Goal: Task Accomplishment & Management: Manage account settings

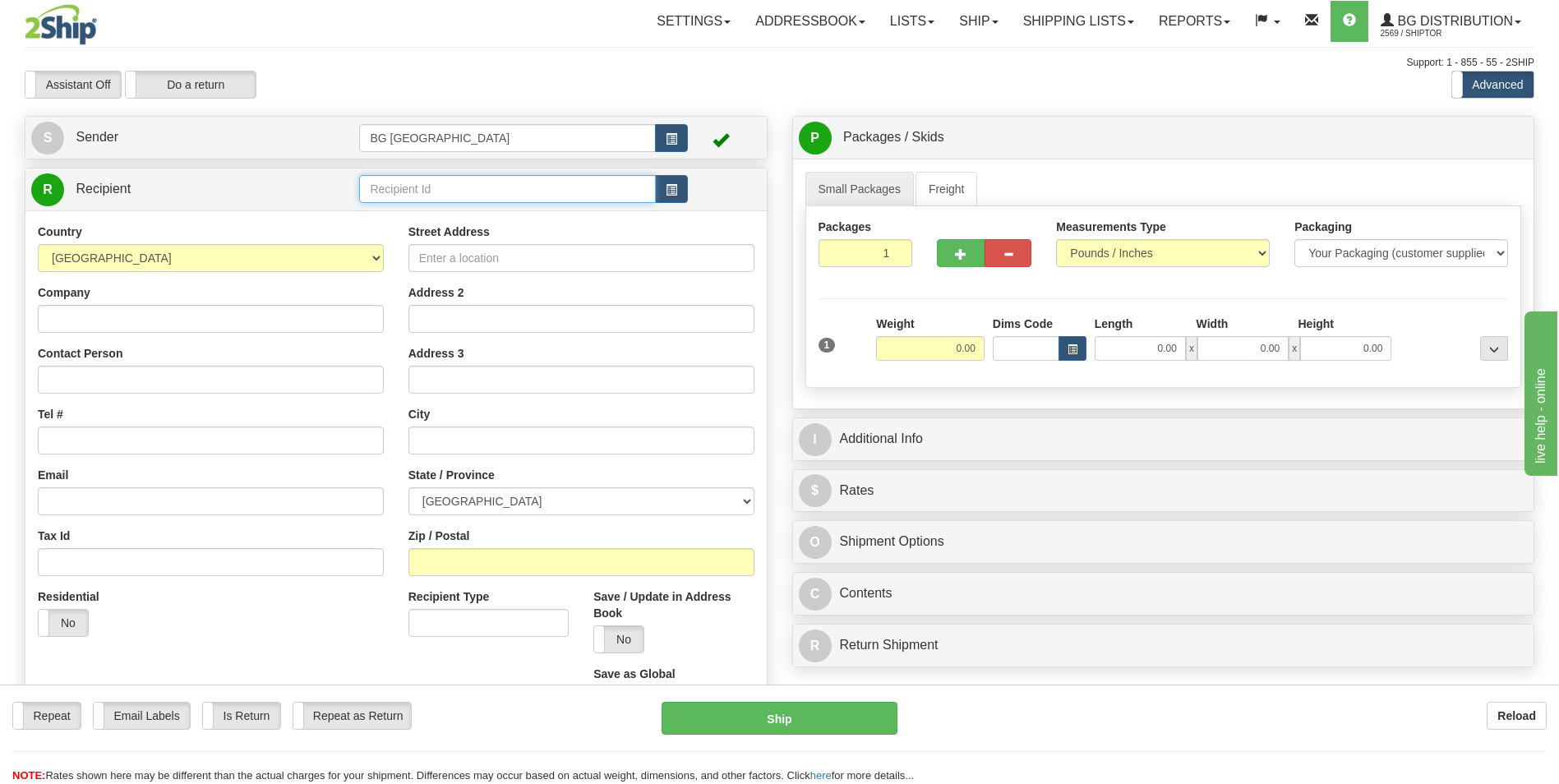
click at [444, 188] on input "text" at bounding box center [507, 189] width 296 height 28
click at [418, 214] on div "60007" at bounding box center [504, 214] width 281 height 18
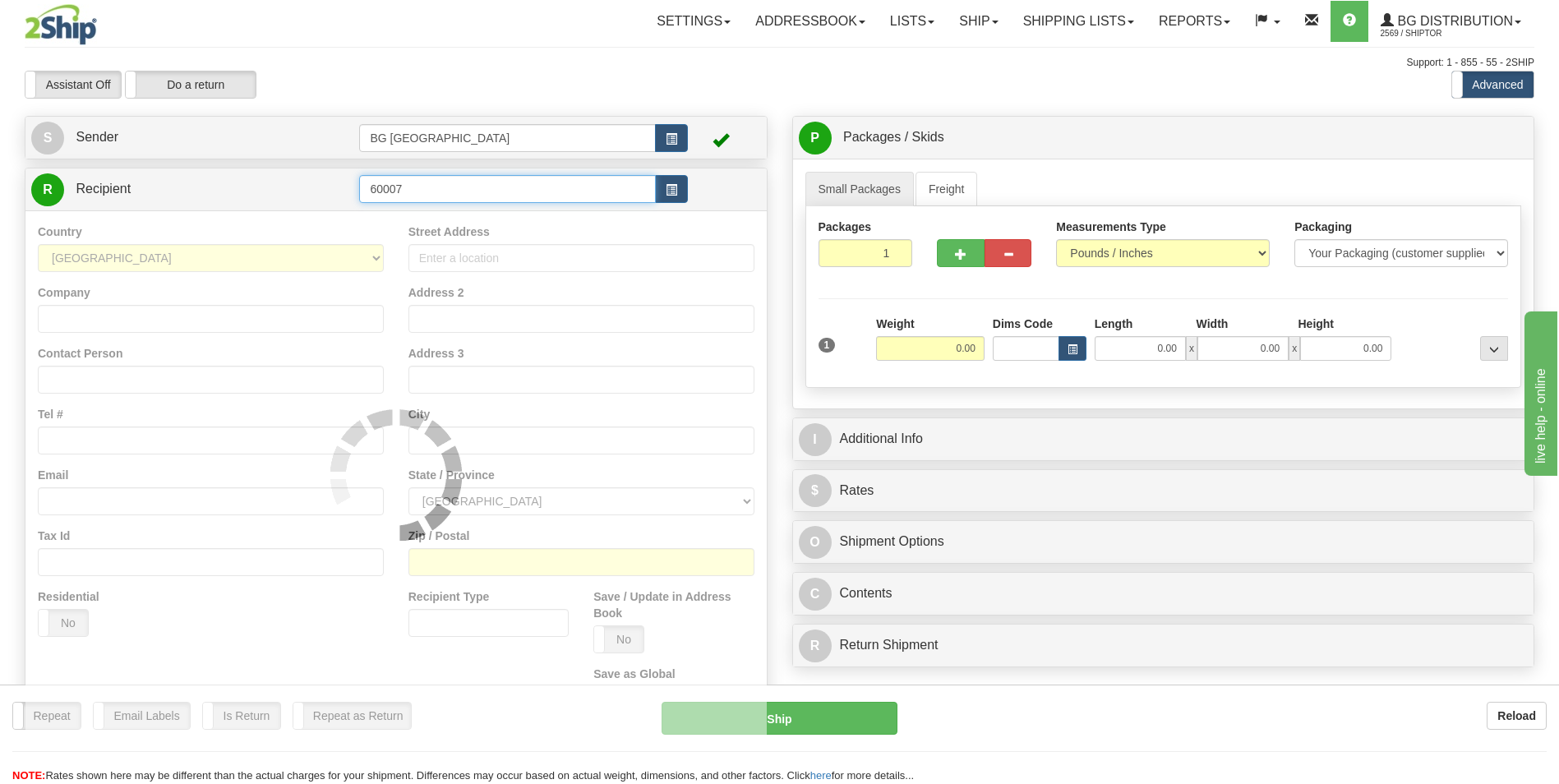
type input "60007"
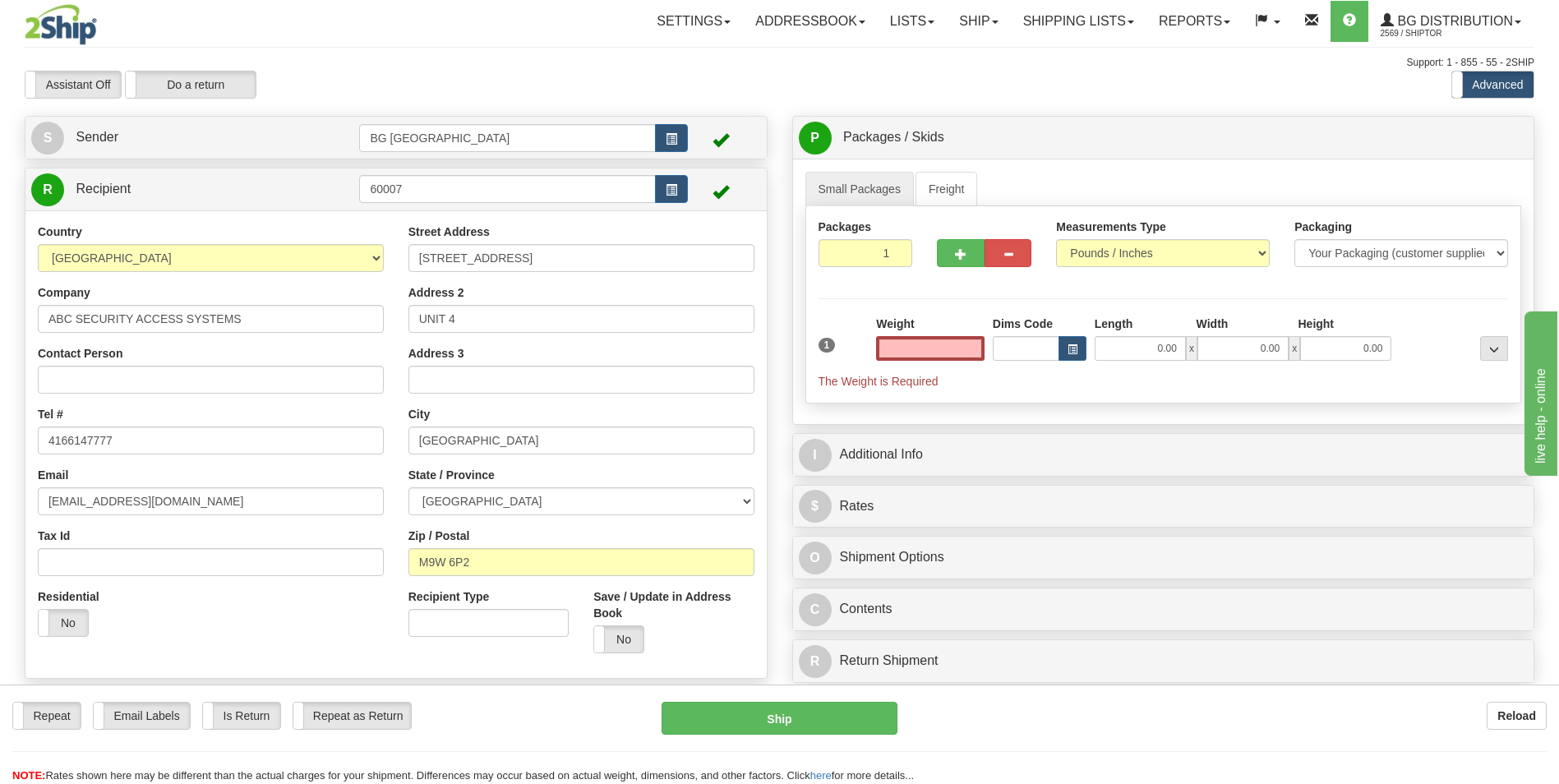
type input "0.00"
click at [927, 356] on input "0.00" at bounding box center [930, 348] width 108 height 25
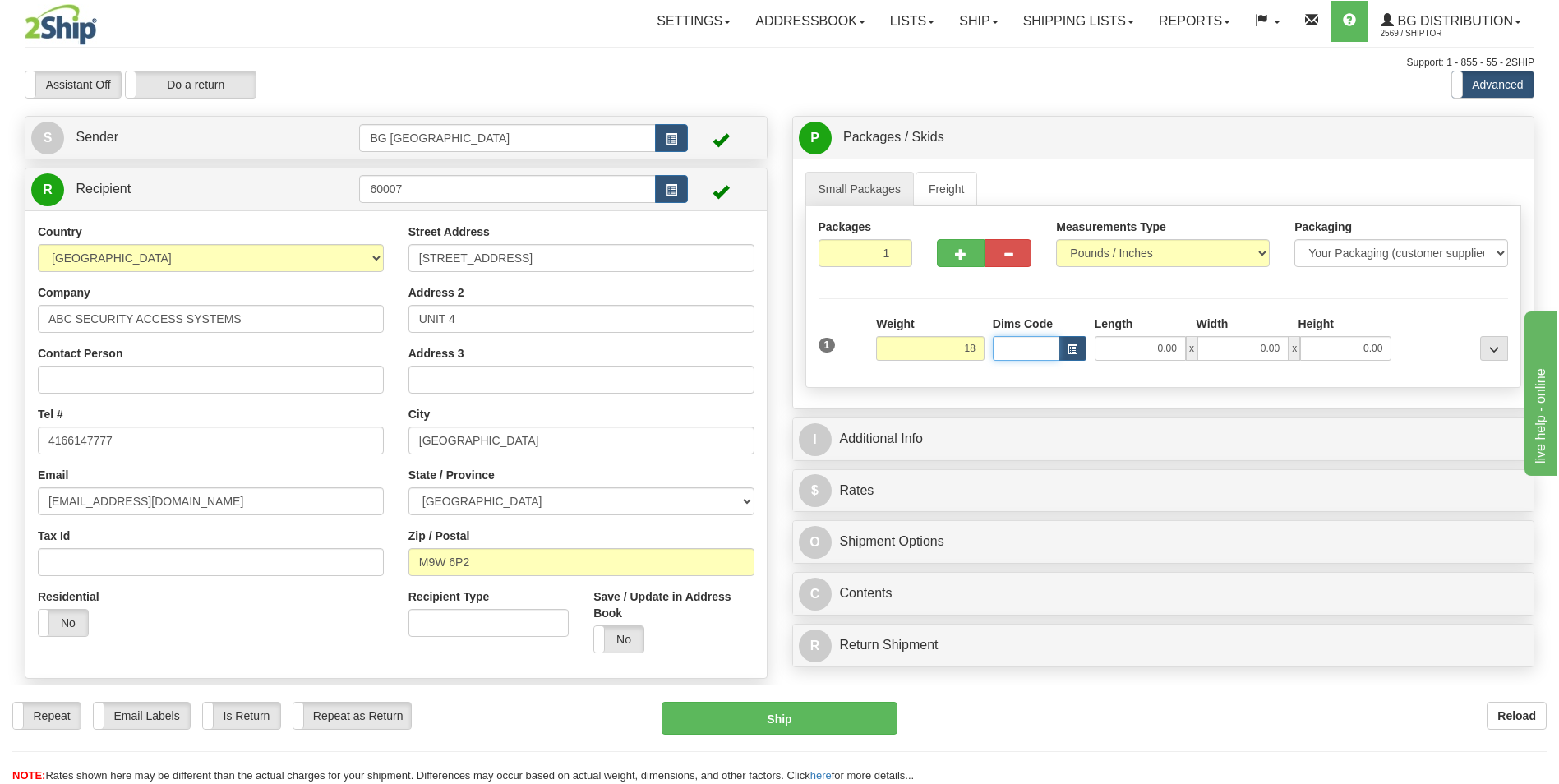
type input "18.00"
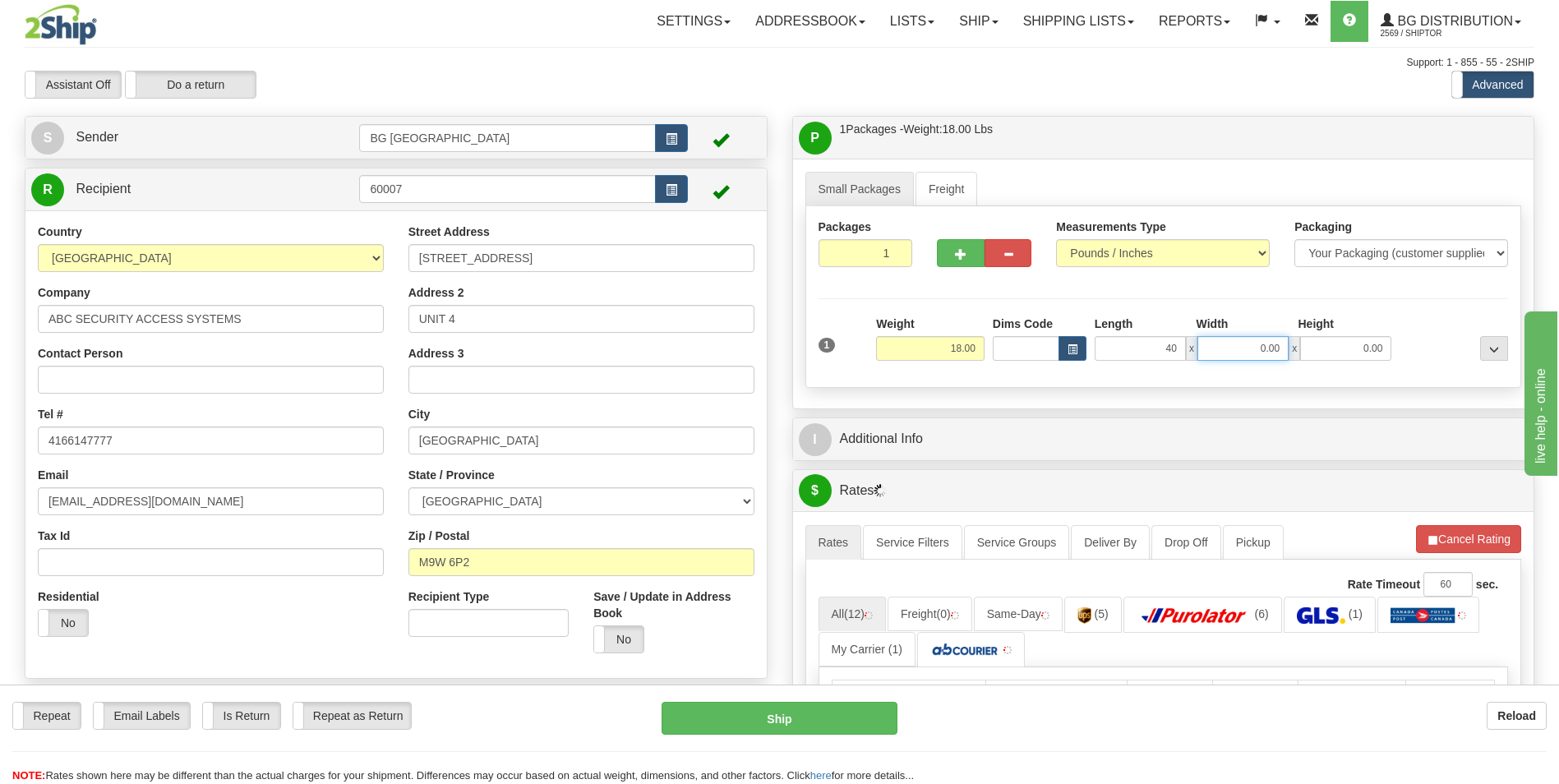
type input "40.00"
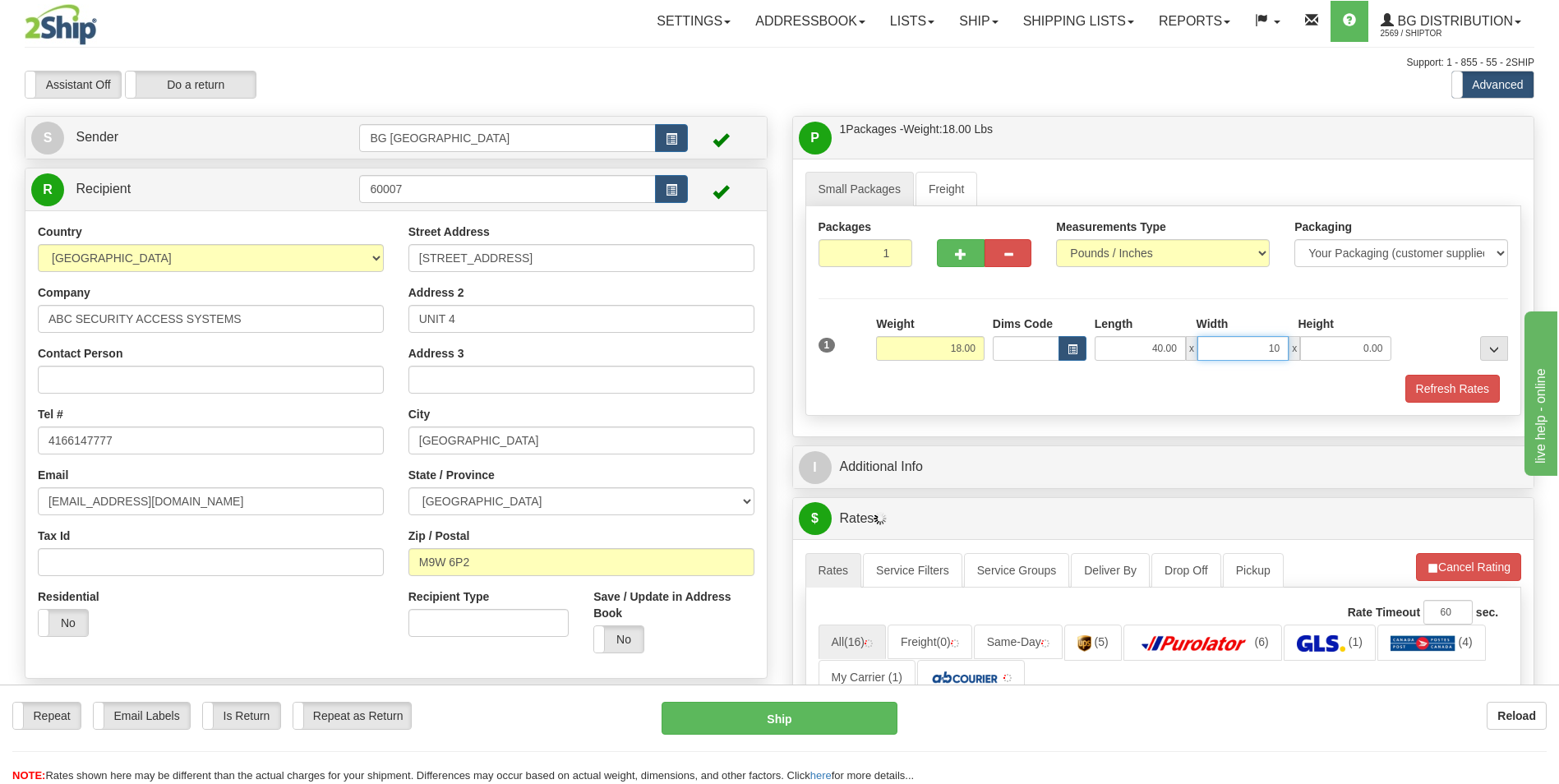
type input "10.00"
type input "5.00"
click at [936, 447] on div "I Additional Info" at bounding box center [1163, 467] width 741 height 42
click at [918, 484] on div "I Additional Info" at bounding box center [1163, 467] width 741 height 42
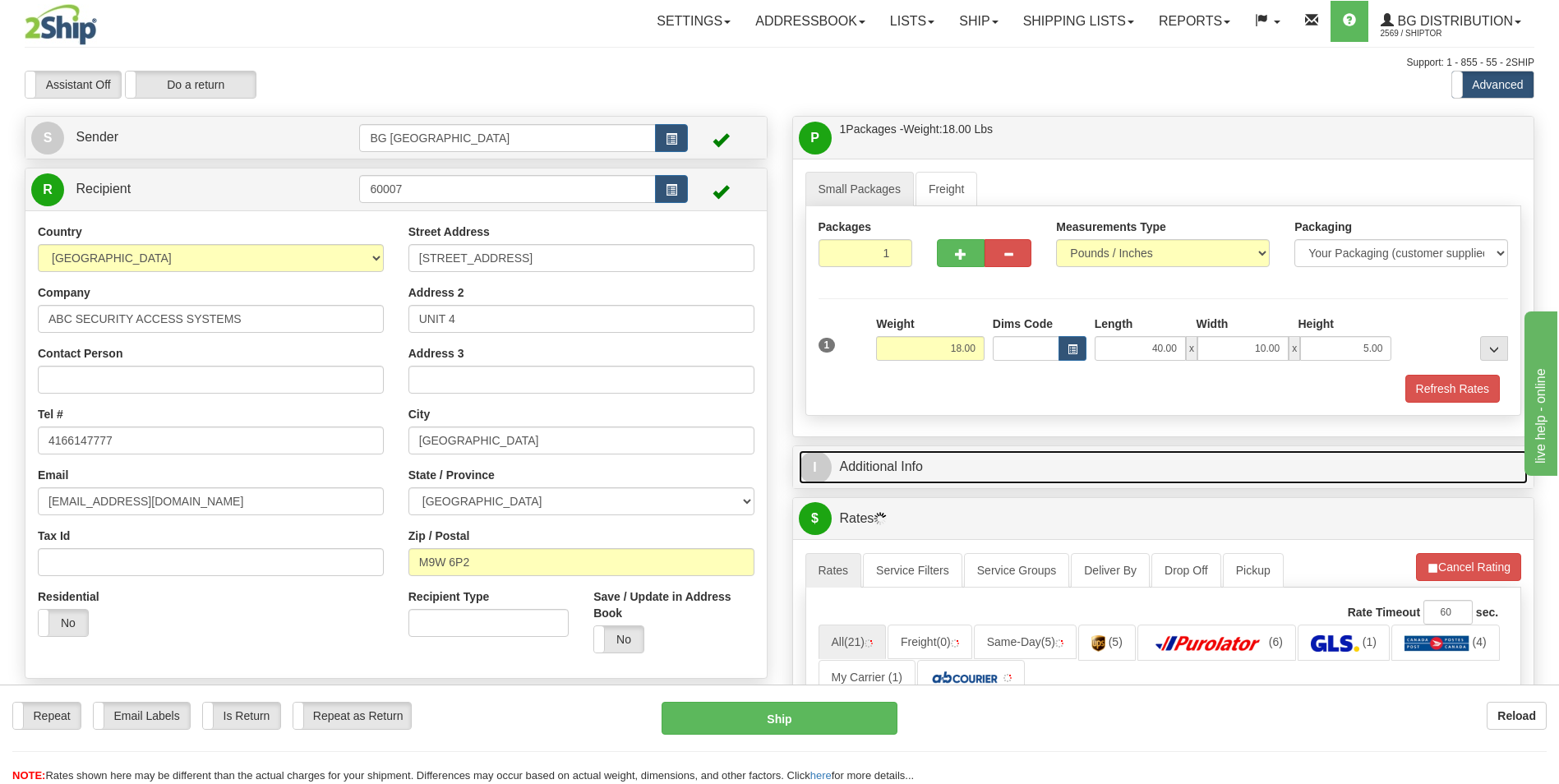
click at [933, 468] on link "I Additional Info" at bounding box center [1163, 467] width 730 height 33
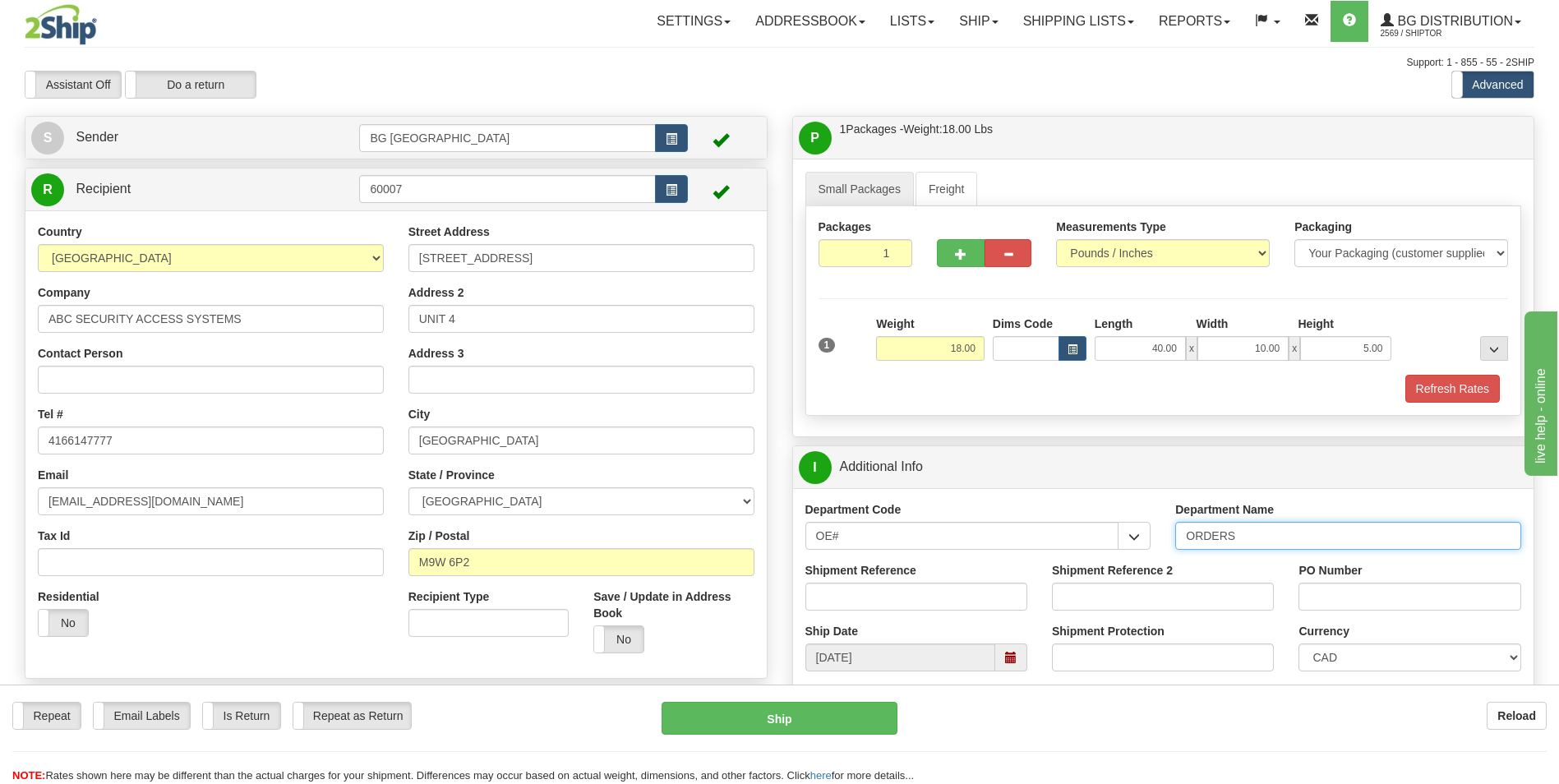
click at [1255, 544] on input "ORDERS" at bounding box center [1348, 535] width 346 height 28
type input "70184824-00"
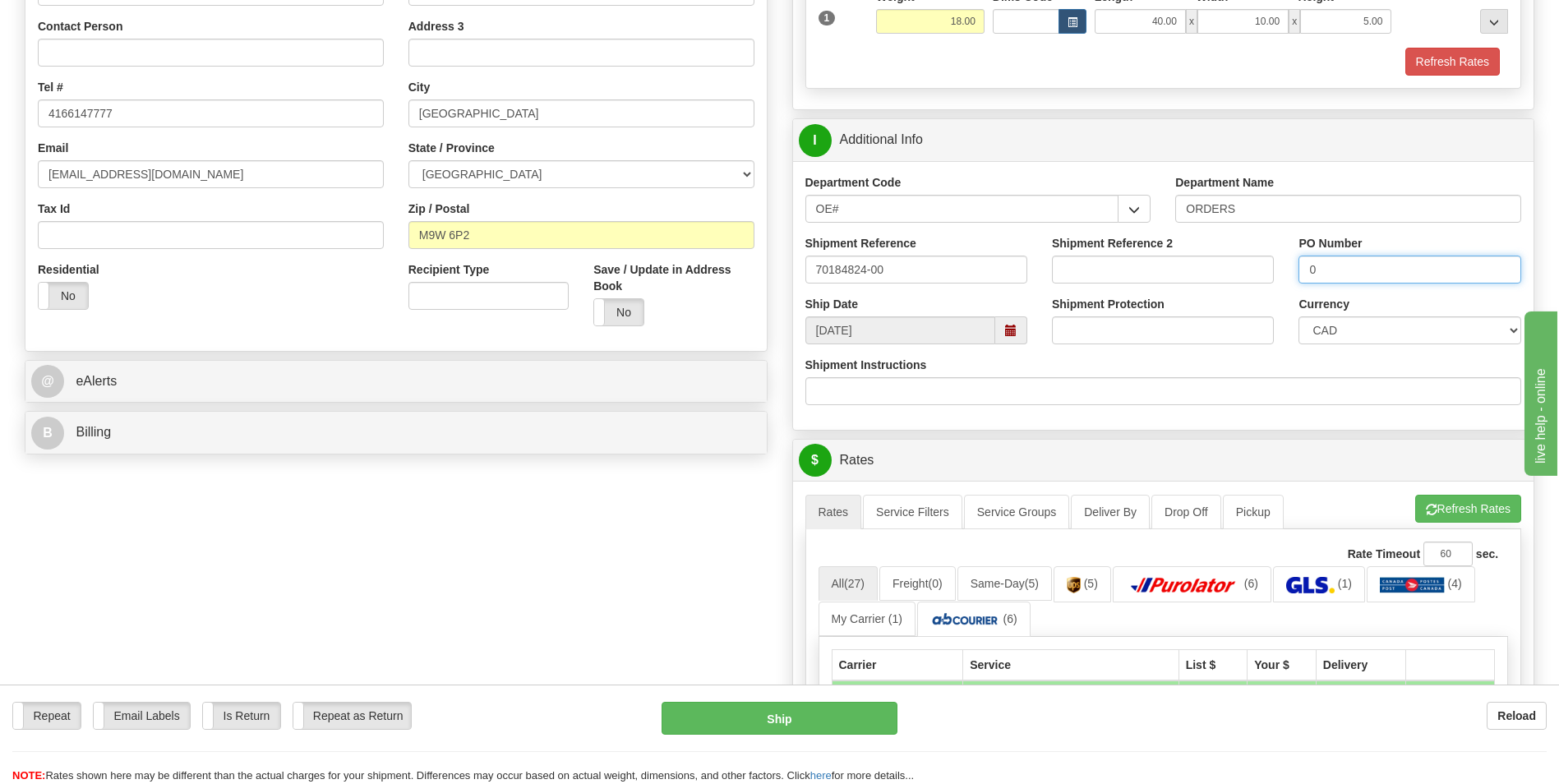
scroll to position [329, 0]
type input "0"
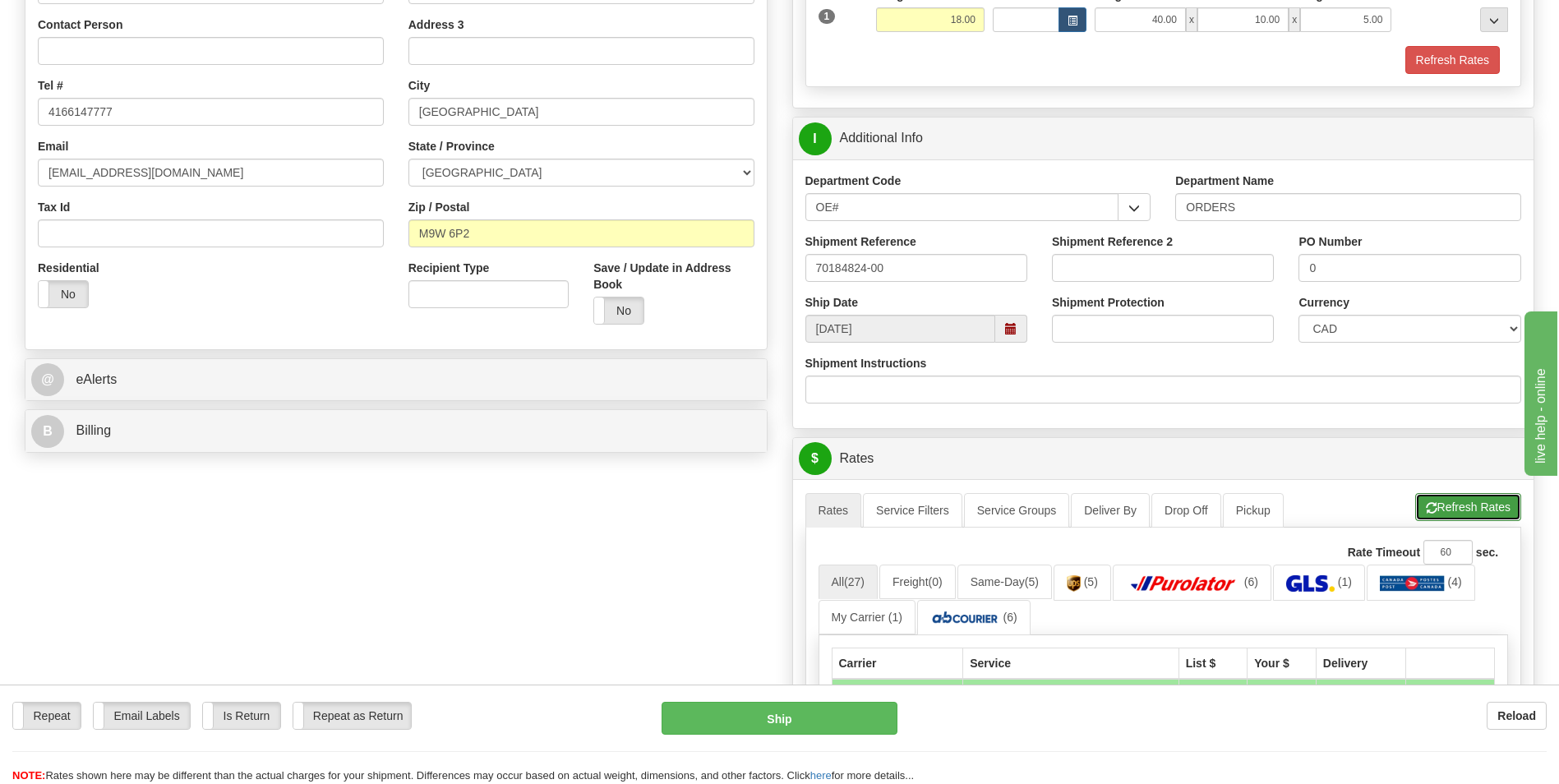
click at [1433, 498] on button "Refresh Rates" at bounding box center [1468, 507] width 106 height 28
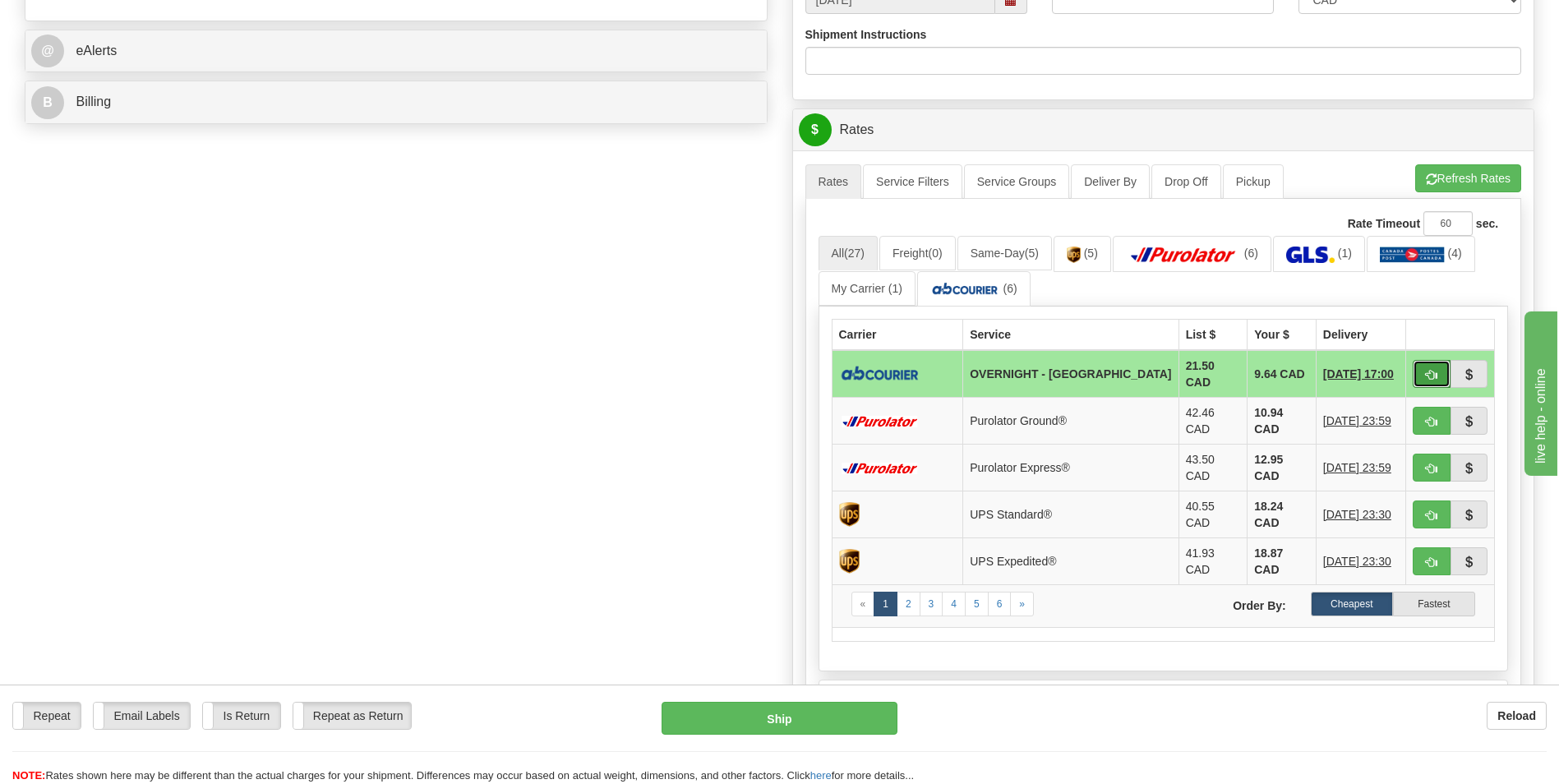
click at [1424, 368] on button "button" at bounding box center [1431, 374] width 38 height 28
type input "4"
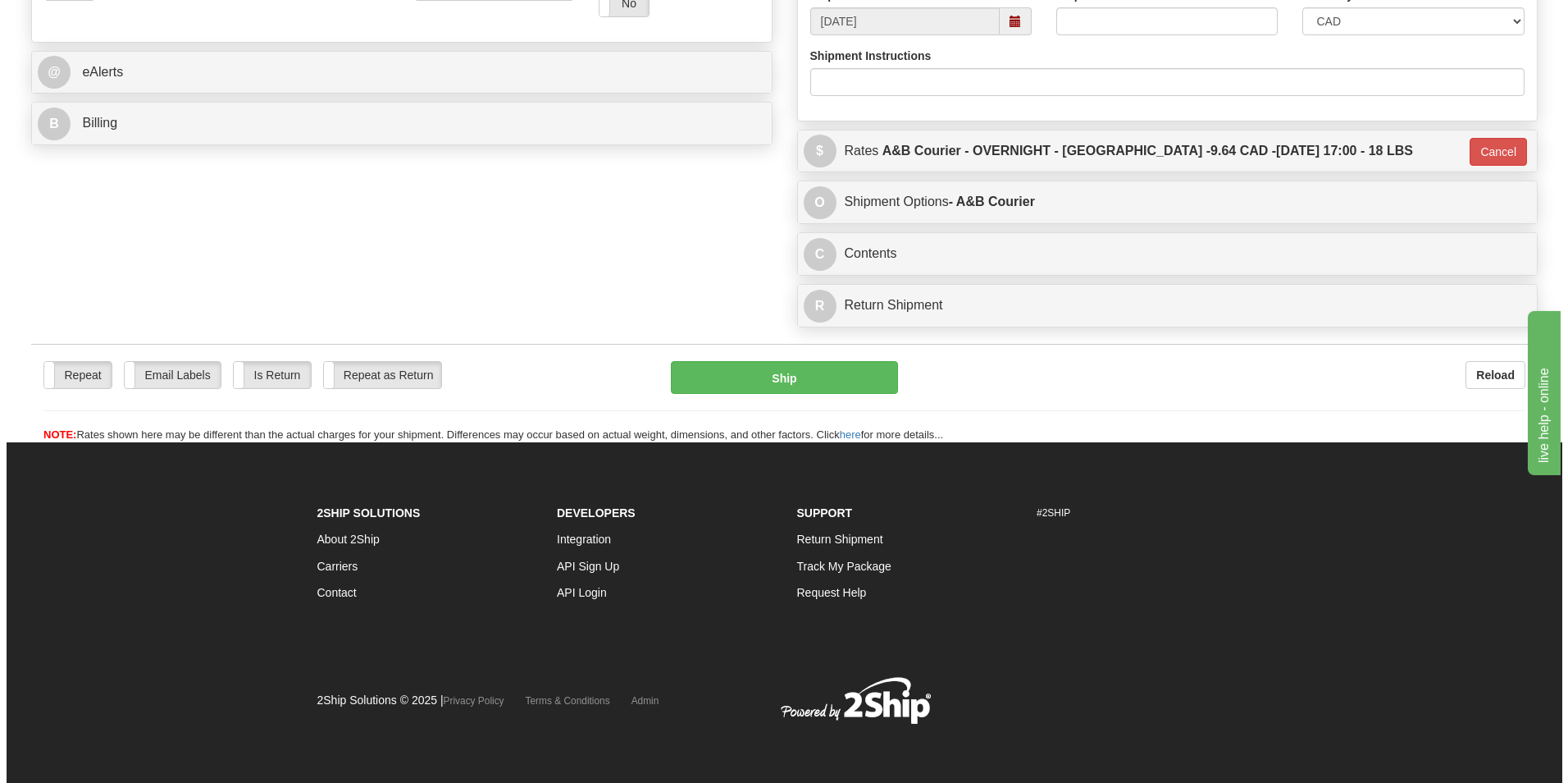
scroll to position [635, 0]
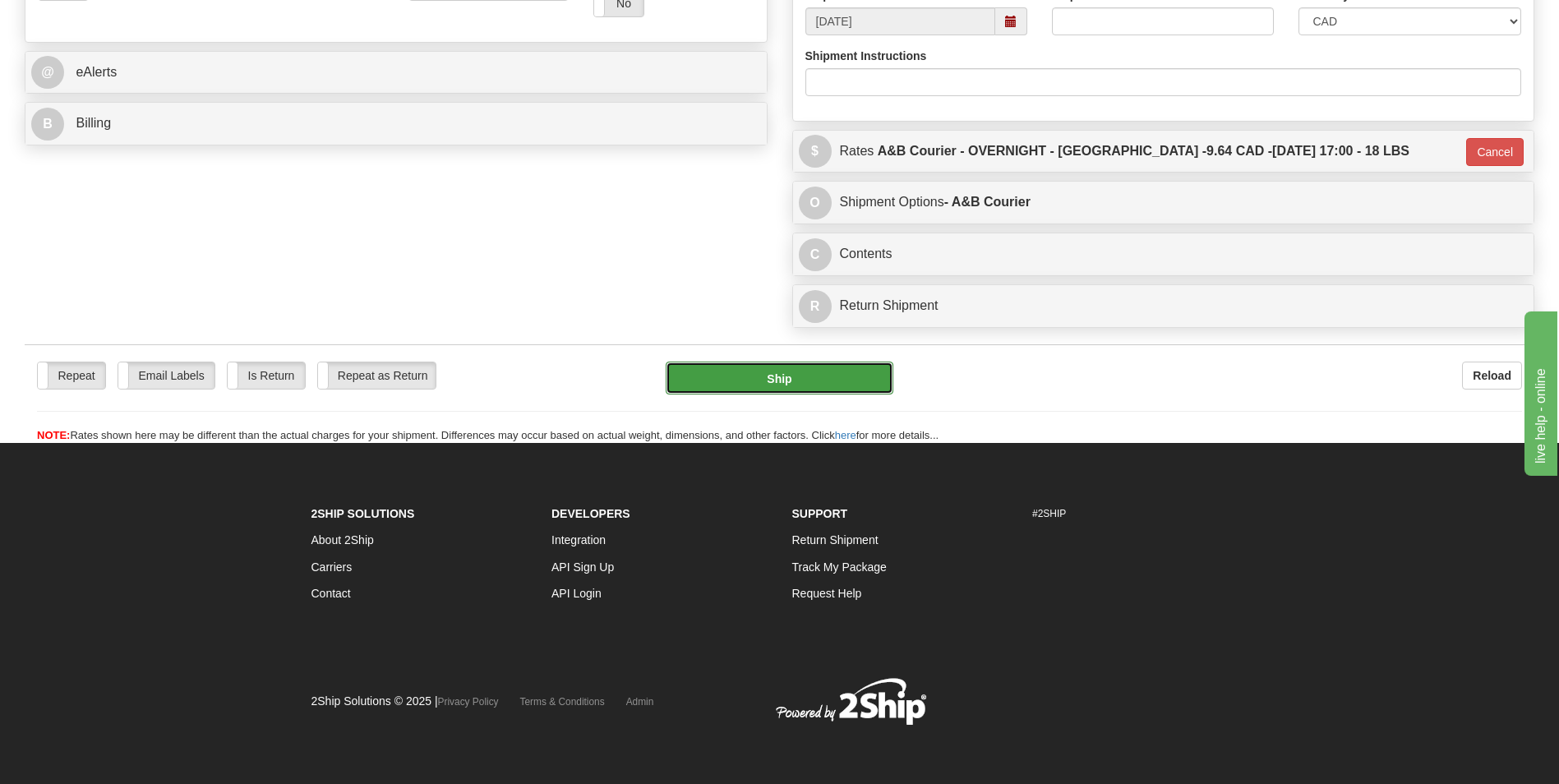
click at [750, 376] on button "Ship" at bounding box center [779, 377] width 227 height 33
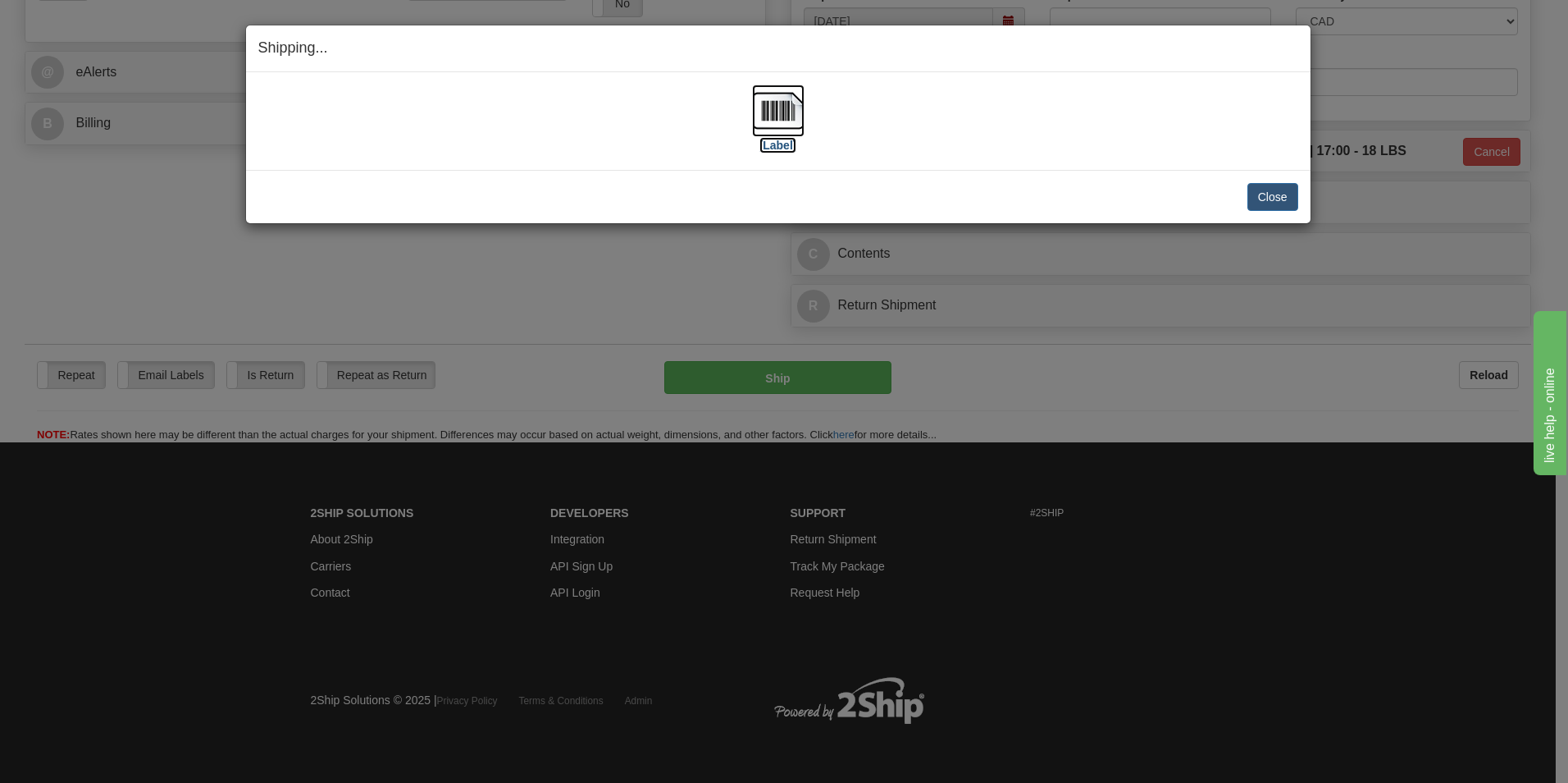
click at [765, 92] on img at bounding box center [778, 111] width 52 height 52
click at [1273, 195] on button "Close" at bounding box center [1273, 197] width 51 height 28
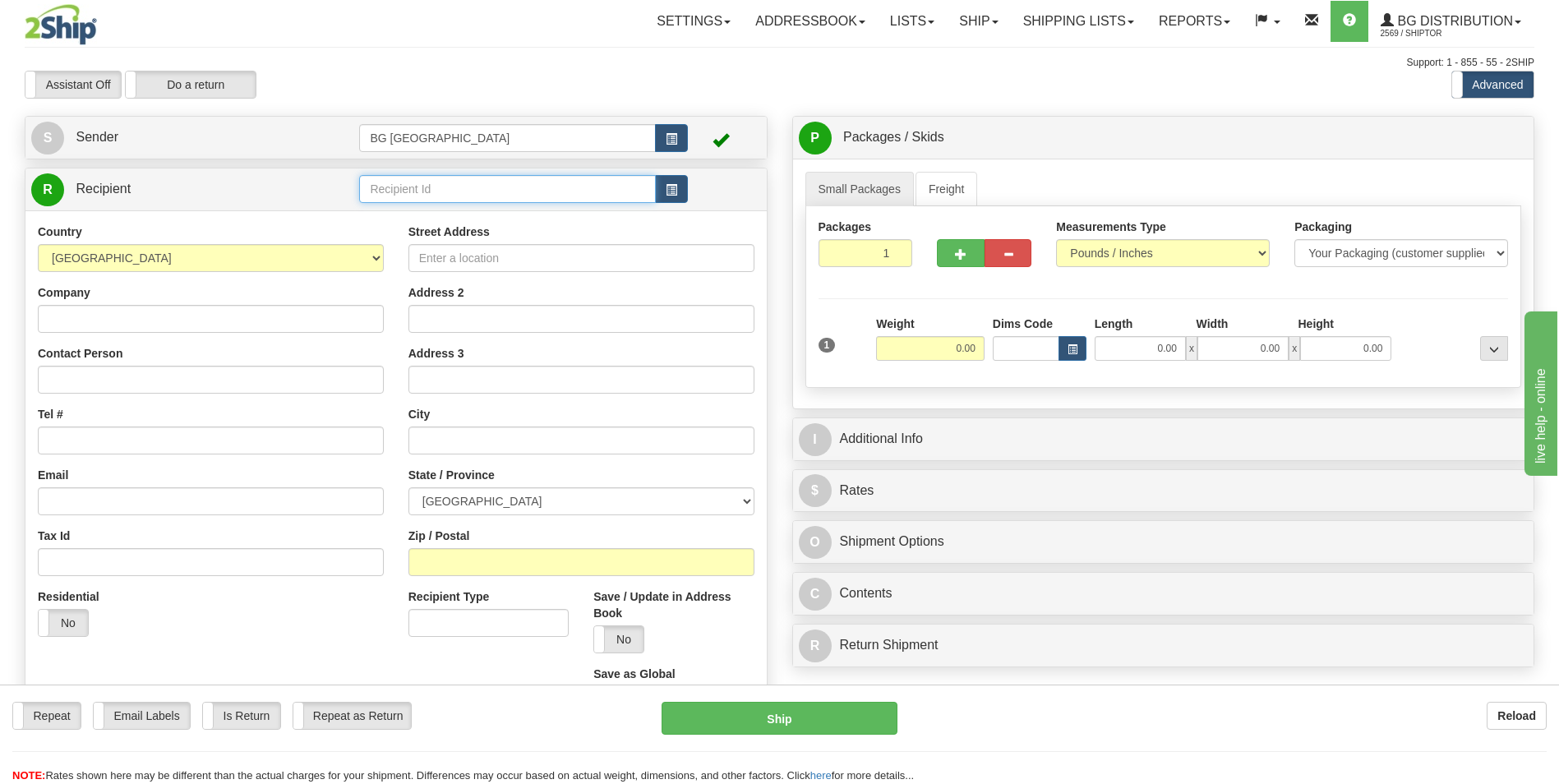
click at [382, 201] on input "text" at bounding box center [507, 189] width 296 height 28
click at [382, 221] on div "910618" at bounding box center [504, 214] width 281 height 18
type input "910618"
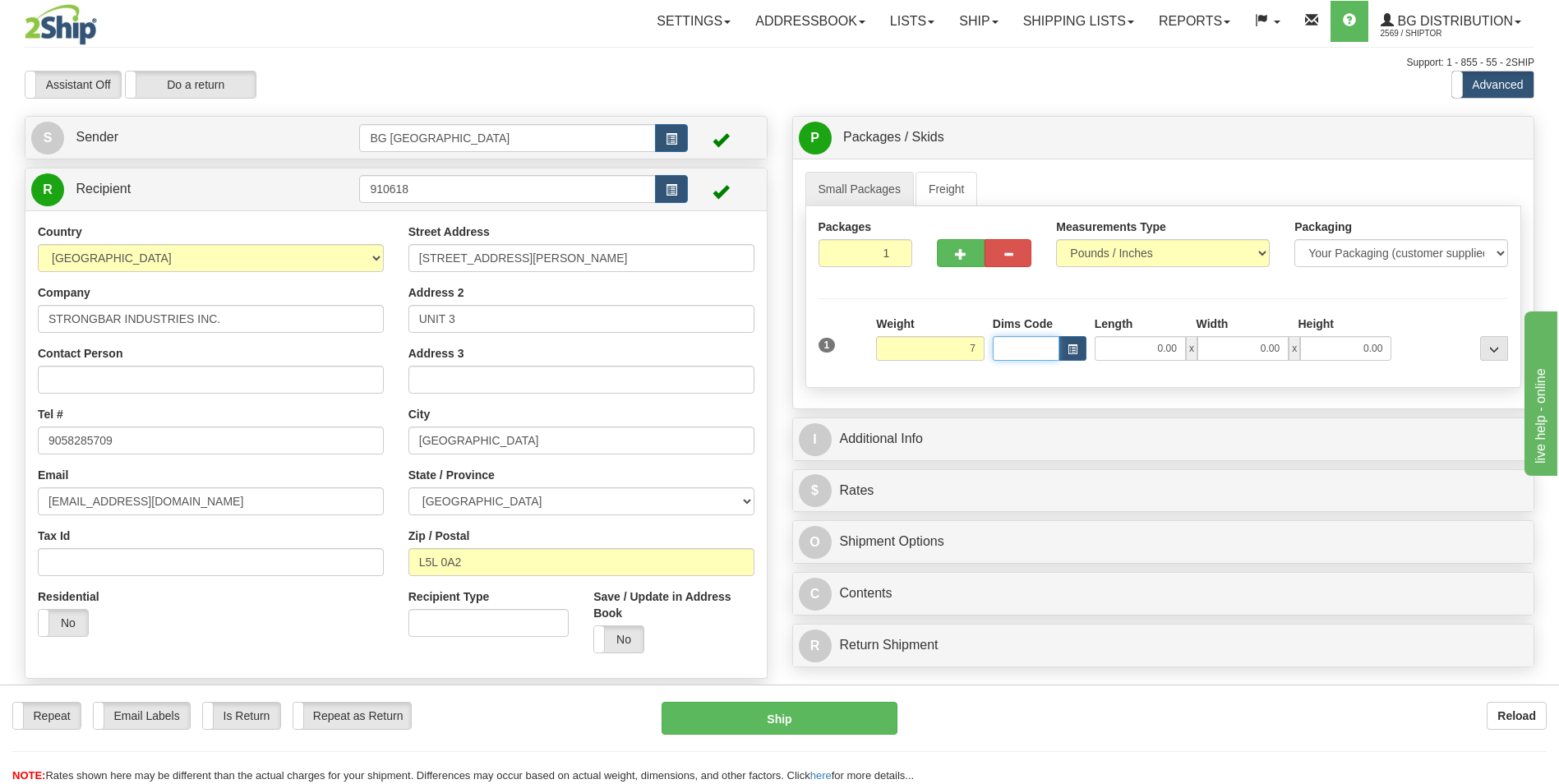
type input "7.00"
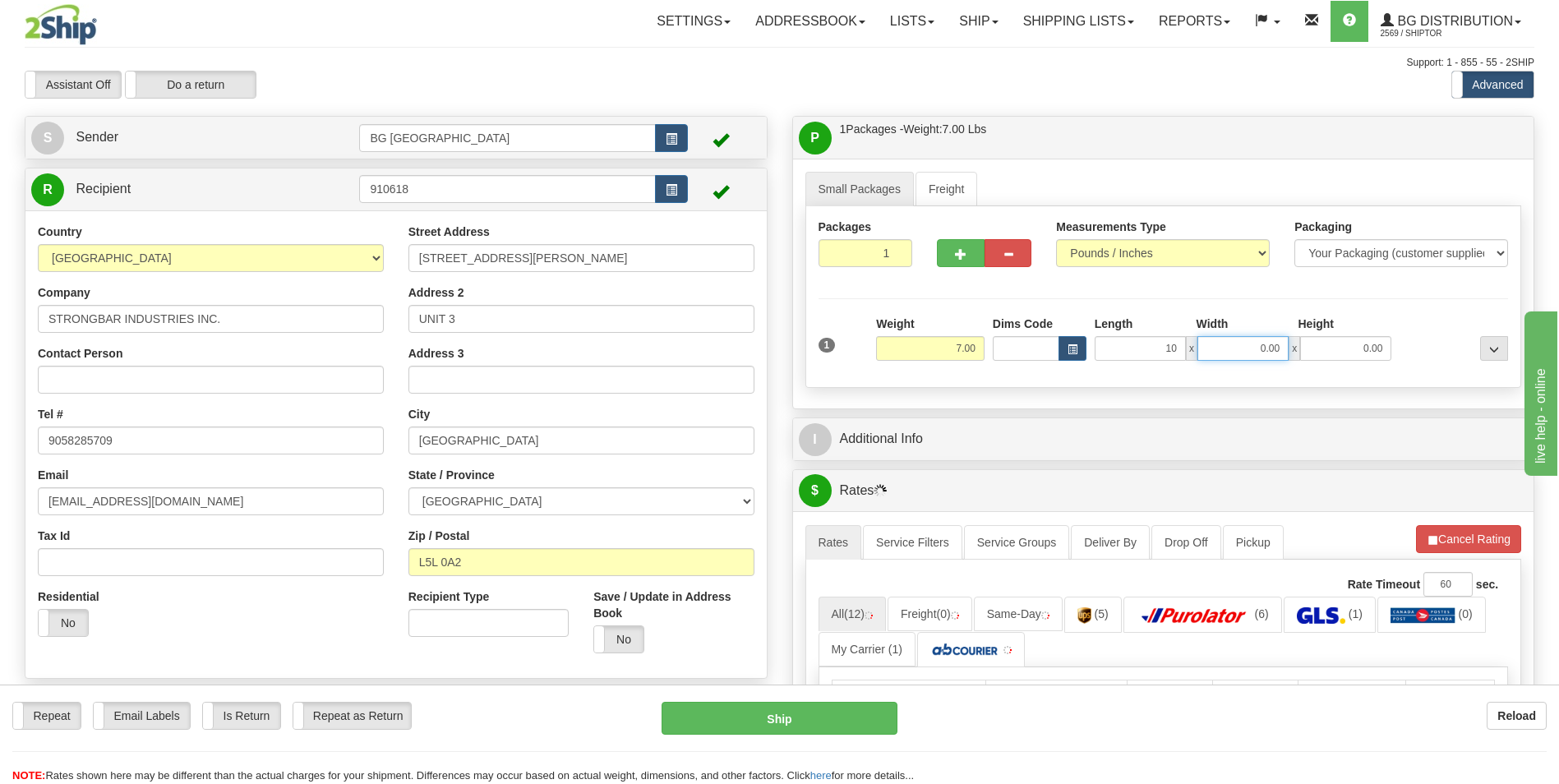
type input "10.00"
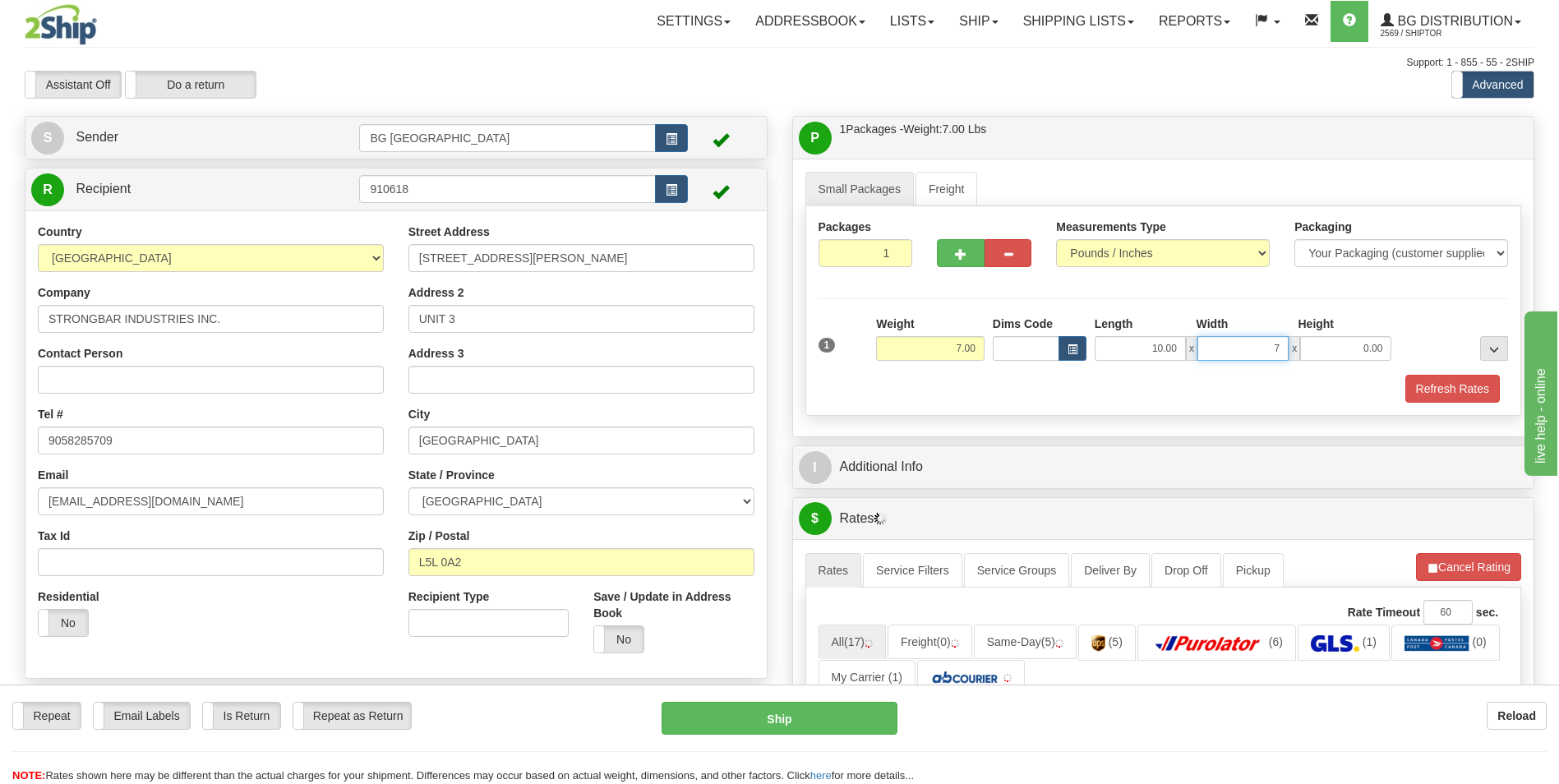
type input "7.00"
type input "4.00"
click at [971, 448] on div "I Additional Info" at bounding box center [1163, 467] width 741 height 42
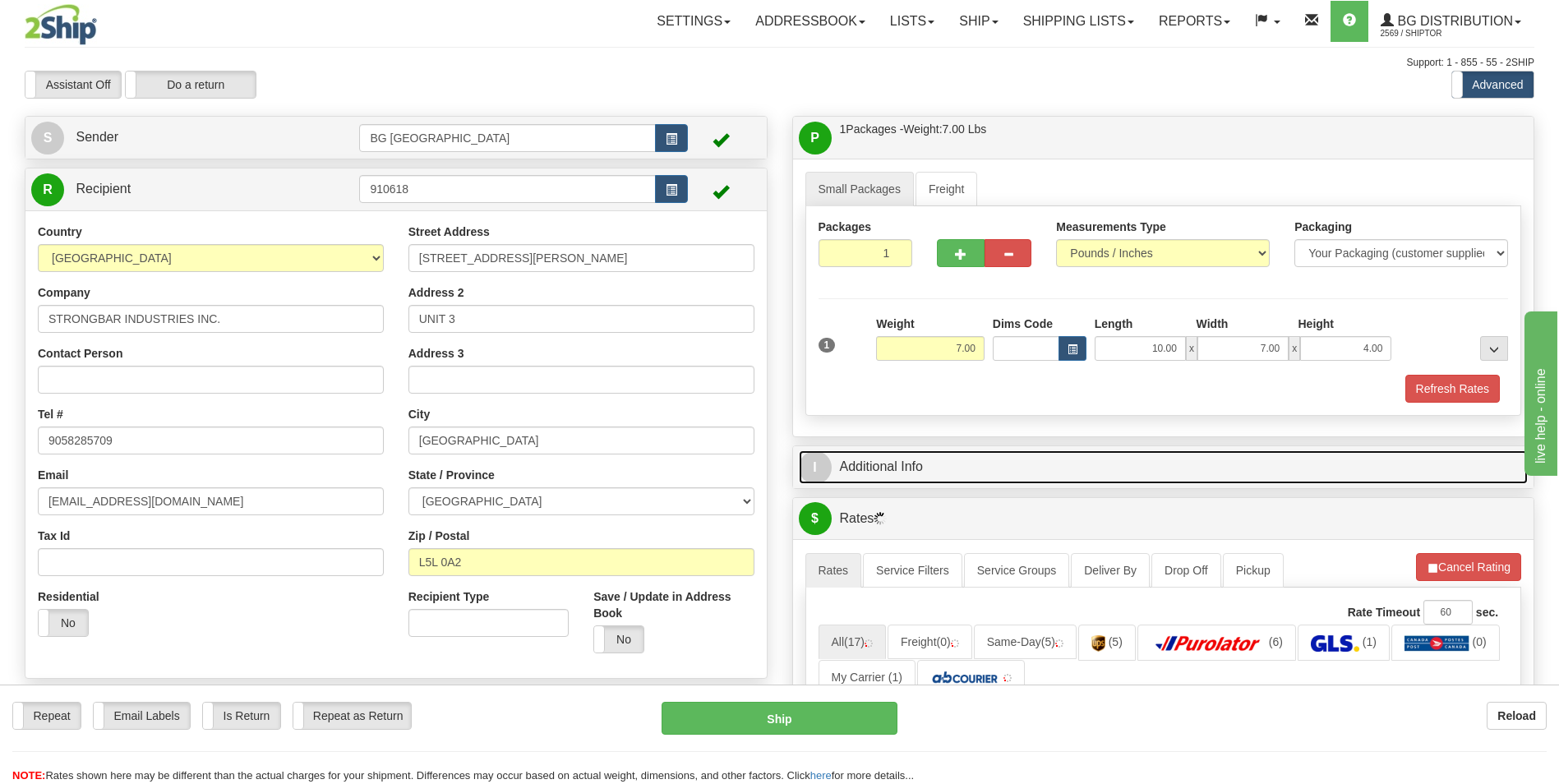
click at [971, 452] on link "I Additional Info" at bounding box center [1163, 467] width 730 height 33
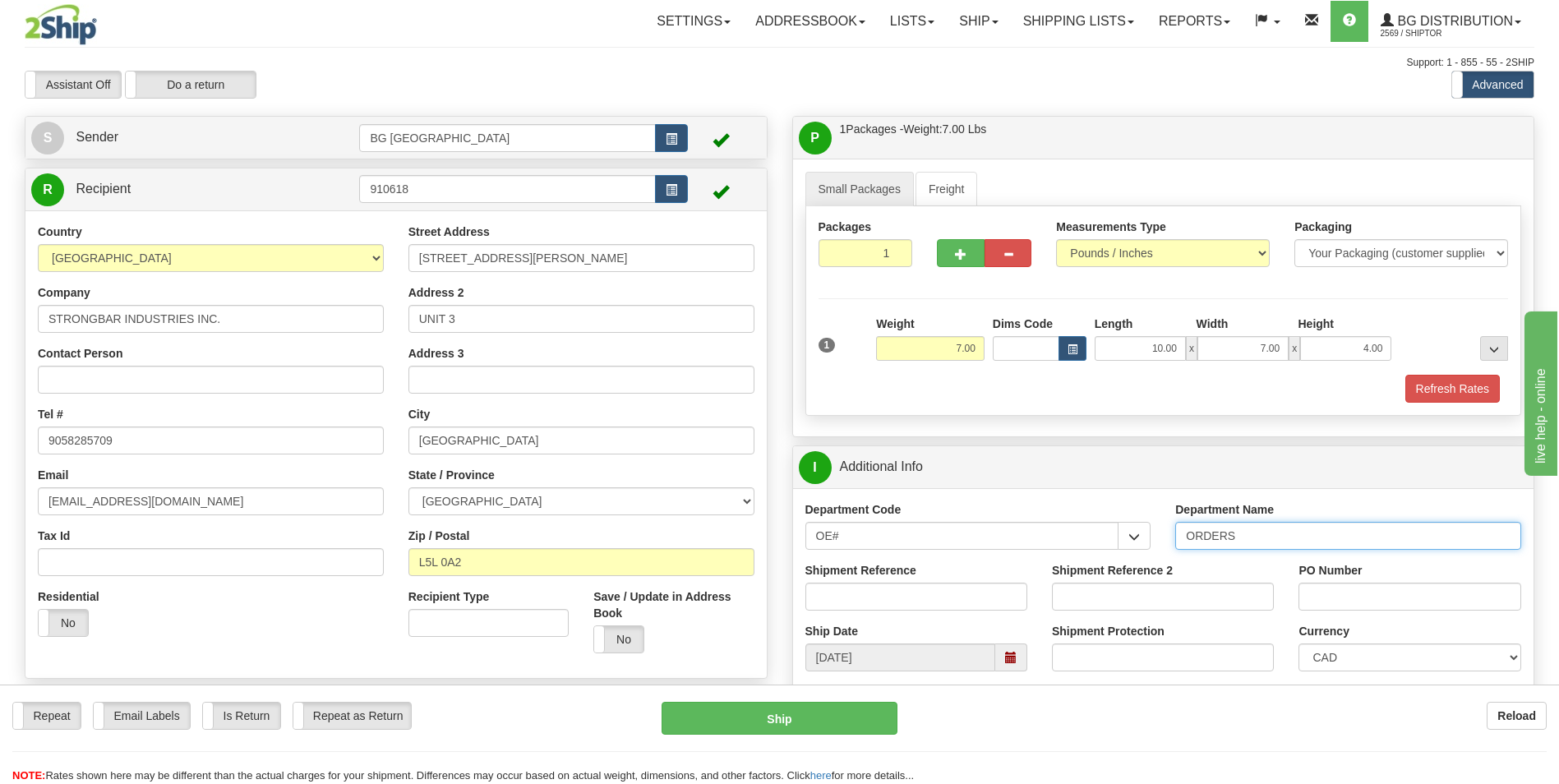
click at [1269, 538] on input "ORDERS" at bounding box center [1348, 535] width 346 height 28
type input "70182726-01"
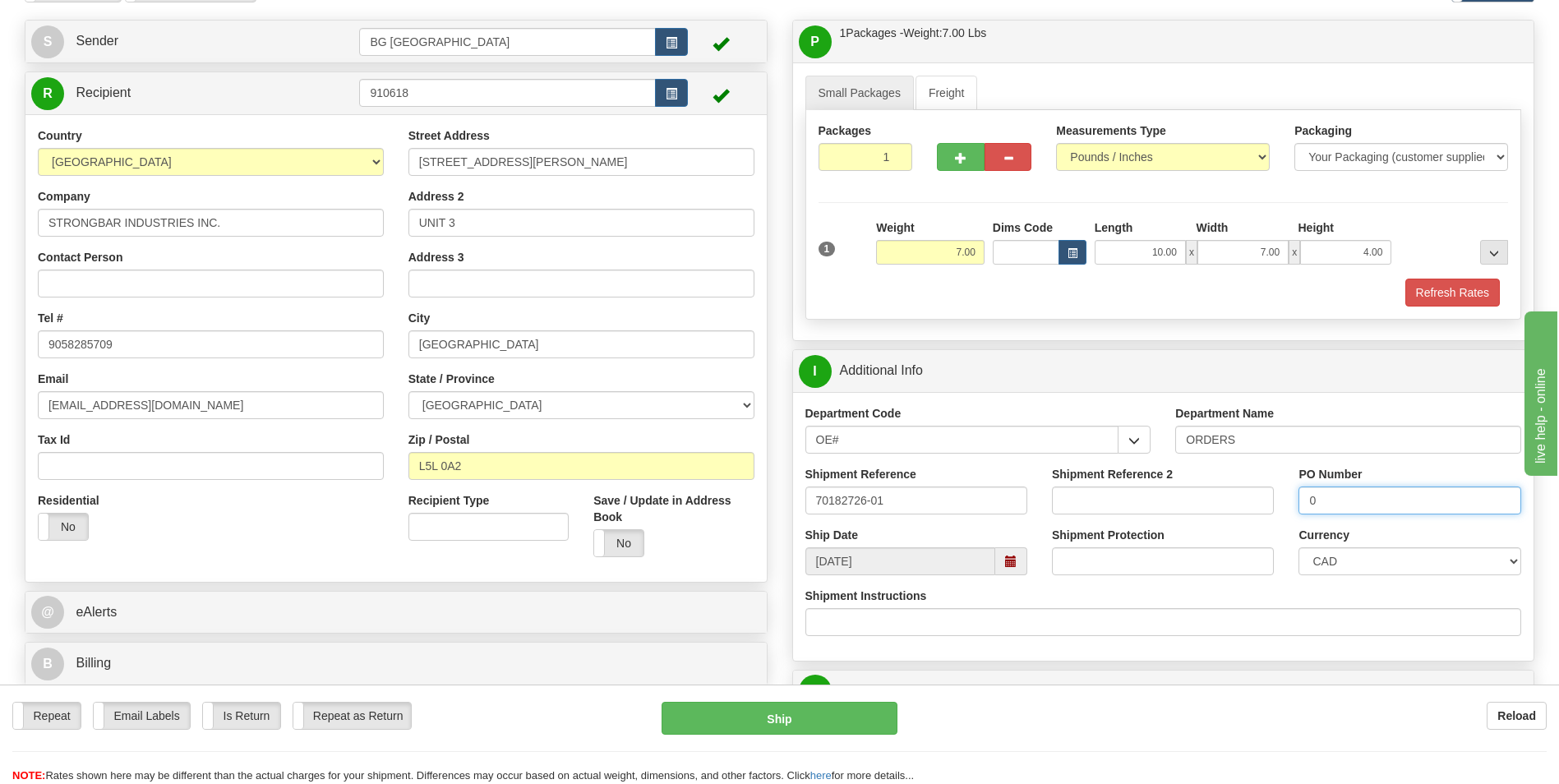
scroll to position [246, 0]
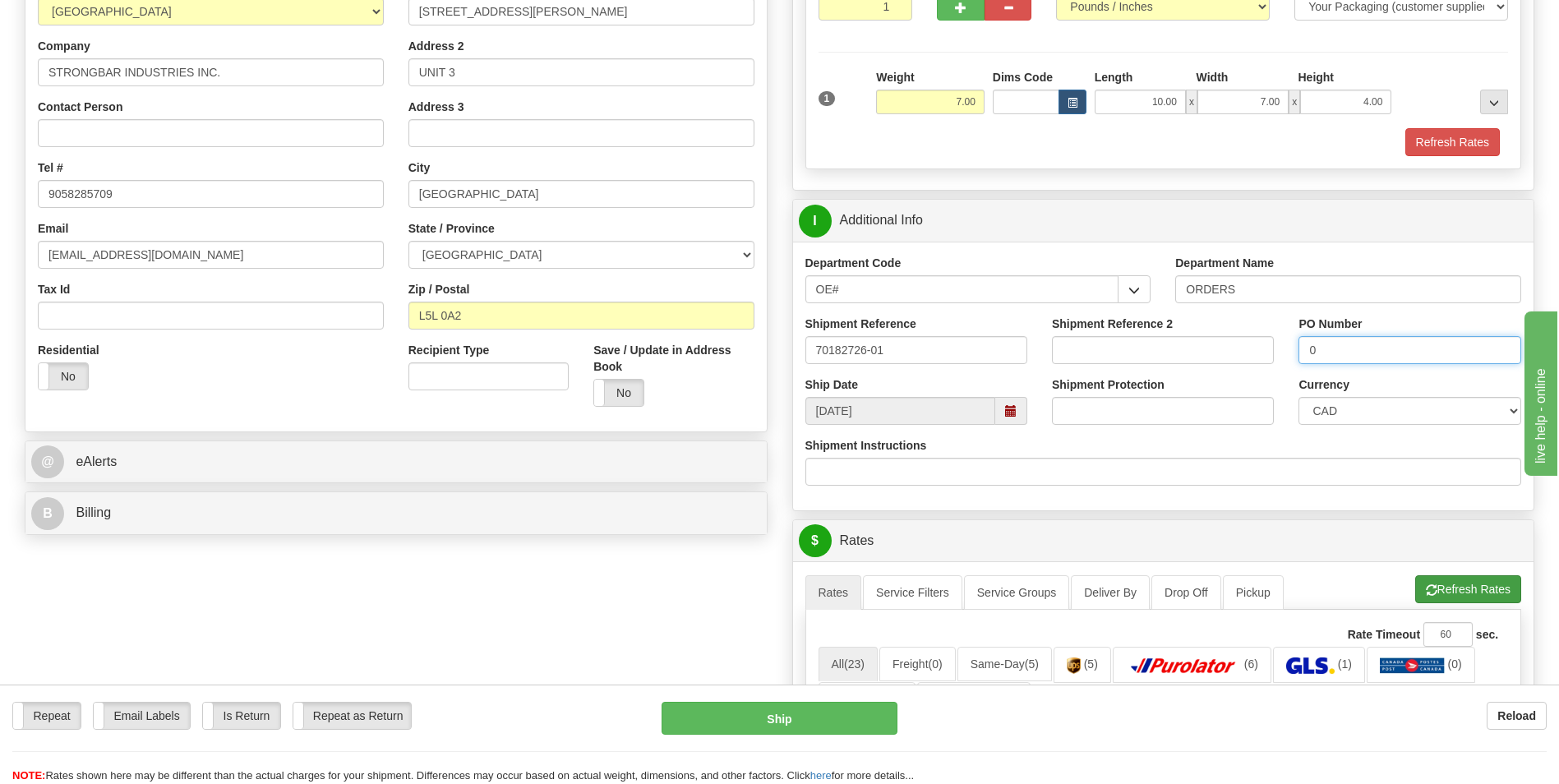
type input "0"
click at [1436, 585] on button "Refresh Rates" at bounding box center [1468, 588] width 106 height 28
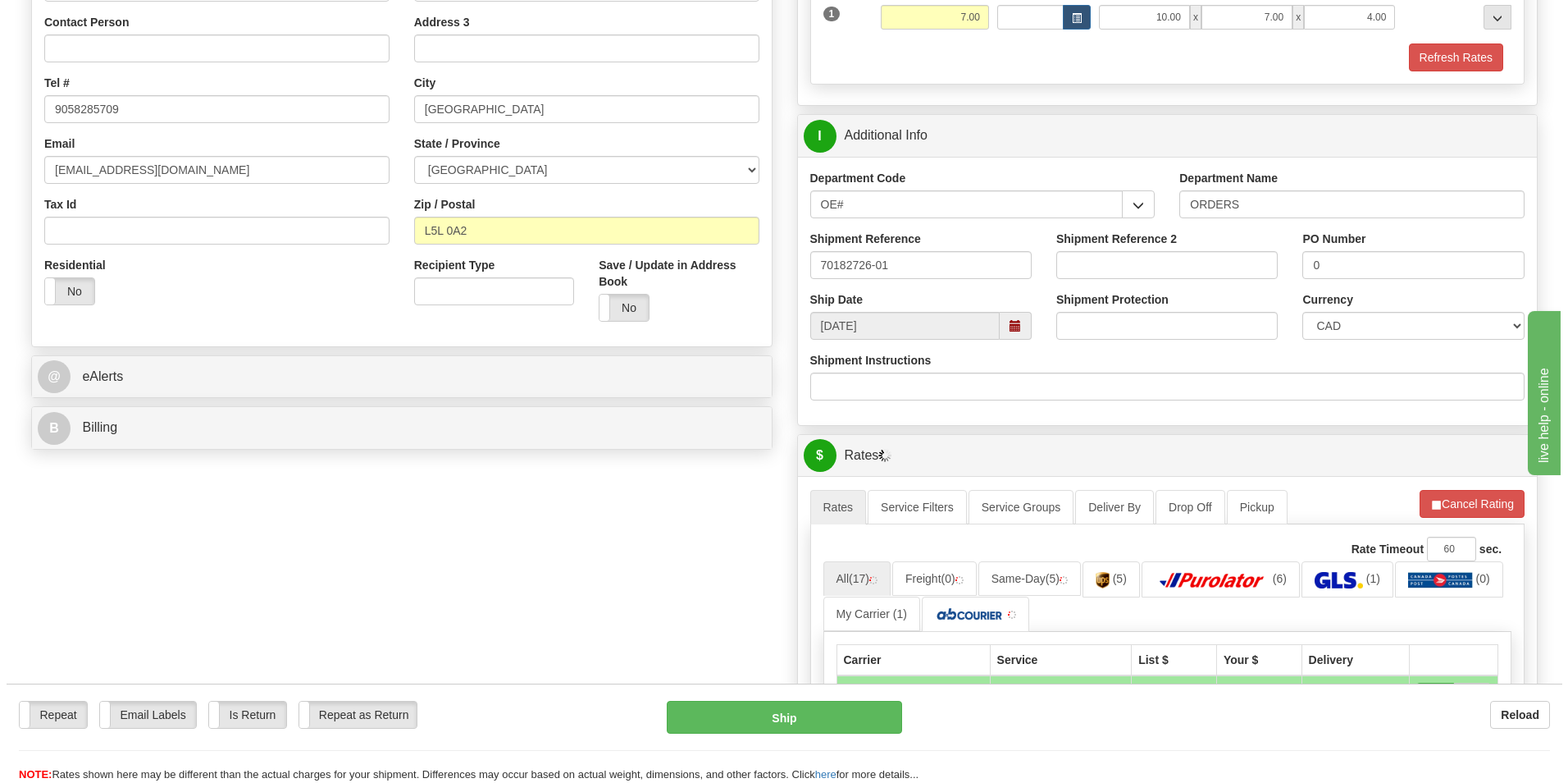
scroll to position [493, 0]
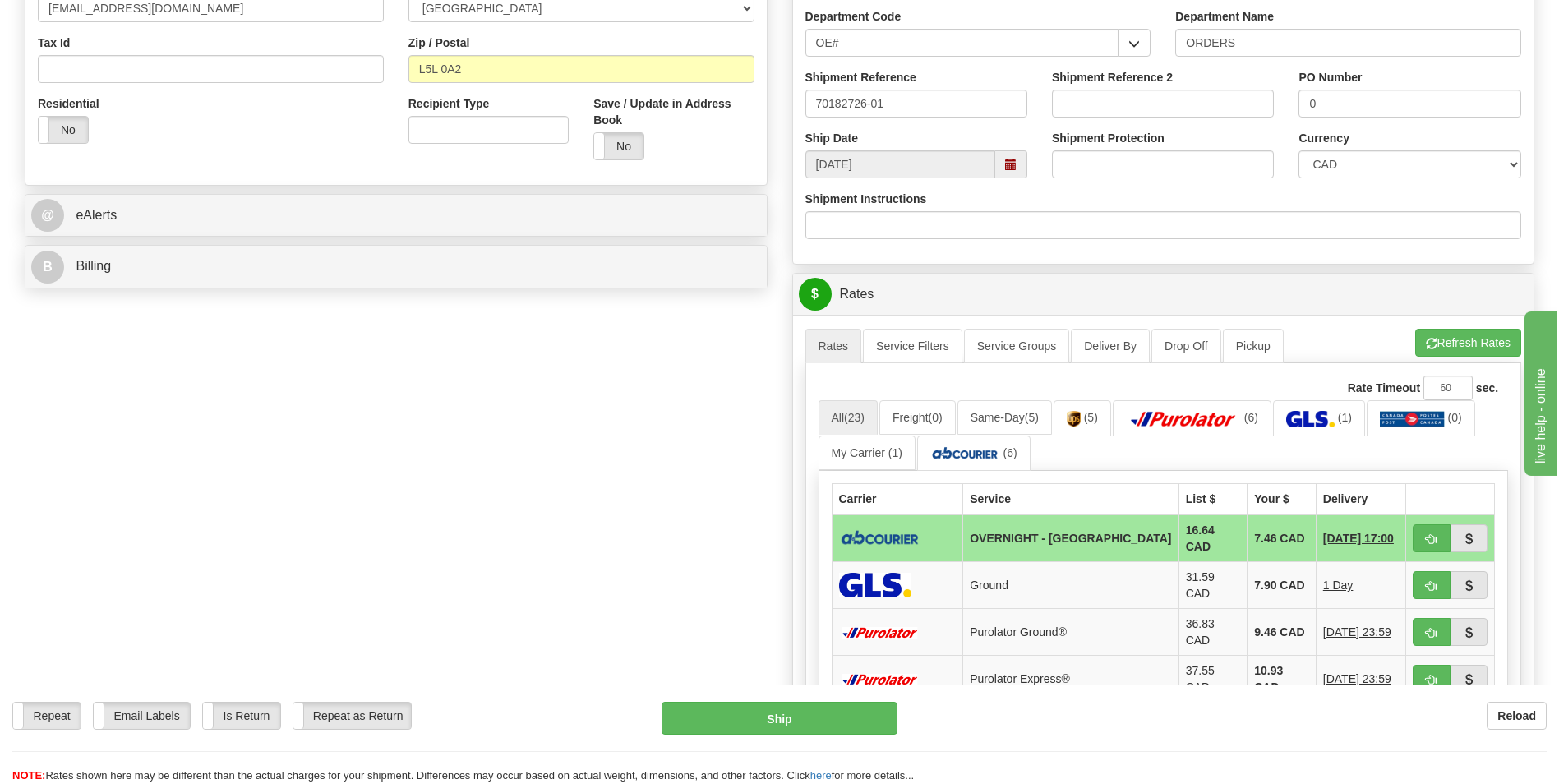
click at [1248, 529] on td "7.46 CAD" at bounding box center [1282, 539] width 69 height 48
click at [1436, 546] on button "button" at bounding box center [1431, 538] width 38 height 28
type input "4"
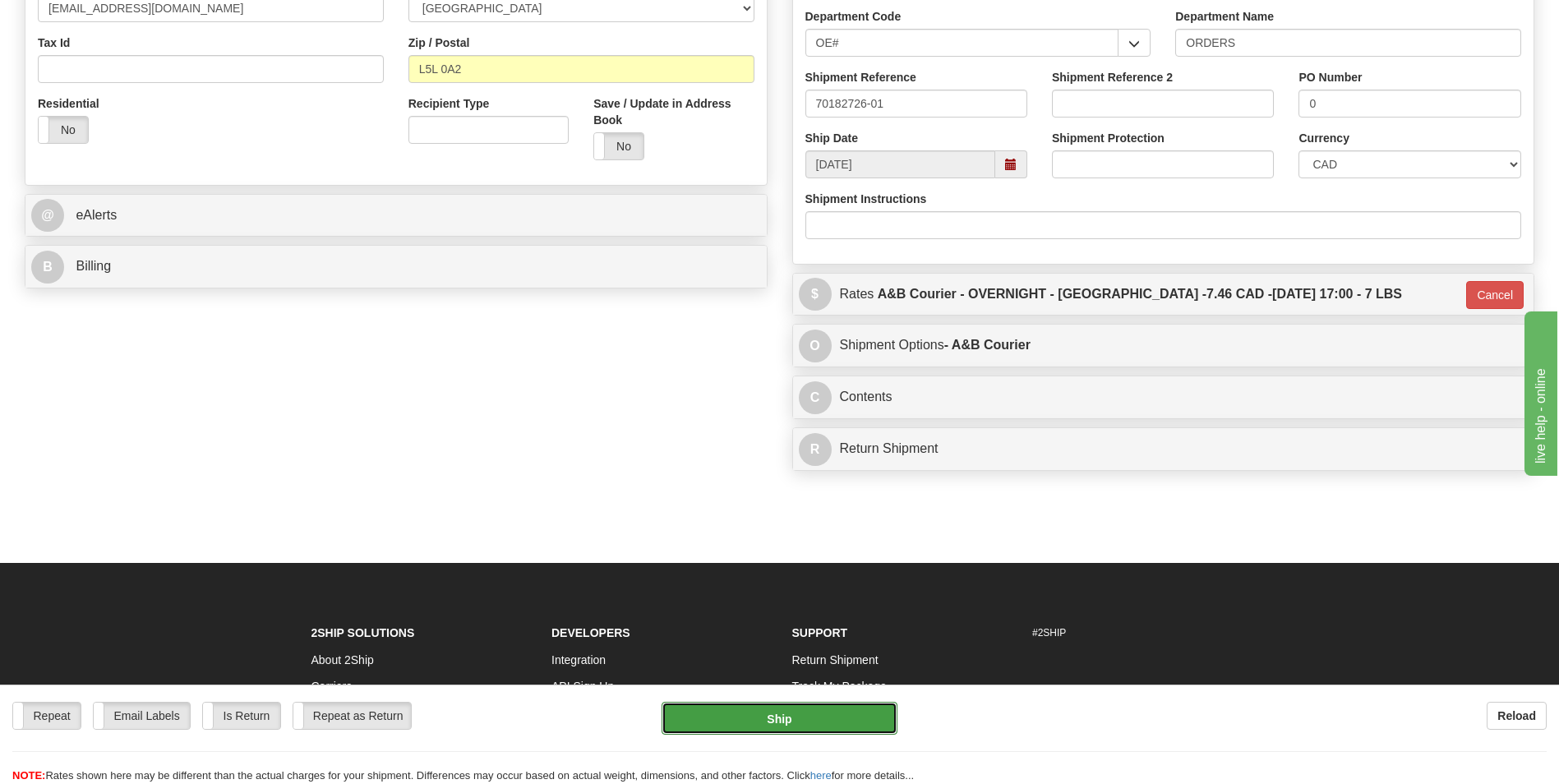
click at [798, 721] on button "Ship" at bounding box center [779, 718] width 235 height 33
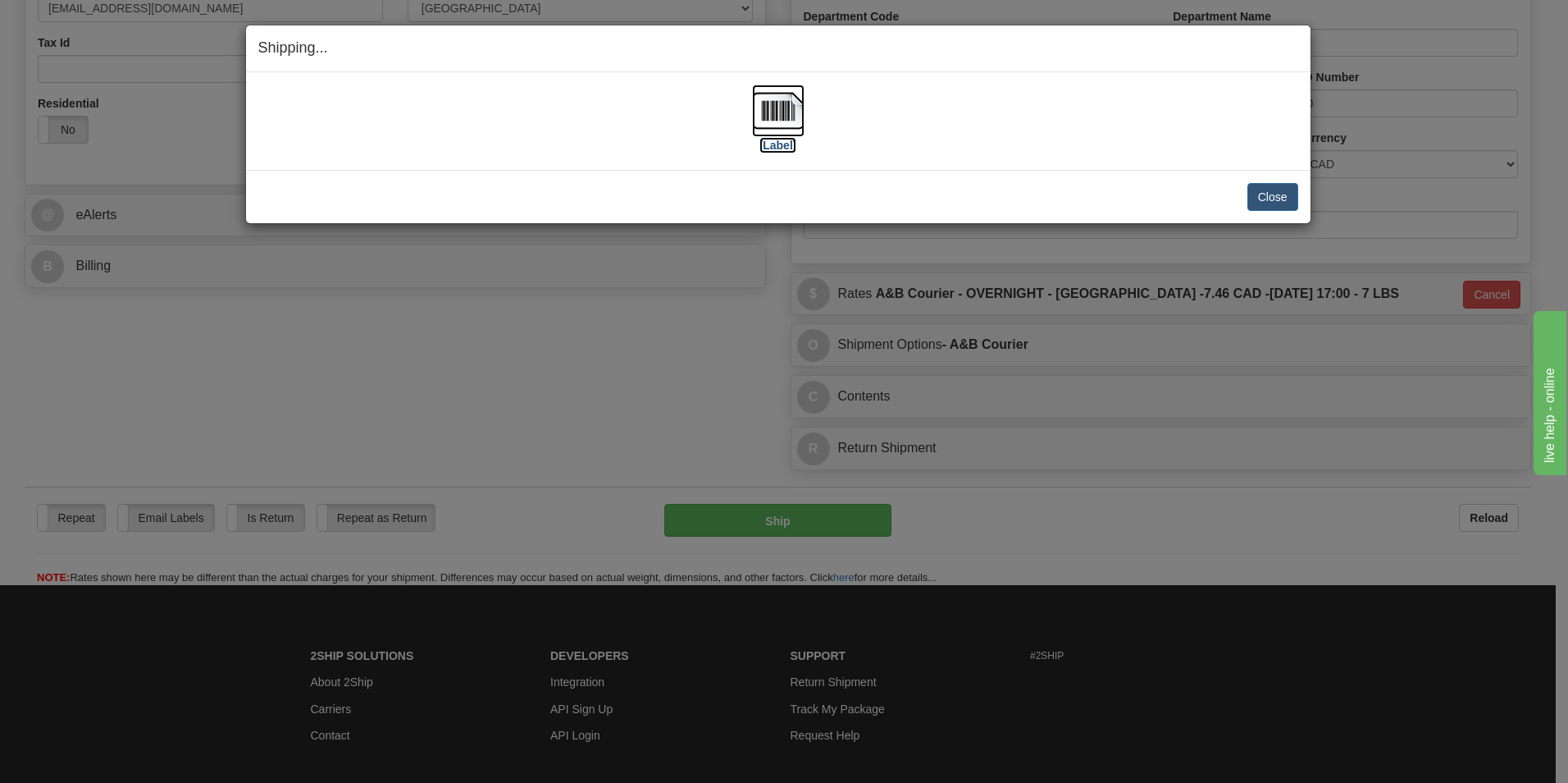
click at [772, 102] on img at bounding box center [778, 111] width 52 height 52
click at [1257, 196] on button "Close" at bounding box center [1273, 197] width 51 height 28
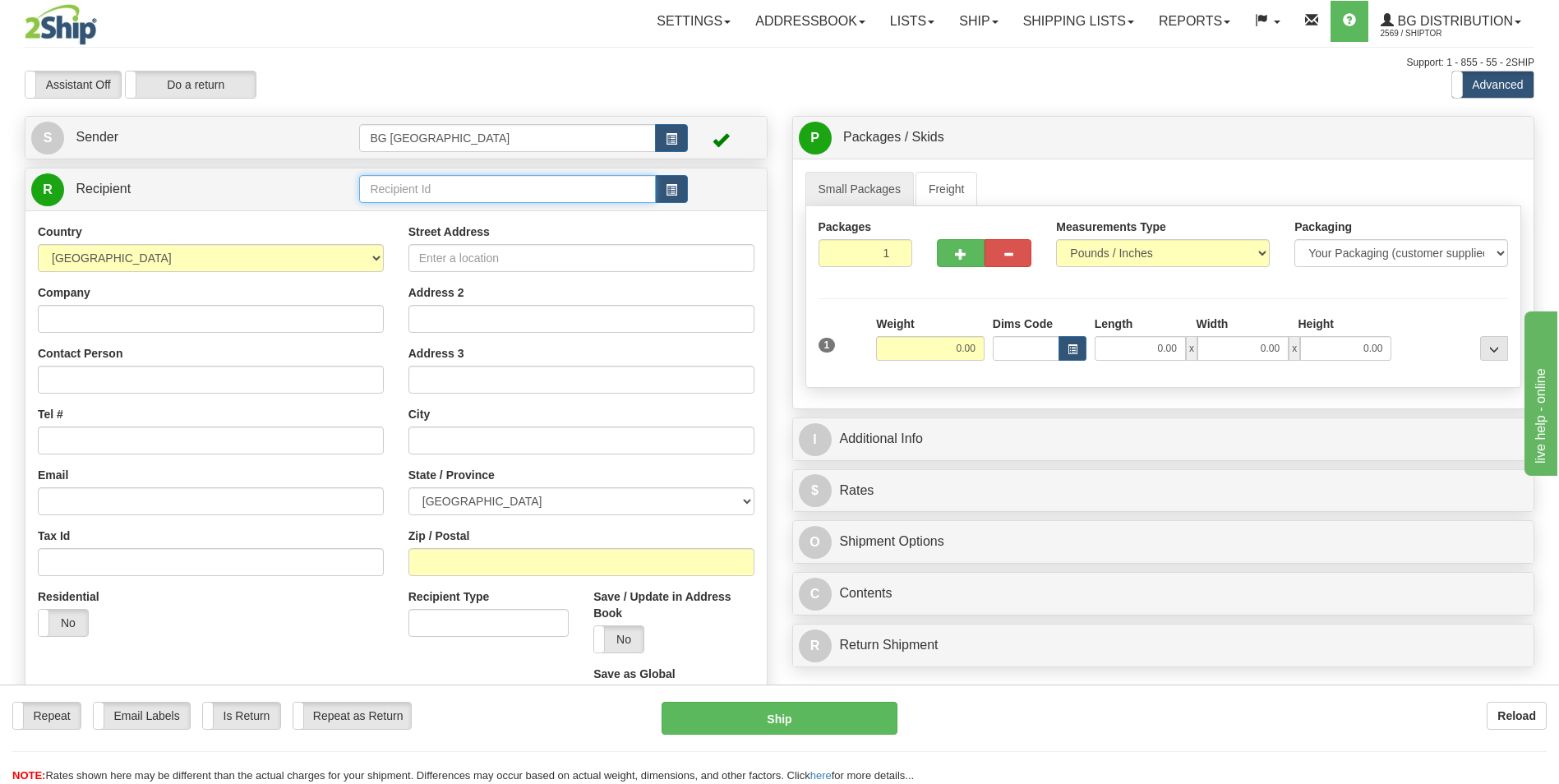
click at [470, 176] on input "text" at bounding box center [507, 189] width 296 height 28
click at [422, 208] on div "60040" at bounding box center [504, 214] width 281 height 18
type input "60040"
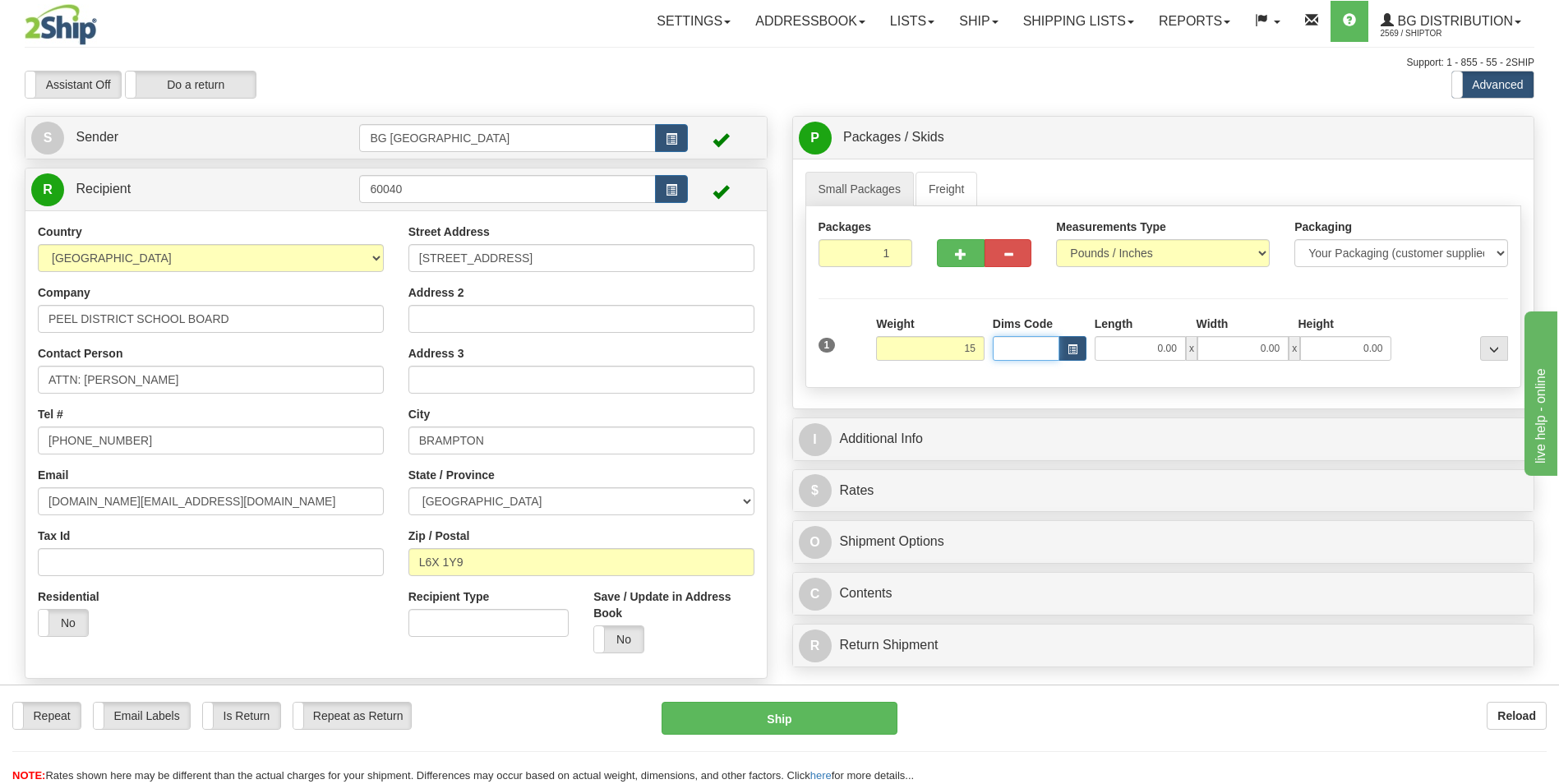
type input "15.00"
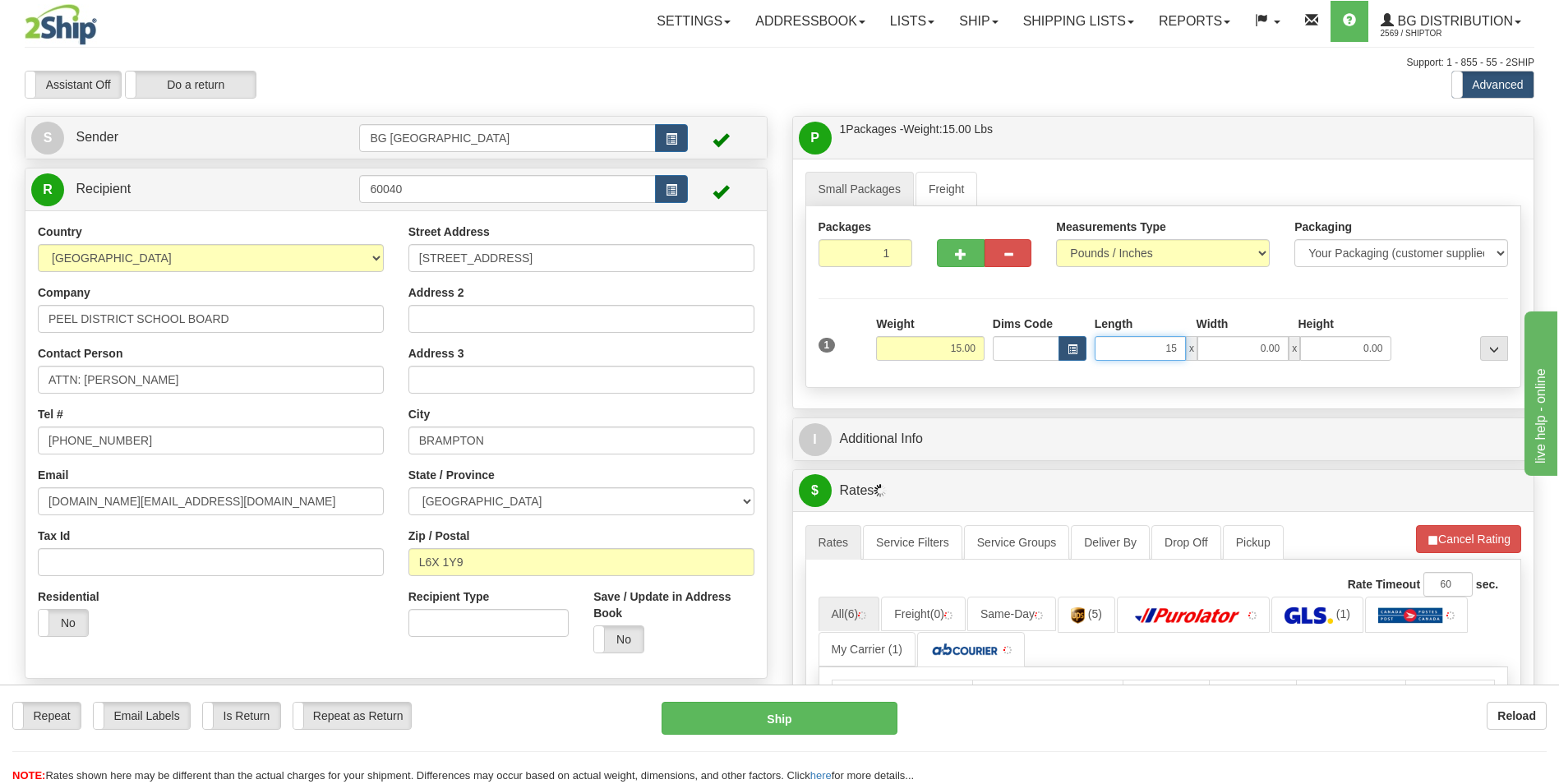
type input "15.00"
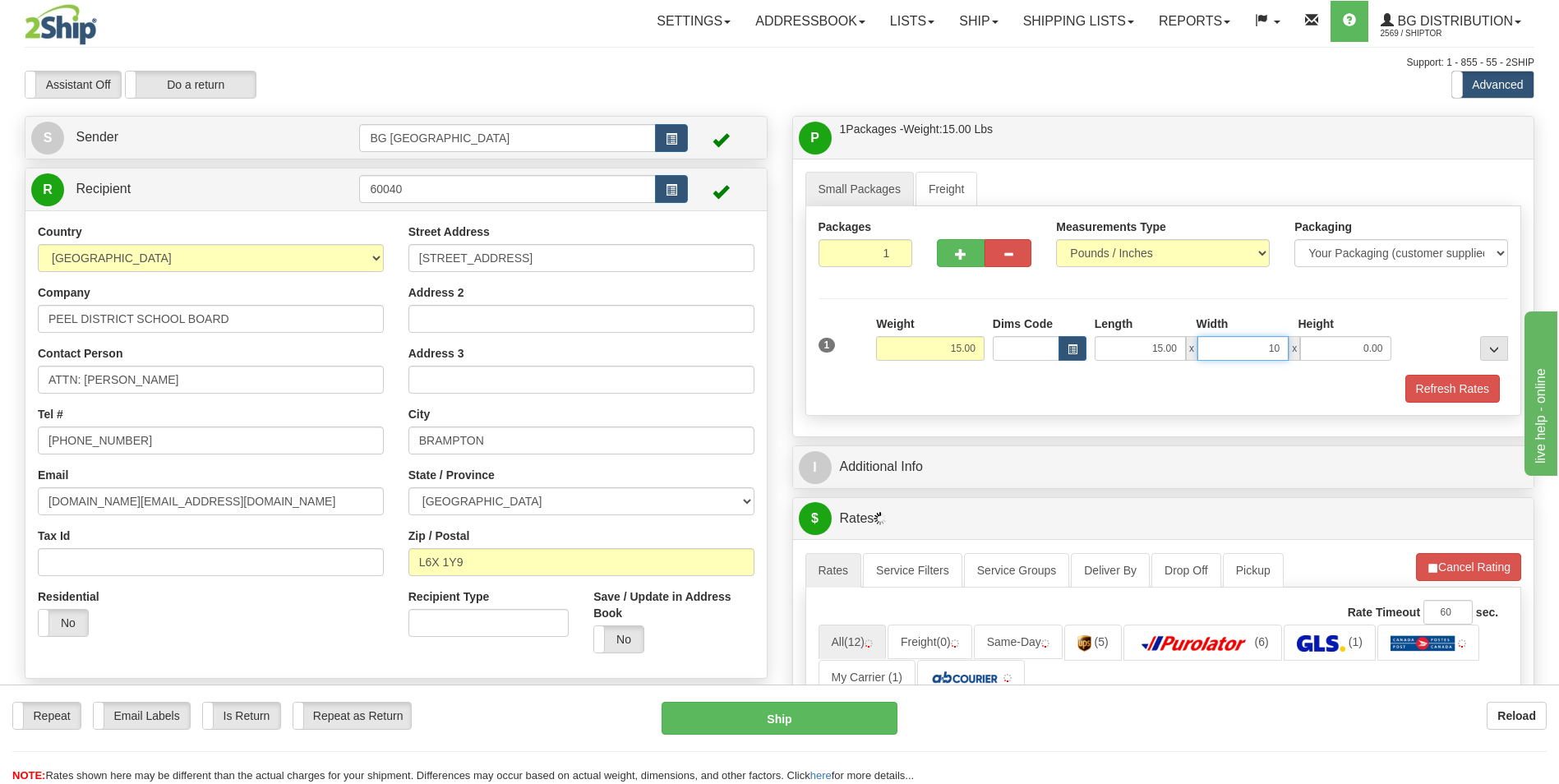
type input "10.00"
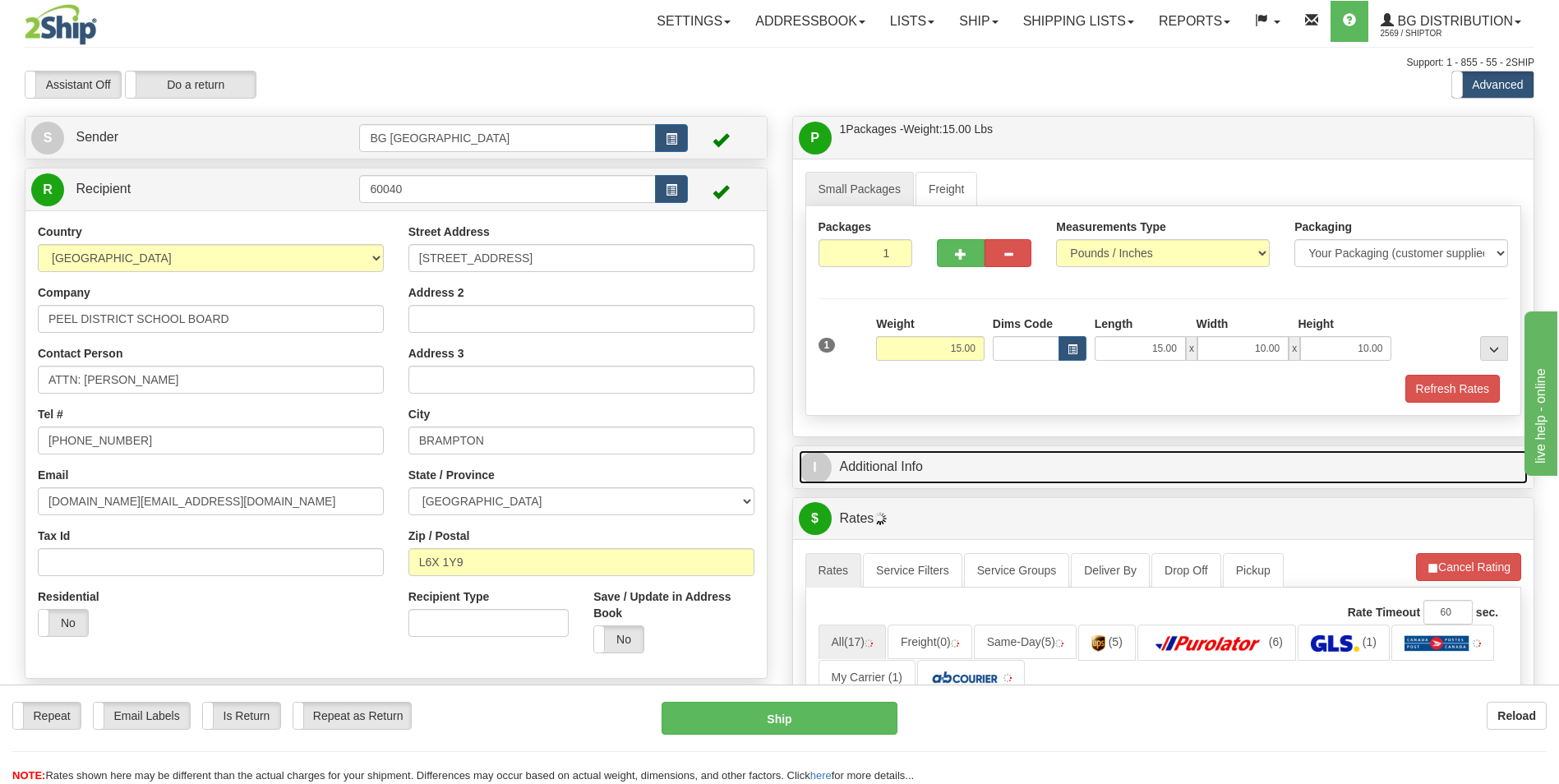
drag, startPoint x: 979, startPoint y: 454, endPoint x: 997, endPoint y: 474, distance: 26.9
click at [979, 454] on link "I Additional Info" at bounding box center [1163, 467] width 730 height 33
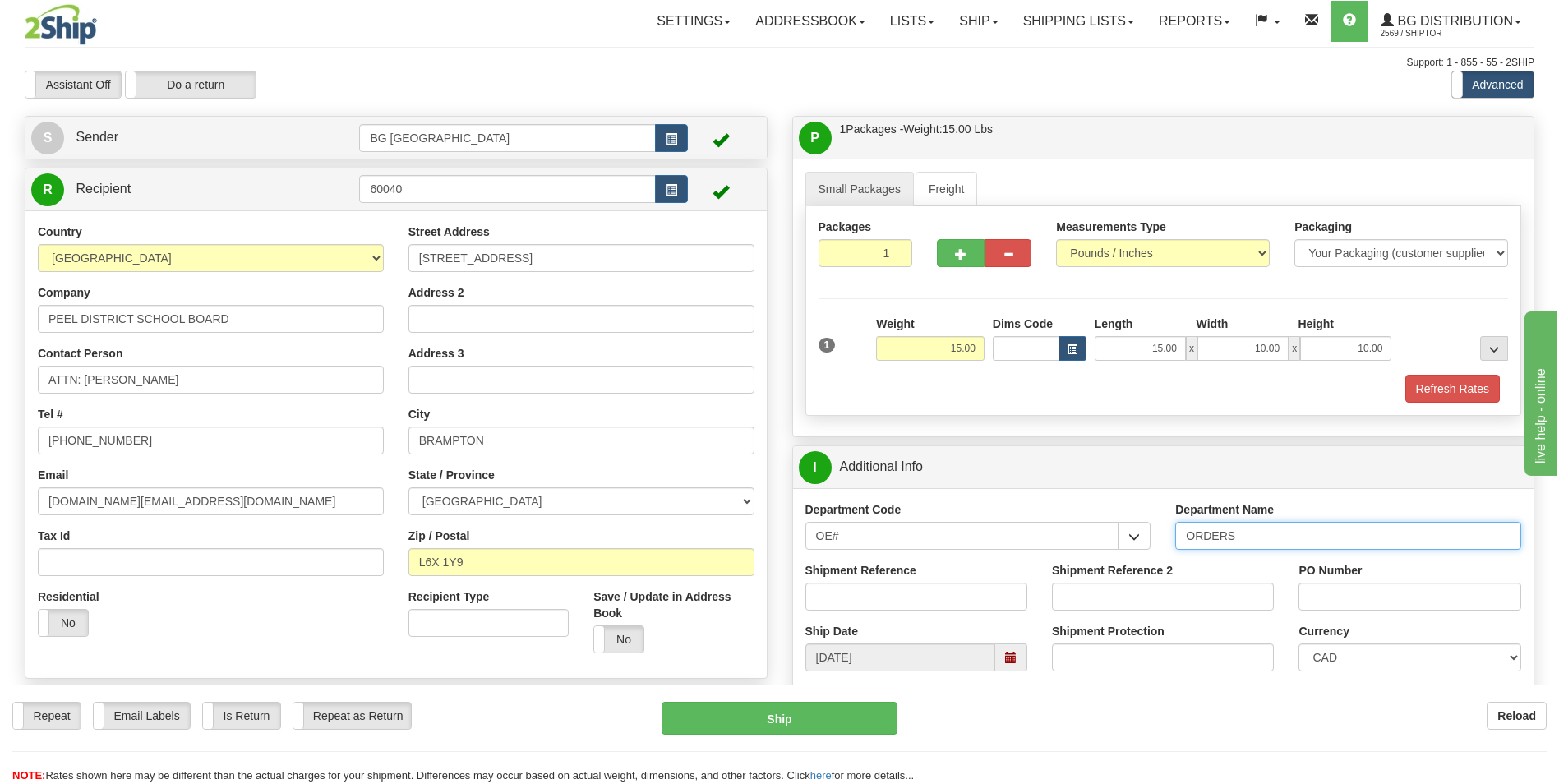
click at [1275, 539] on input "ORDERS" at bounding box center [1348, 535] width 346 height 28
type input "70184740-00"
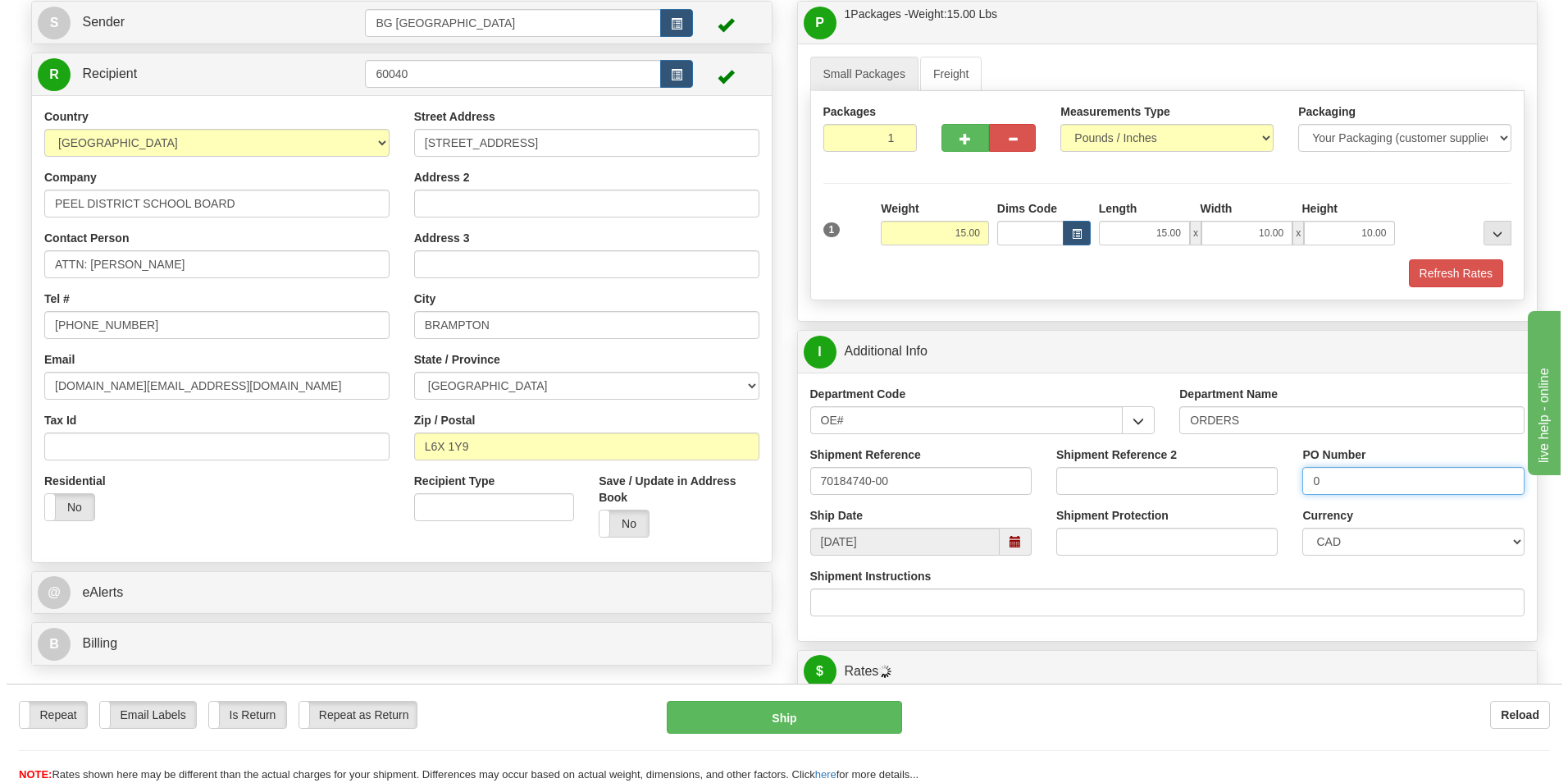
scroll to position [410, 0]
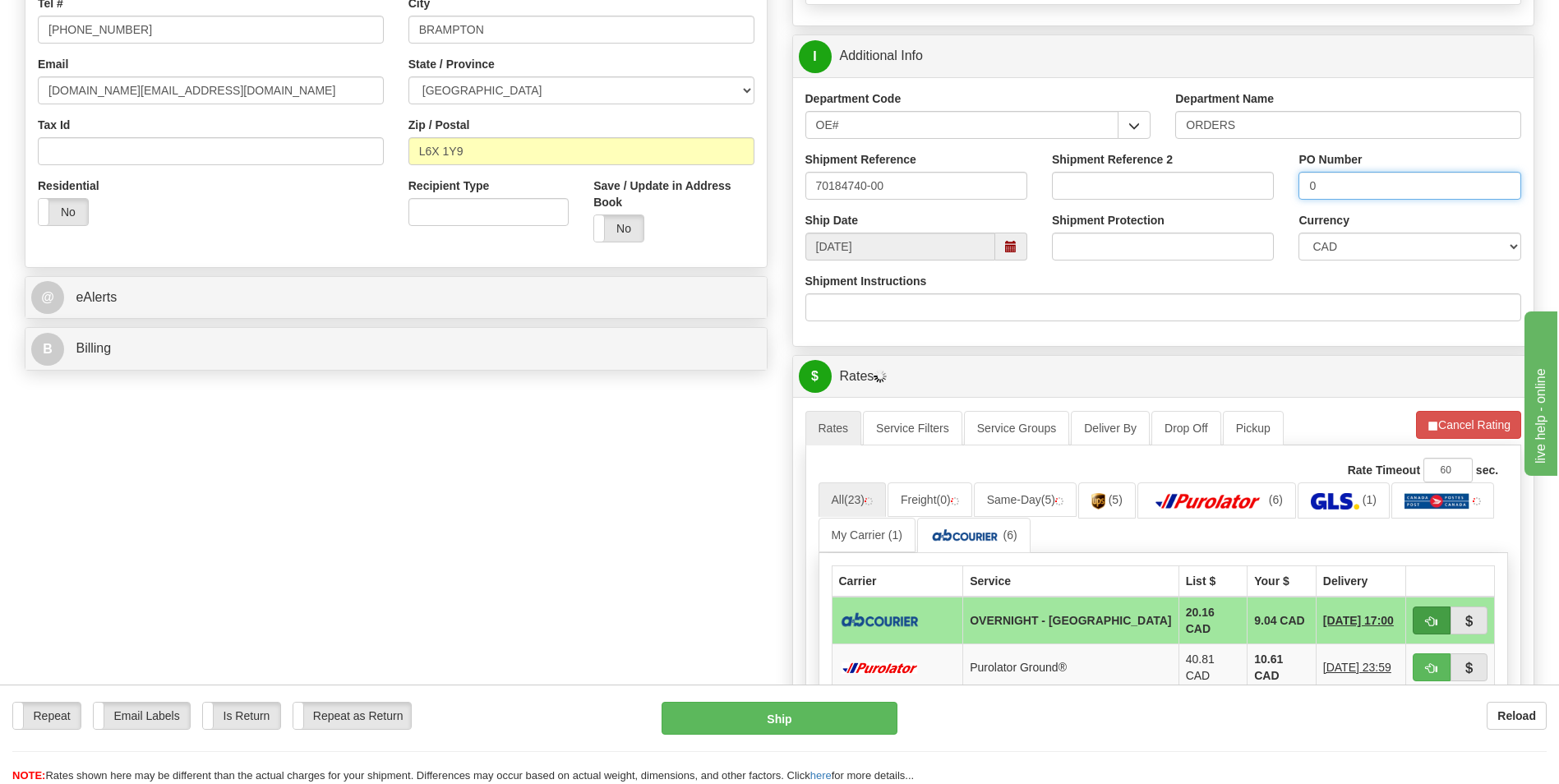
type input "0"
click at [1427, 611] on button "button" at bounding box center [1431, 620] width 38 height 28
click at [839, 723] on button "Ship" at bounding box center [779, 718] width 235 height 33
type input "4"
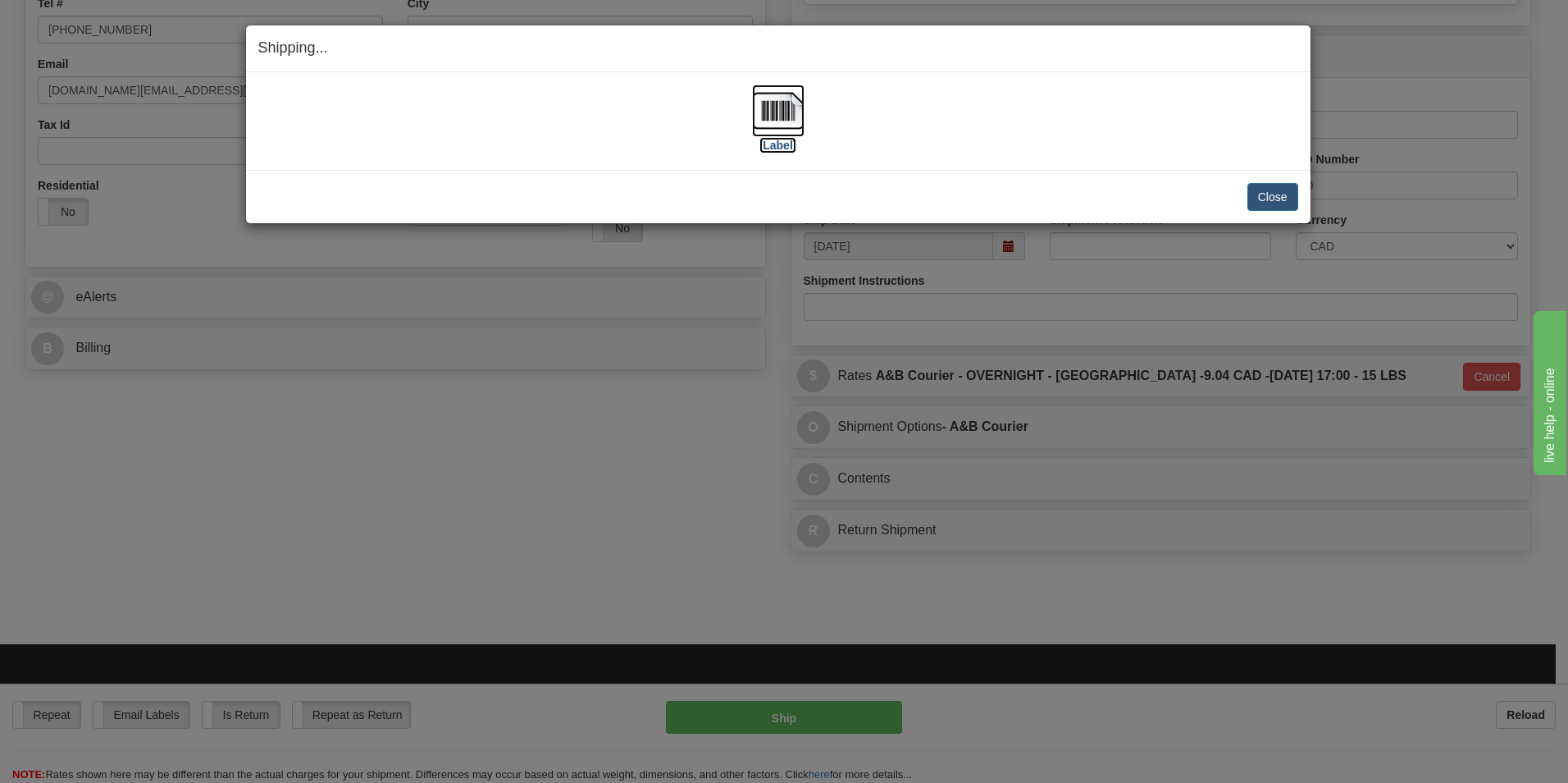
click at [766, 110] on img at bounding box center [778, 111] width 52 height 52
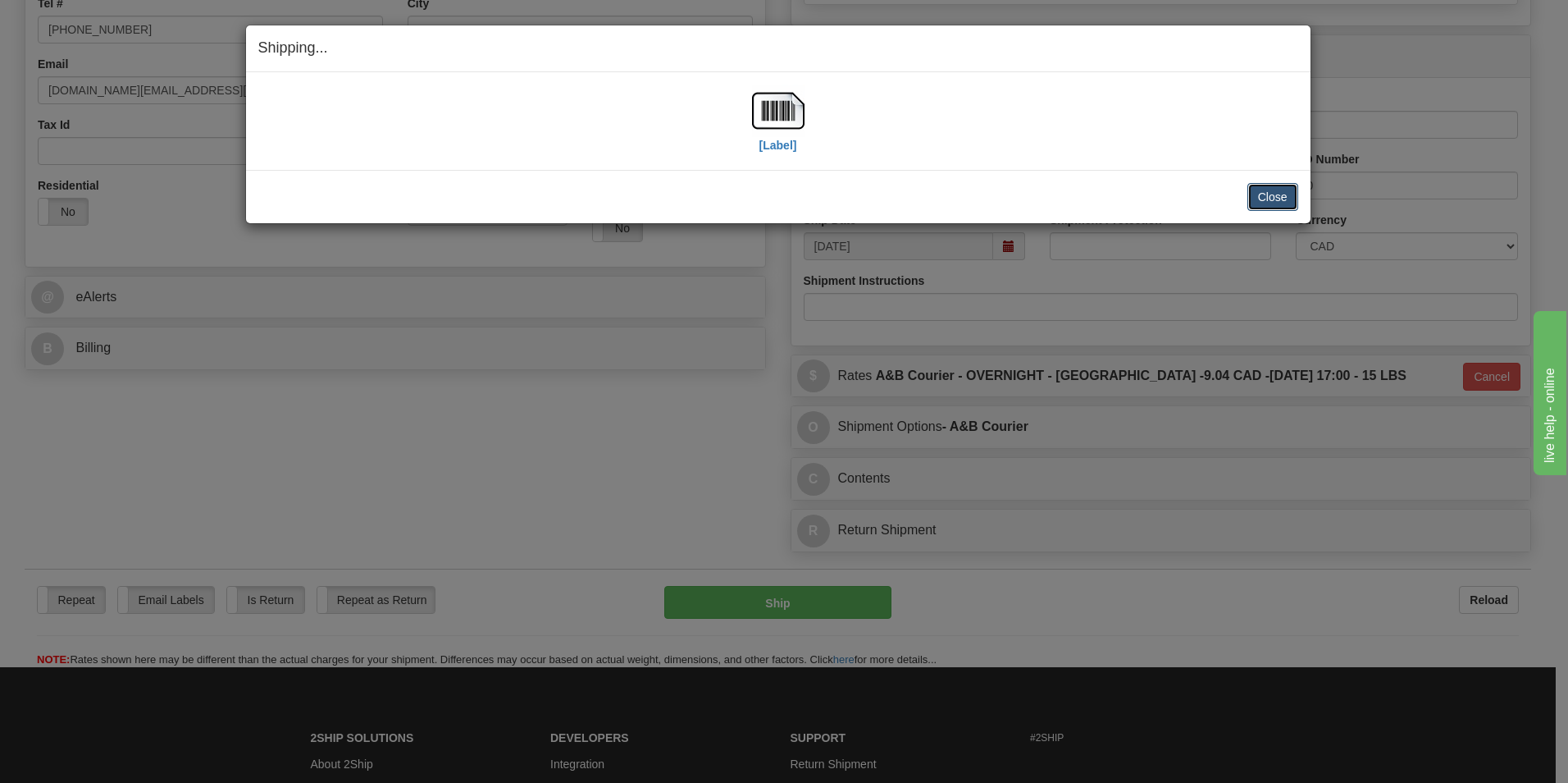
click at [1279, 189] on button "Close" at bounding box center [1273, 197] width 51 height 28
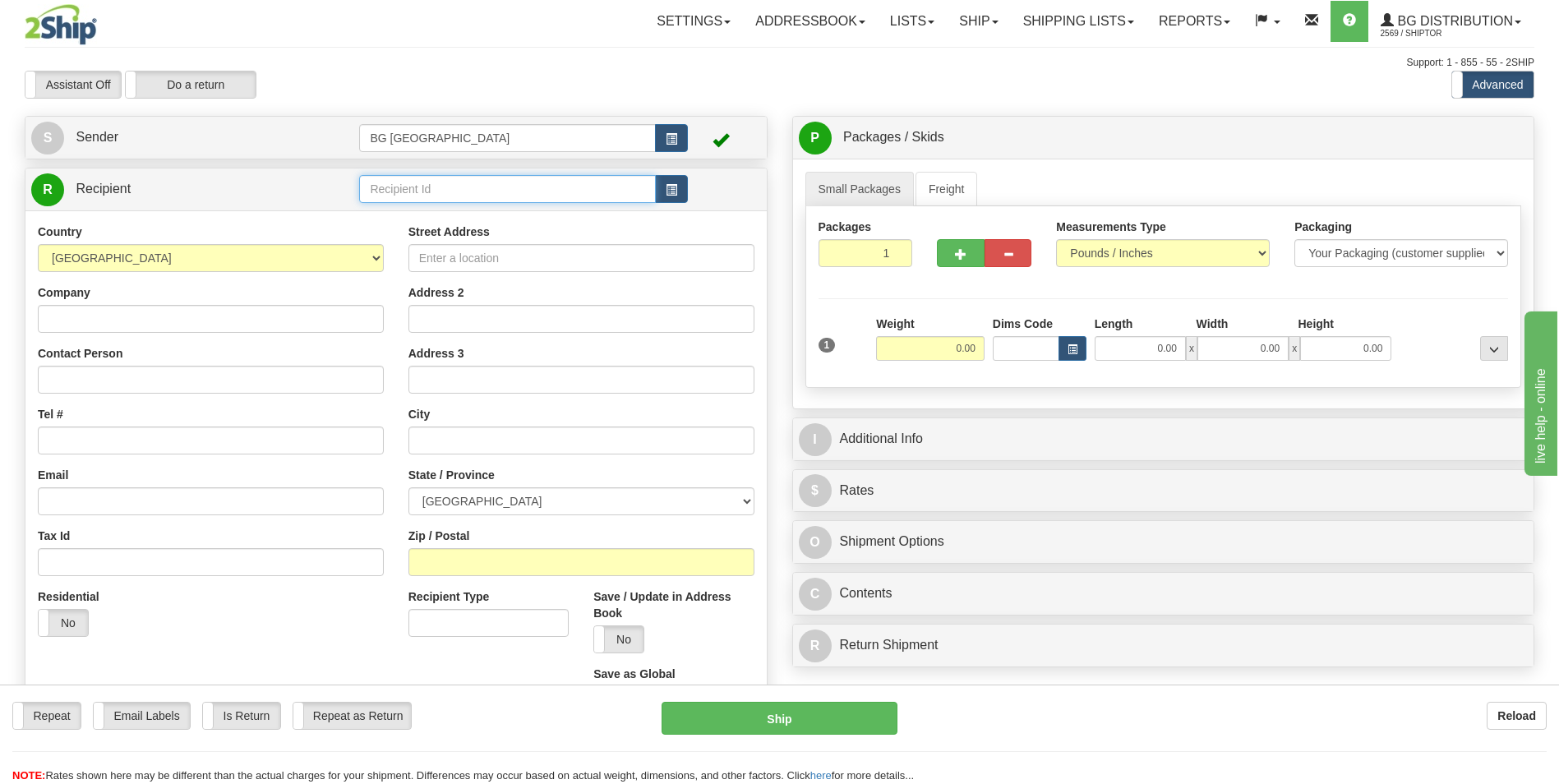
click at [402, 203] on input "text" at bounding box center [507, 189] width 296 height 28
click at [394, 211] on div "60453" at bounding box center [504, 214] width 281 height 18
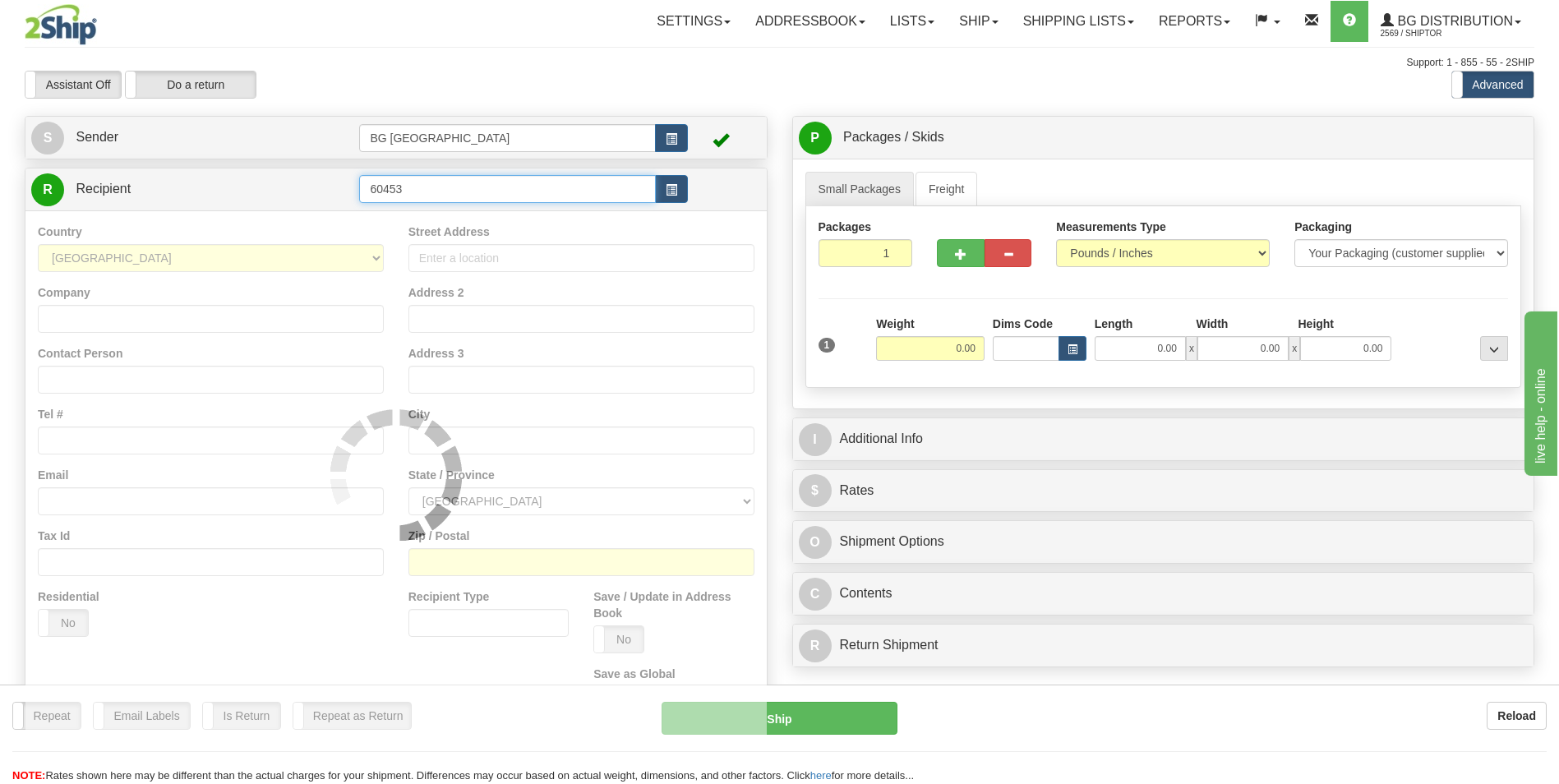
type input "60453"
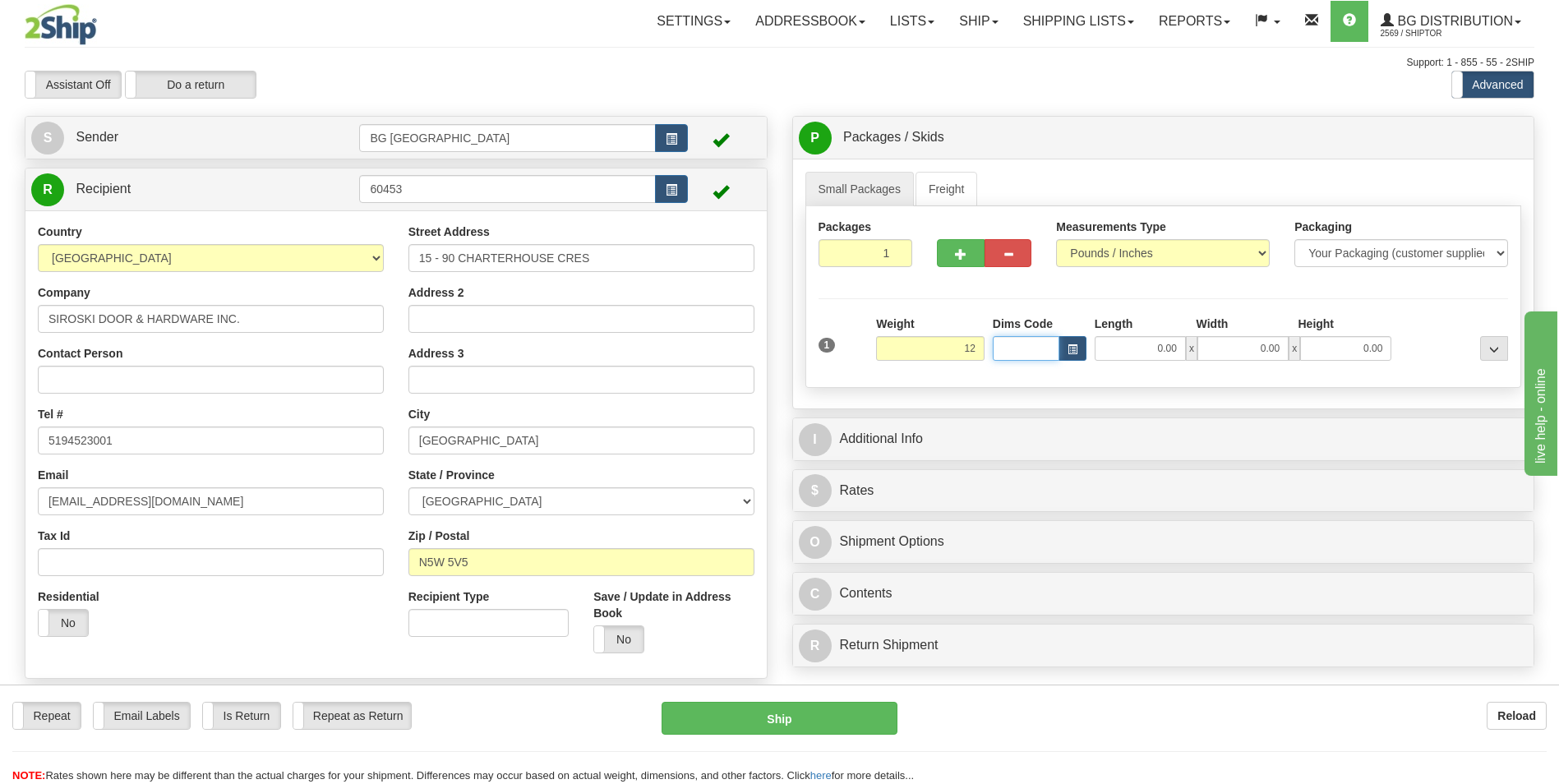
type input "12.00"
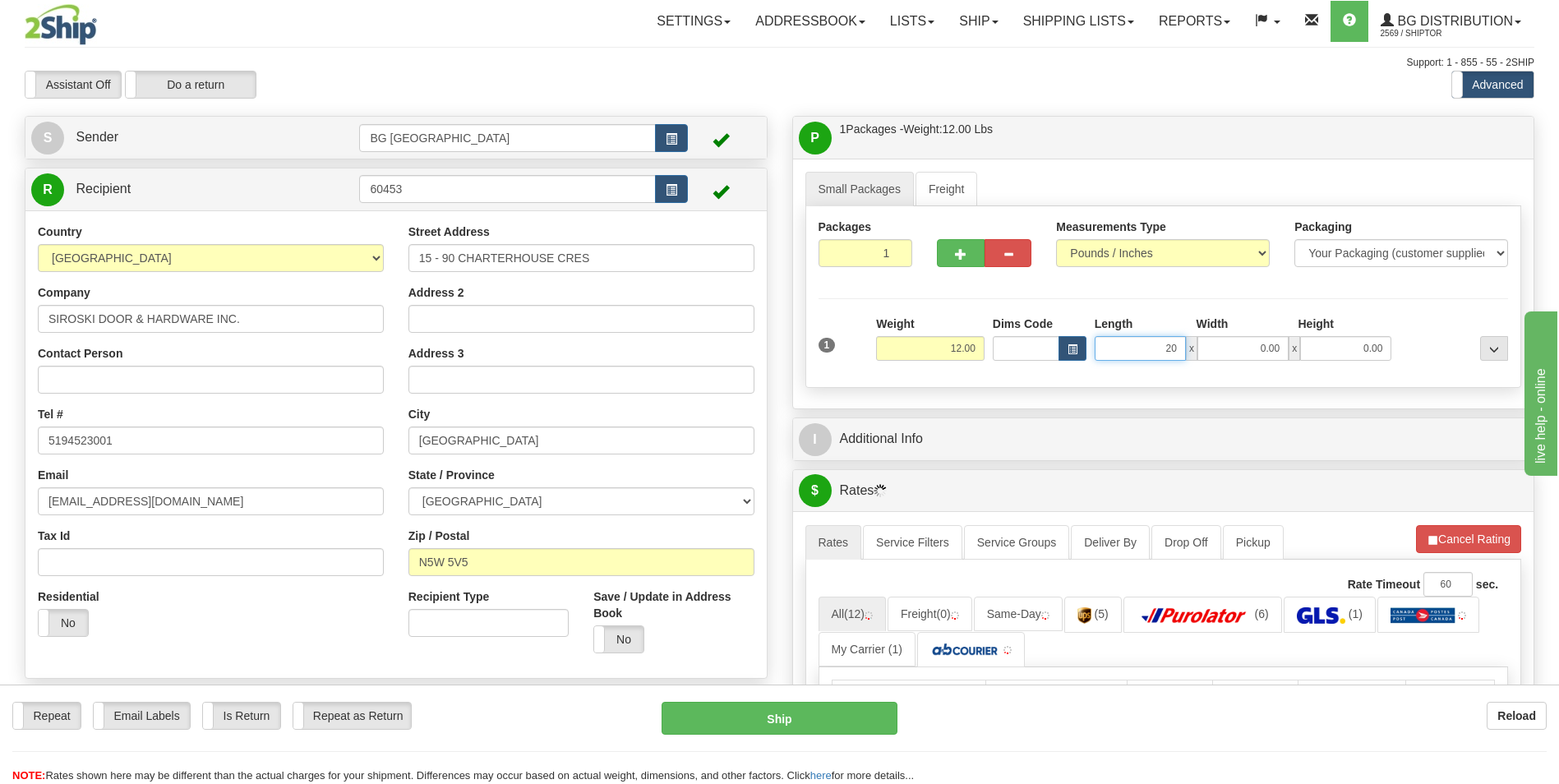
type input "20.00"
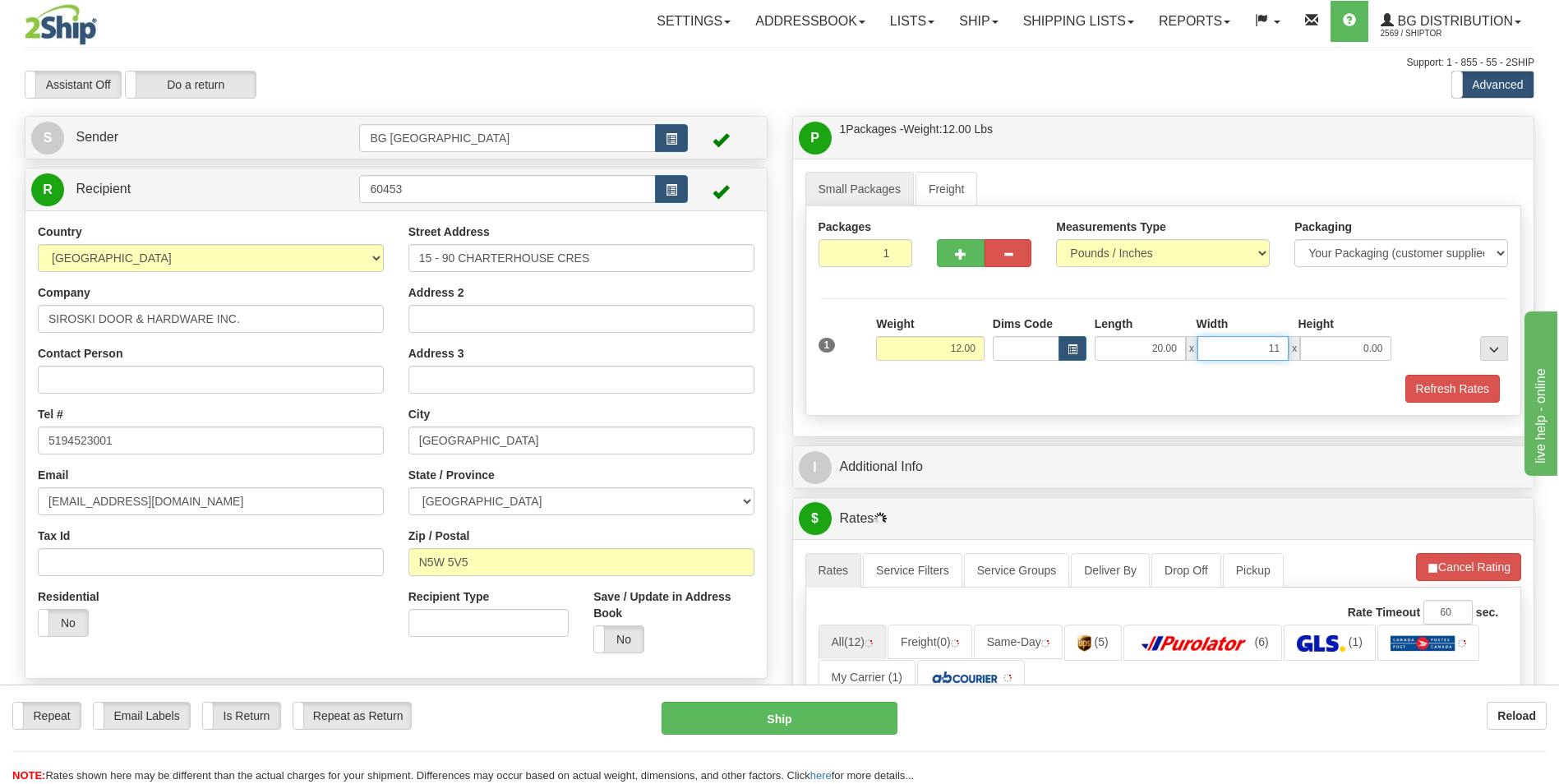
type input "11.00"
type input "5.00"
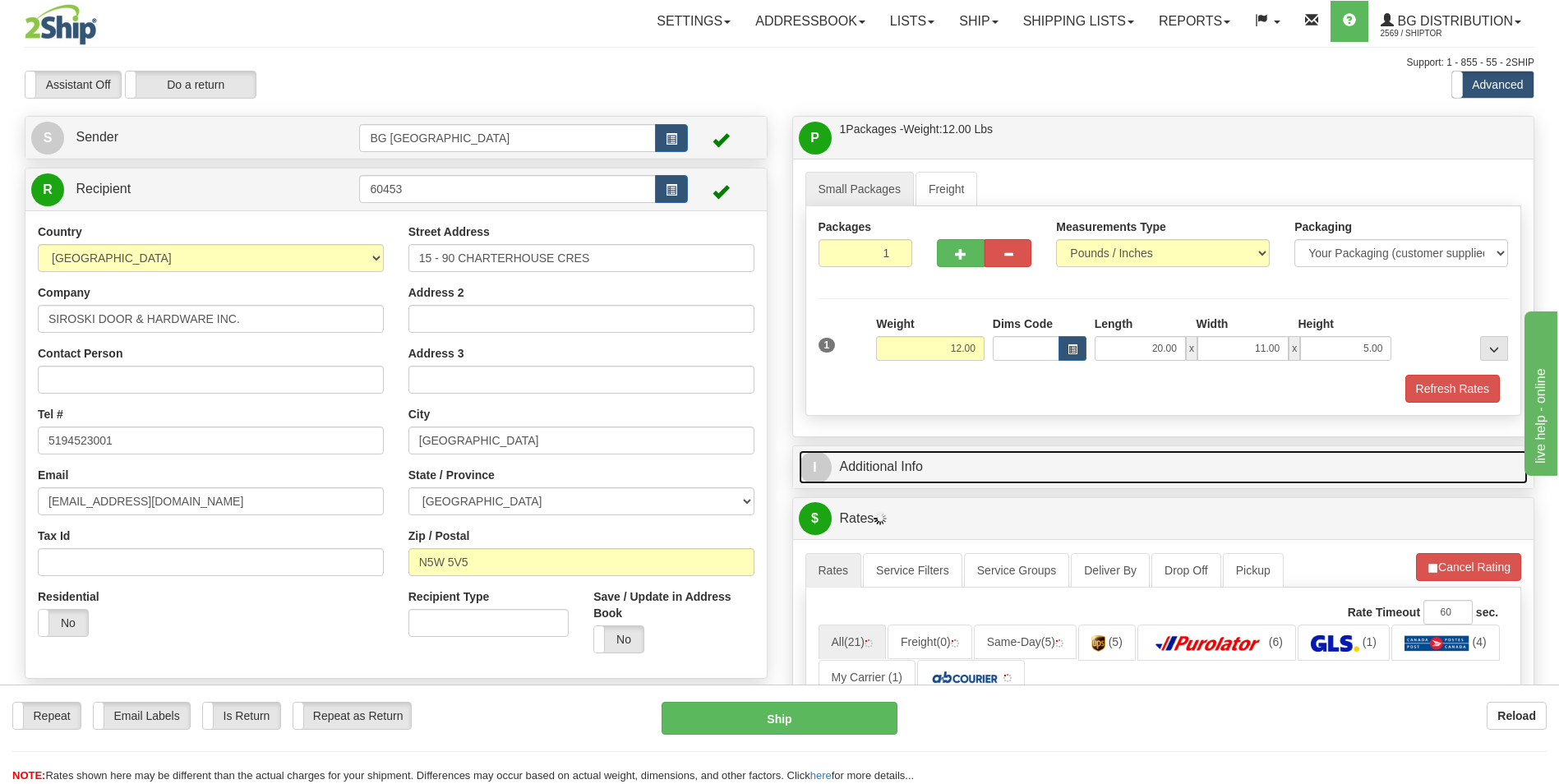
click at [901, 458] on link "I Additional Info" at bounding box center [1163, 467] width 730 height 33
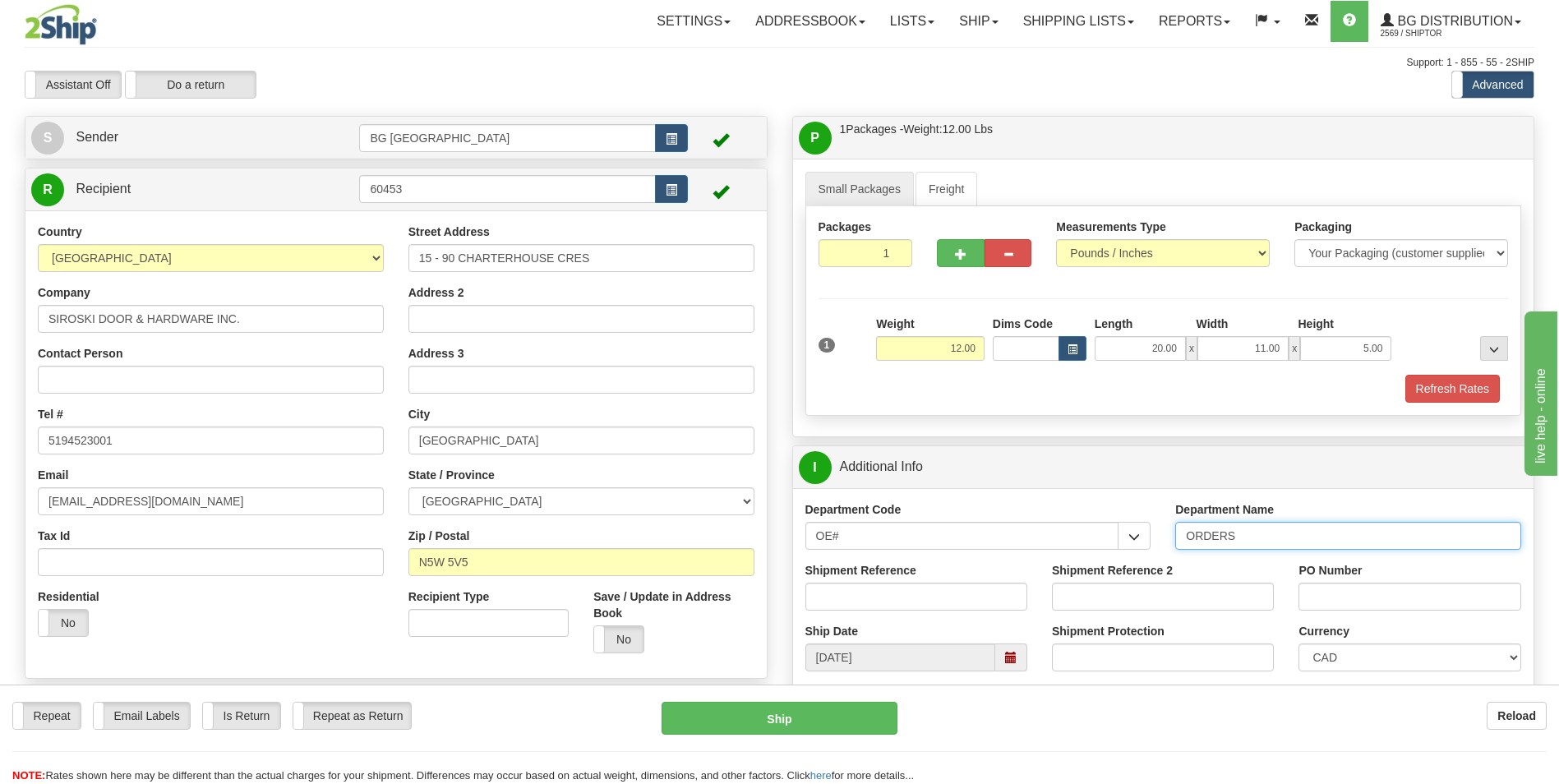
click at [1286, 534] on input "ORDERS" at bounding box center [1348, 535] width 346 height 28
type input "70181923-00"
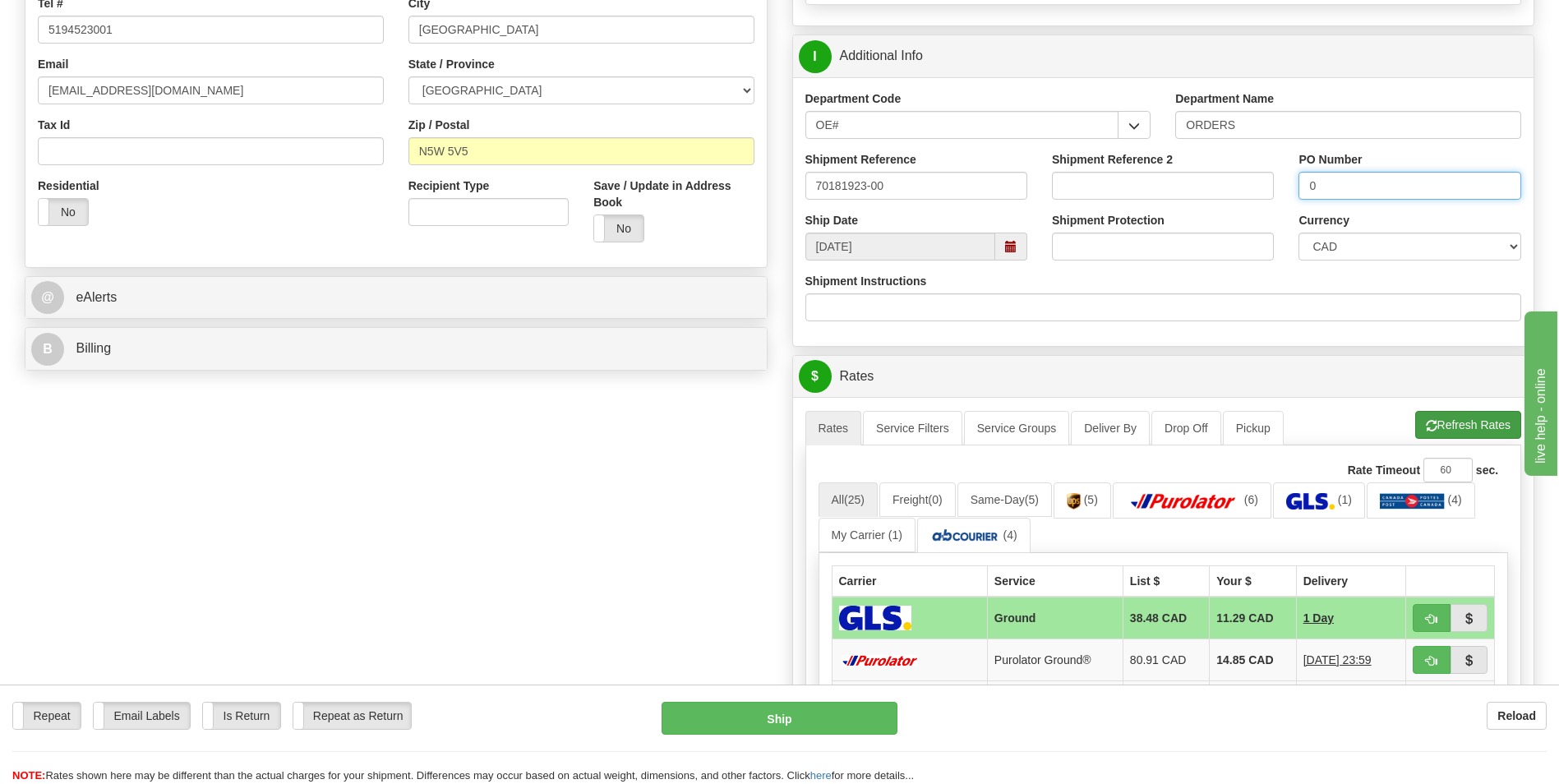
type input "0"
click at [1444, 424] on button "Refresh Rates" at bounding box center [1468, 425] width 106 height 28
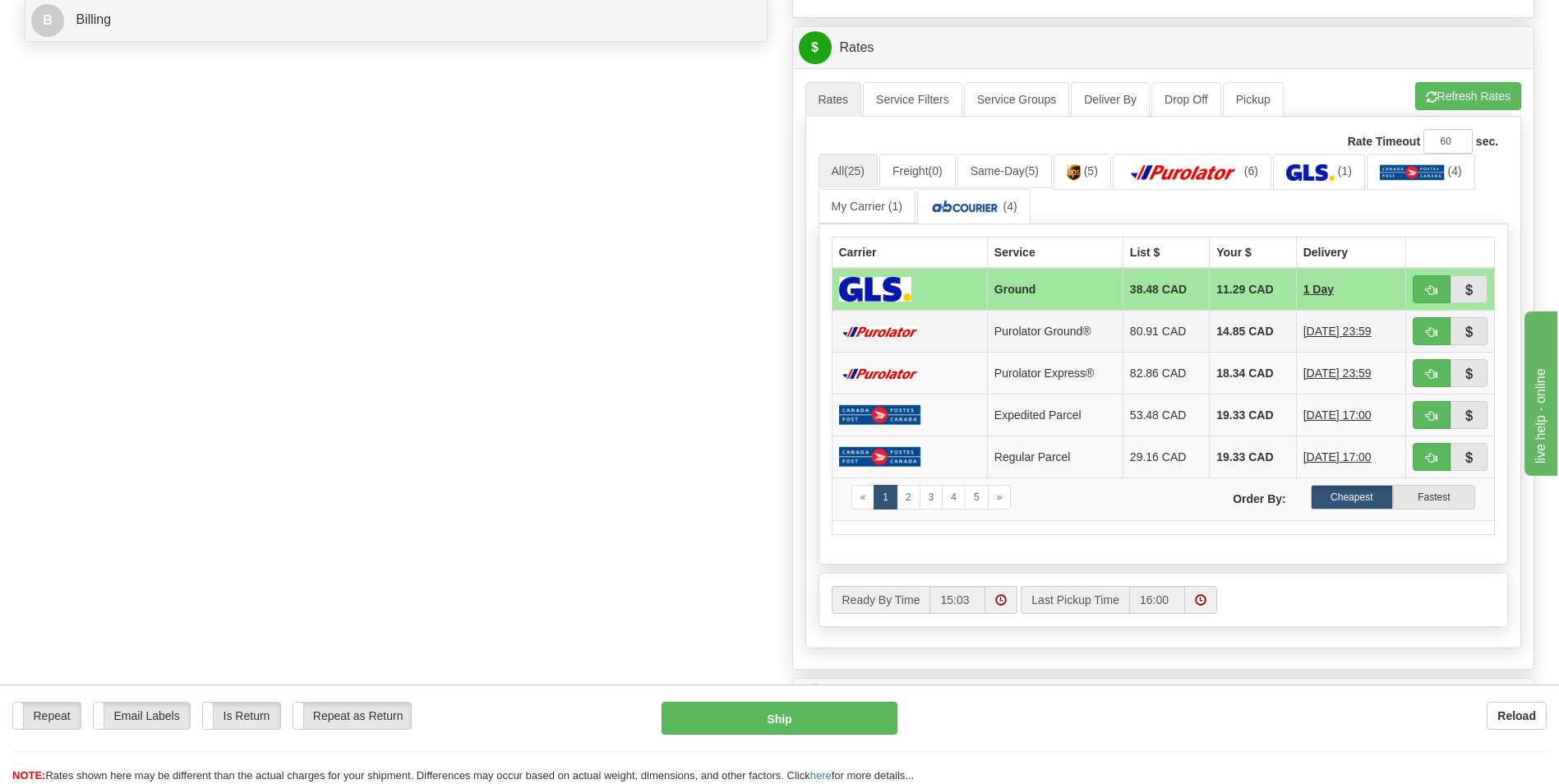
click at [1241, 322] on td "14.85 CAD" at bounding box center [1253, 331] width 87 height 42
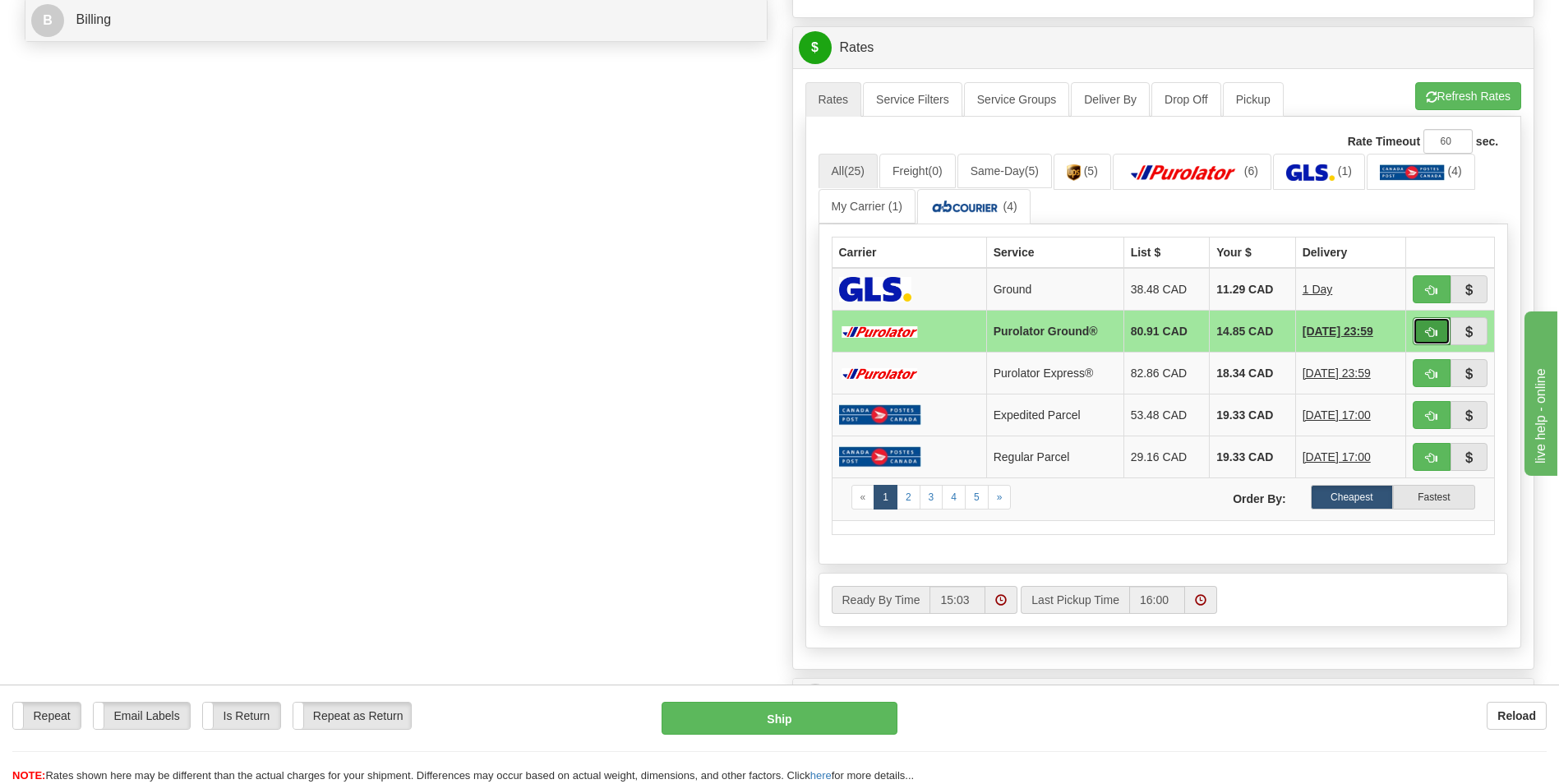
click at [1431, 333] on span "button" at bounding box center [1431, 332] width 11 height 10
type input "260"
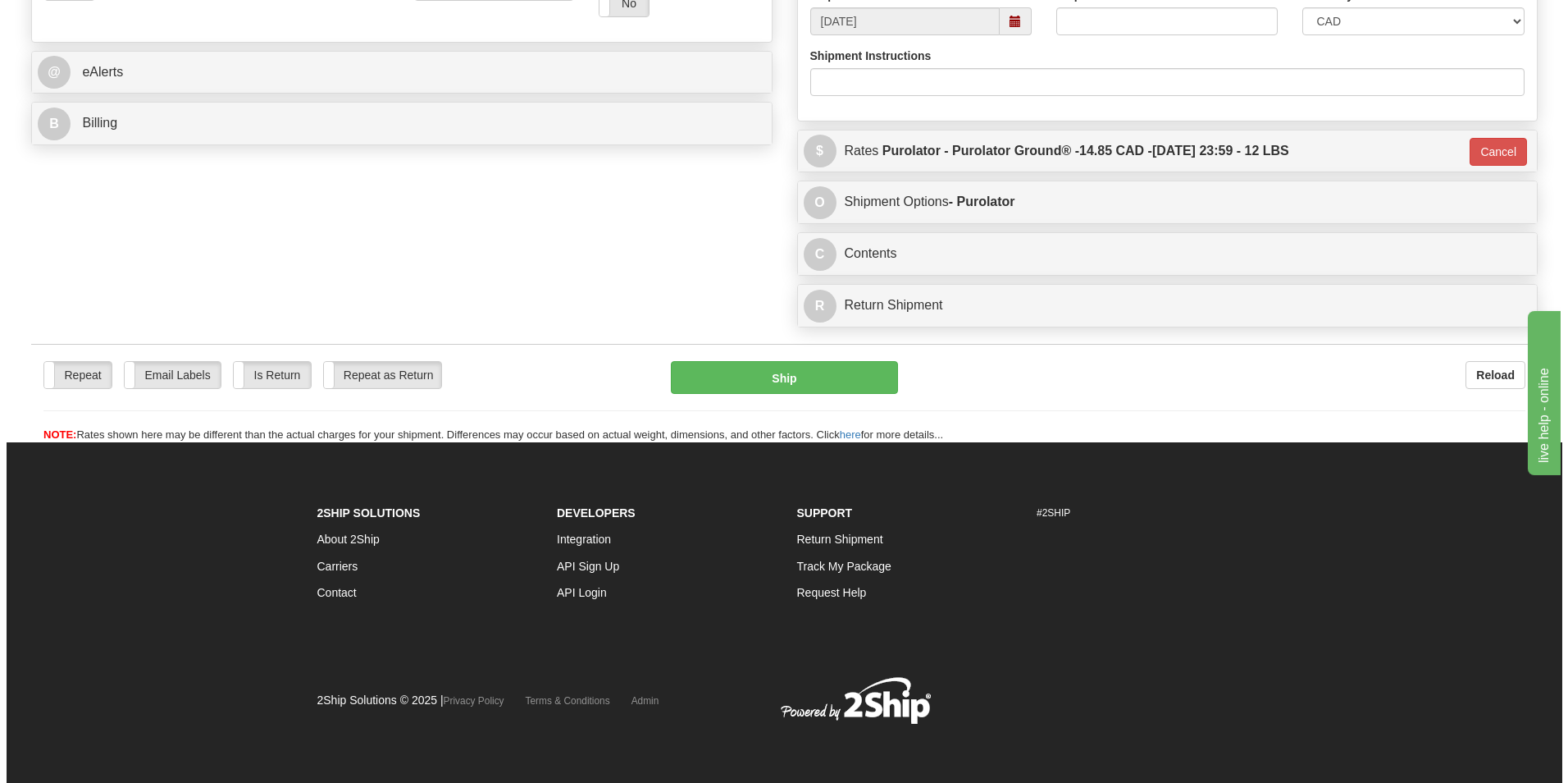
scroll to position [635, 0]
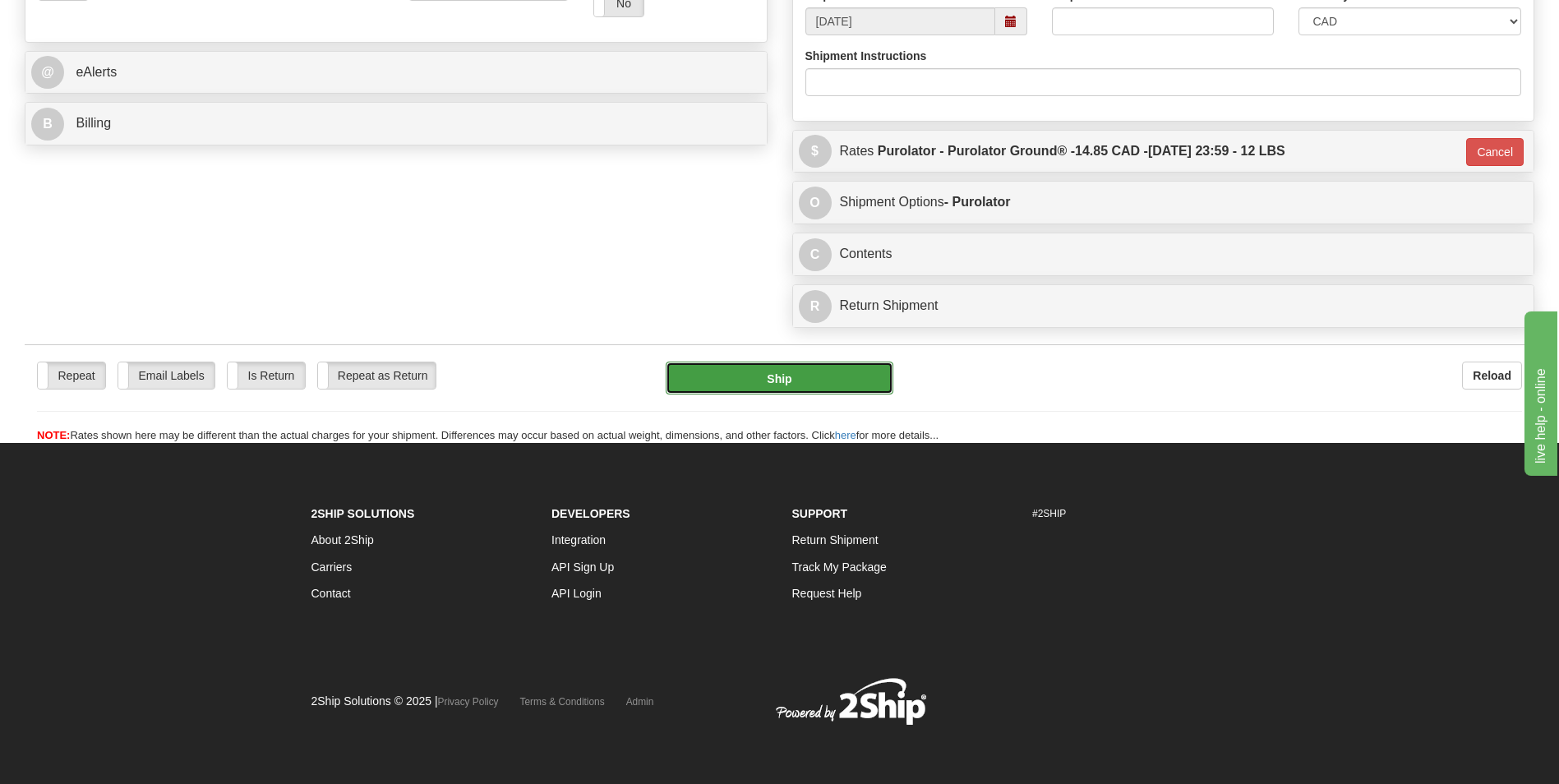
click at [849, 383] on button "Ship" at bounding box center [779, 377] width 227 height 33
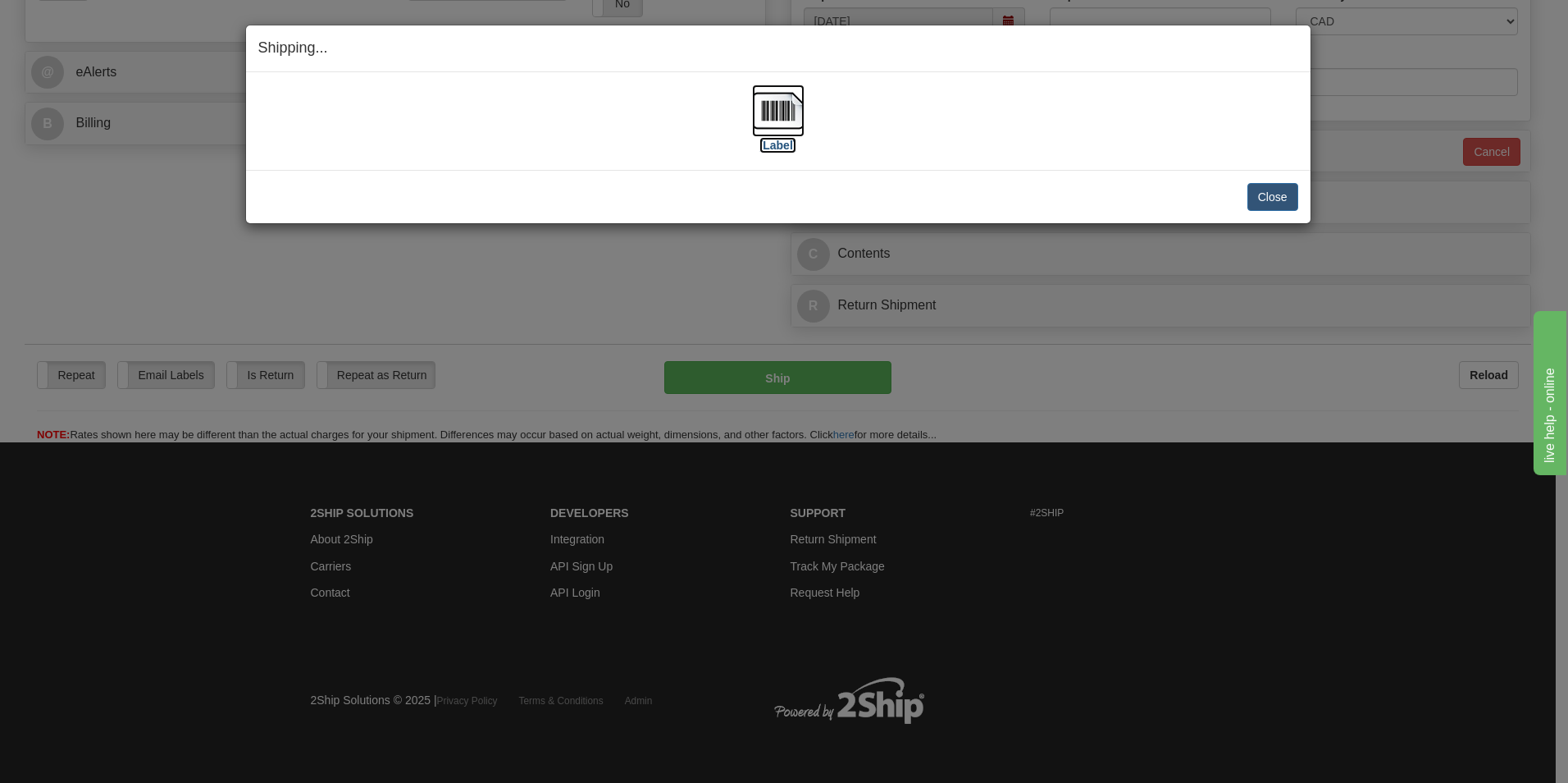
click at [770, 105] on img at bounding box center [778, 111] width 52 height 52
click at [1258, 193] on button "Close" at bounding box center [1273, 197] width 51 height 28
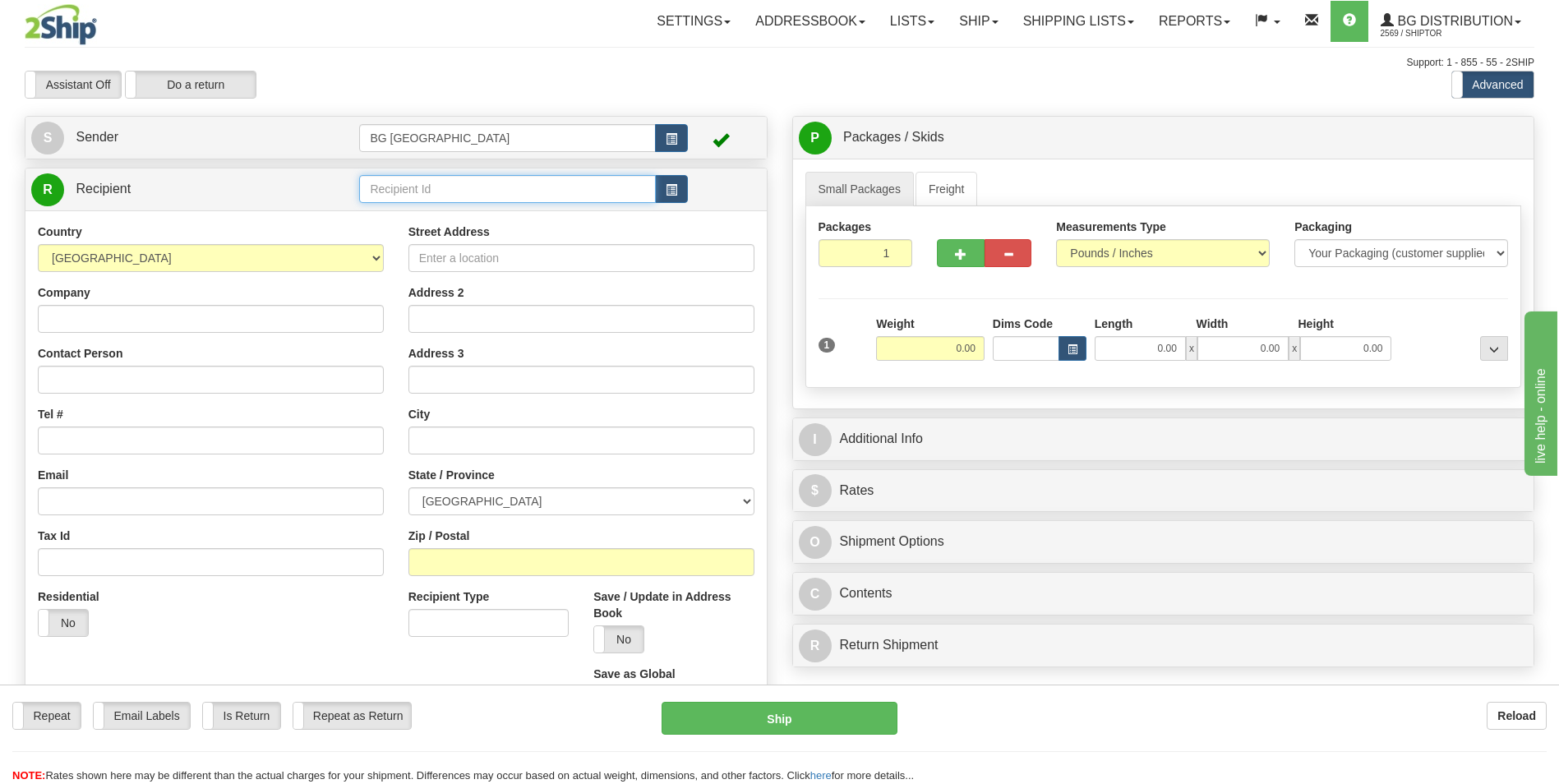
click at [407, 188] on input "text" at bounding box center [507, 189] width 296 height 28
click at [407, 211] on div "60163" at bounding box center [504, 214] width 281 height 18
type input "60163"
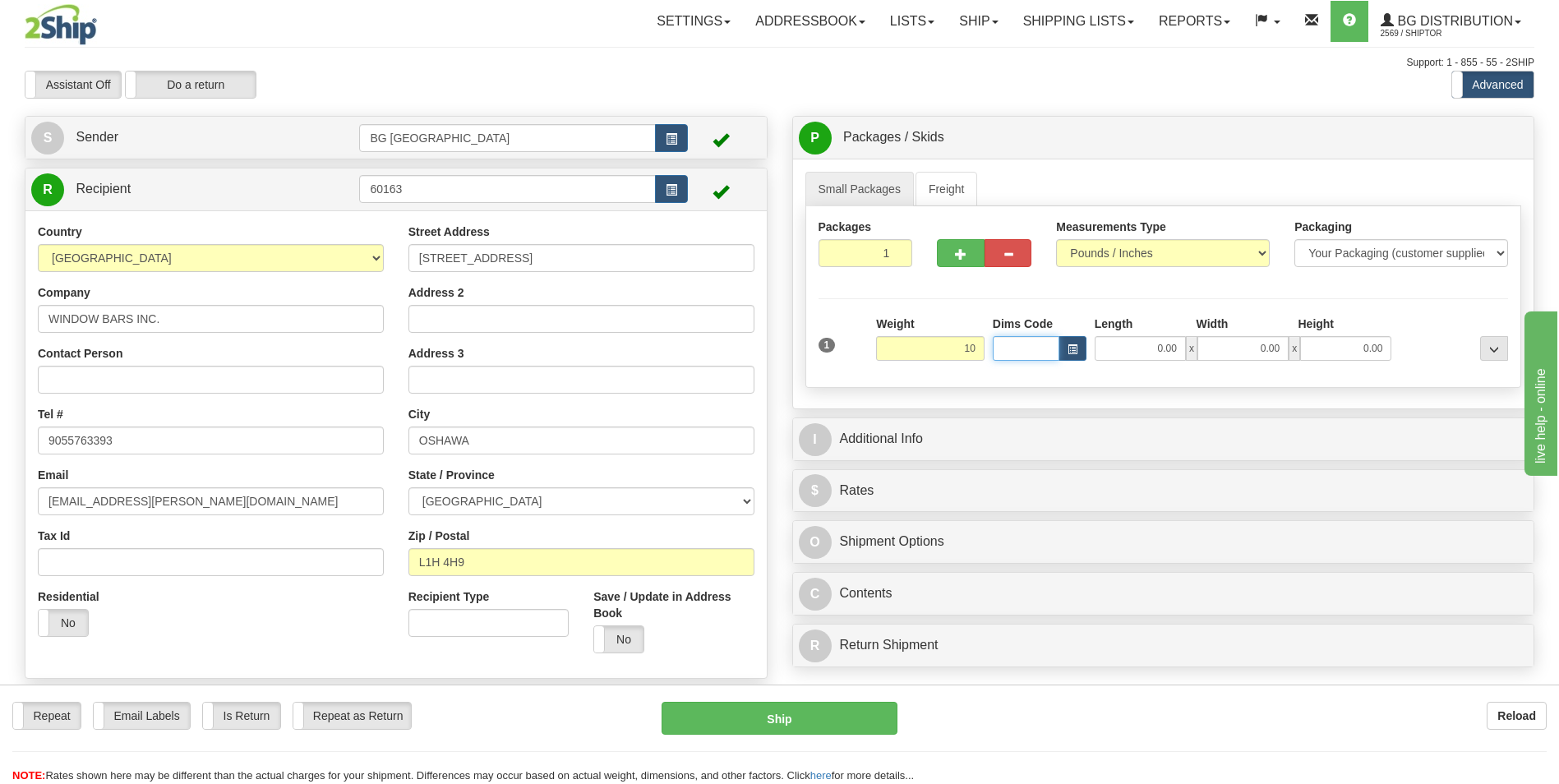
type input "10.00"
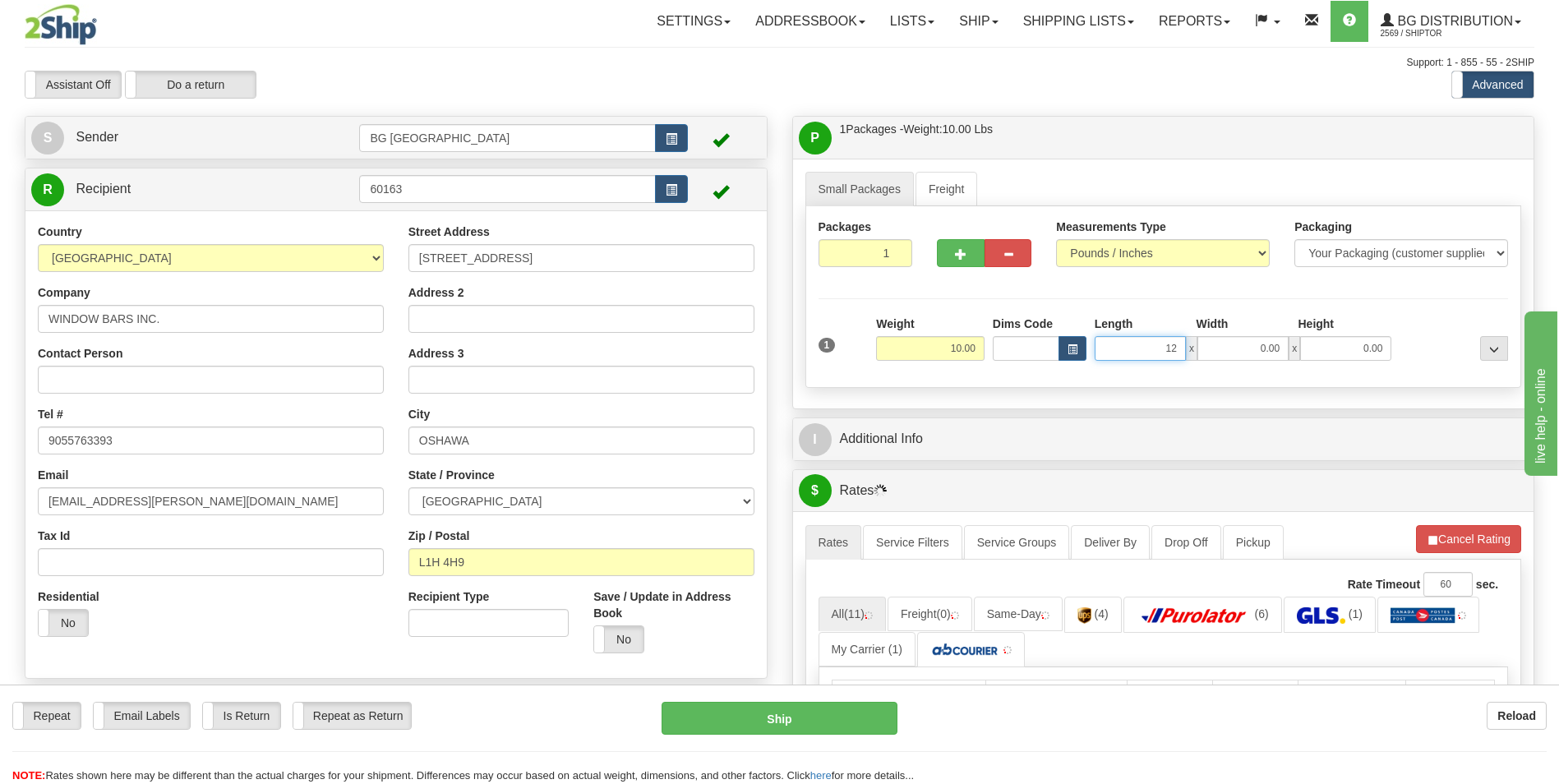
type input "12.00"
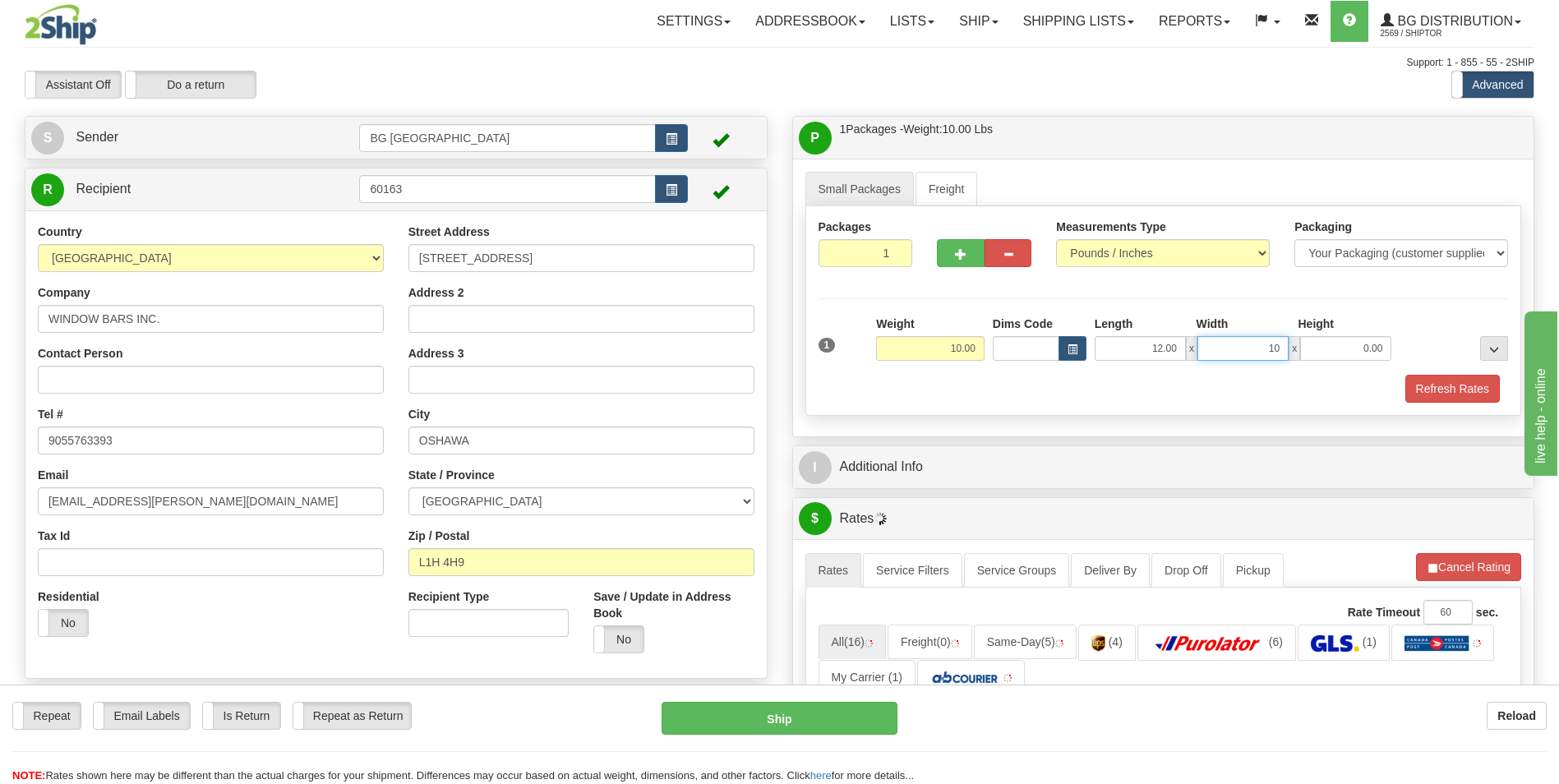
type input "10.00"
type input "8.00"
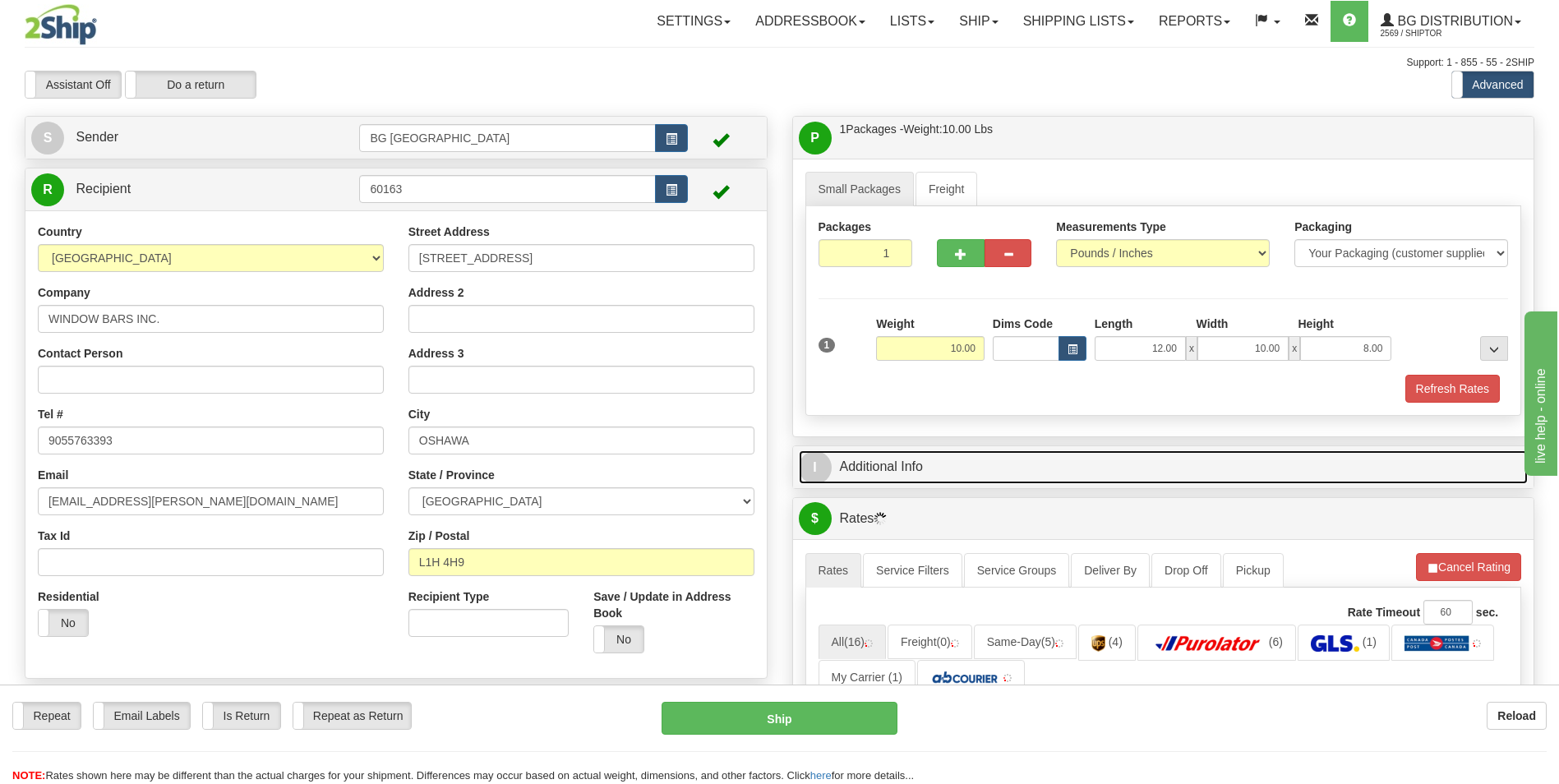
click at [922, 471] on link "I Additional Info" at bounding box center [1163, 467] width 730 height 33
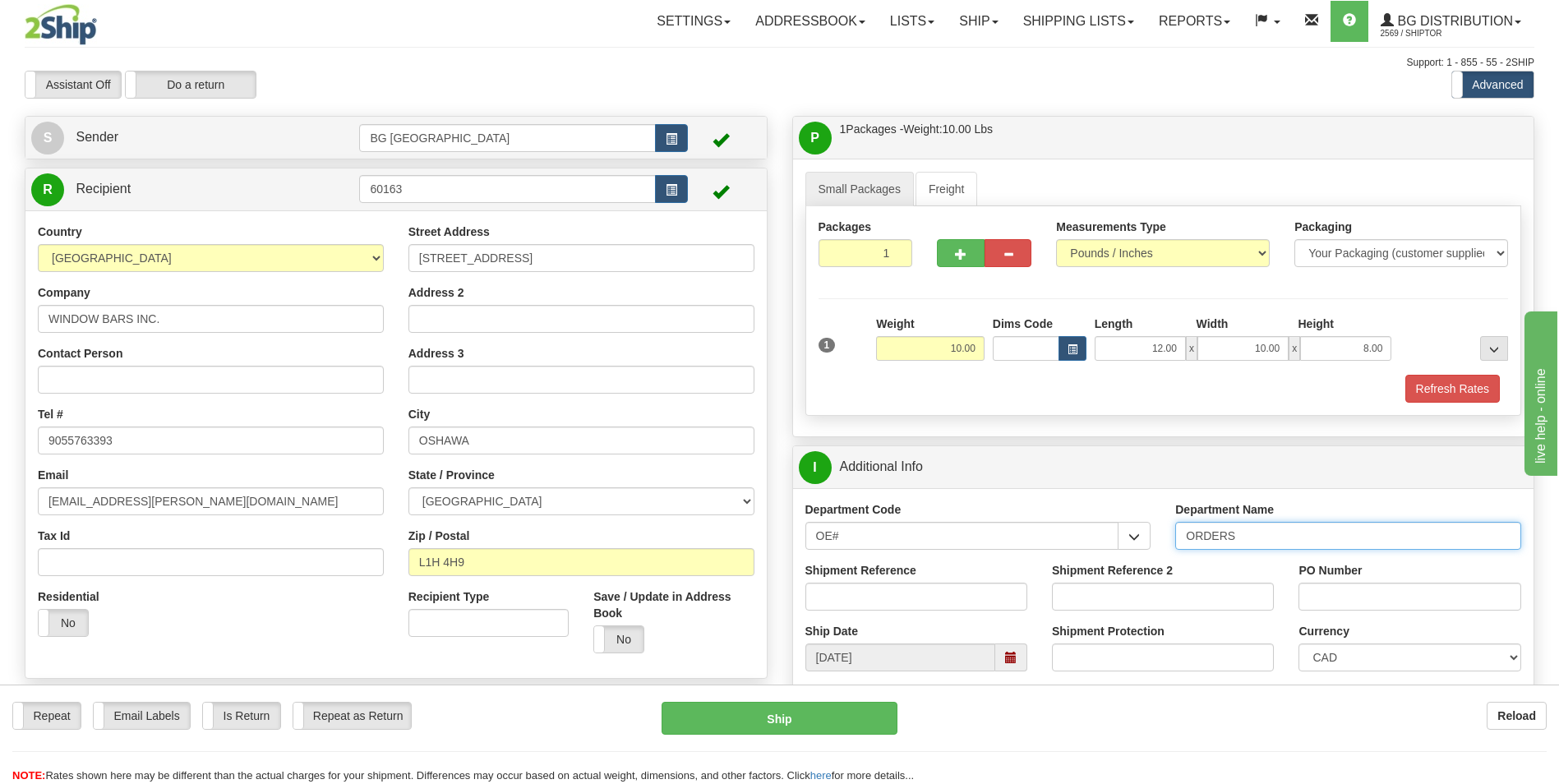
click at [1296, 540] on input "ORDERS" at bounding box center [1348, 535] width 346 height 28
type input "70184782-00"
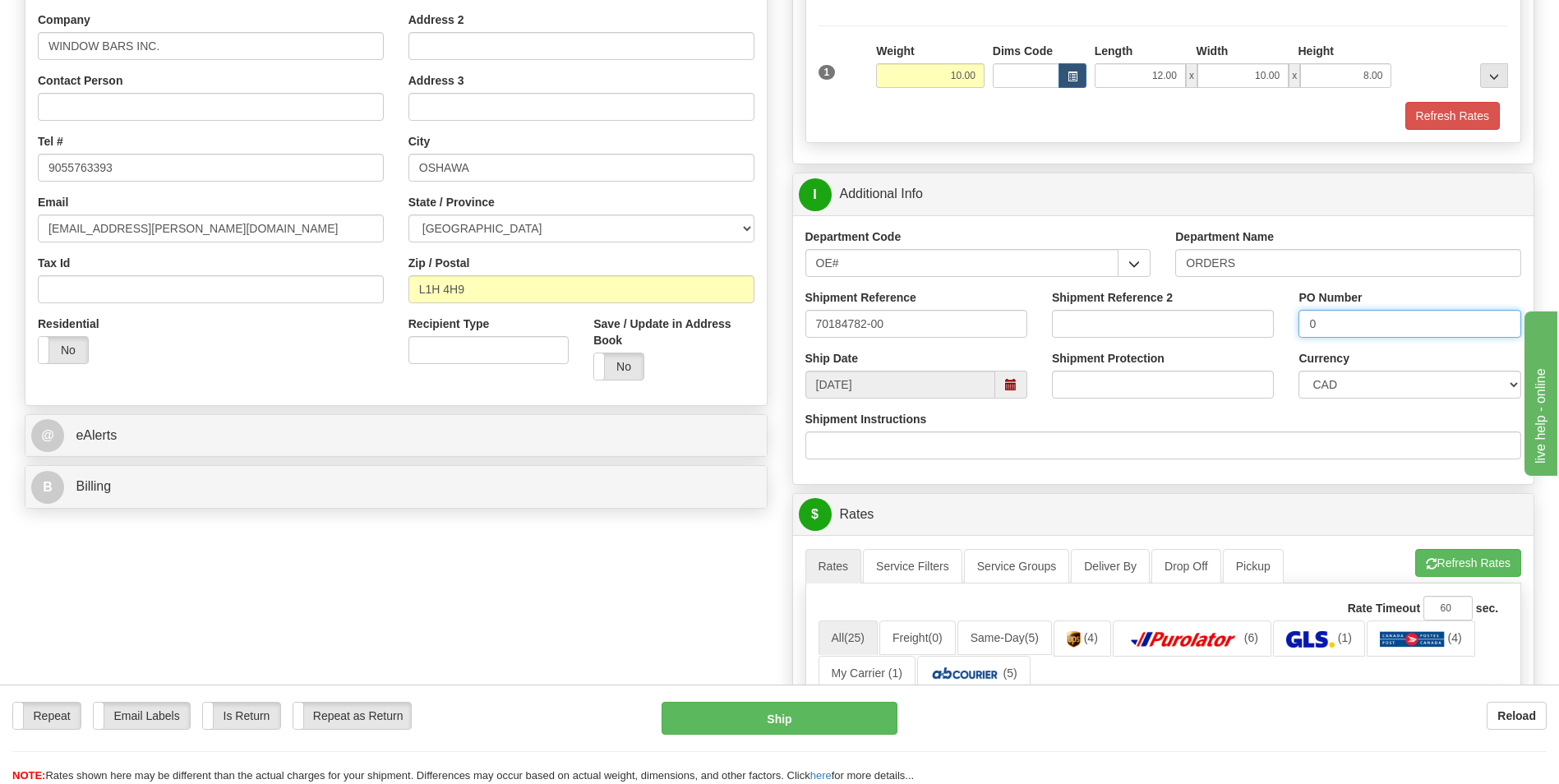
scroll to position [329, 0]
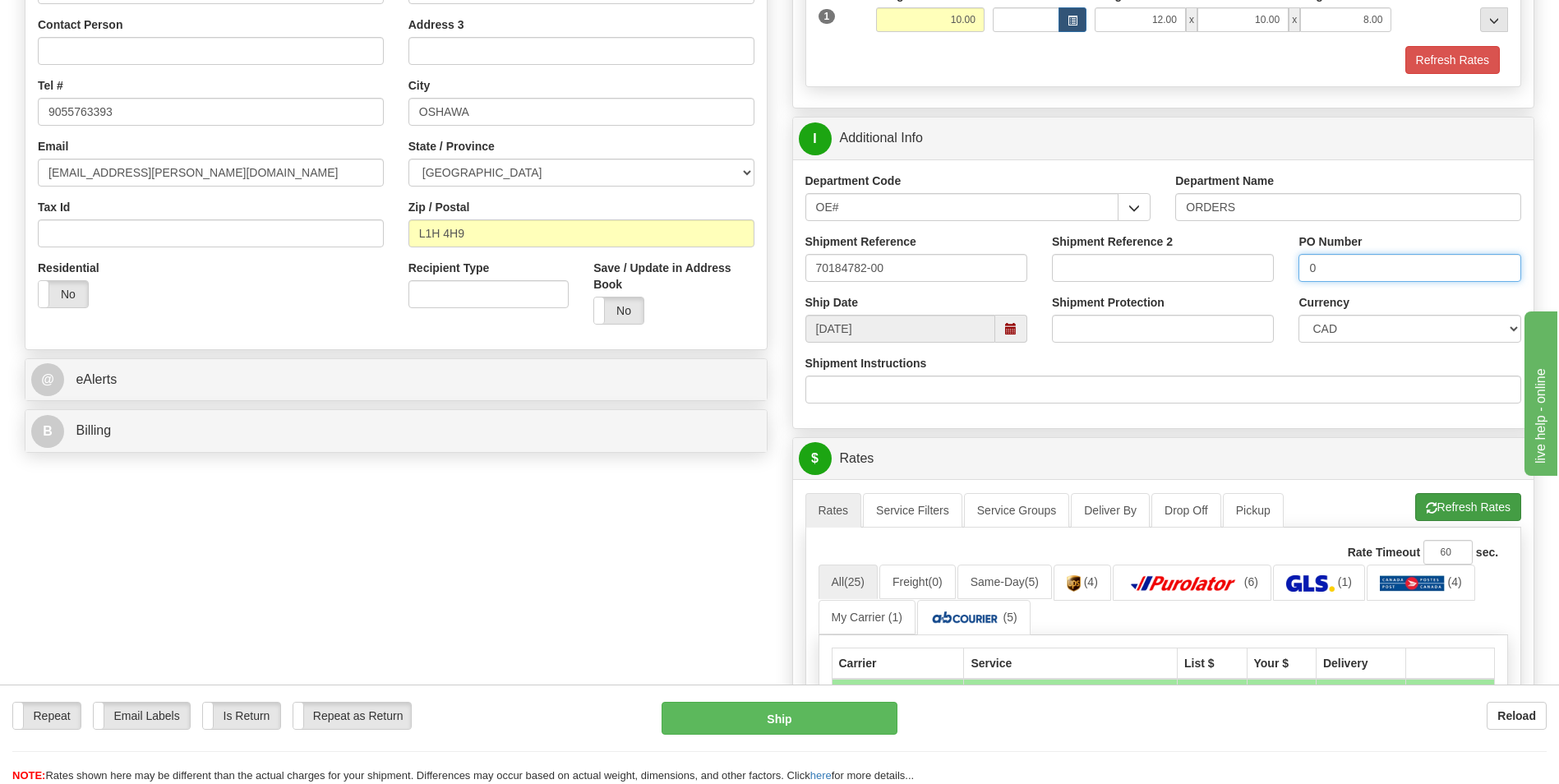
type input "0"
click at [1429, 506] on span "button" at bounding box center [1431, 508] width 11 height 10
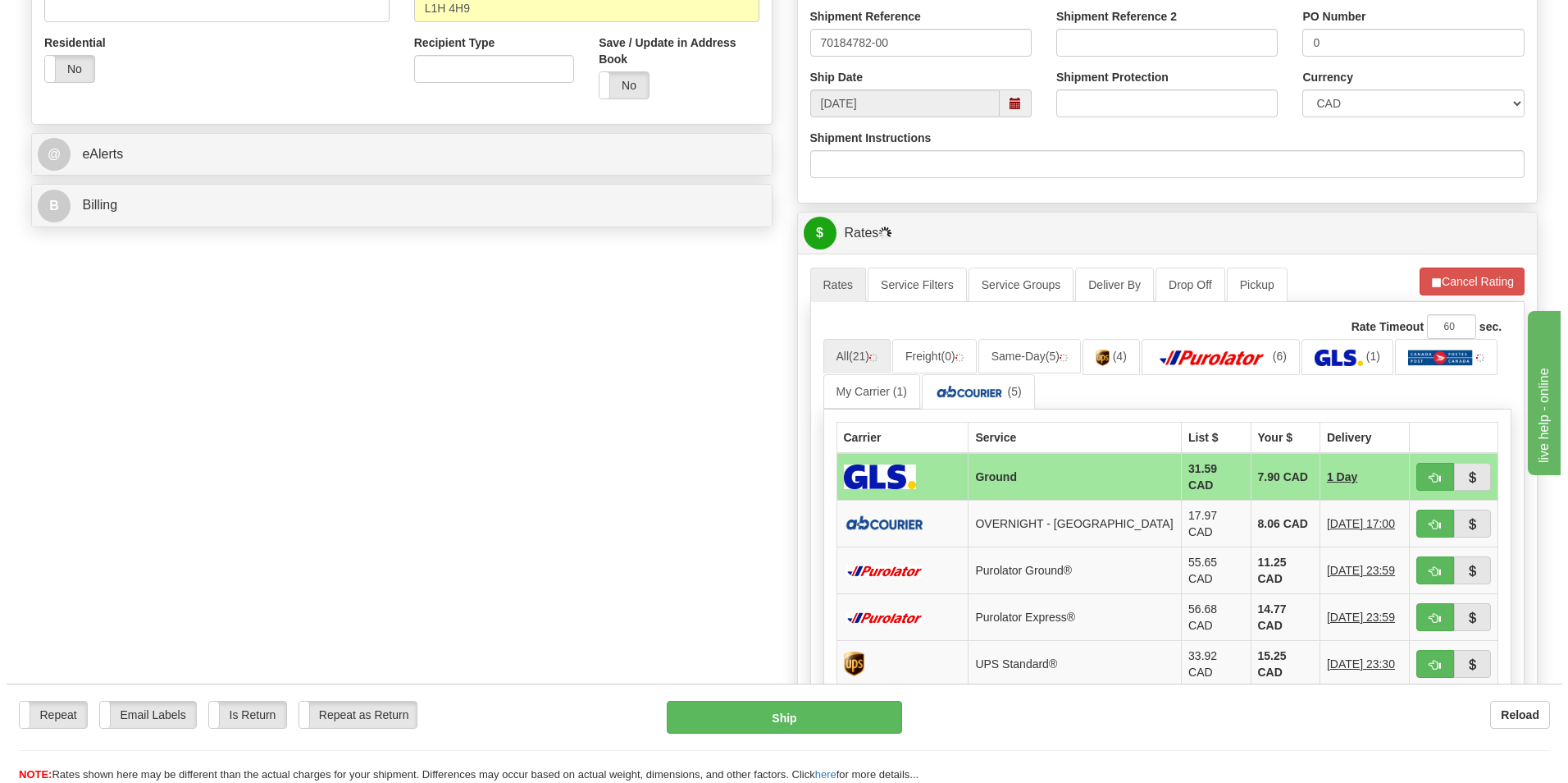
scroll to position [574, 0]
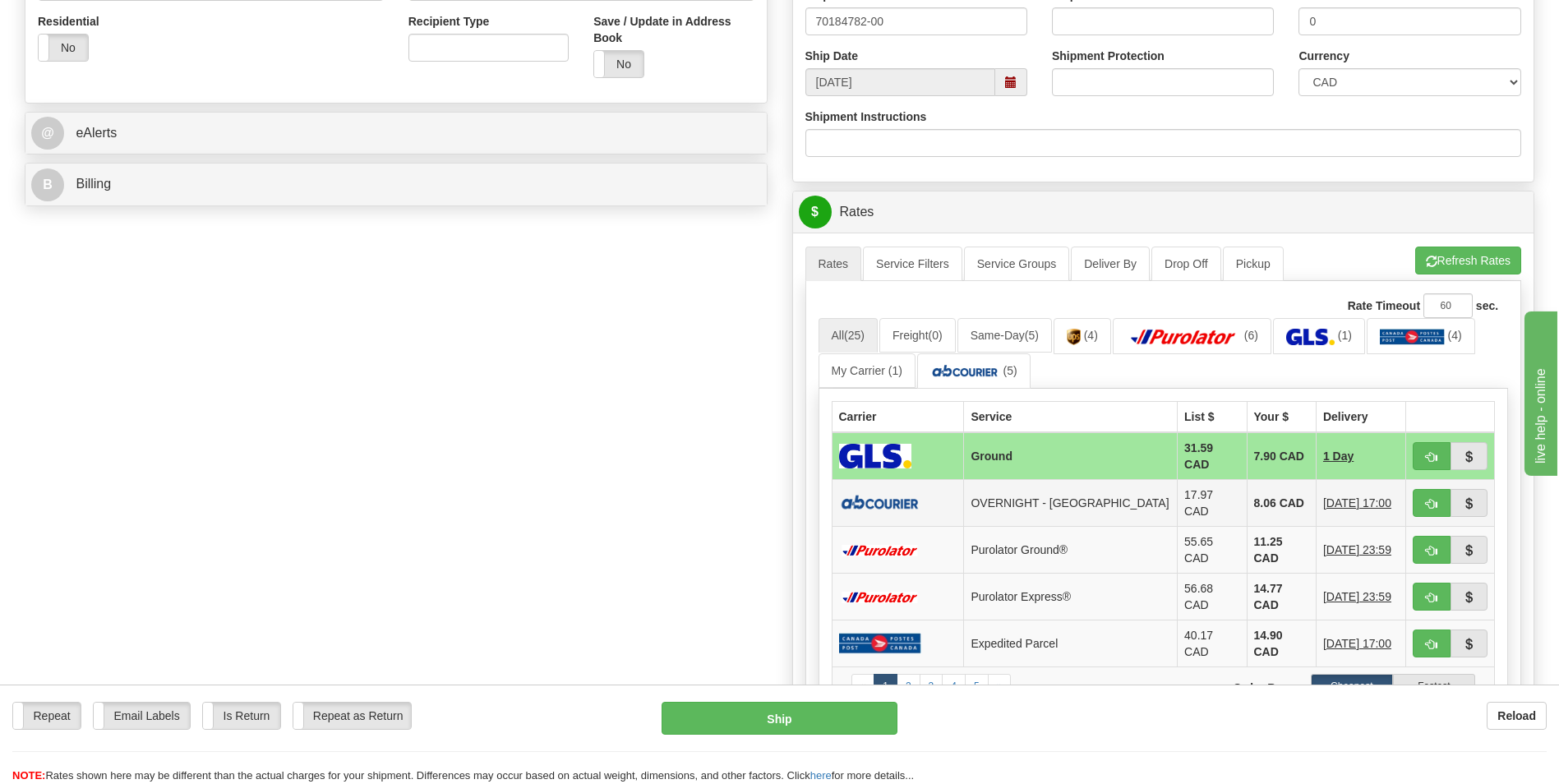
click at [1262, 491] on td "8.06 CAD" at bounding box center [1281, 503] width 69 height 47
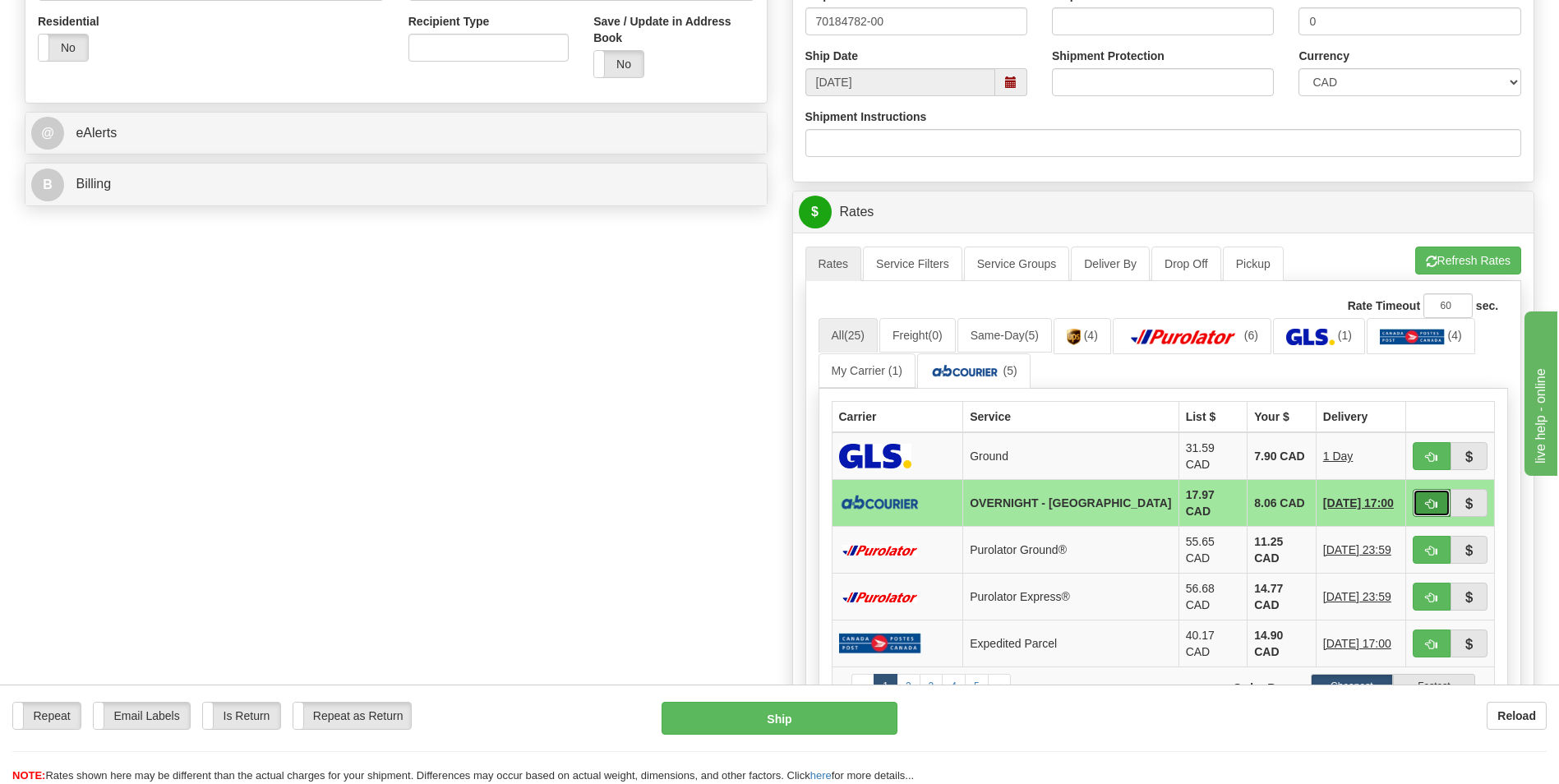
click at [1417, 491] on button "button" at bounding box center [1431, 503] width 38 height 28
type input "4"
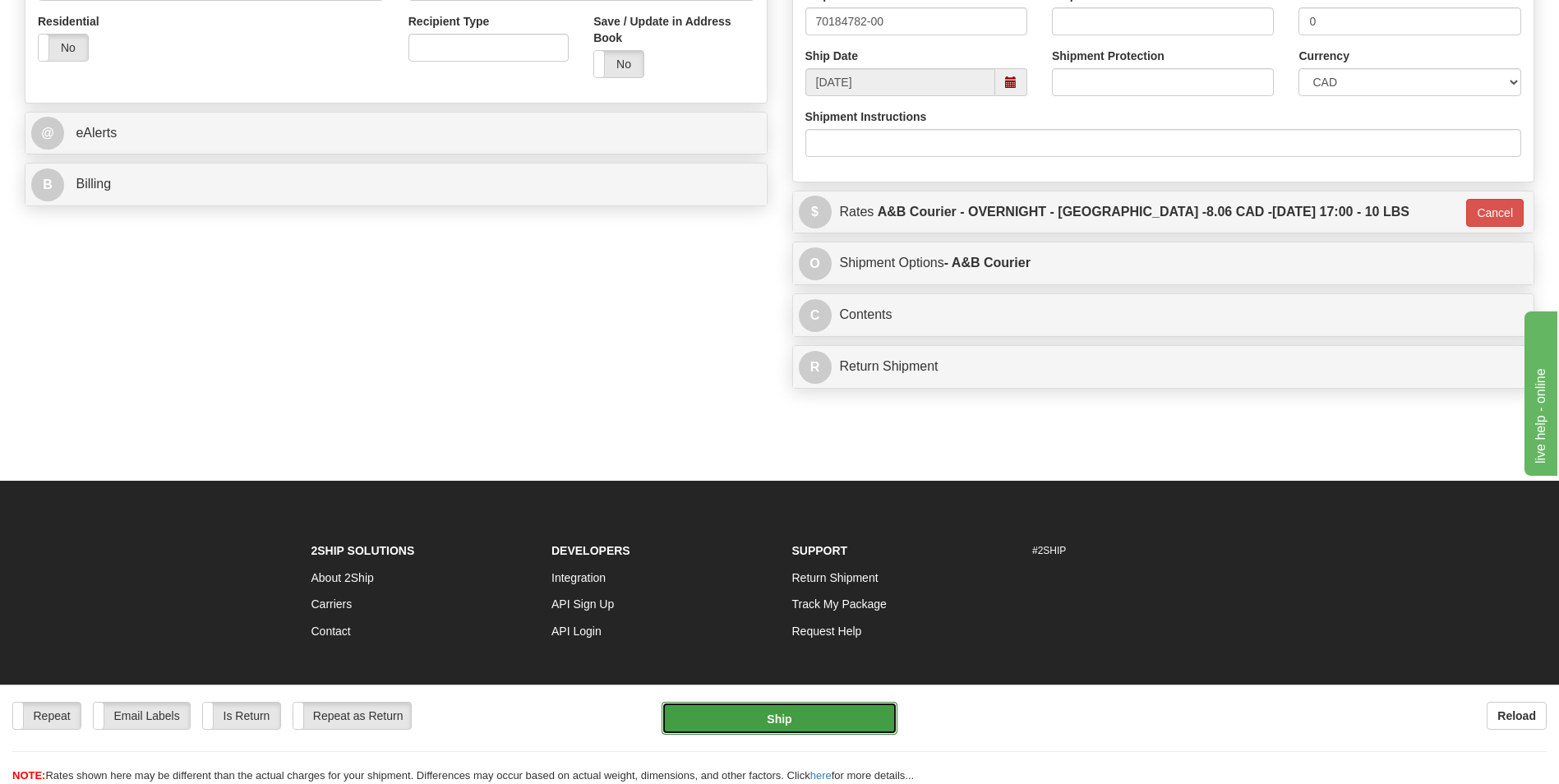
click at [809, 730] on button "Ship" at bounding box center [779, 718] width 235 height 33
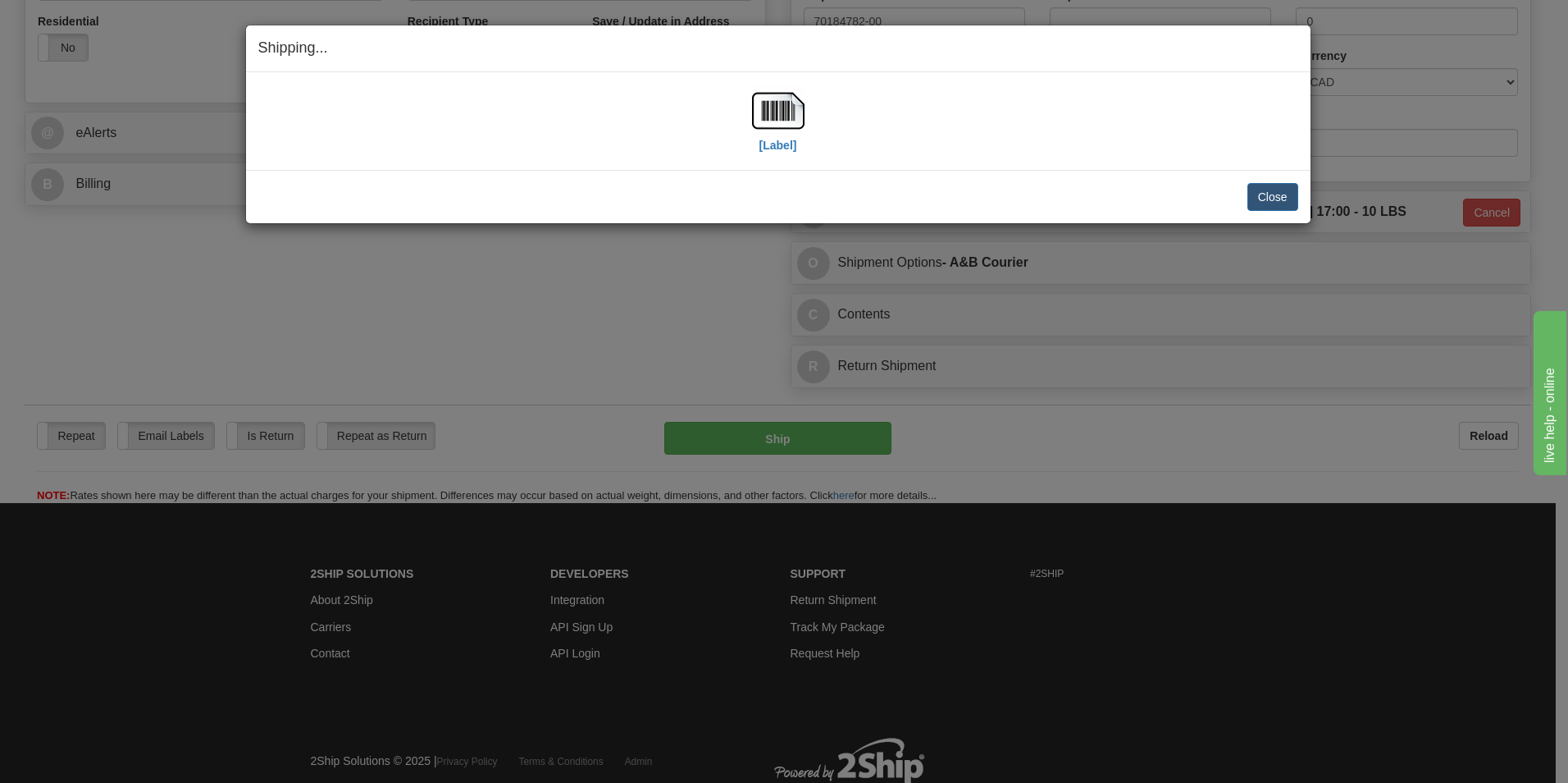
click at [748, 87] on div "[Label]" at bounding box center [778, 121] width 1040 height 73
click at [763, 104] on img at bounding box center [778, 111] width 52 height 52
click at [1274, 186] on button "Close" at bounding box center [1273, 197] width 51 height 28
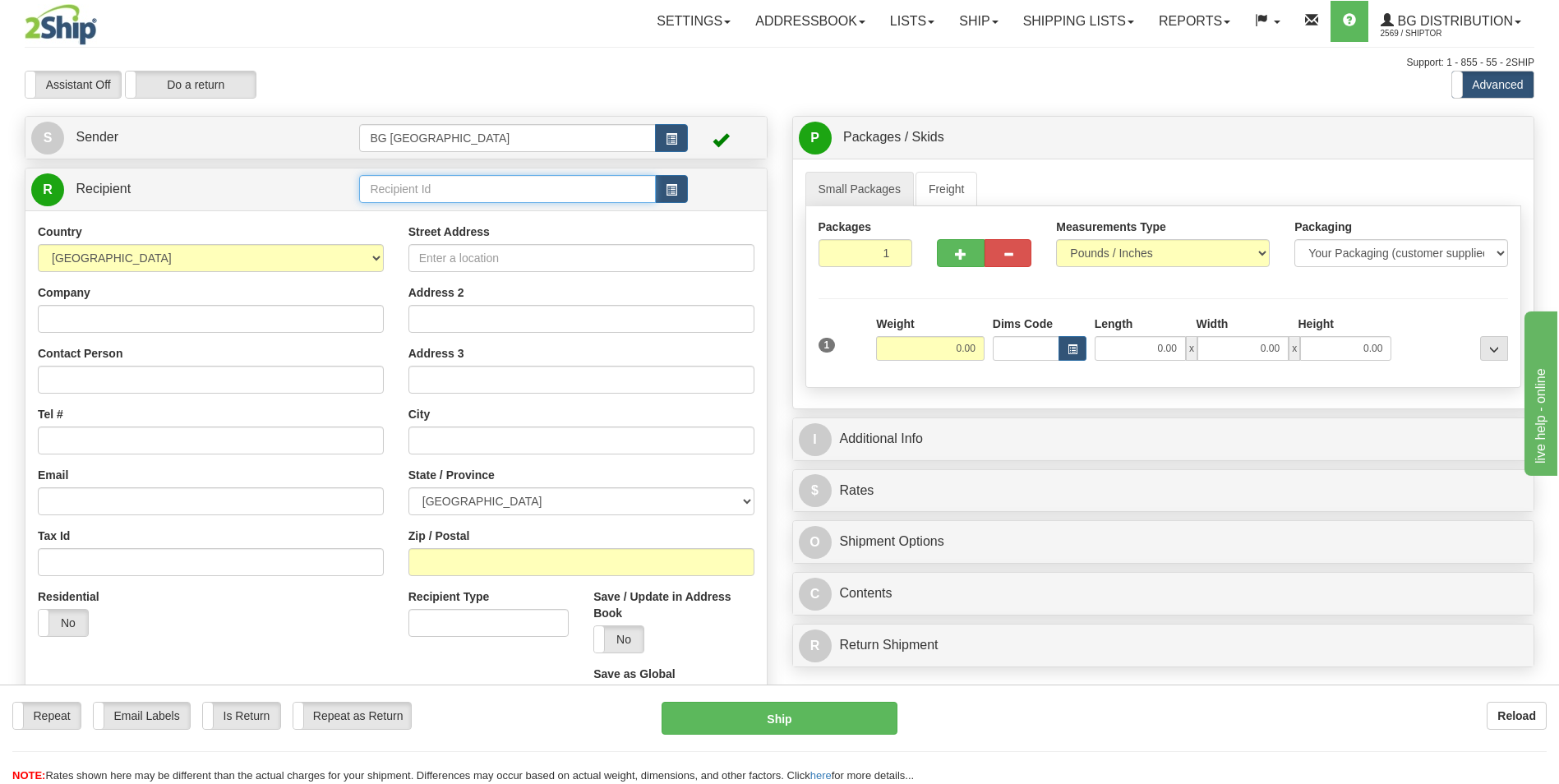
click at [417, 184] on input "text" at bounding box center [507, 189] width 296 height 28
click at [404, 205] on div "60071" at bounding box center [504, 214] width 281 height 18
type input "60071"
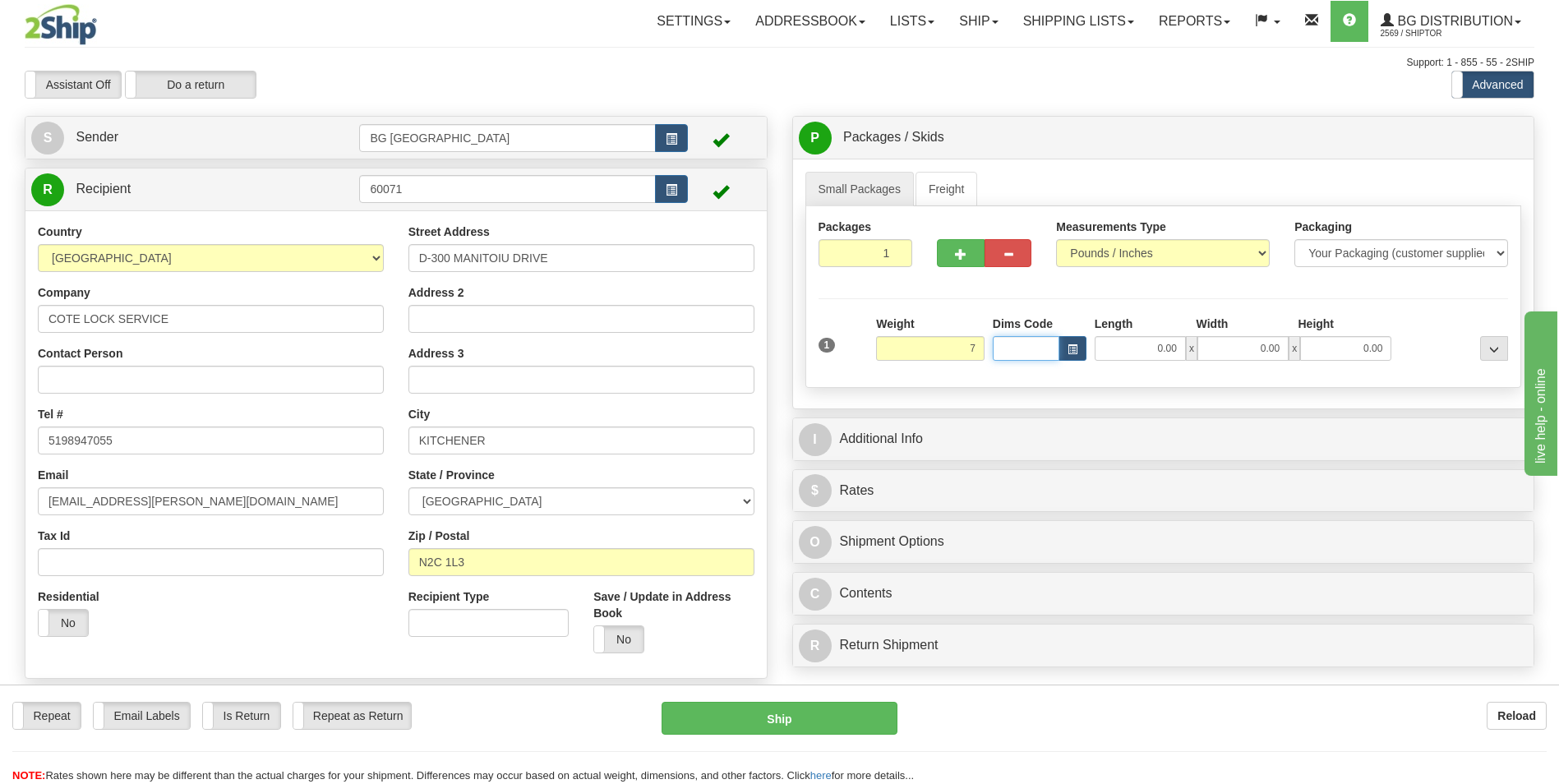
type input "7.00"
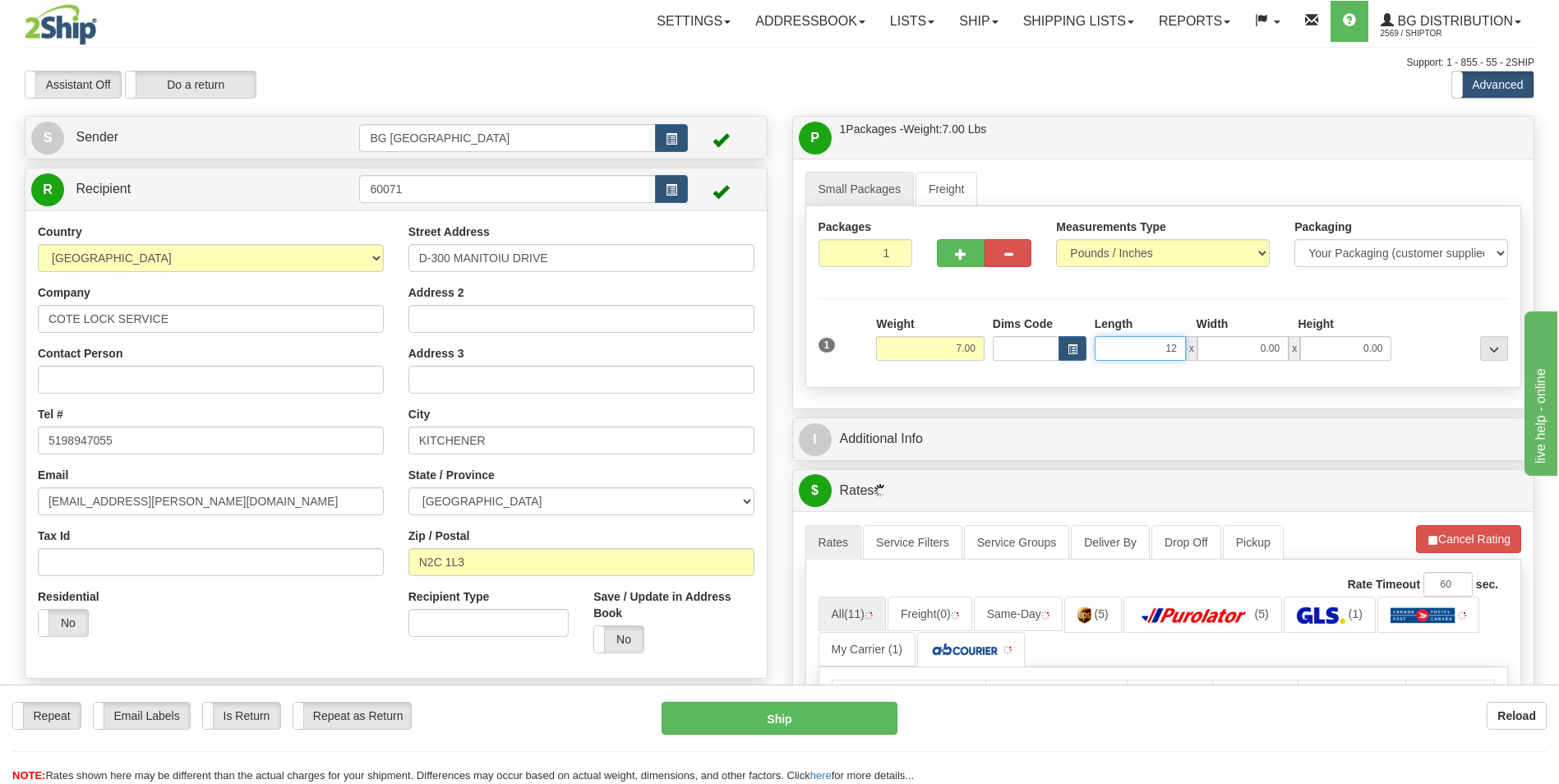
type input "12.00"
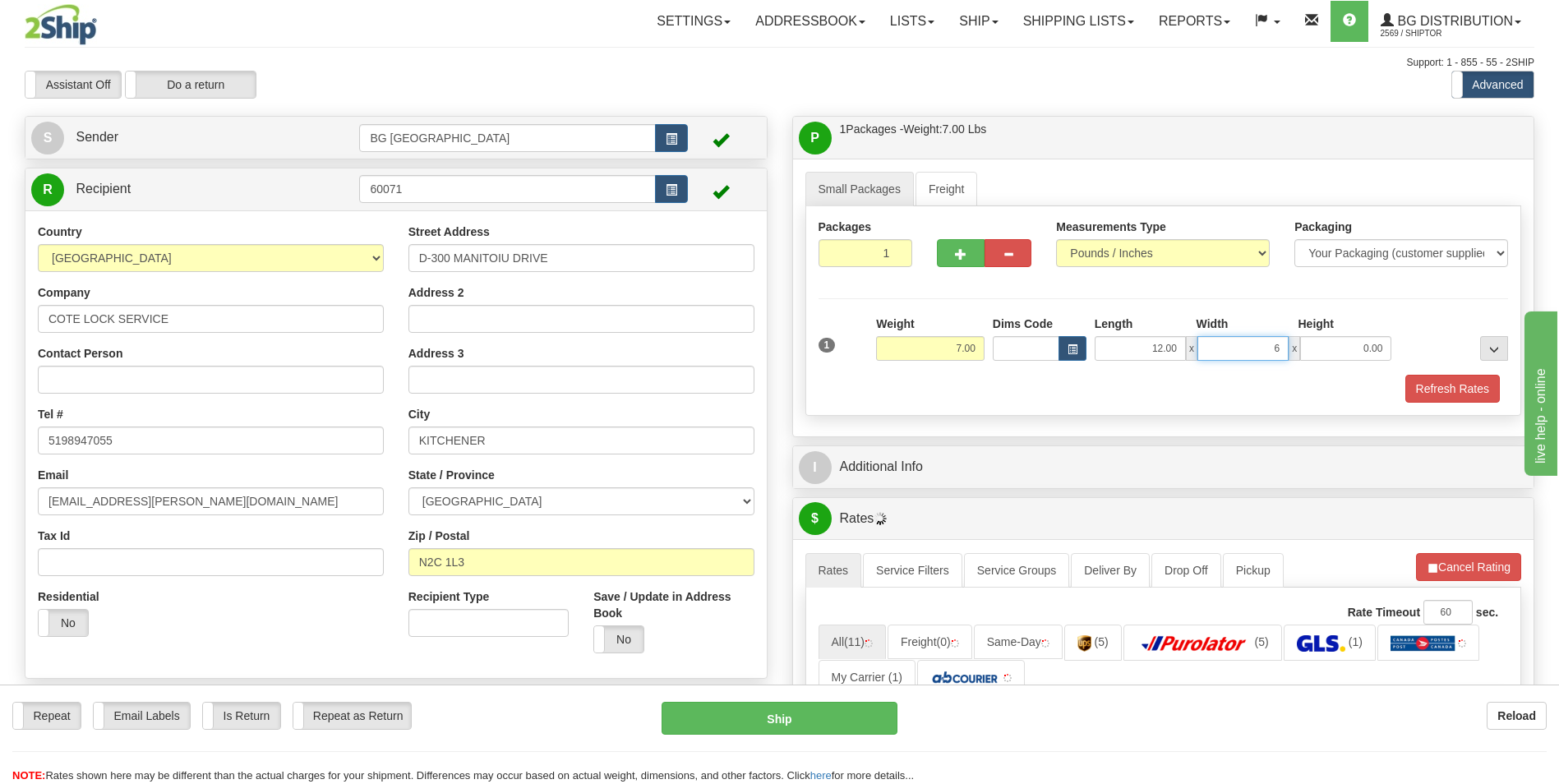
type input "6.00"
click at [971, 253] on button "button" at bounding box center [960, 253] width 47 height 28
type input "2"
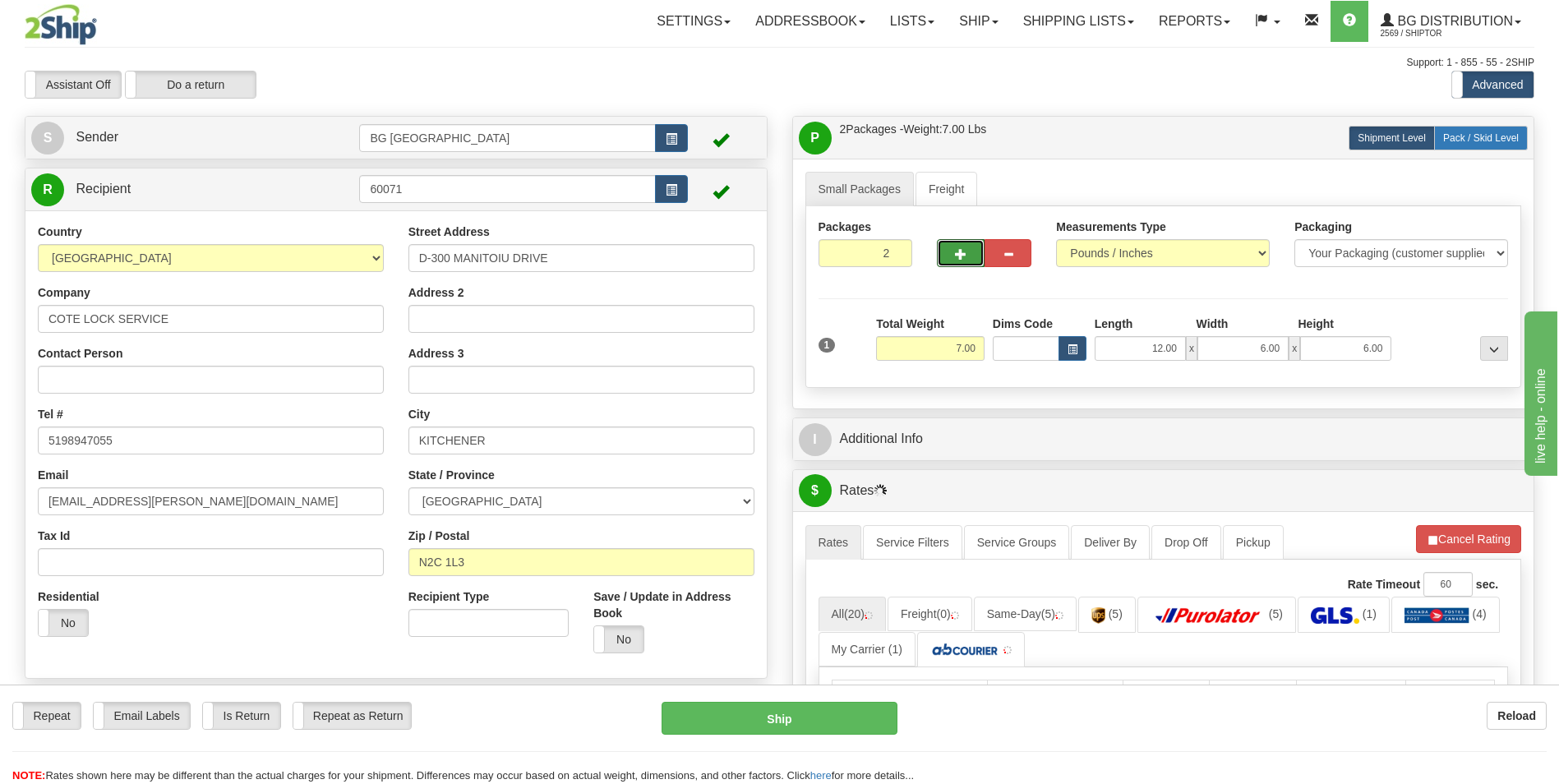
click at [1469, 130] on label "Pack / Skid Level Pack.." at bounding box center [1480, 138] width 94 height 25
radio input "true"
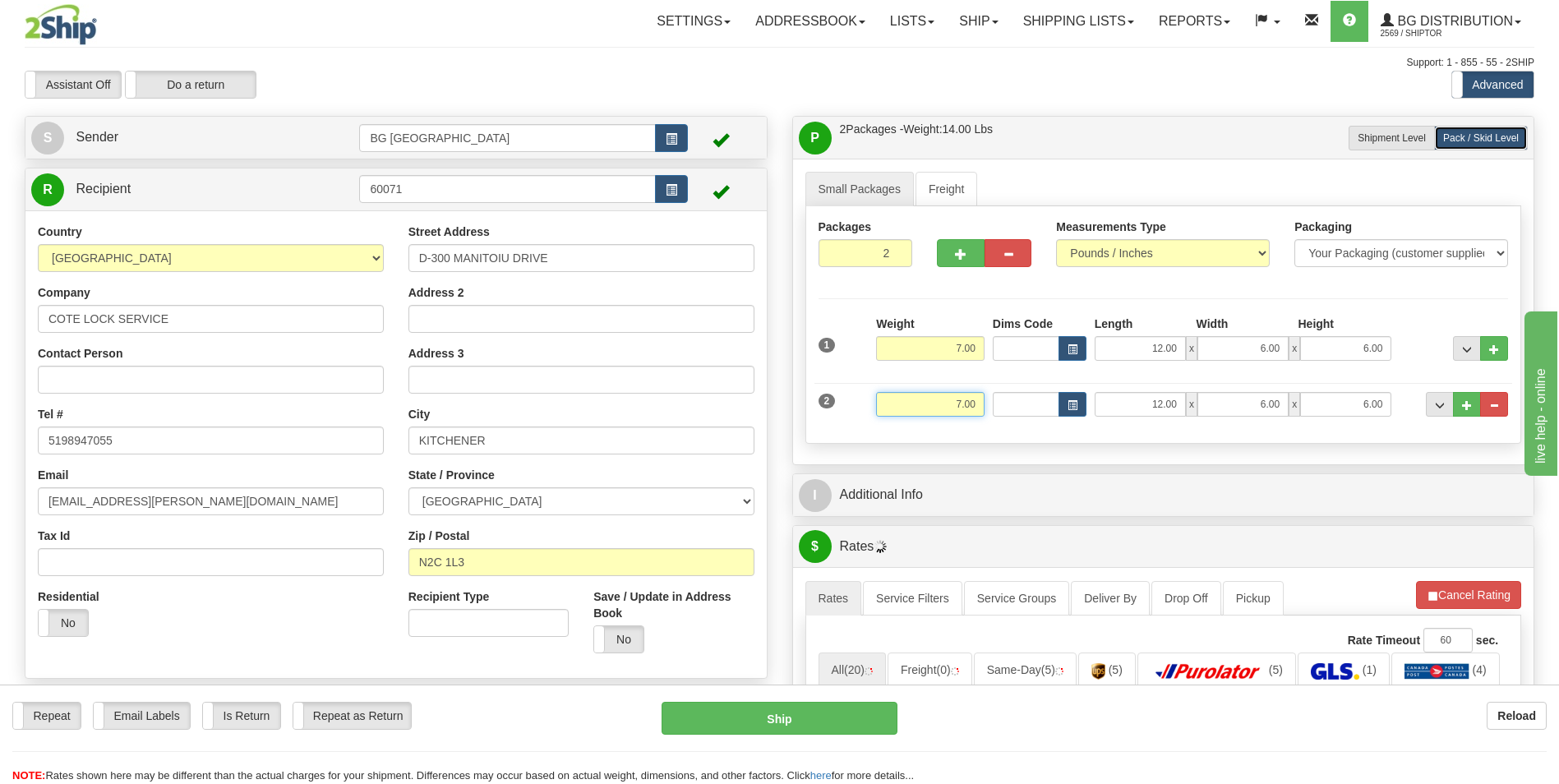
click at [964, 395] on input "7.00" at bounding box center [930, 404] width 108 height 25
type input "20.00"
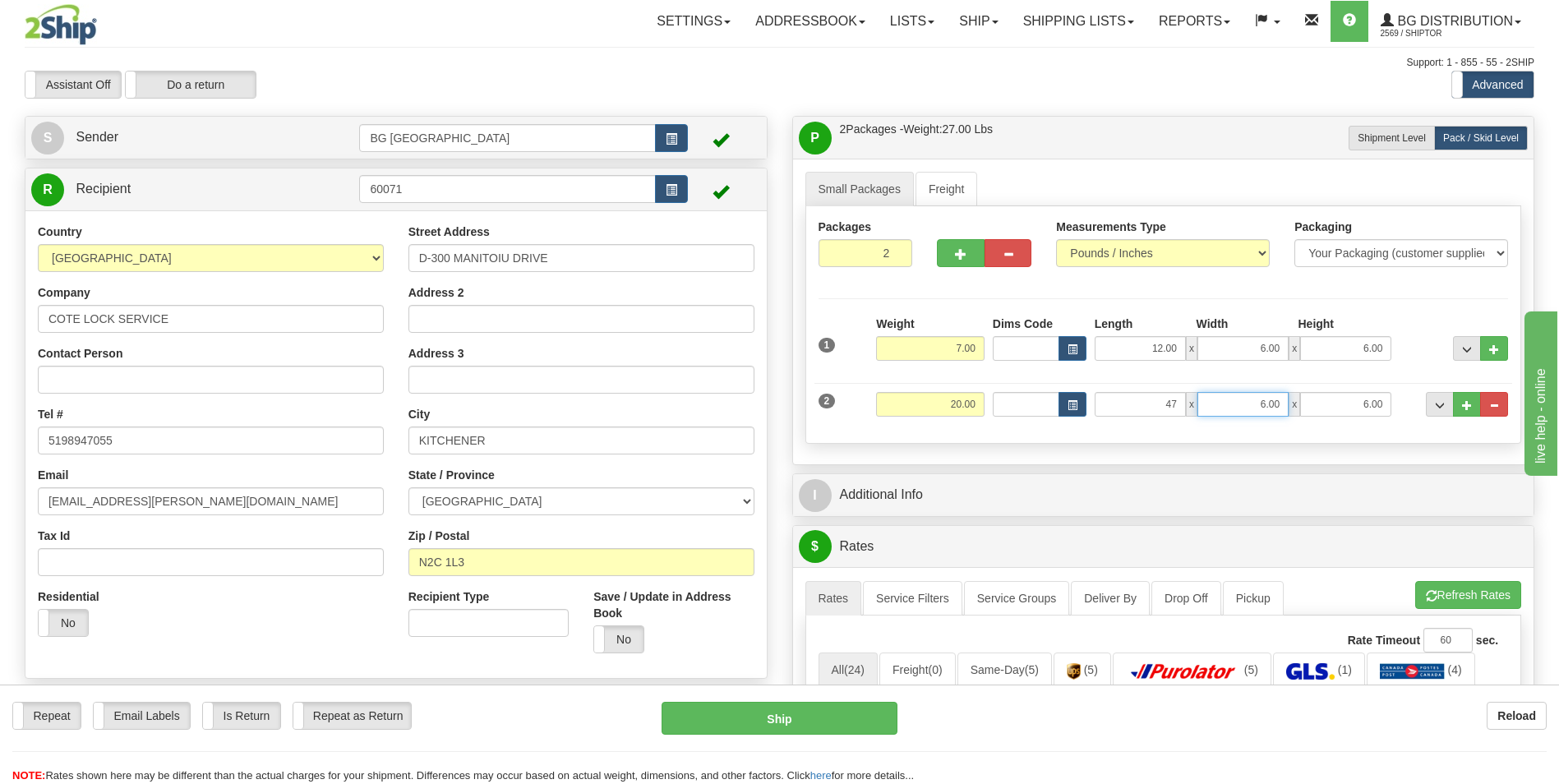
type input "47.00"
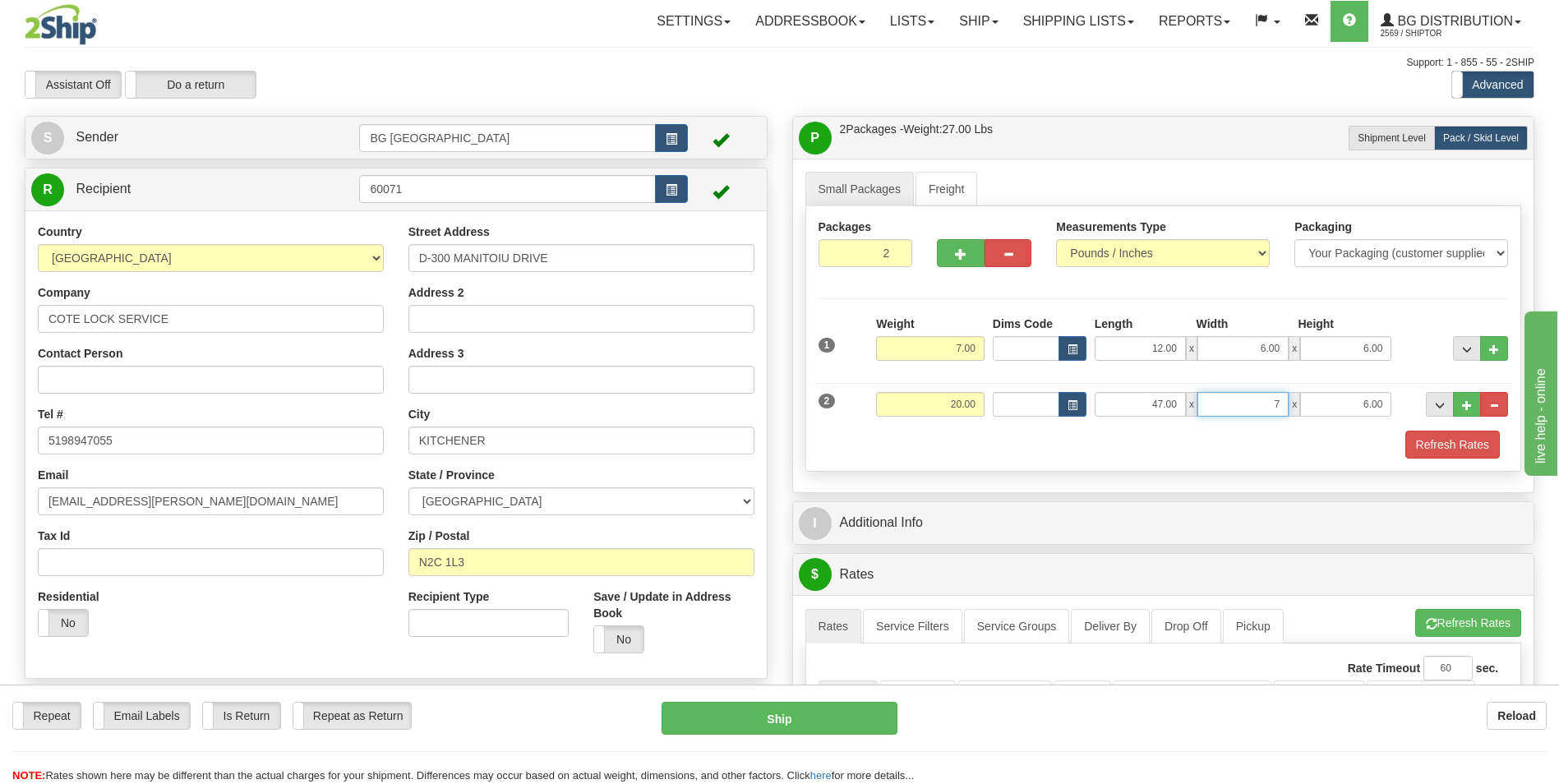
type input "7.00"
type input "5.00"
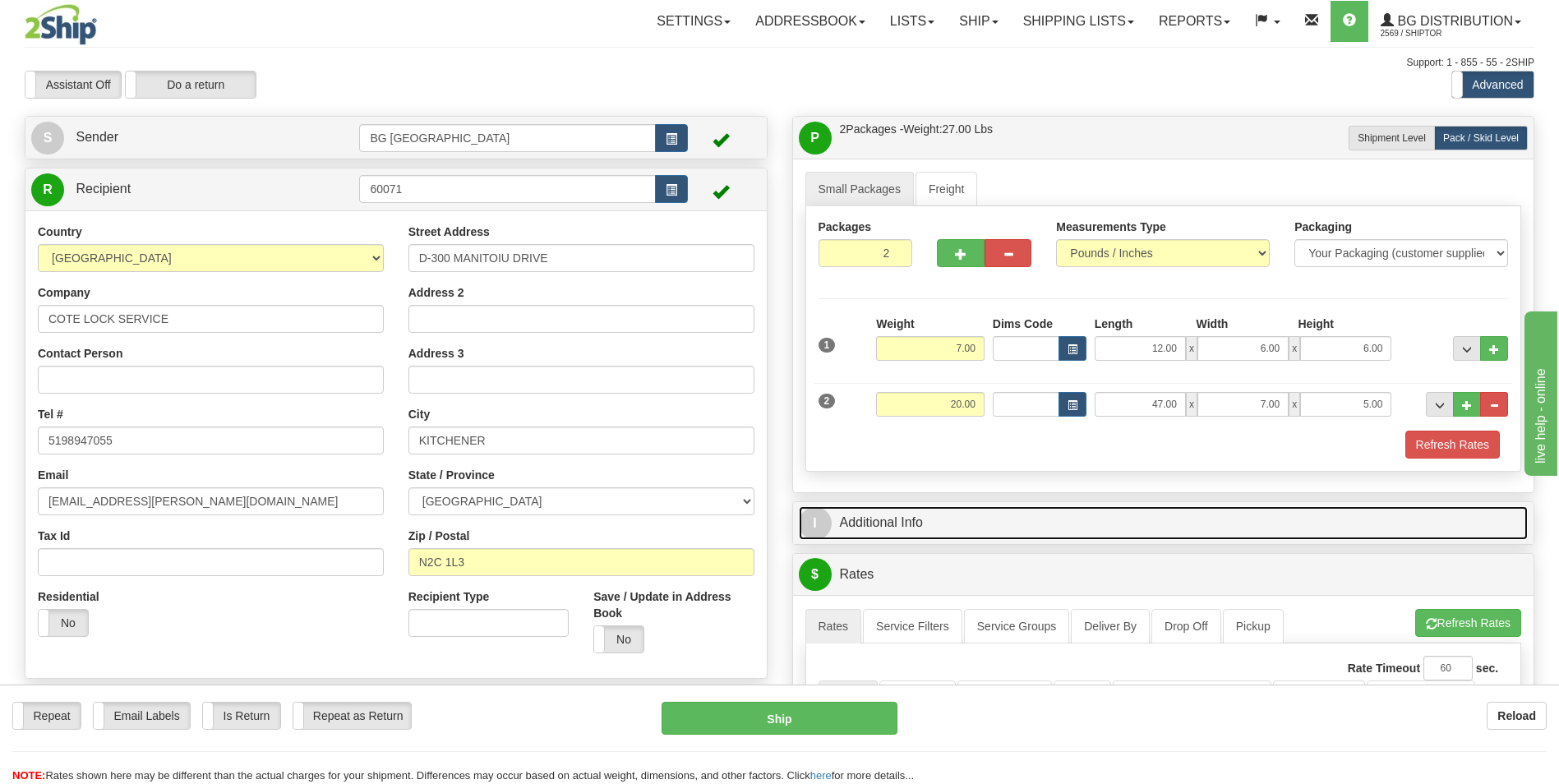
click at [964, 533] on link "I Additional Info" at bounding box center [1163, 522] width 730 height 33
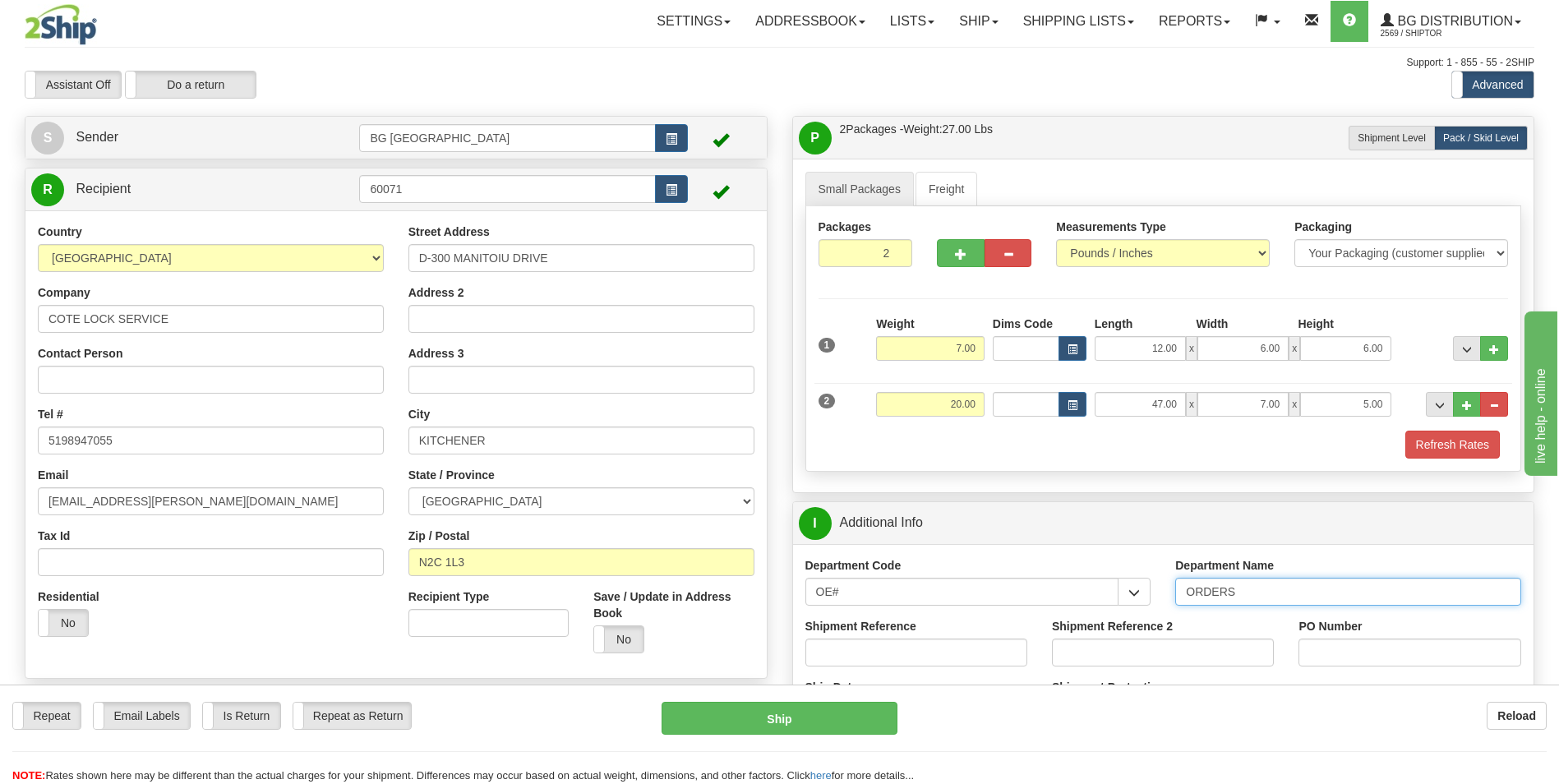
click at [1263, 591] on input "ORDERS" at bounding box center [1348, 591] width 346 height 28
type input "70183354-00"
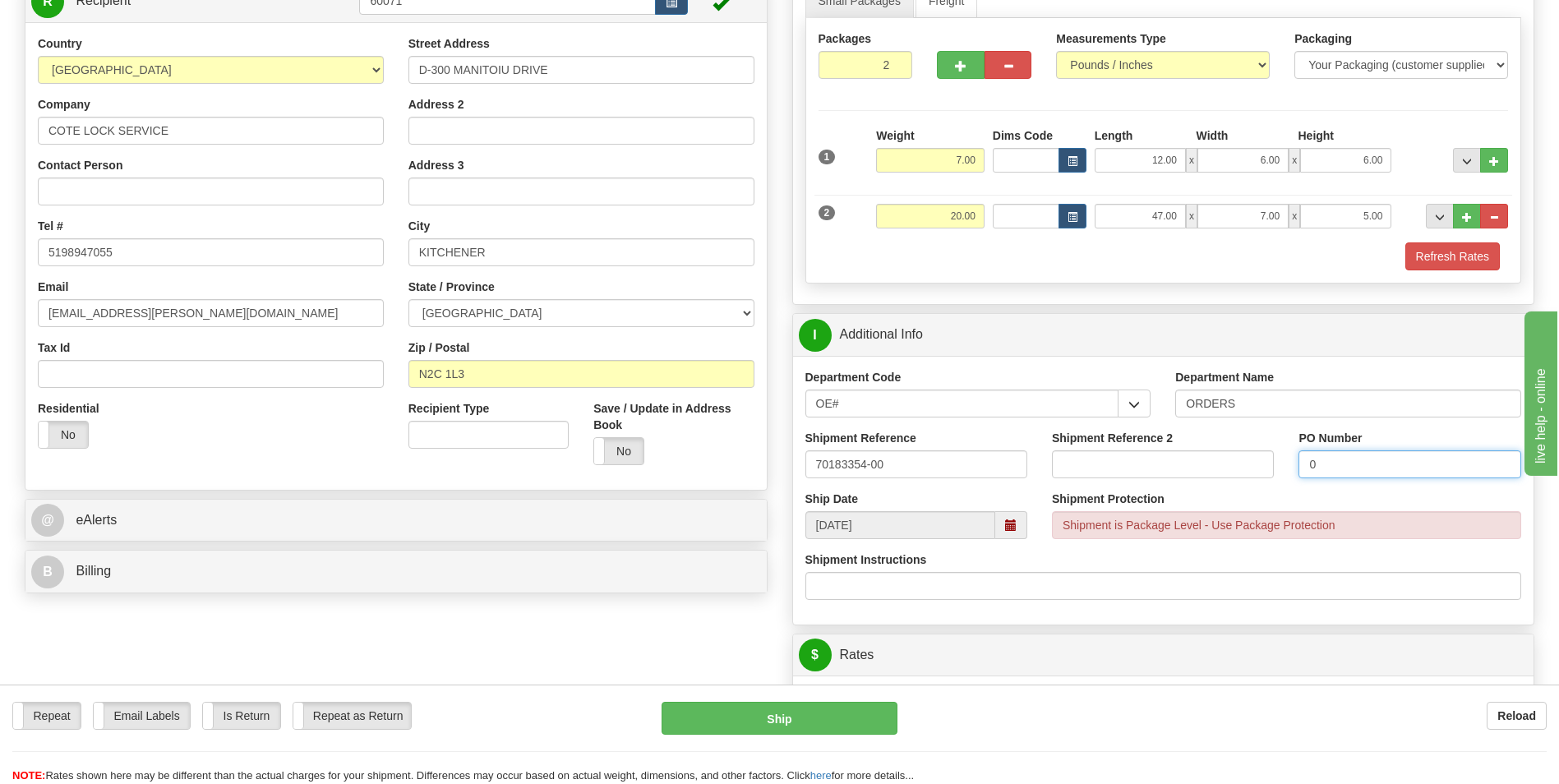
scroll to position [411, 0]
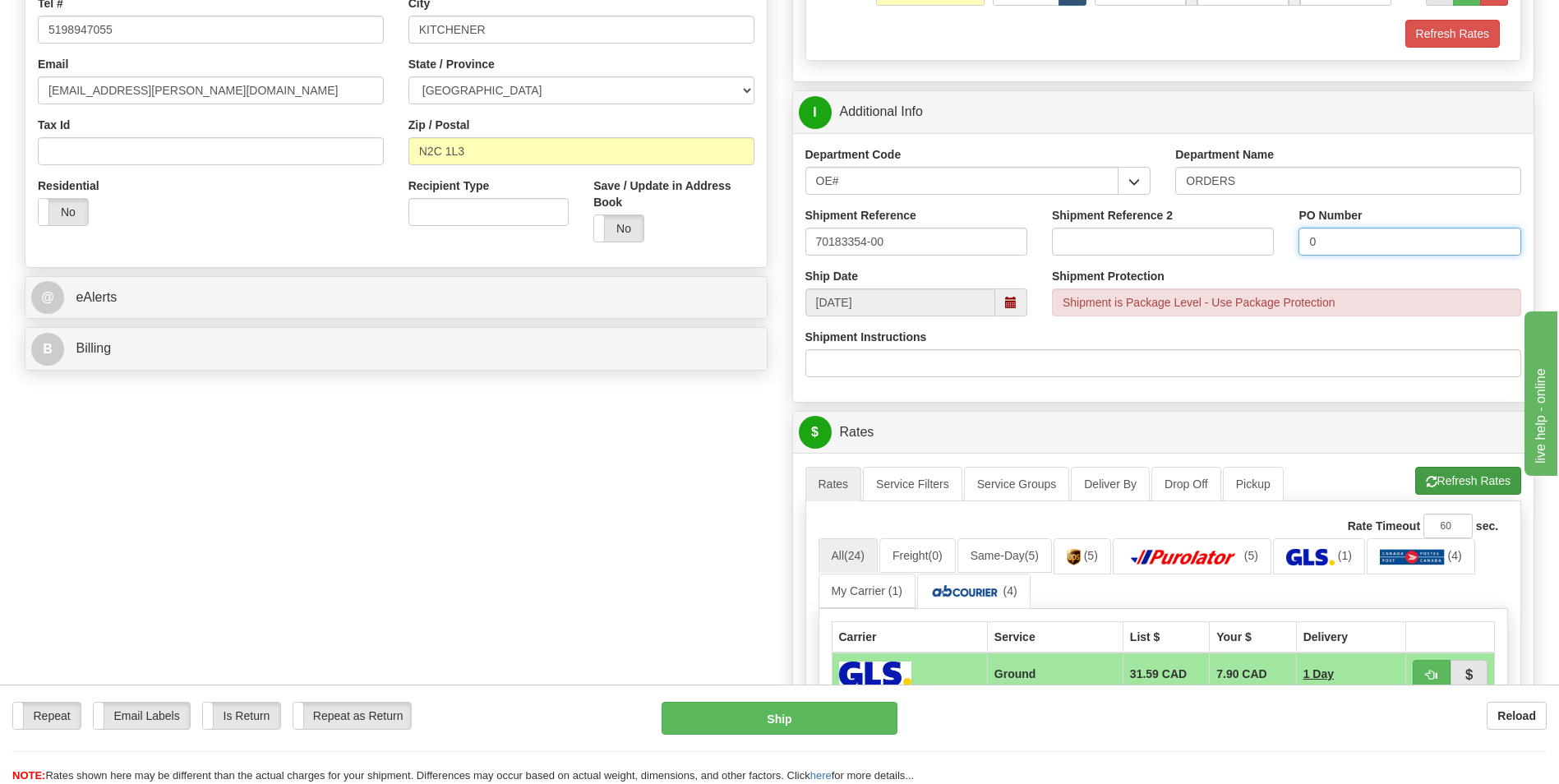
type input "0"
click at [1436, 478] on button "Refresh Rates" at bounding box center [1468, 480] width 106 height 28
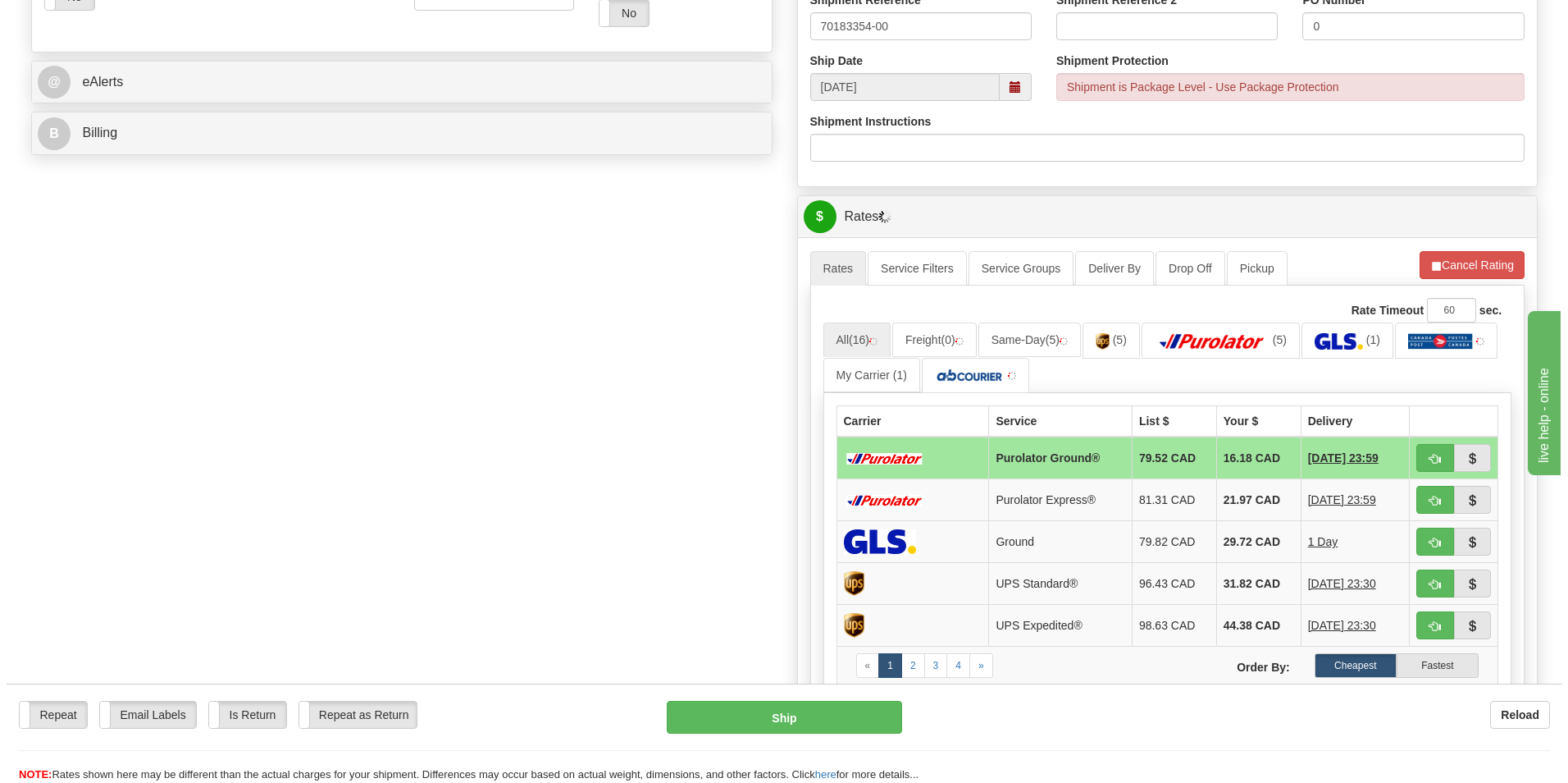
scroll to position [656, 0]
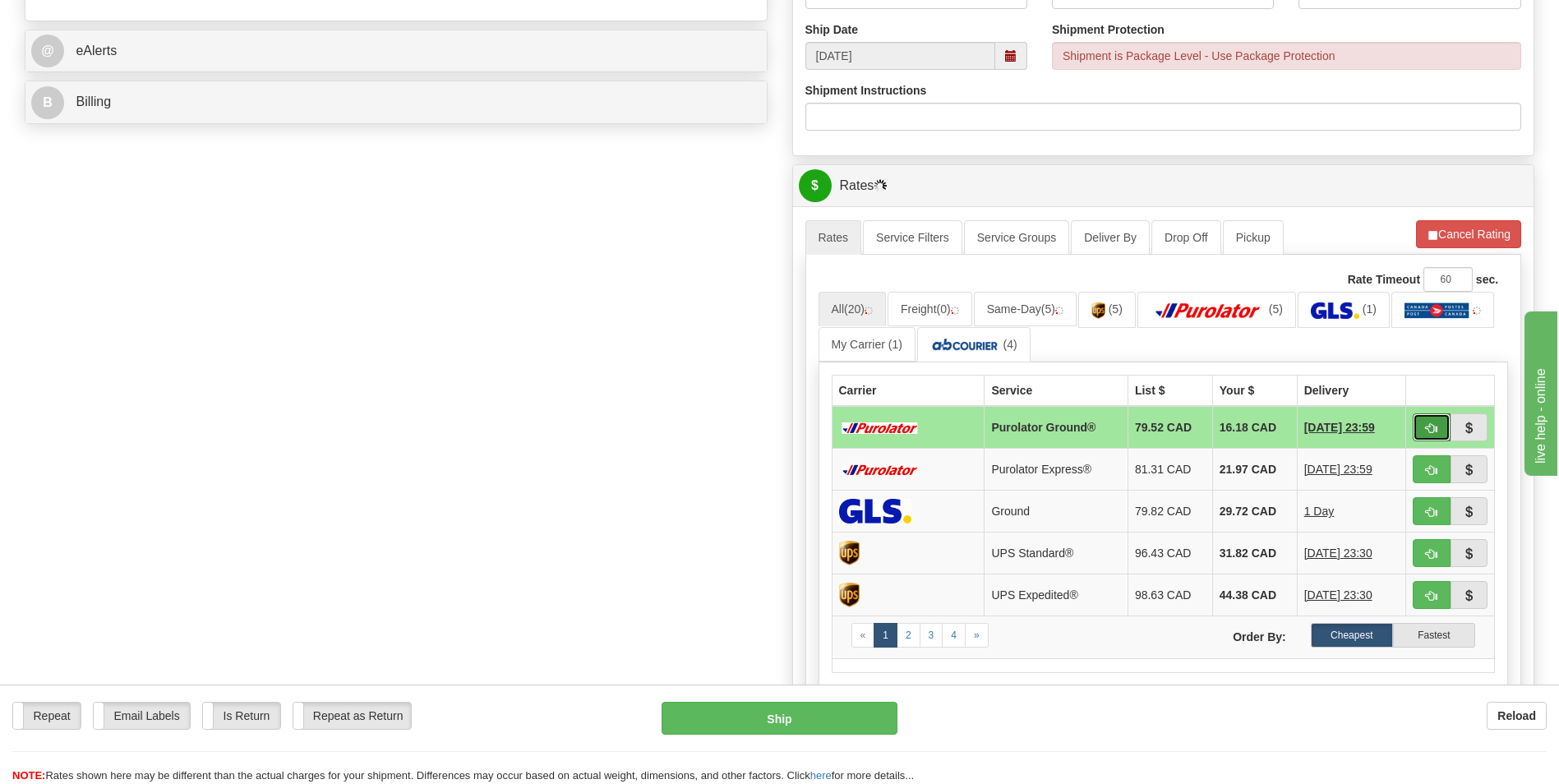
click at [1424, 429] on button "button" at bounding box center [1431, 427] width 38 height 28
click at [740, 729] on button "Ship" at bounding box center [779, 718] width 235 height 33
type input "260"
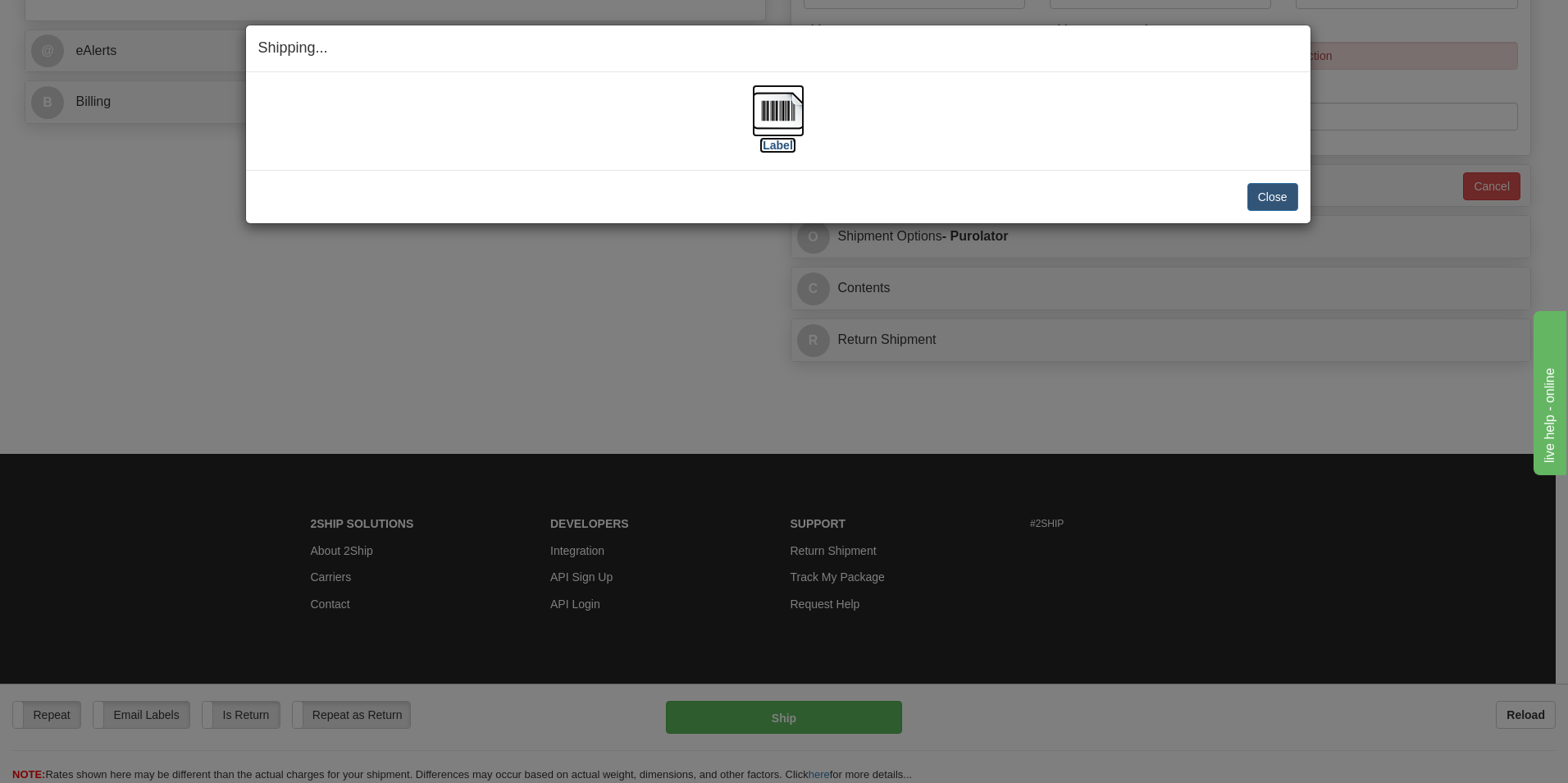
click at [757, 111] on img at bounding box center [778, 111] width 52 height 52
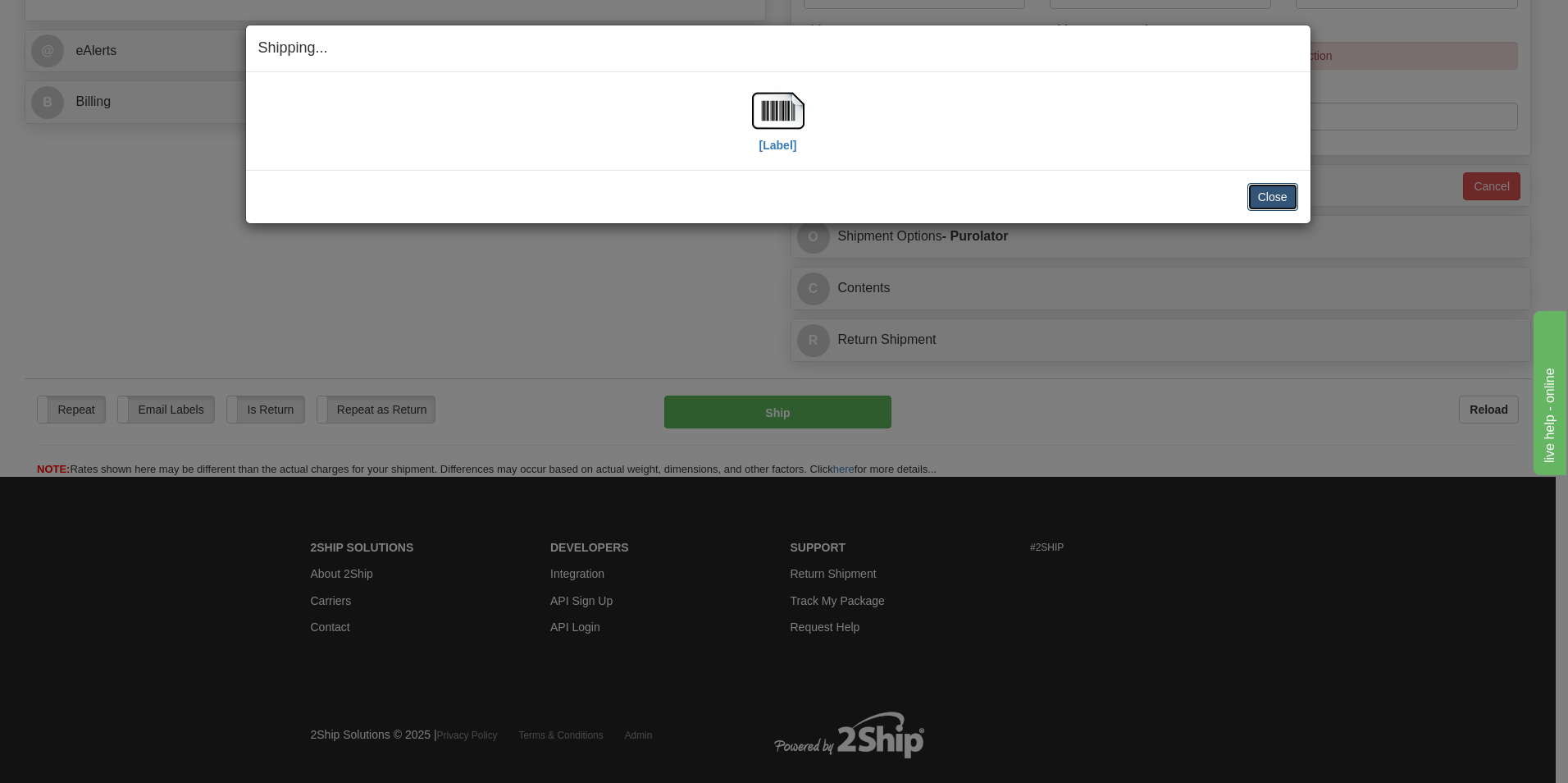
click at [1248, 189] on button "Close" at bounding box center [1273, 197] width 51 height 28
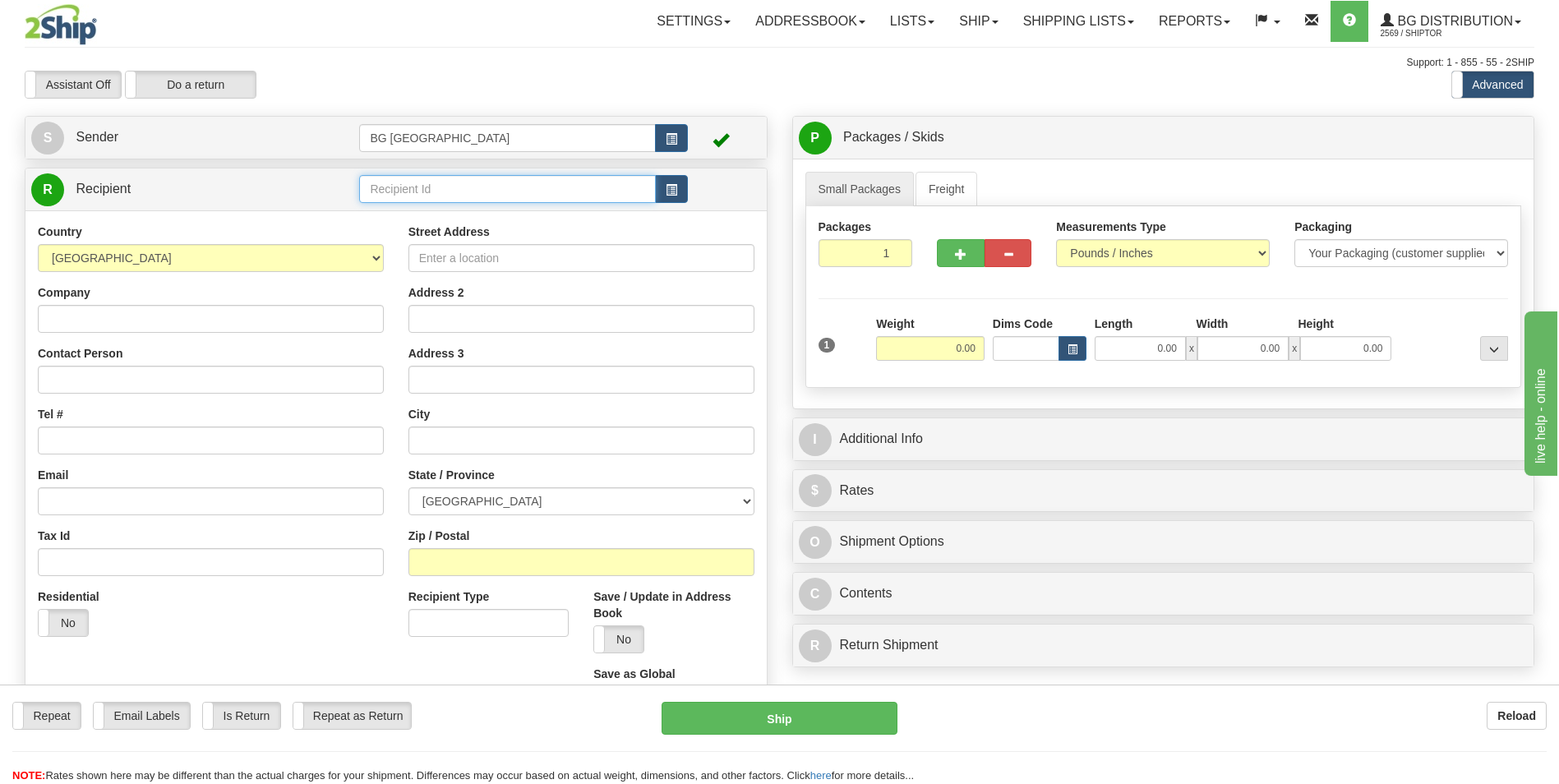
click at [449, 184] on input "text" at bounding box center [507, 189] width 296 height 28
click at [438, 204] on li "60719" at bounding box center [507, 214] width 294 height 21
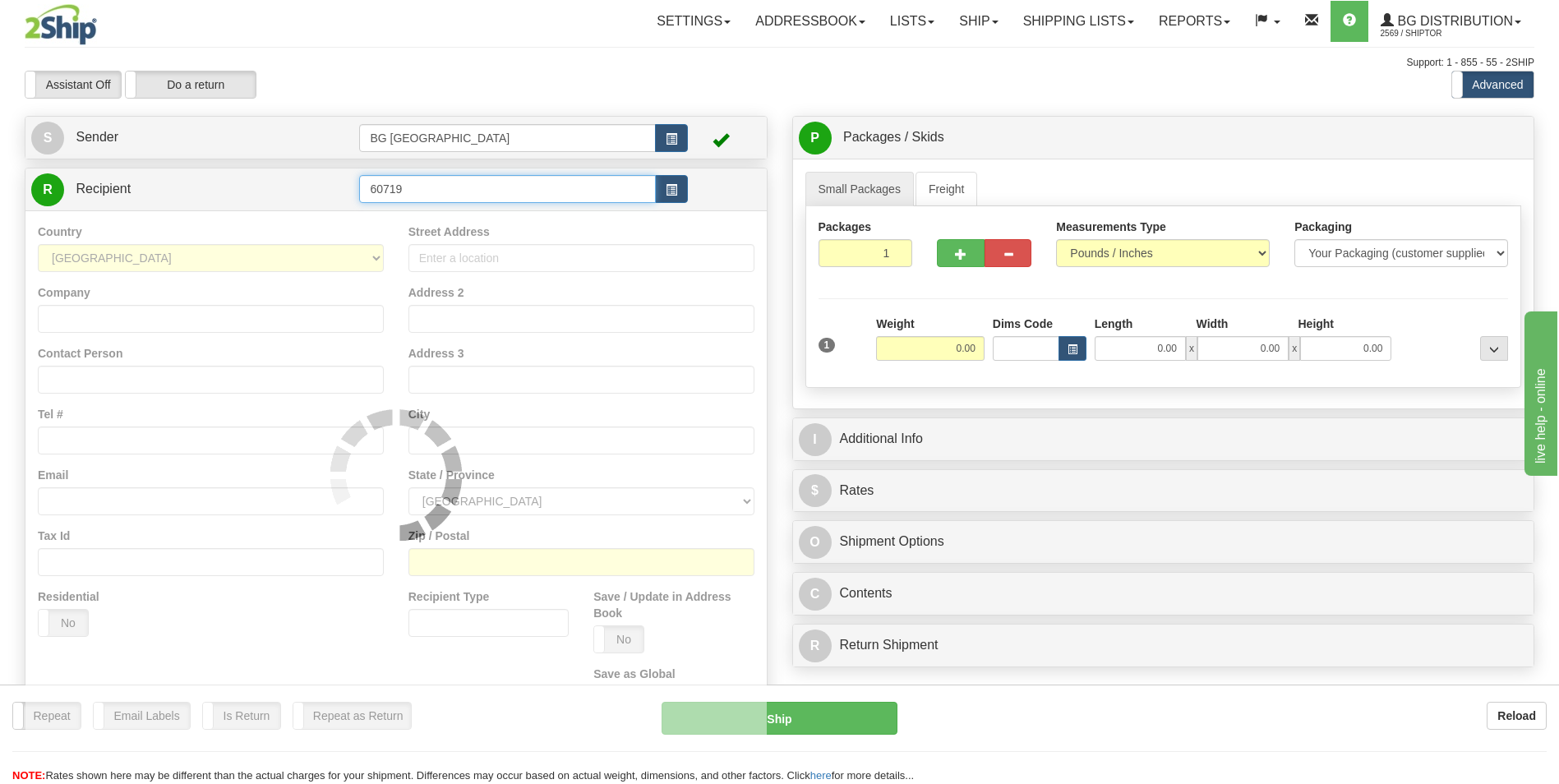
type input "60719"
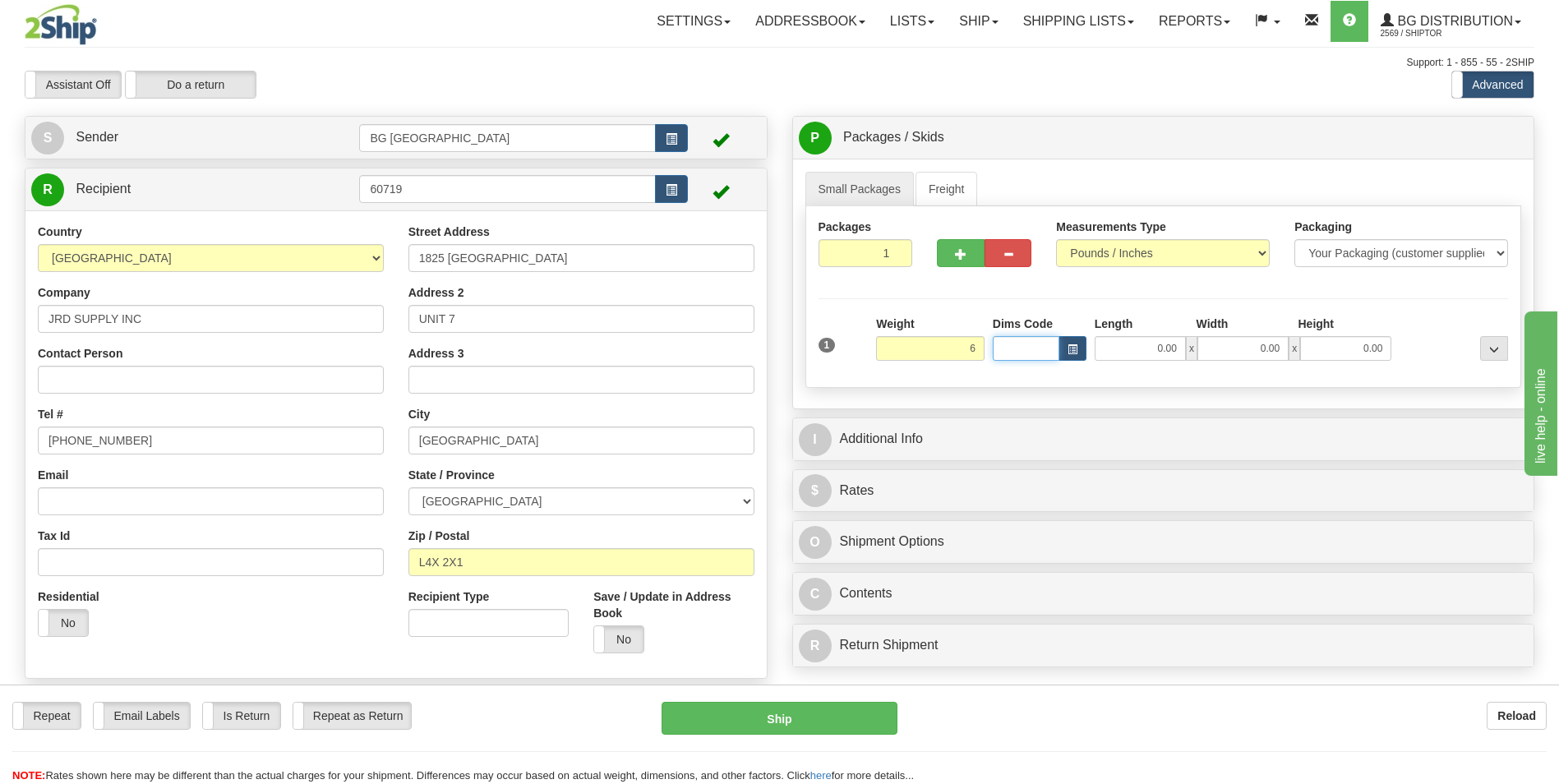
type input "6.00"
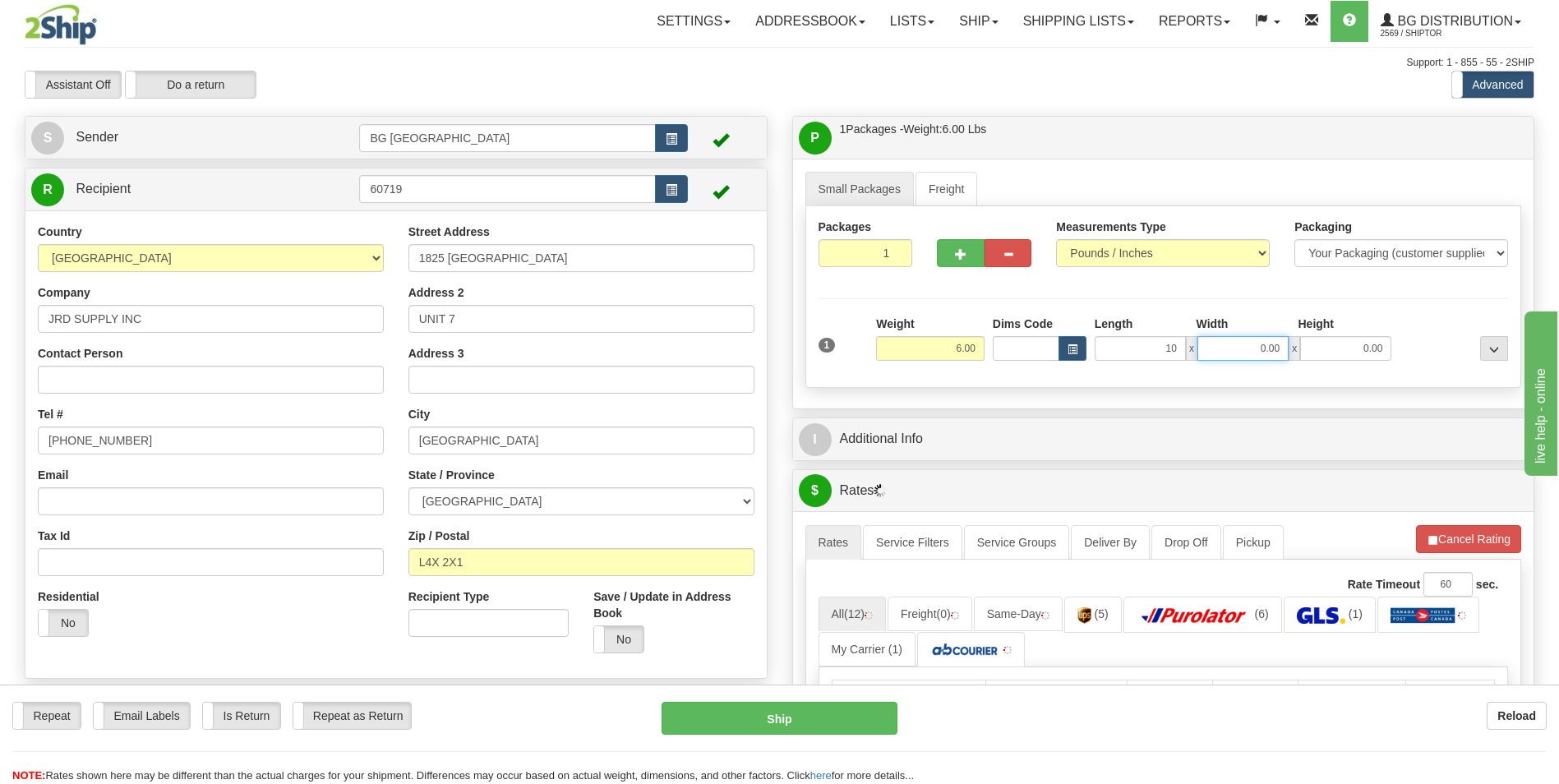
type input "10.00"
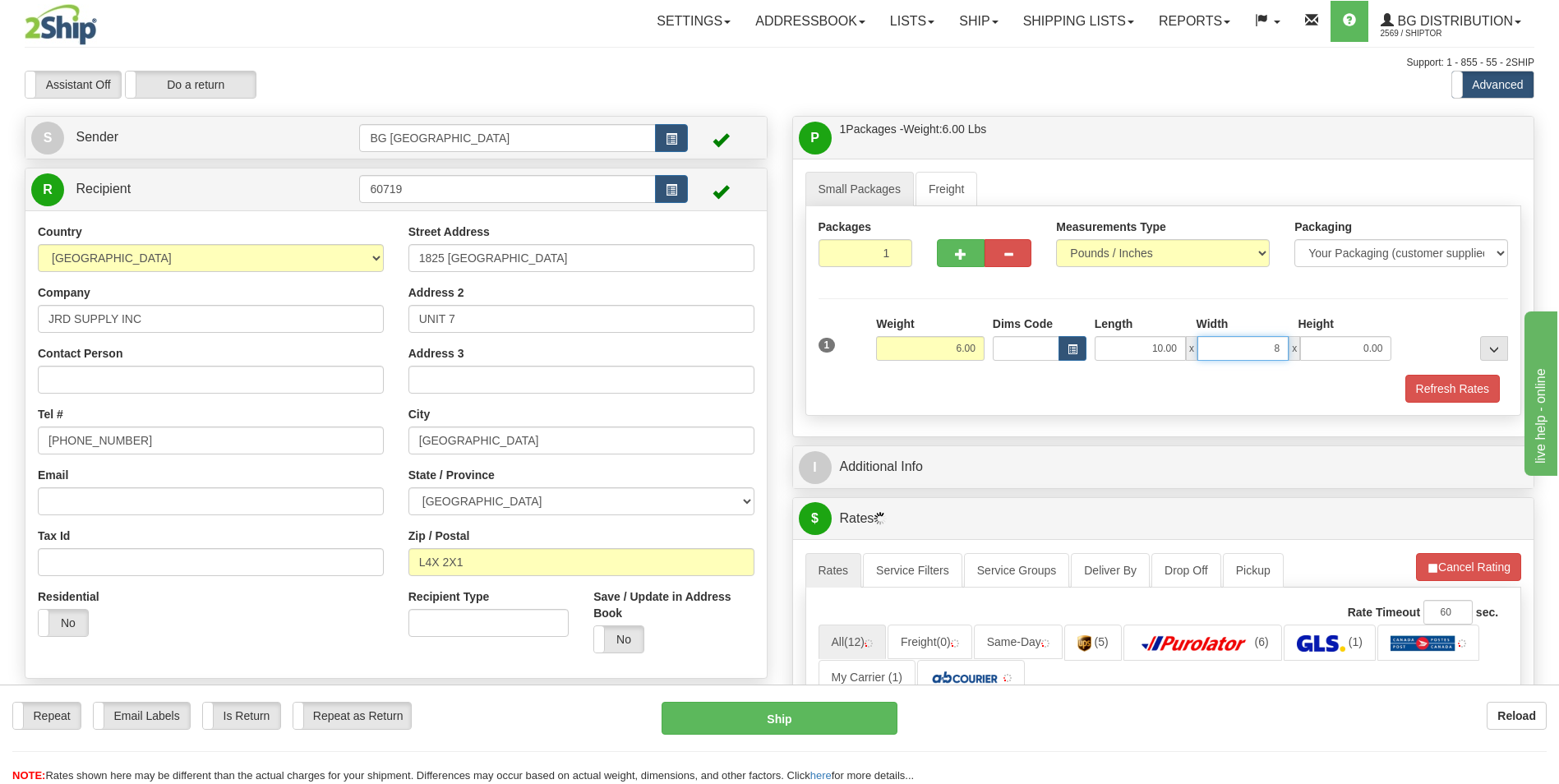
type input "8.00"
type input "5.00"
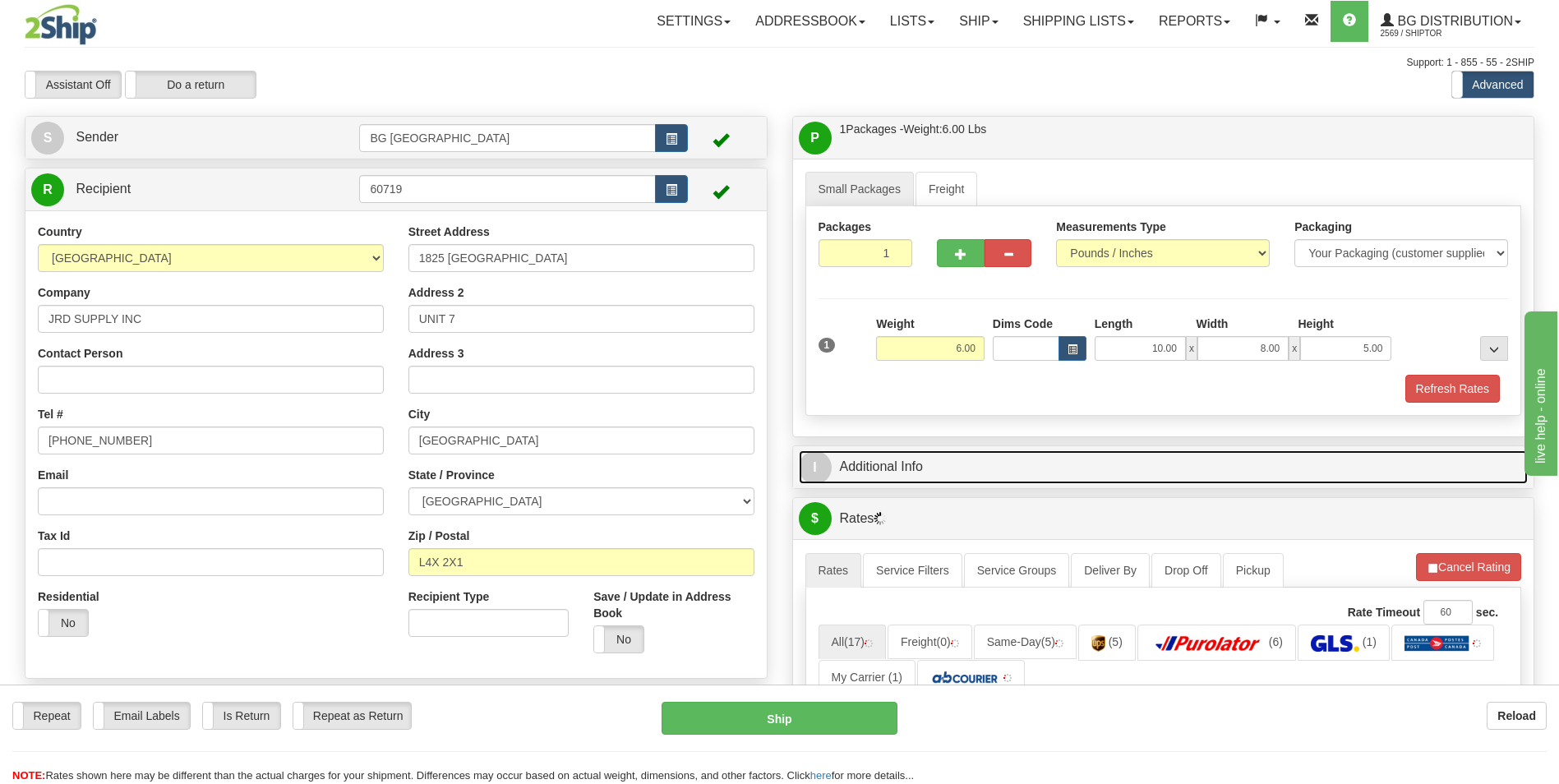
click at [959, 462] on link "I Additional Info" at bounding box center [1163, 467] width 730 height 33
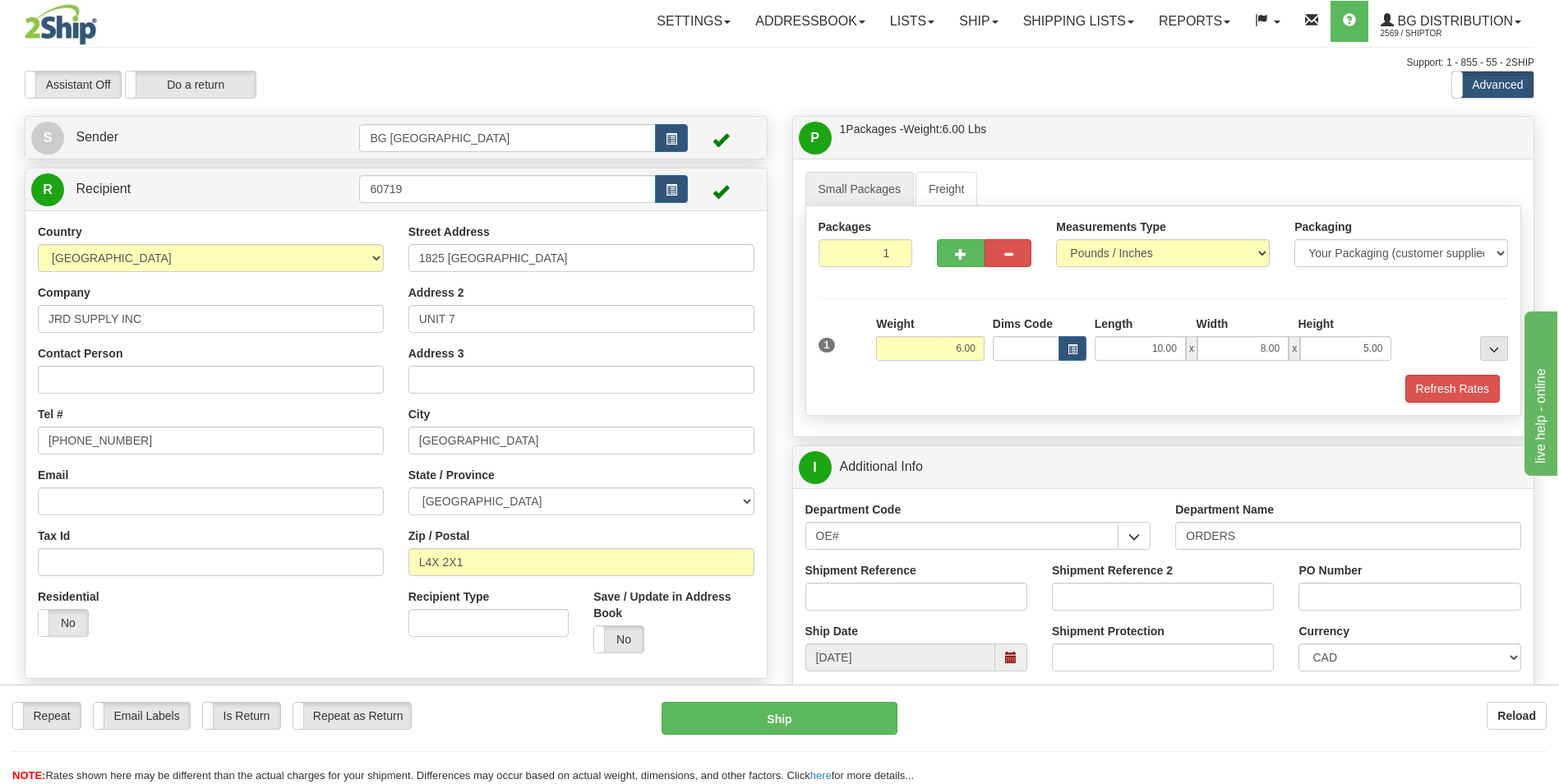
click at [1272, 539] on input "ORDERS" at bounding box center [1348, 535] width 346 height 28
type input "70184186-00"
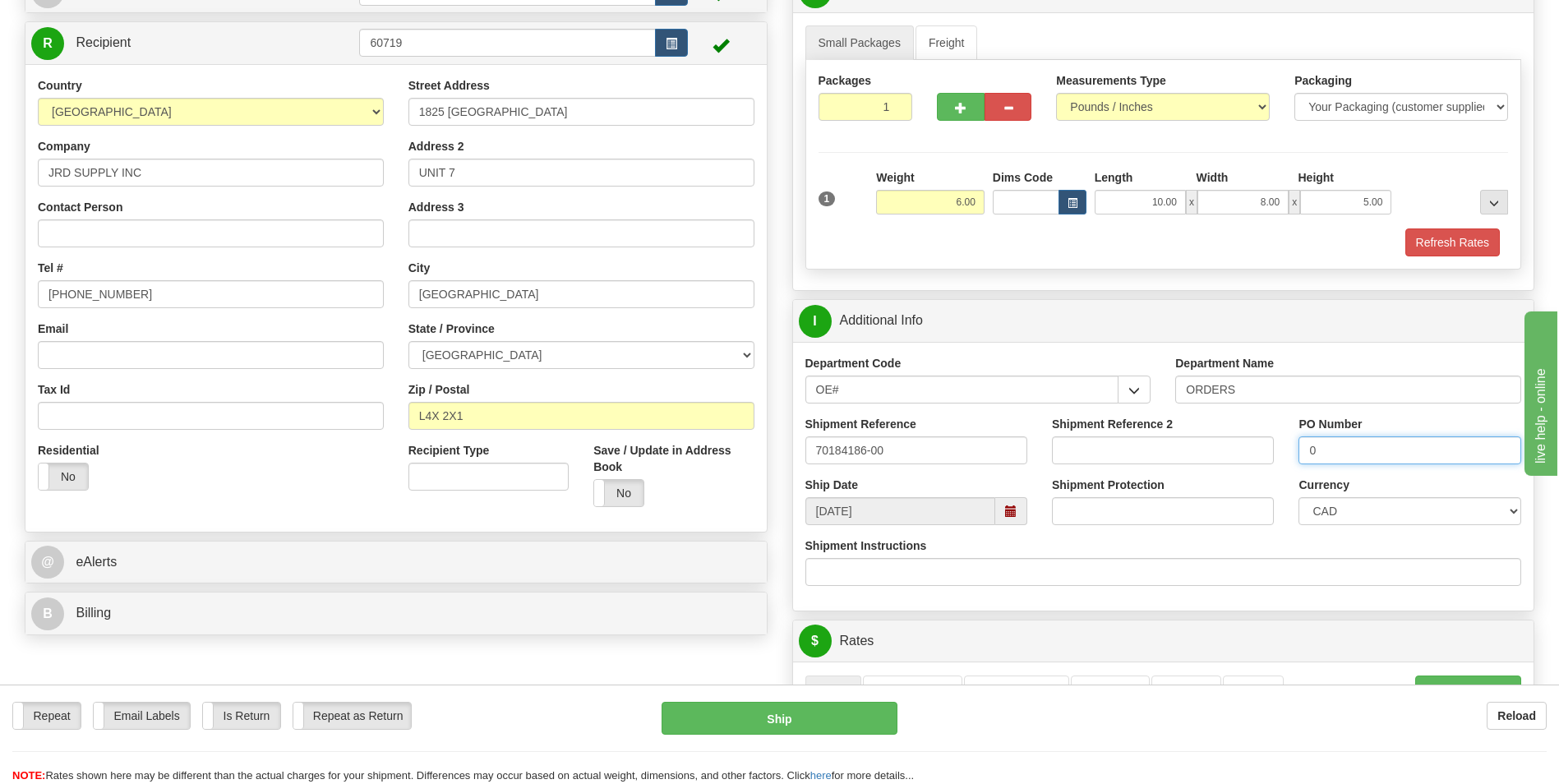
scroll to position [329, 0]
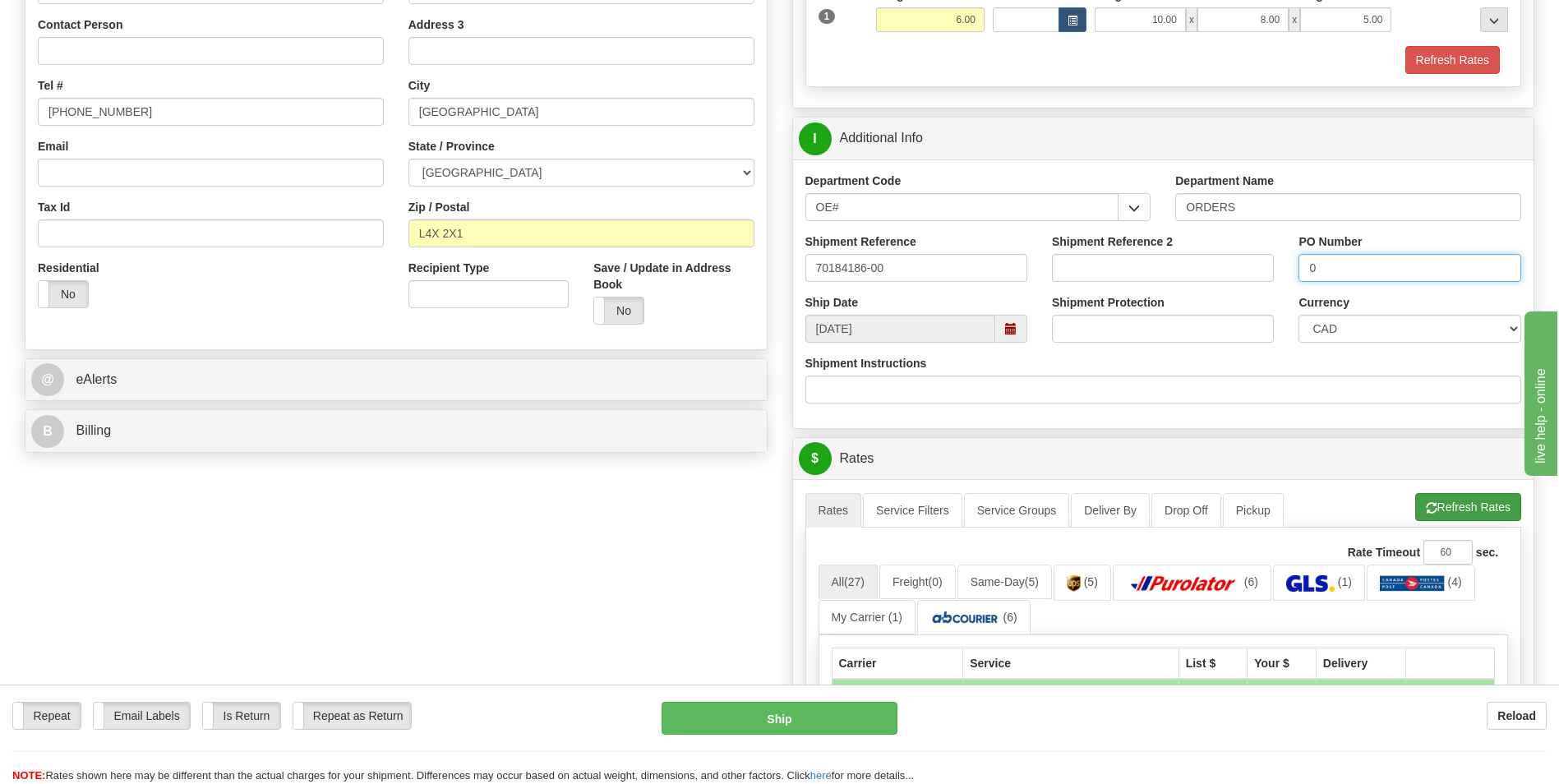
type input "0"
click at [1451, 514] on button "Refresh Rates" at bounding box center [1468, 507] width 106 height 28
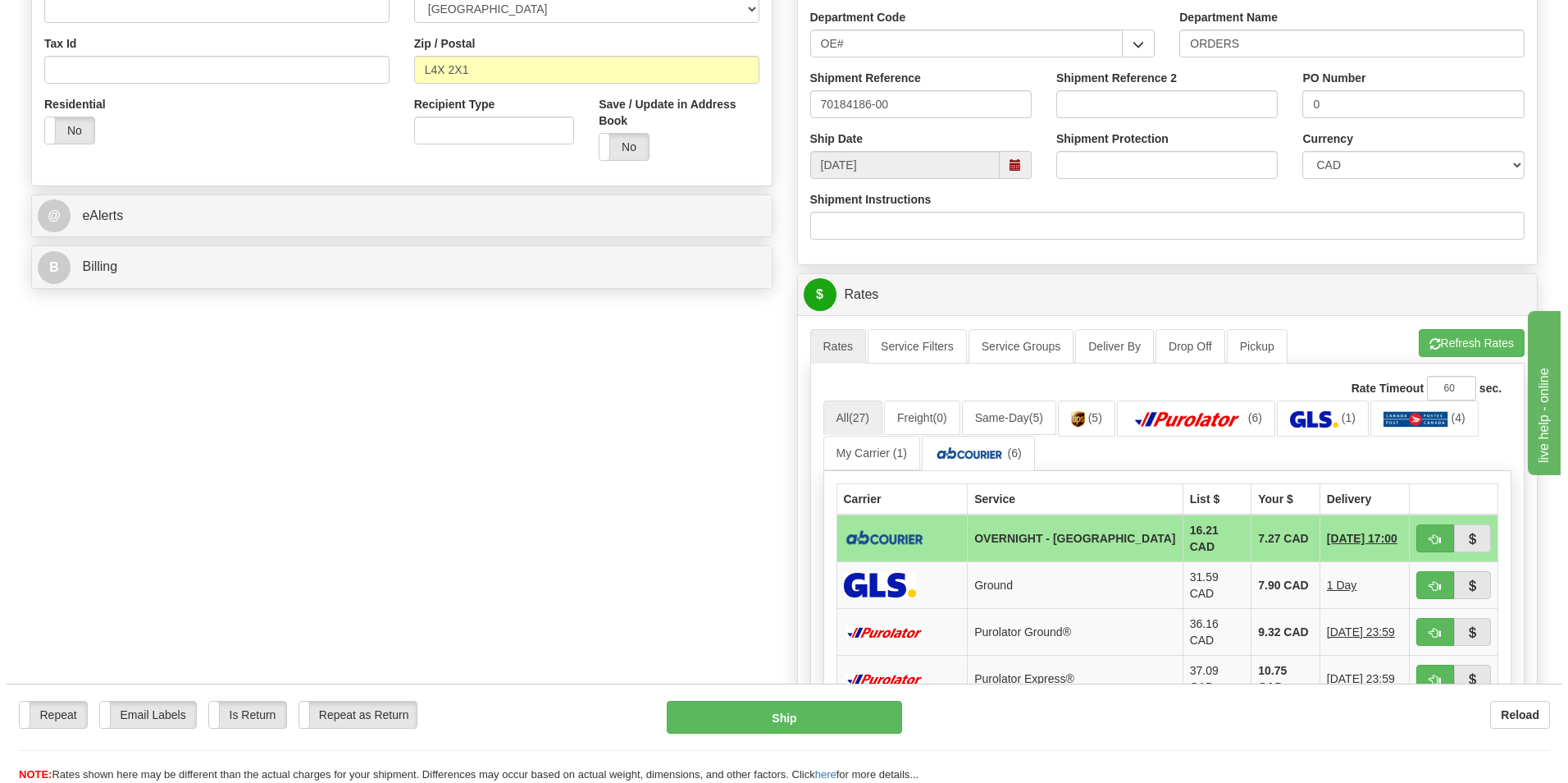
scroll to position [493, 0]
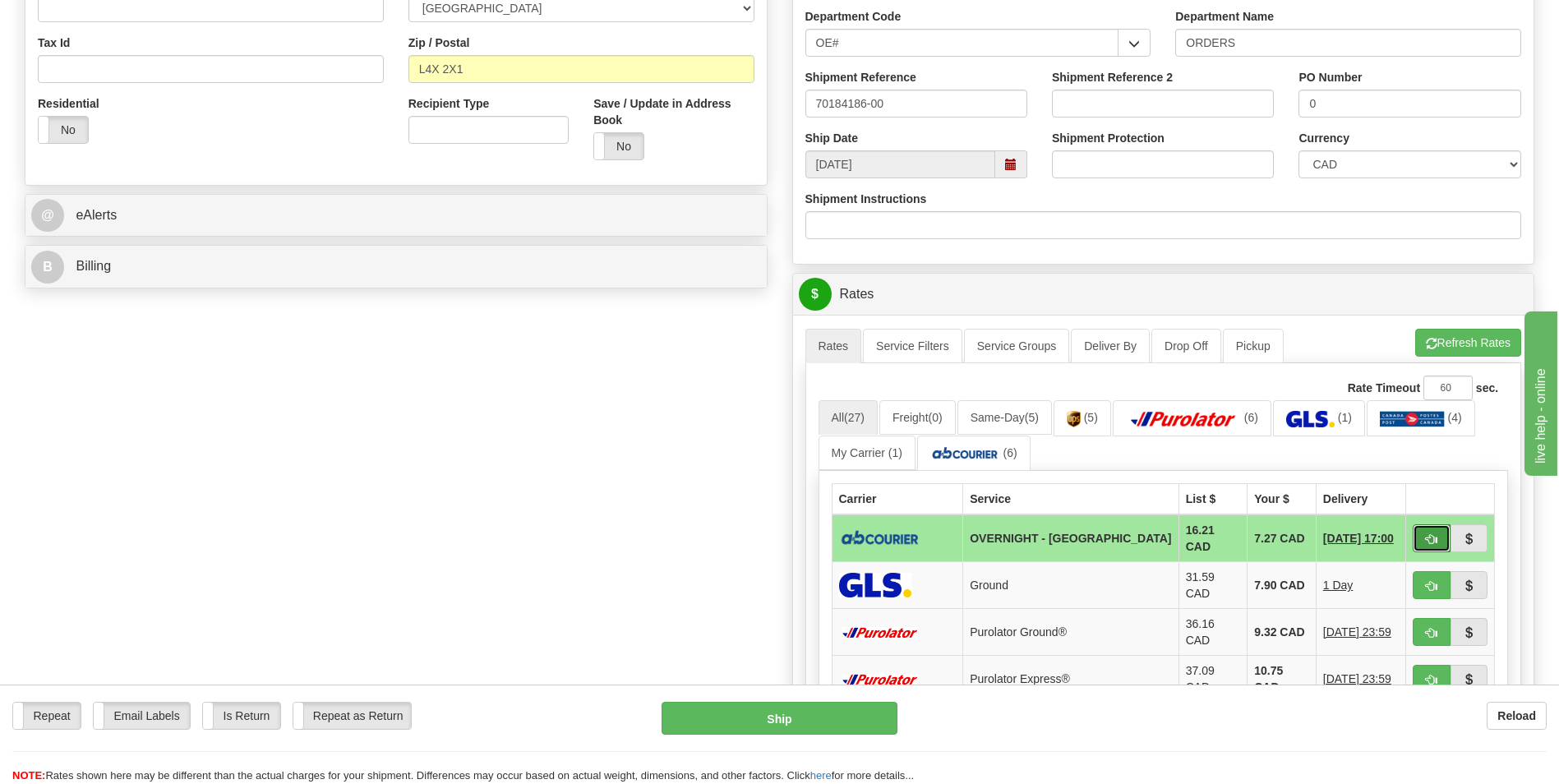
click at [1436, 536] on span "button" at bounding box center [1431, 540] width 11 height 10
type input "4"
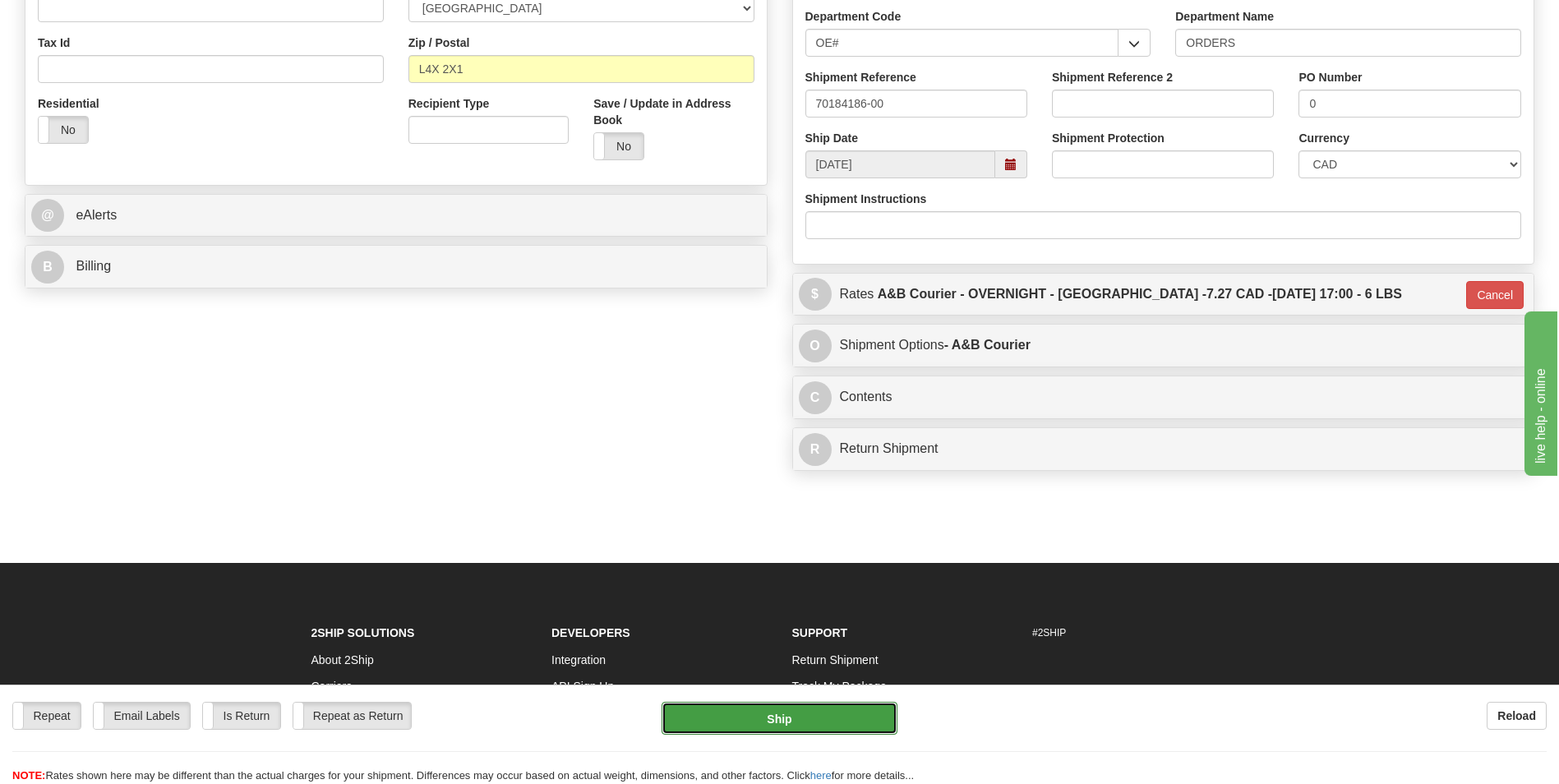
click at [797, 733] on button "Ship" at bounding box center [779, 718] width 235 height 33
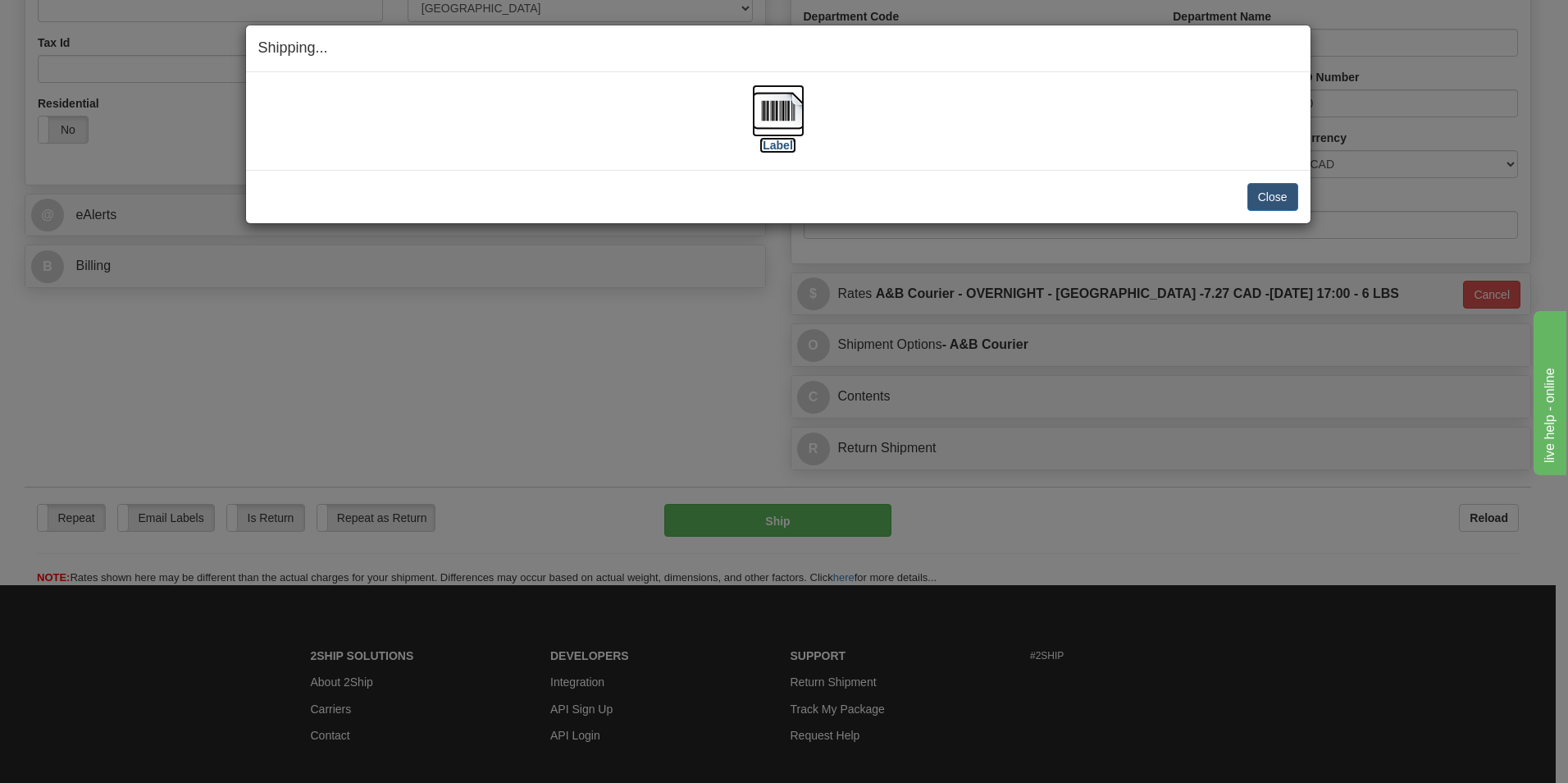
click at [798, 121] on img at bounding box center [778, 111] width 52 height 52
click at [1249, 201] on button "Close" at bounding box center [1273, 197] width 51 height 28
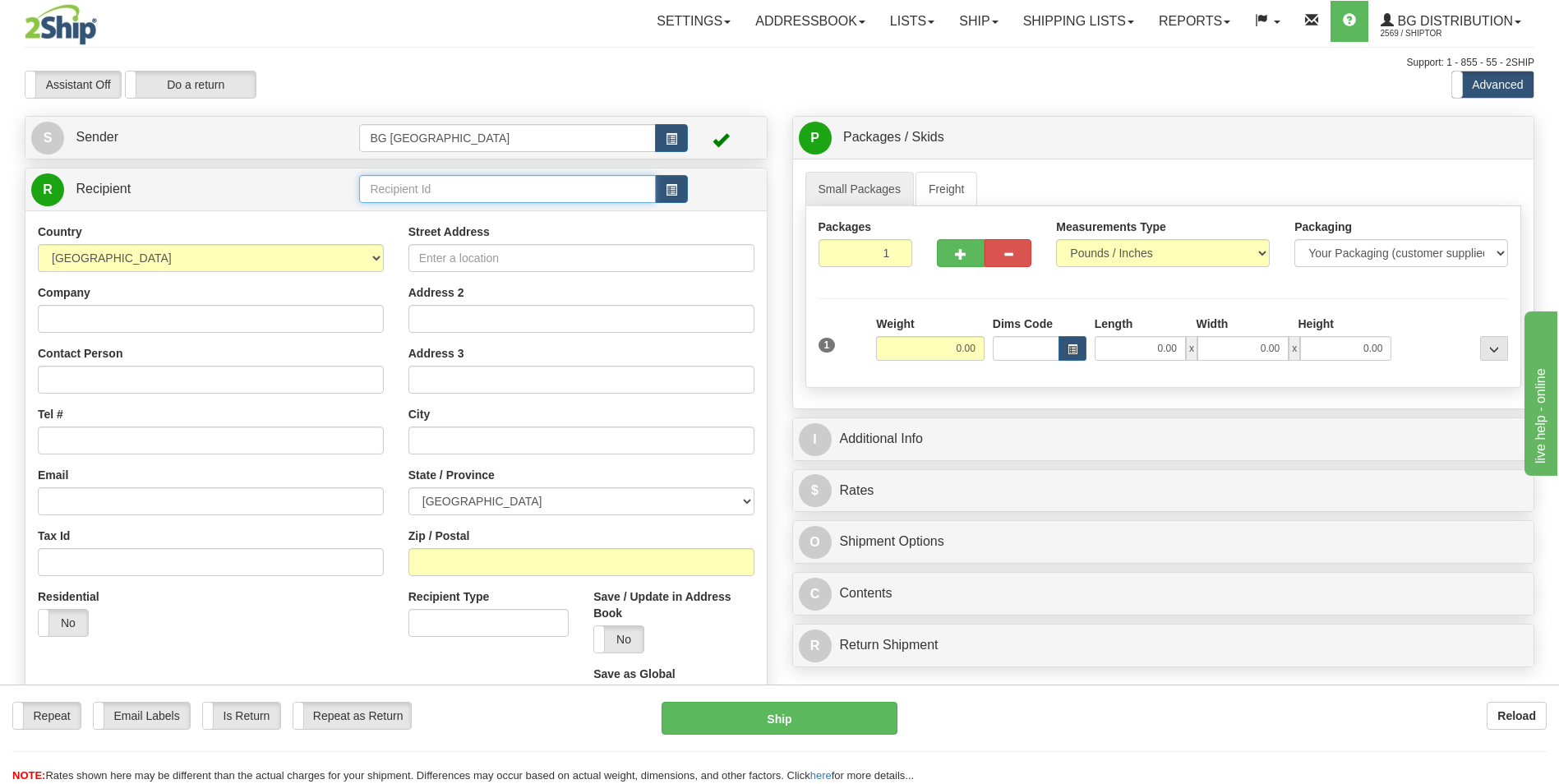
click at [391, 203] on input "text" at bounding box center [507, 189] width 296 height 28
click at [385, 210] on div "60020" at bounding box center [504, 214] width 281 height 18
type input "60020"
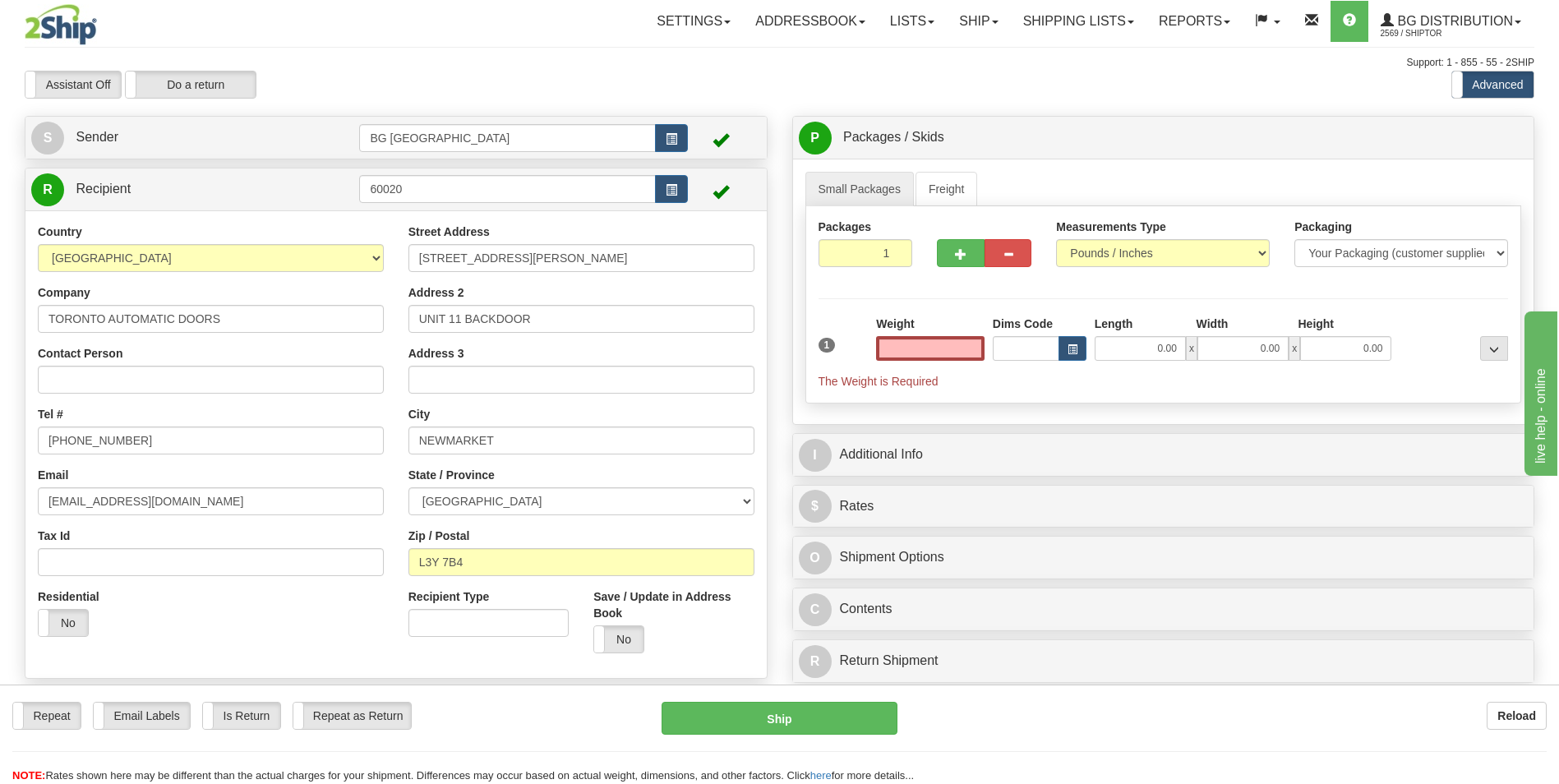
type input "0.00"
click at [931, 354] on input "0.00" at bounding box center [930, 348] width 108 height 25
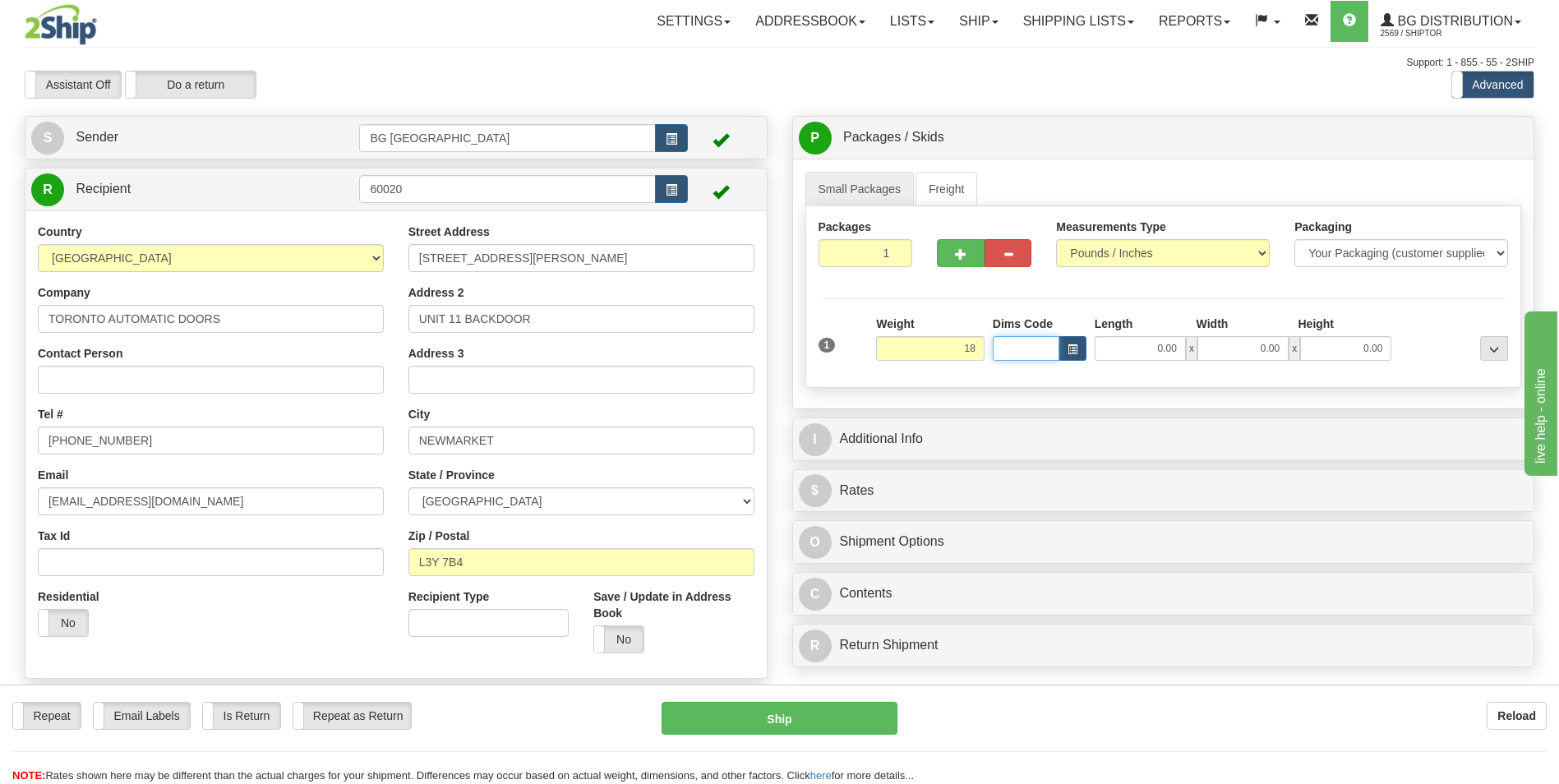
type input "18.00"
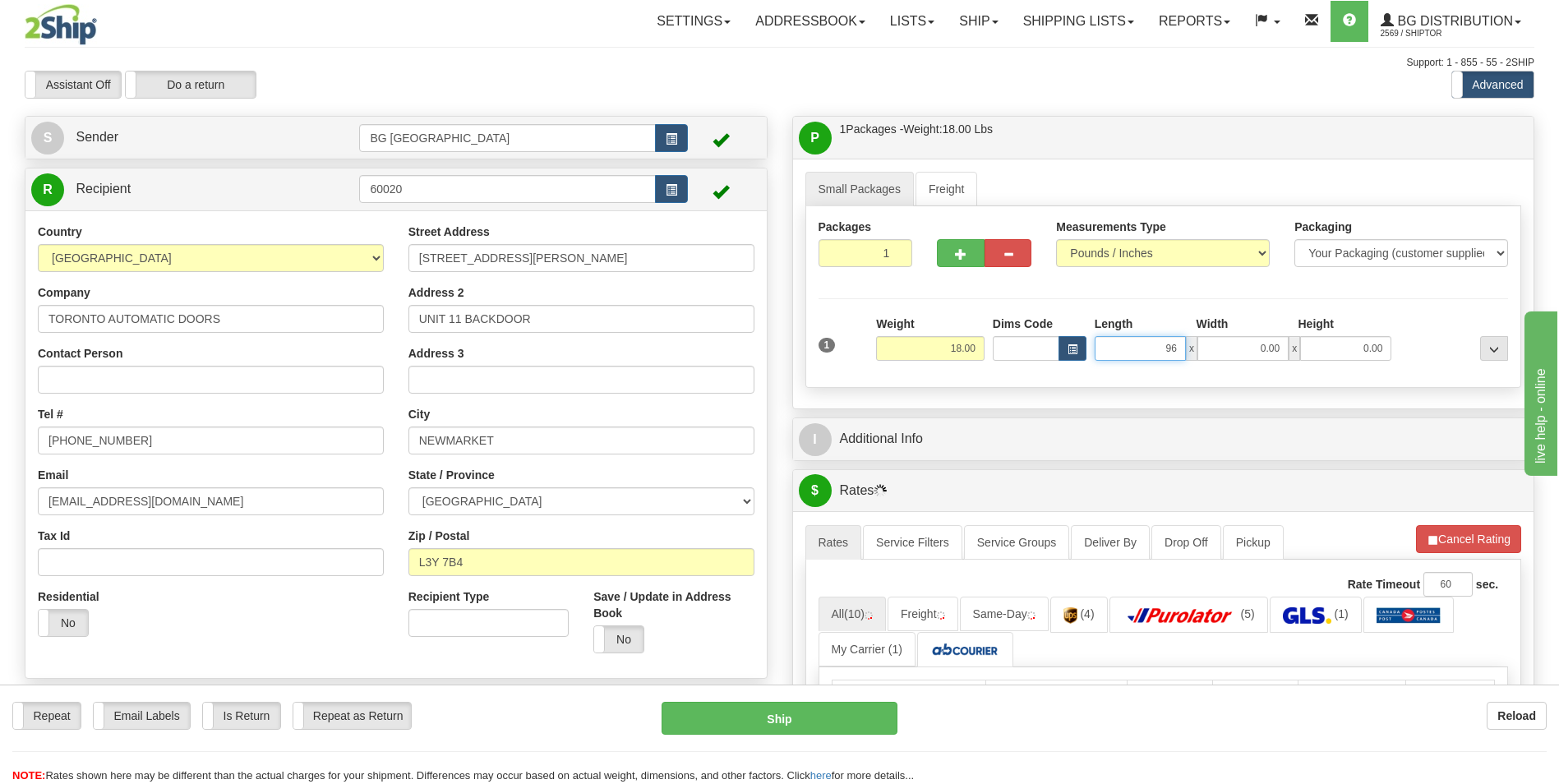
type input "96.00"
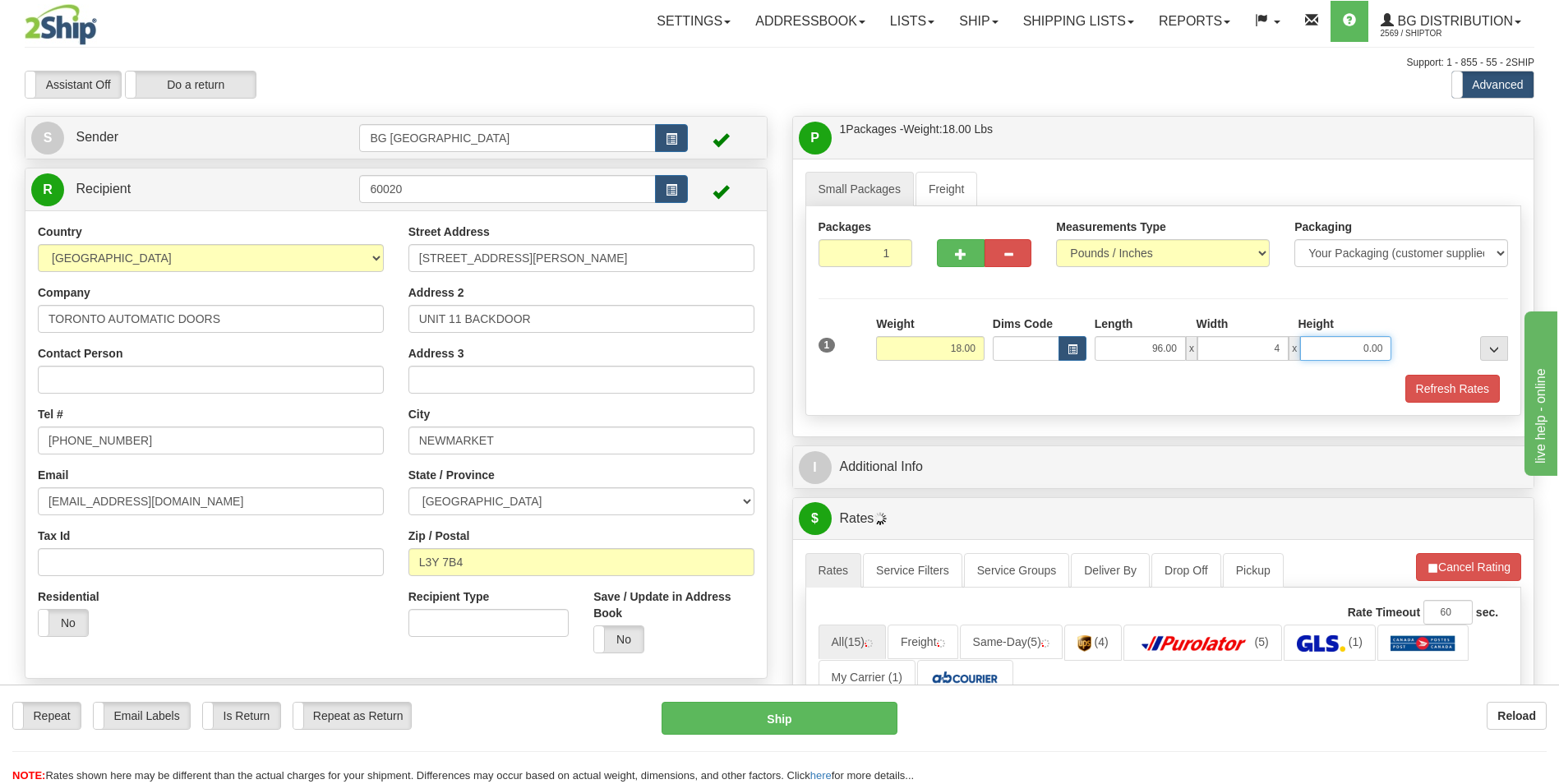
type input "4.00"
click at [952, 235] on div at bounding box center [984, 229] width 94 height 21
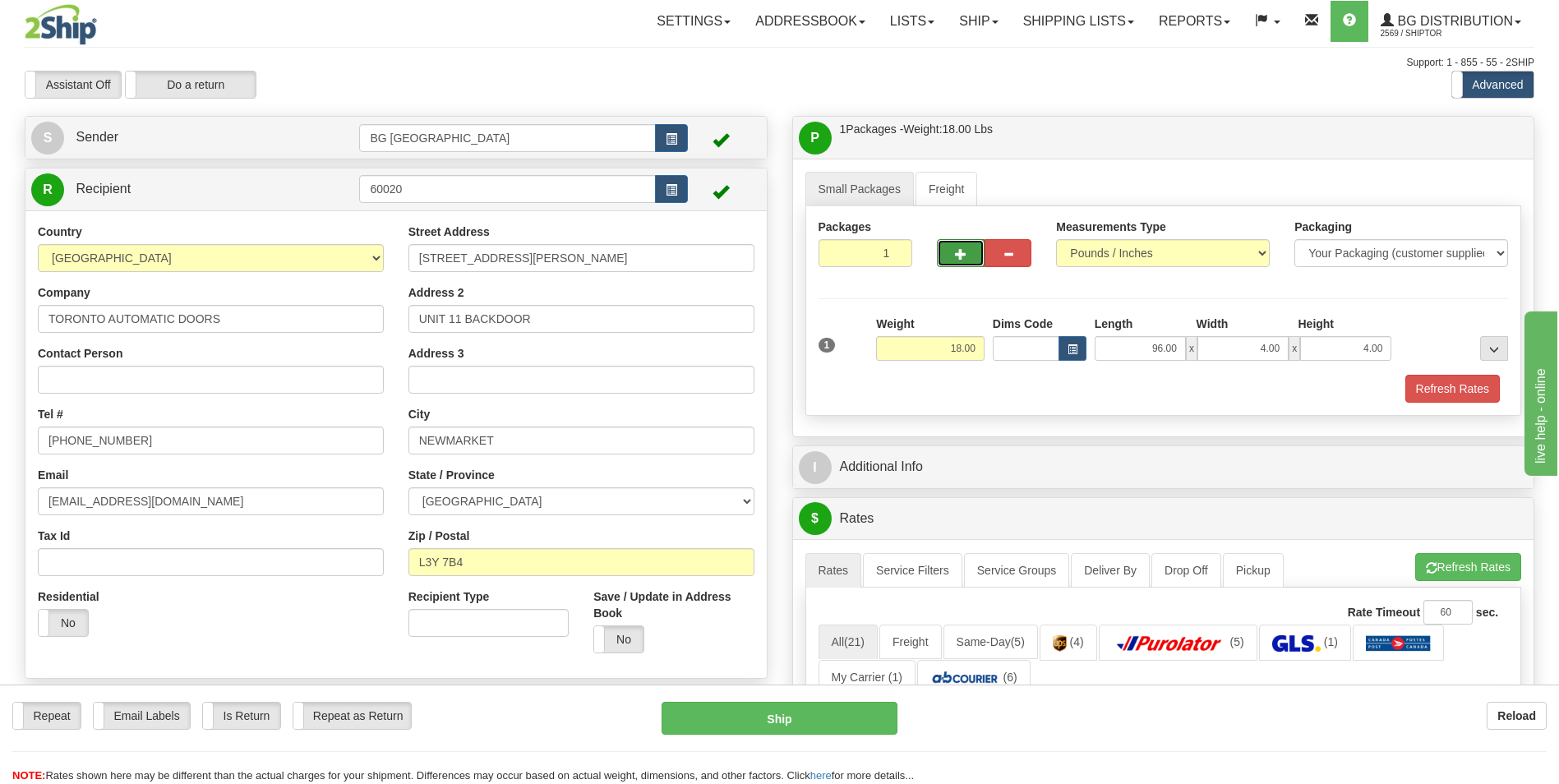
click at [952, 243] on button "button" at bounding box center [960, 253] width 47 height 28
type input "2"
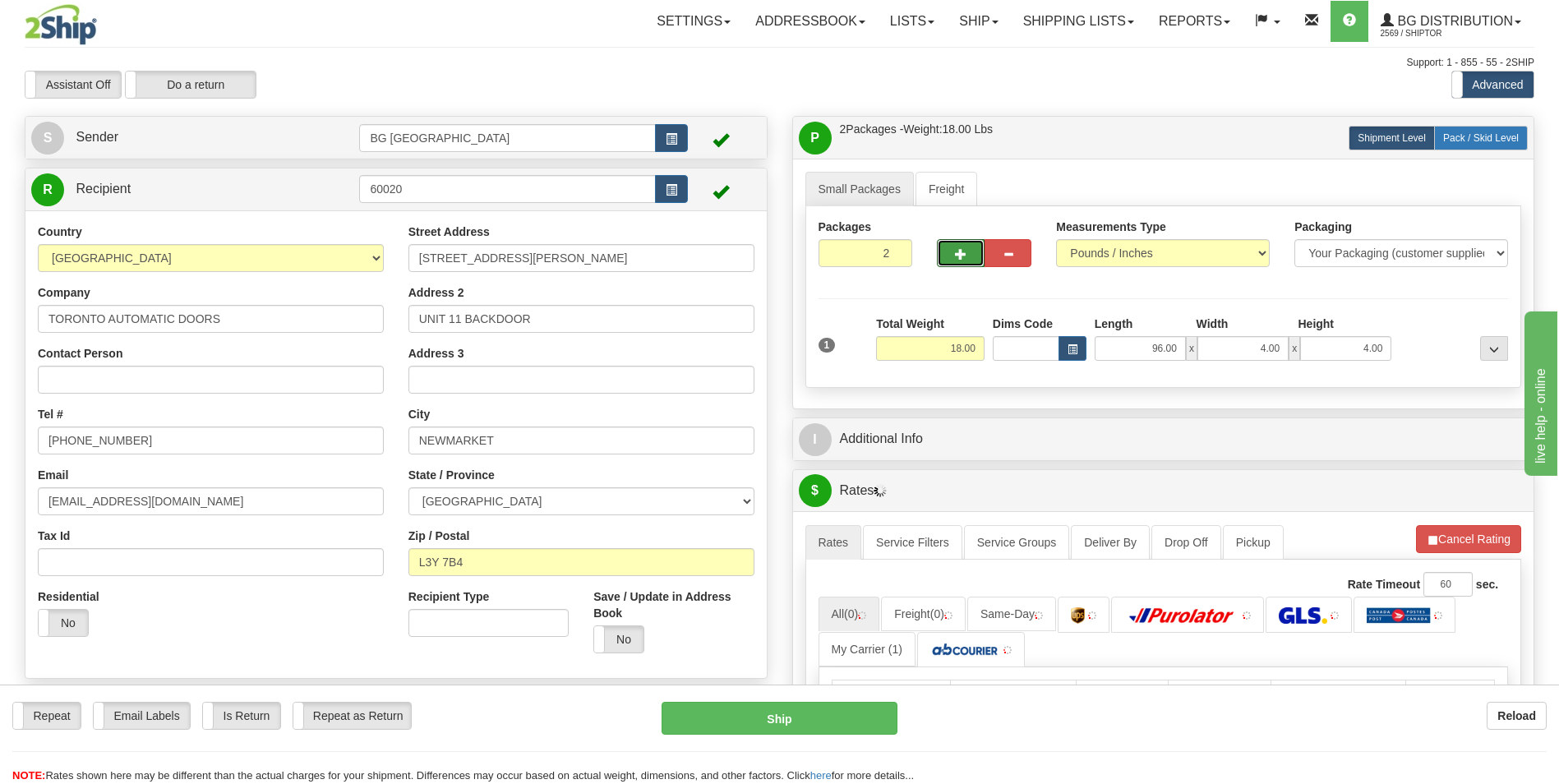
click at [1477, 136] on span "Pack / Skid Level" at bounding box center [1481, 137] width 76 height 11
radio input "true"
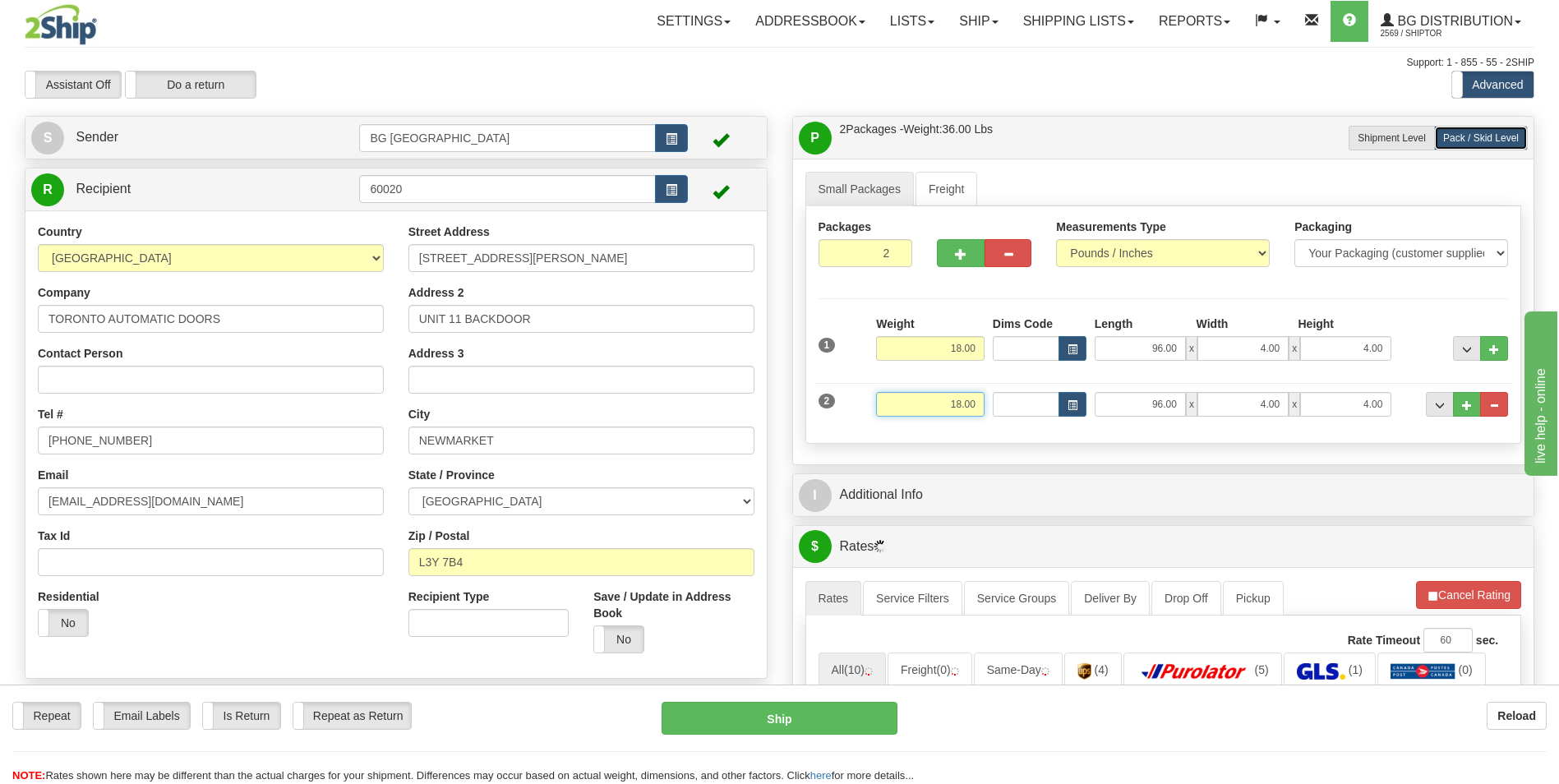
click at [961, 404] on input "18.00" at bounding box center [930, 404] width 108 height 25
type input "15.00"
type input "40.00"
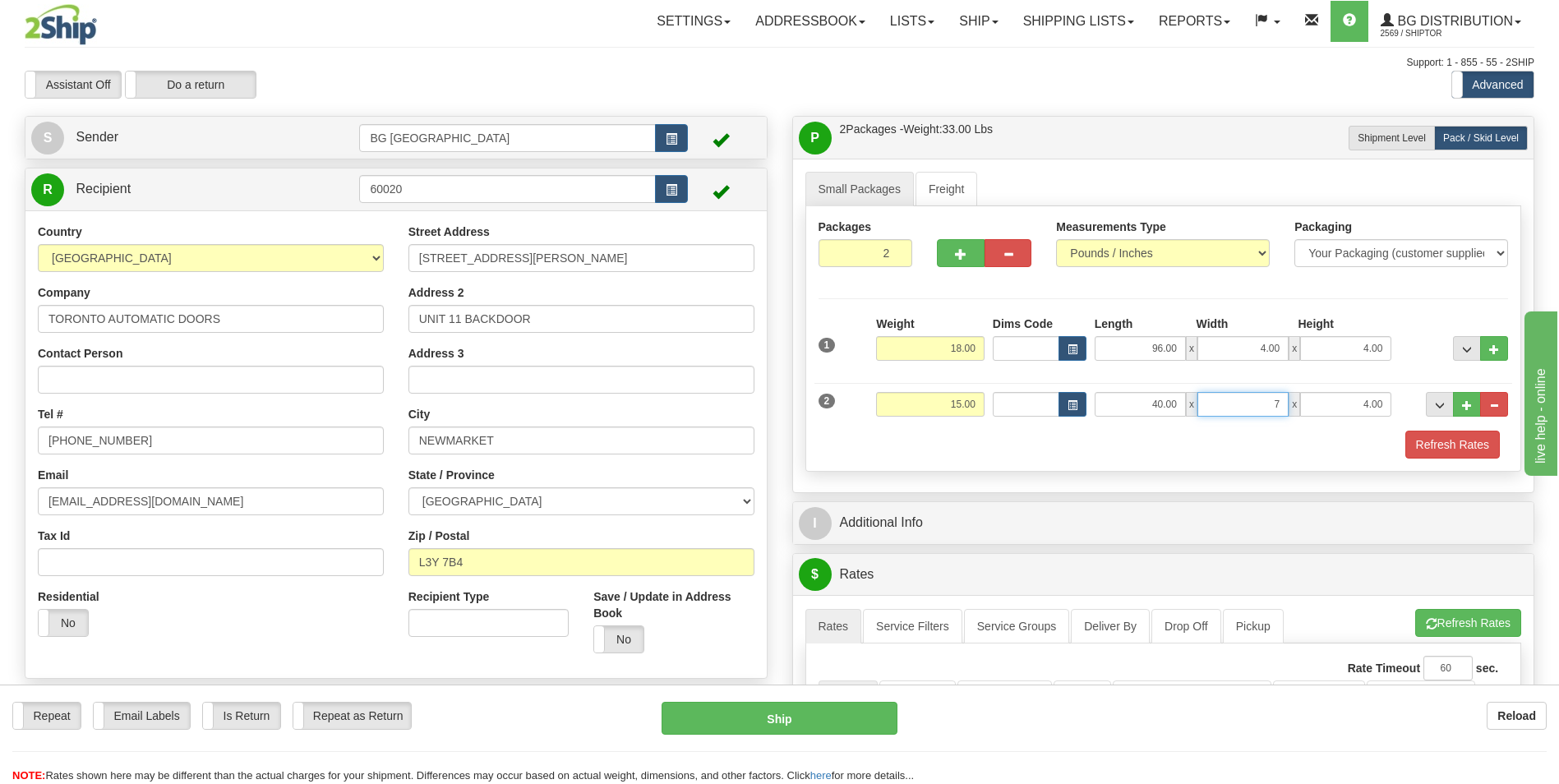
type input "7.00"
type input "5.00"
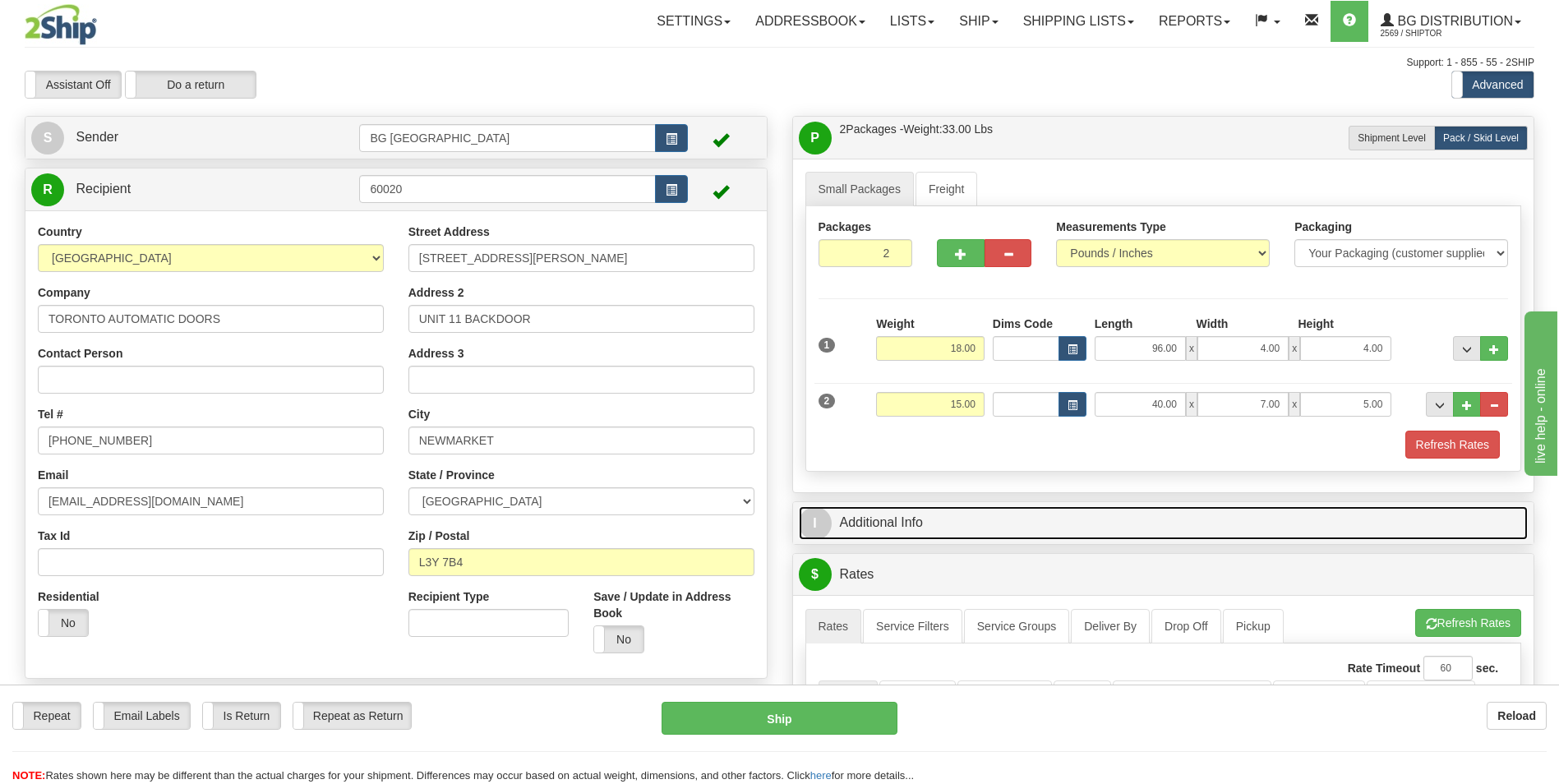
click at [956, 518] on link "I Additional Info" at bounding box center [1163, 522] width 730 height 33
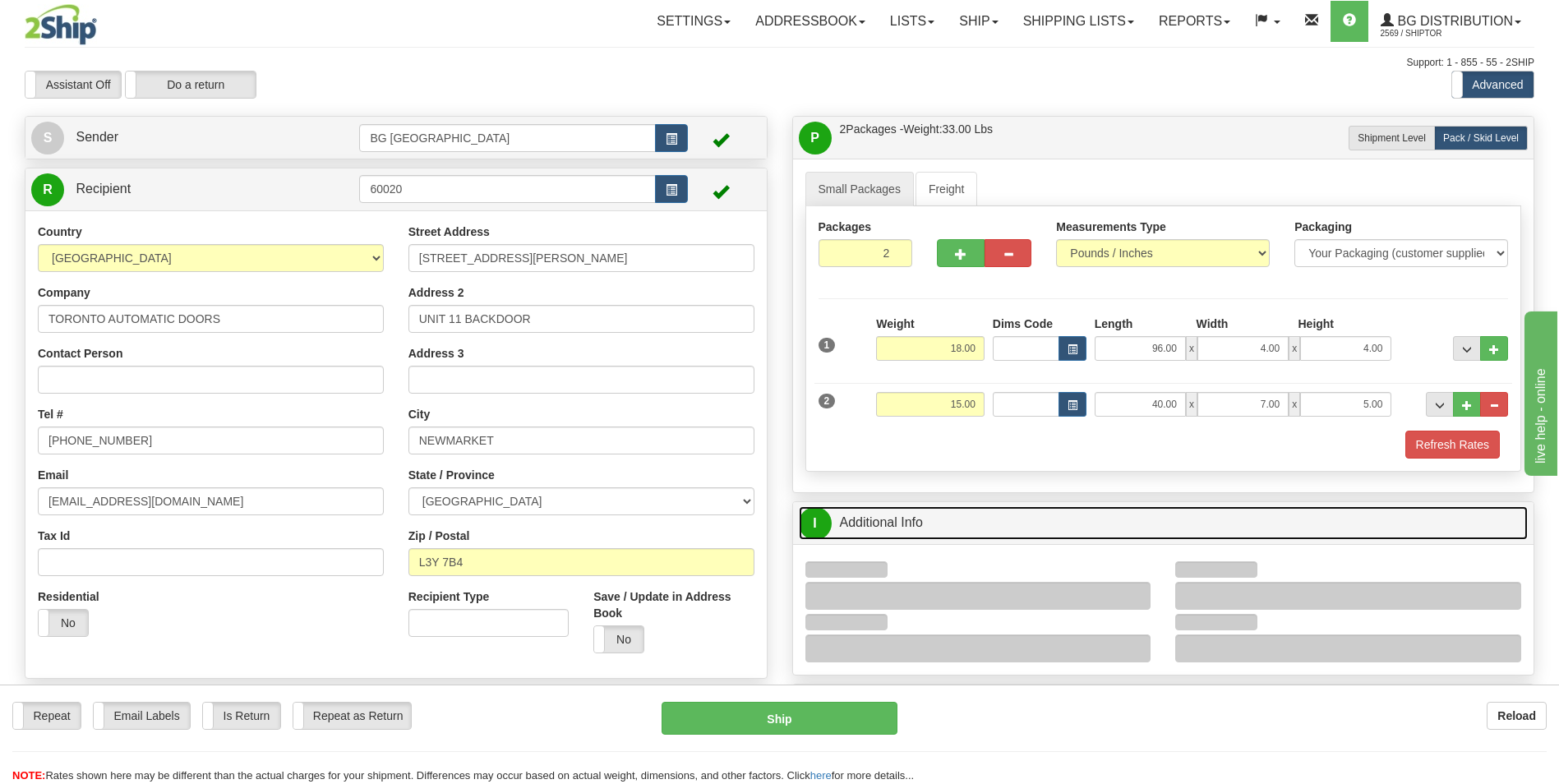
scroll to position [165, 0]
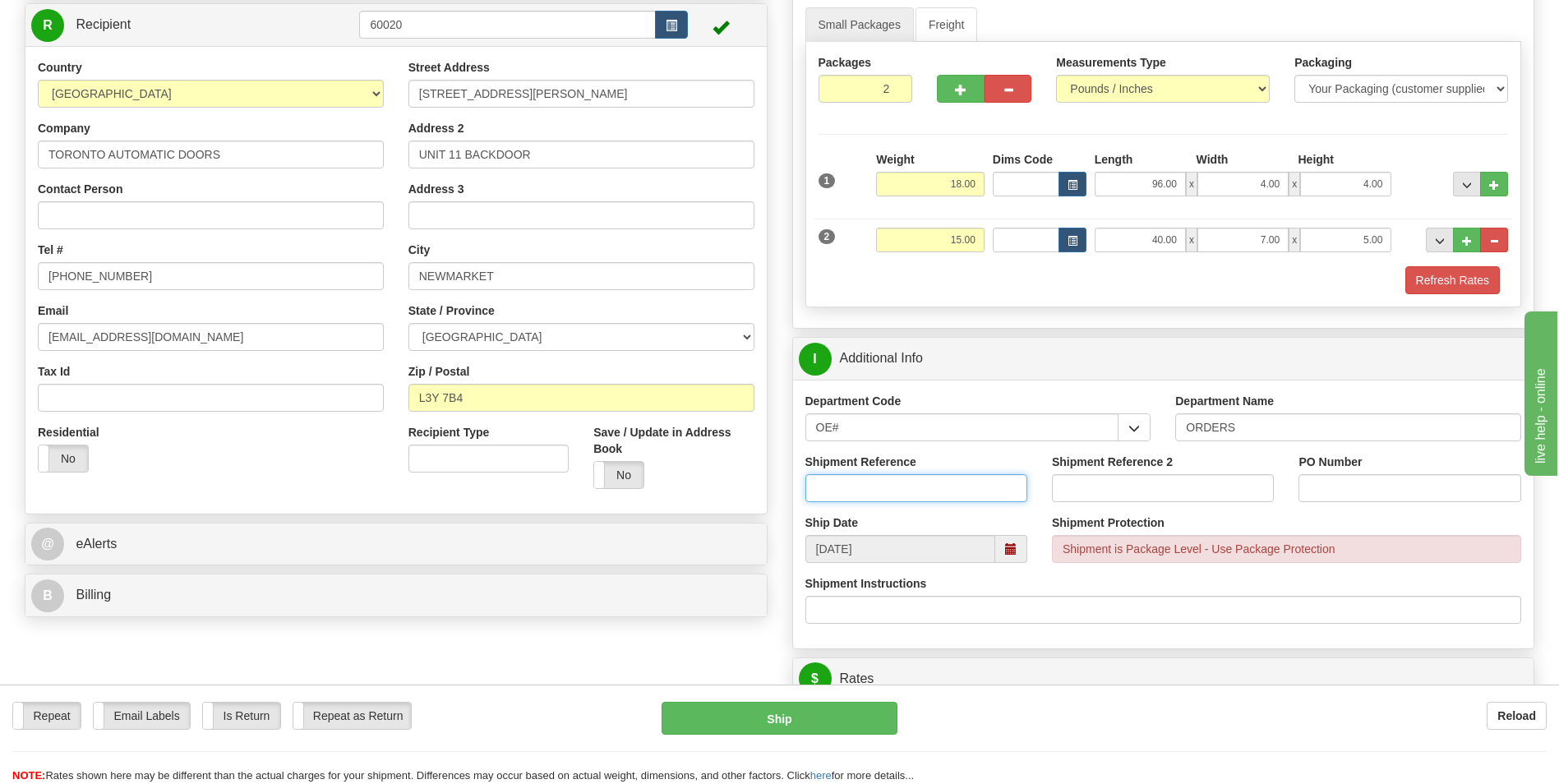
click at [843, 492] on input "Shipment Reference" at bounding box center [916, 488] width 222 height 28
type input "70184779-00"
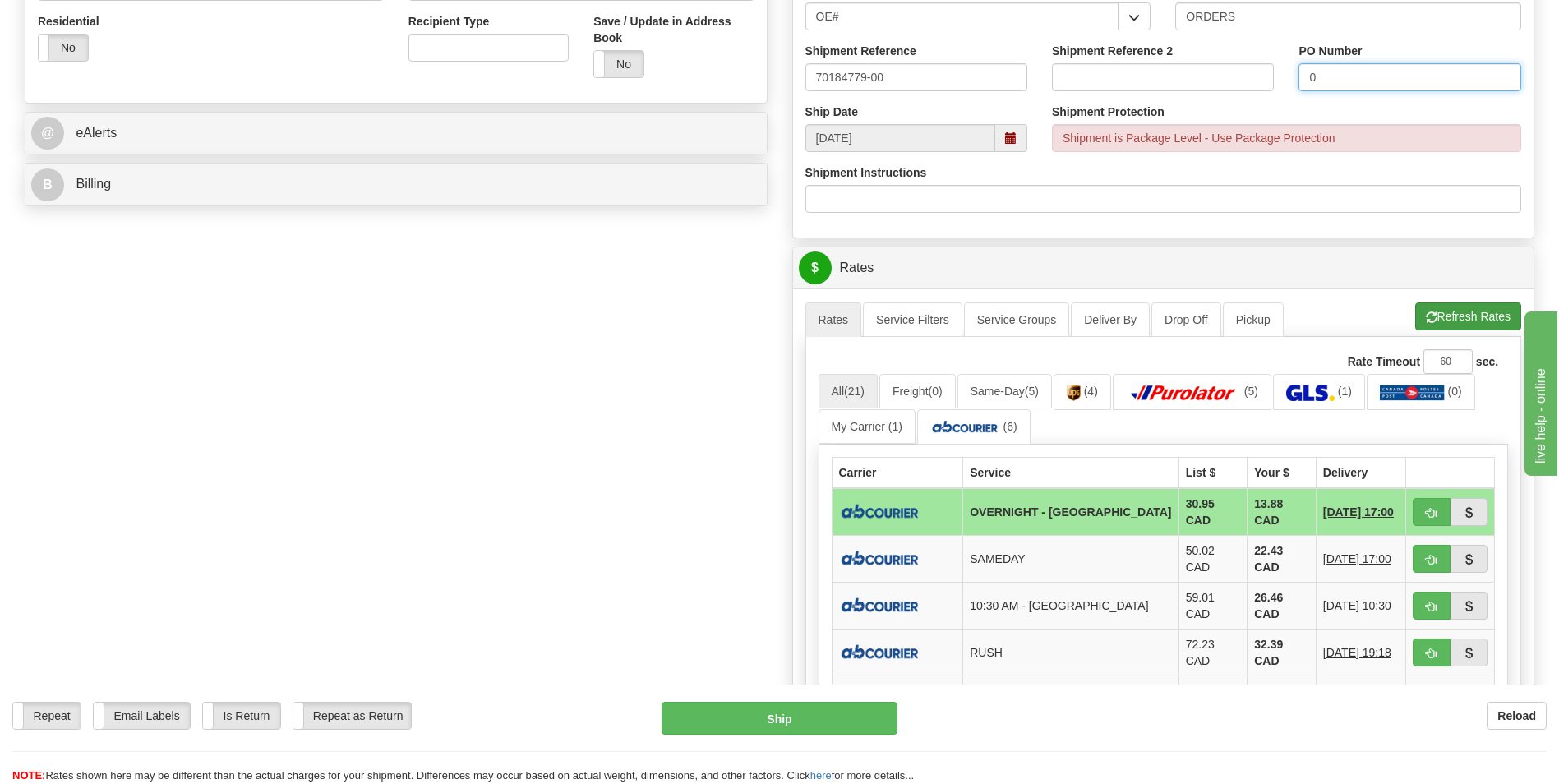
type input "0"
click at [1506, 313] on button "Refresh Rates" at bounding box center [1468, 316] width 106 height 28
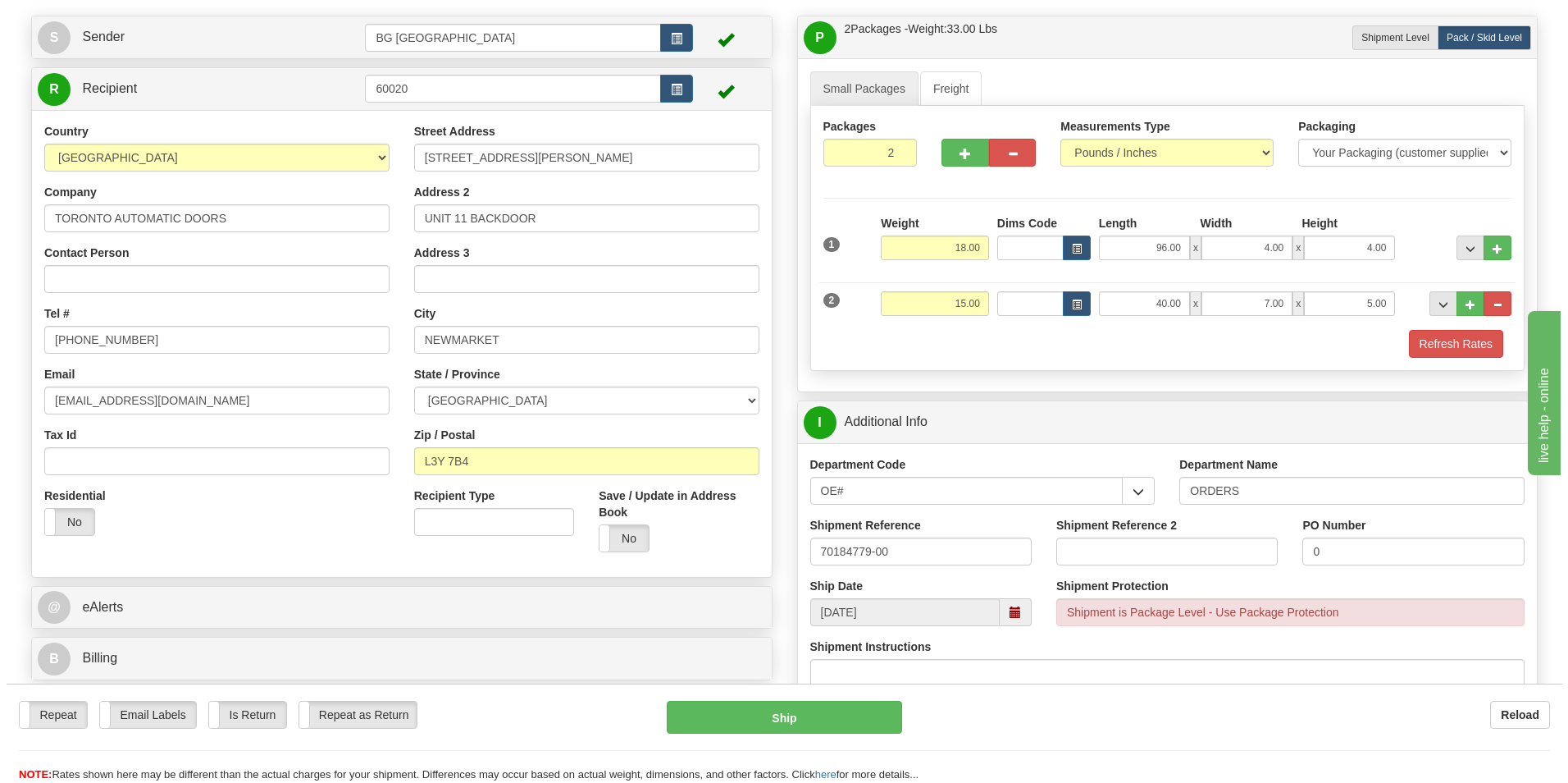
scroll to position [493, 0]
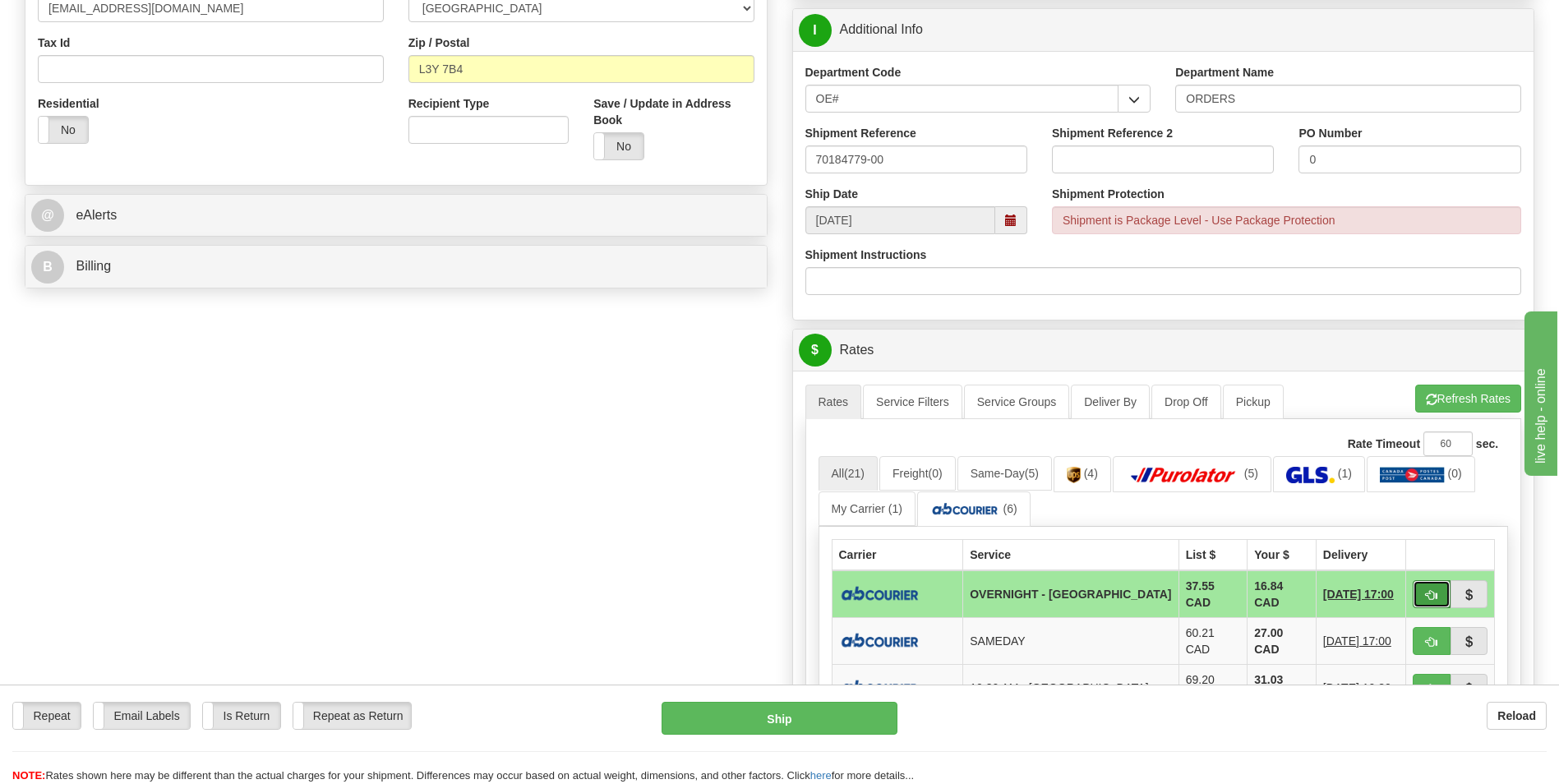
click at [1434, 596] on span "button" at bounding box center [1431, 595] width 11 height 10
type input "4"
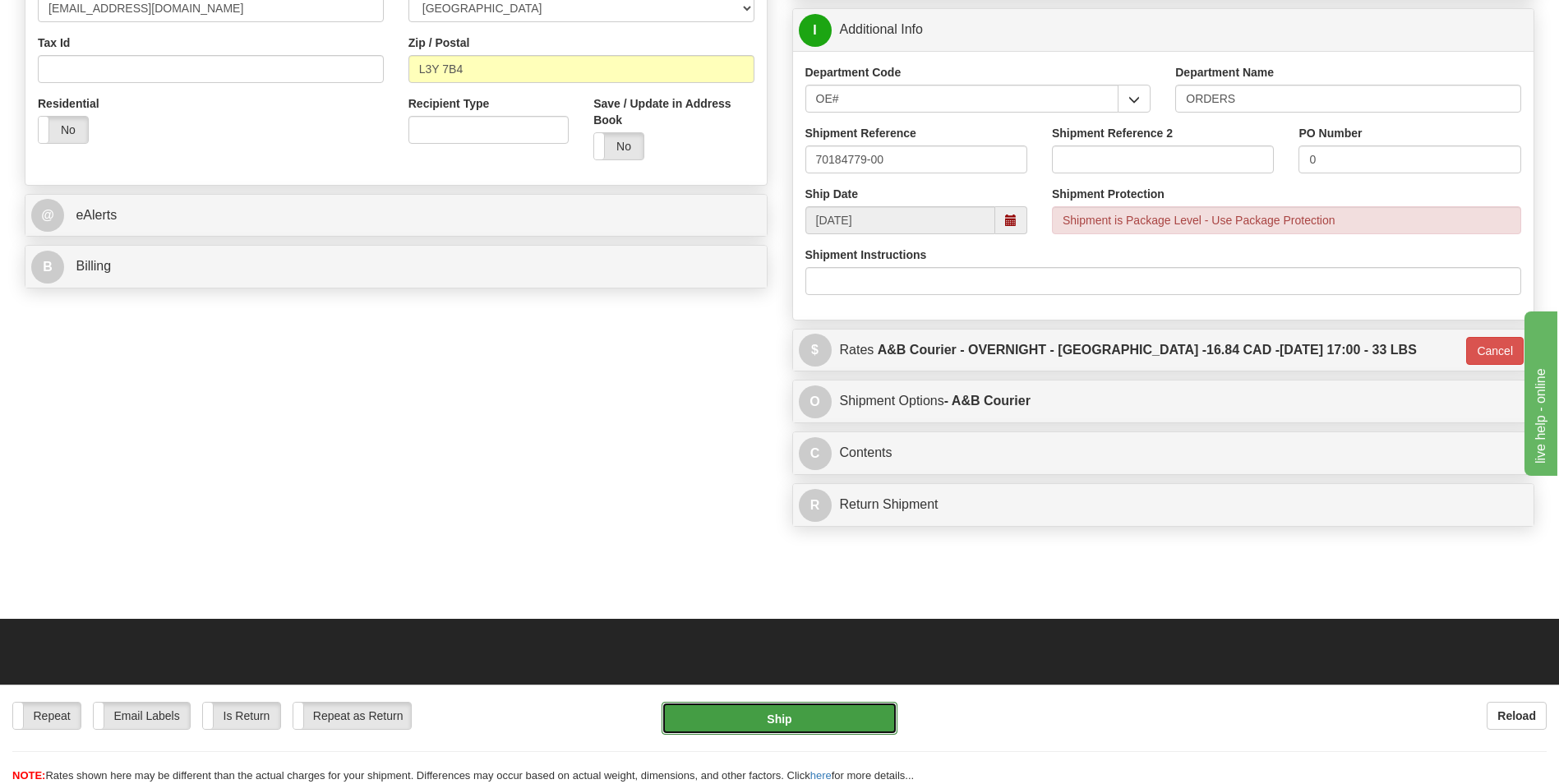
click at [813, 733] on button "Ship" at bounding box center [779, 718] width 235 height 33
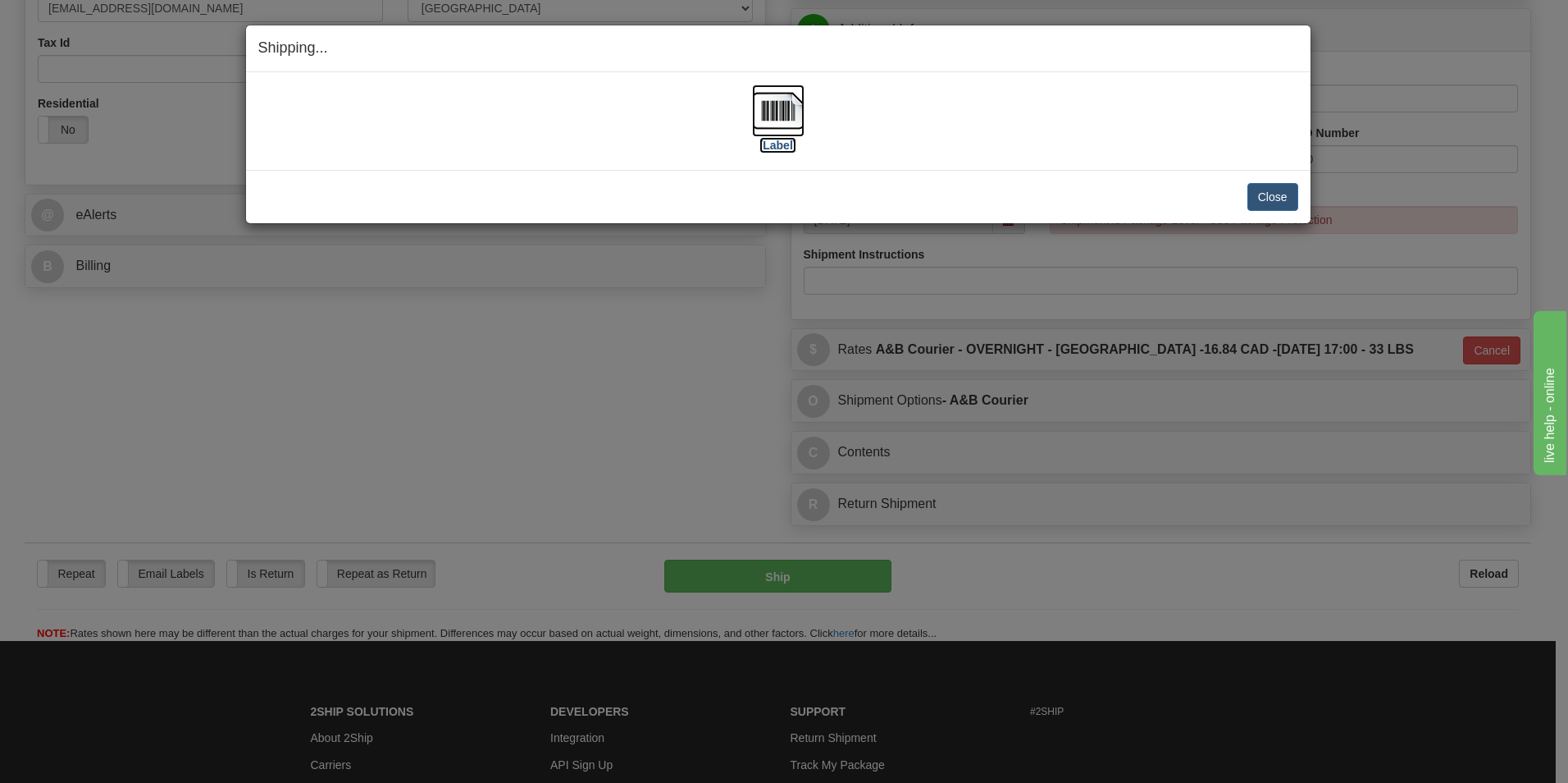
click at [775, 107] on img at bounding box center [778, 111] width 52 height 52
click at [1255, 206] on button "Close" at bounding box center [1273, 197] width 51 height 28
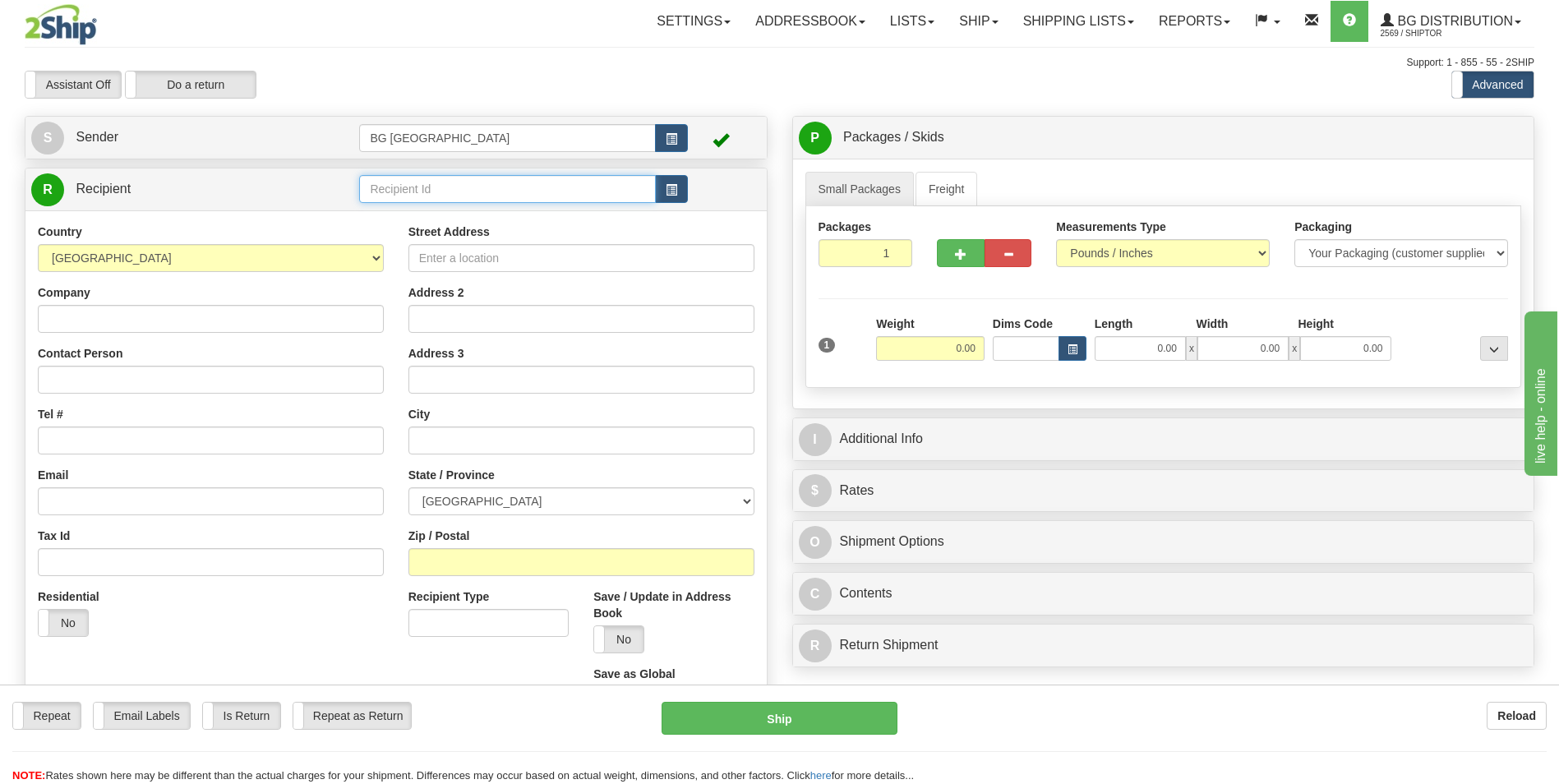
click at [376, 185] on input "text" at bounding box center [507, 189] width 296 height 28
click at [378, 220] on div "60509" at bounding box center [504, 214] width 281 height 18
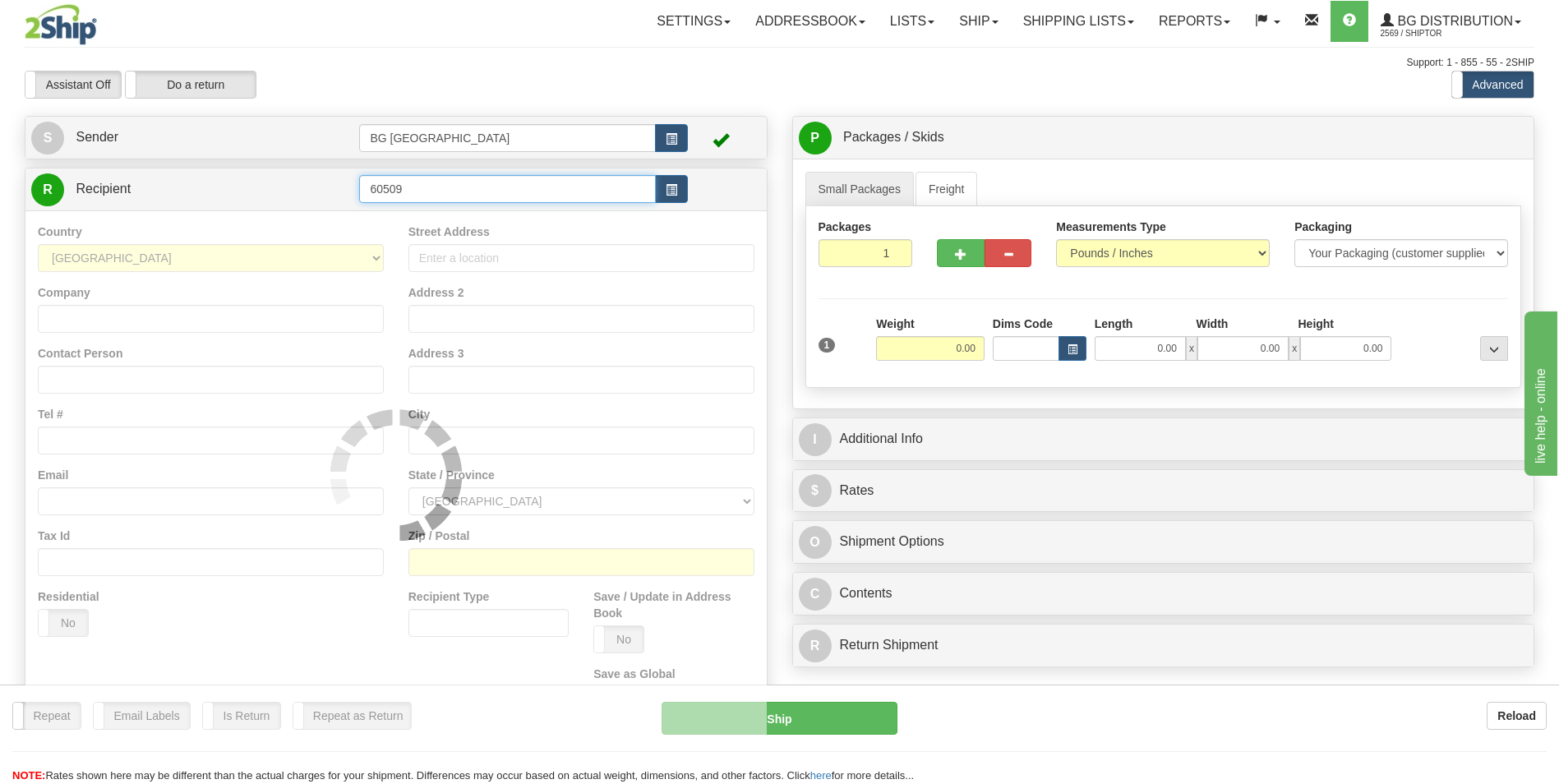
type input "60509"
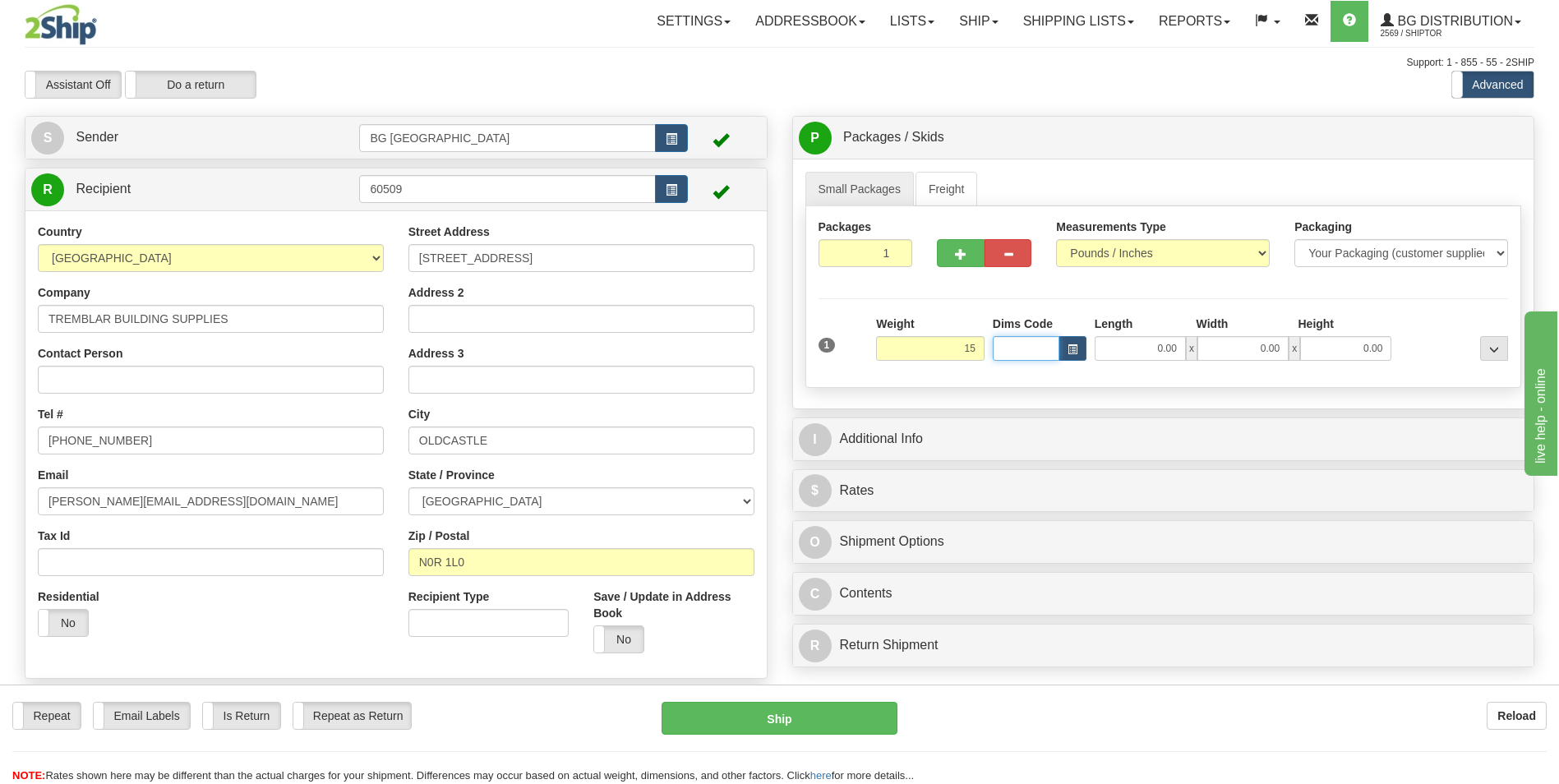
type input "15.00"
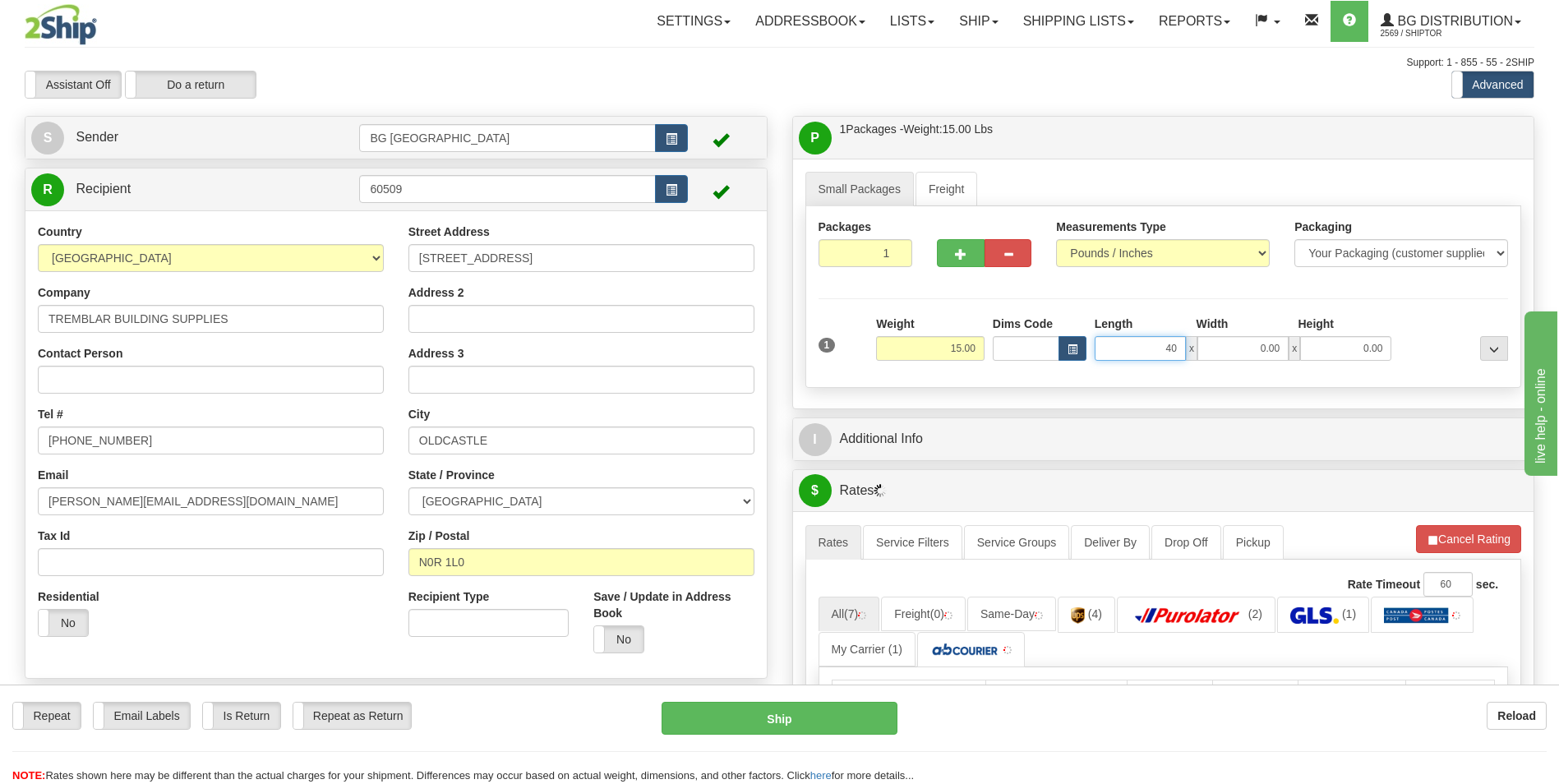
type input "40.00"
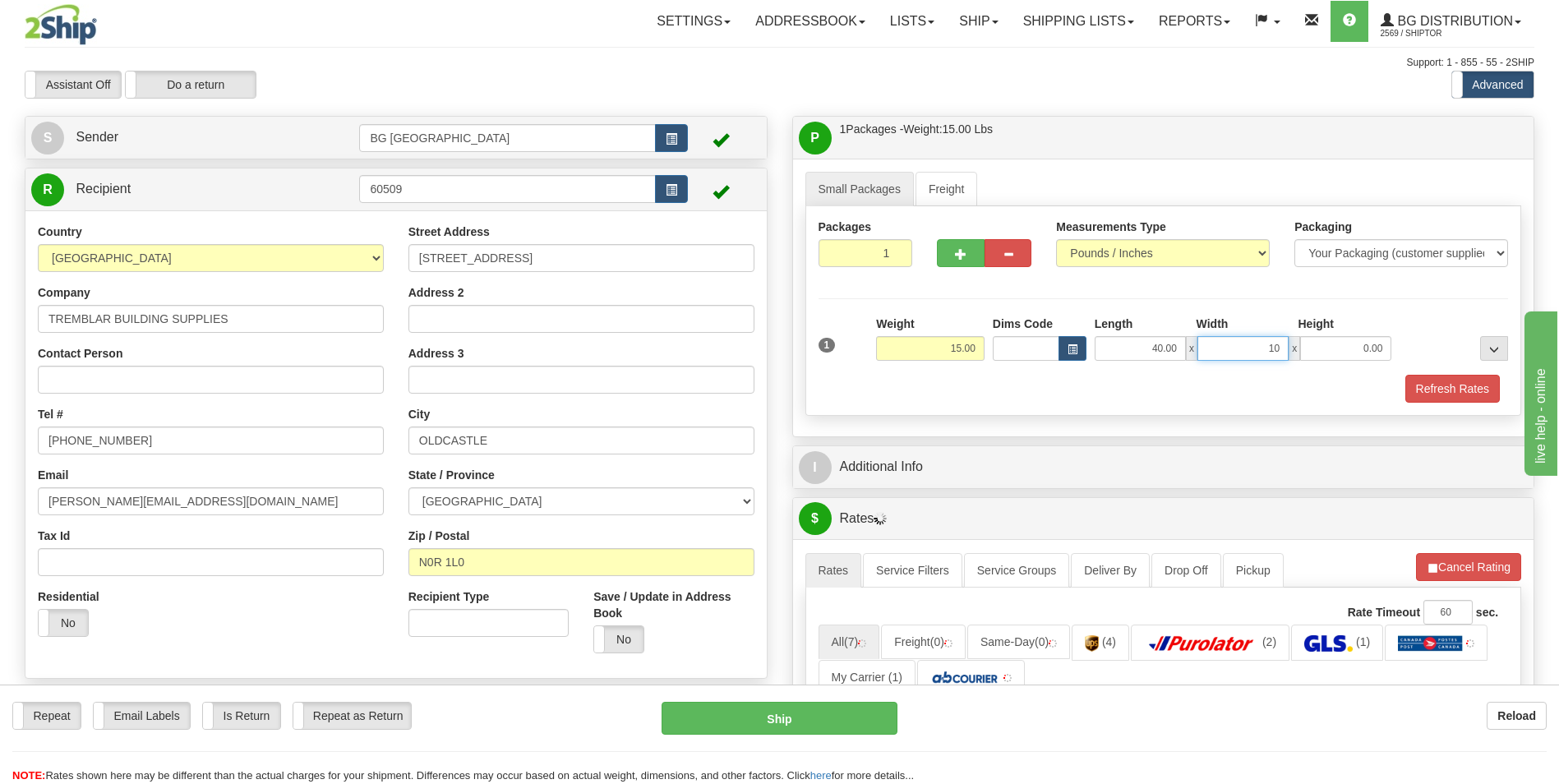
type input "10.00"
type input "5.00"
click at [971, 266] on button "button" at bounding box center [960, 253] width 47 height 28
type input "2"
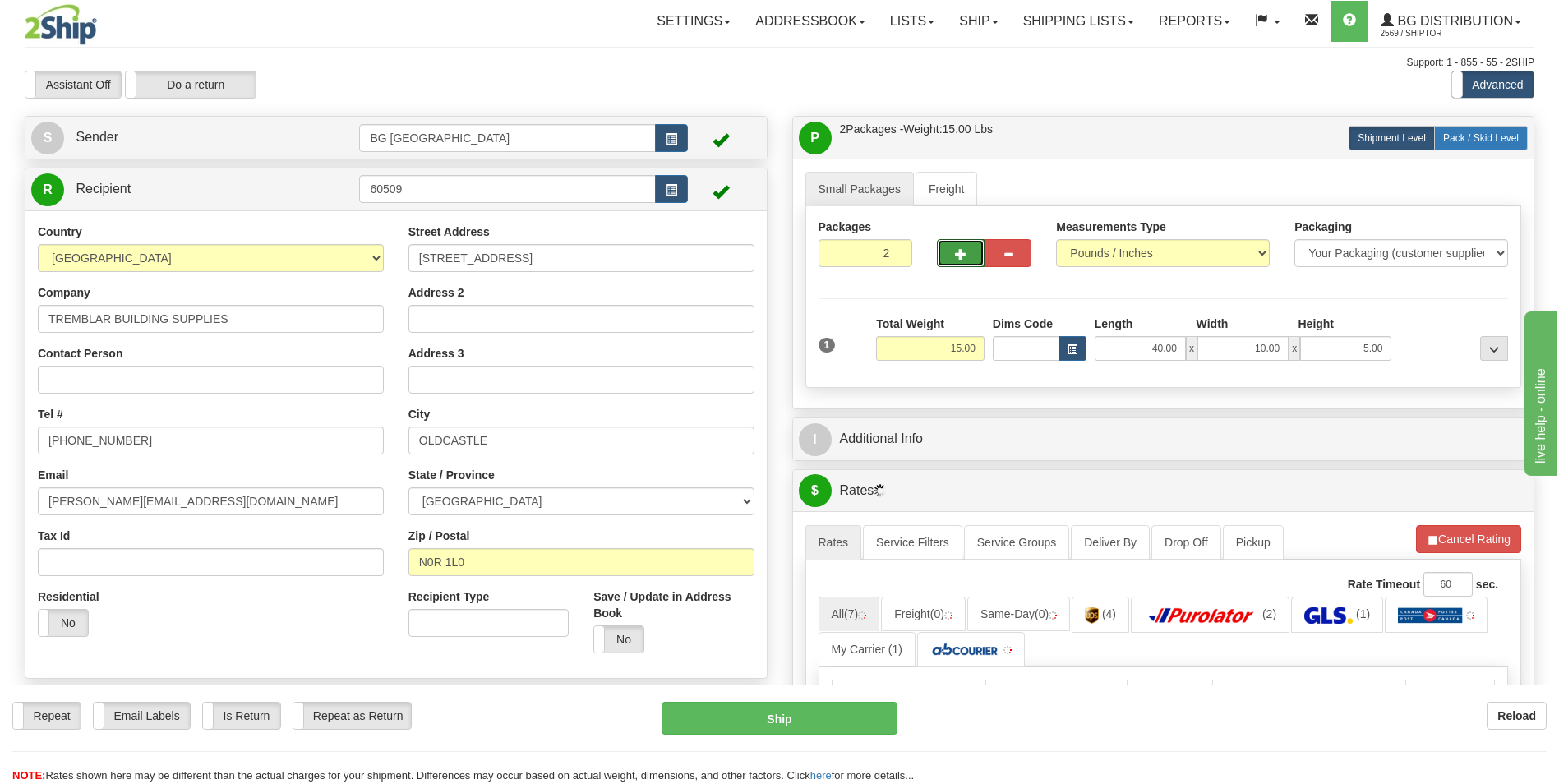
click at [1486, 134] on span "Pack / Skid Level" at bounding box center [1481, 137] width 76 height 11
radio input "true"
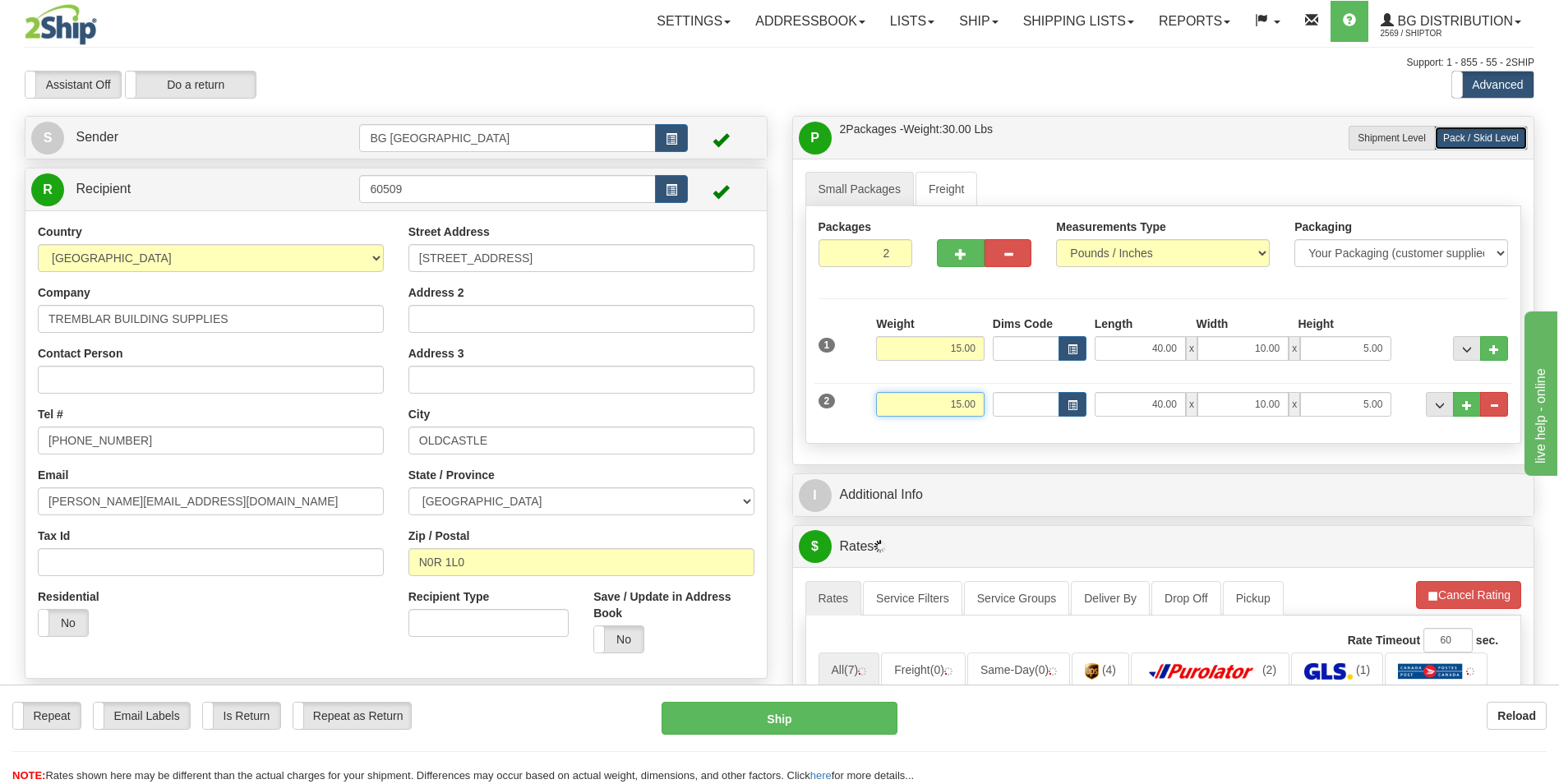
click at [948, 412] on input "15.00" at bounding box center [930, 404] width 108 height 25
type input "10.00"
type input "12.00"
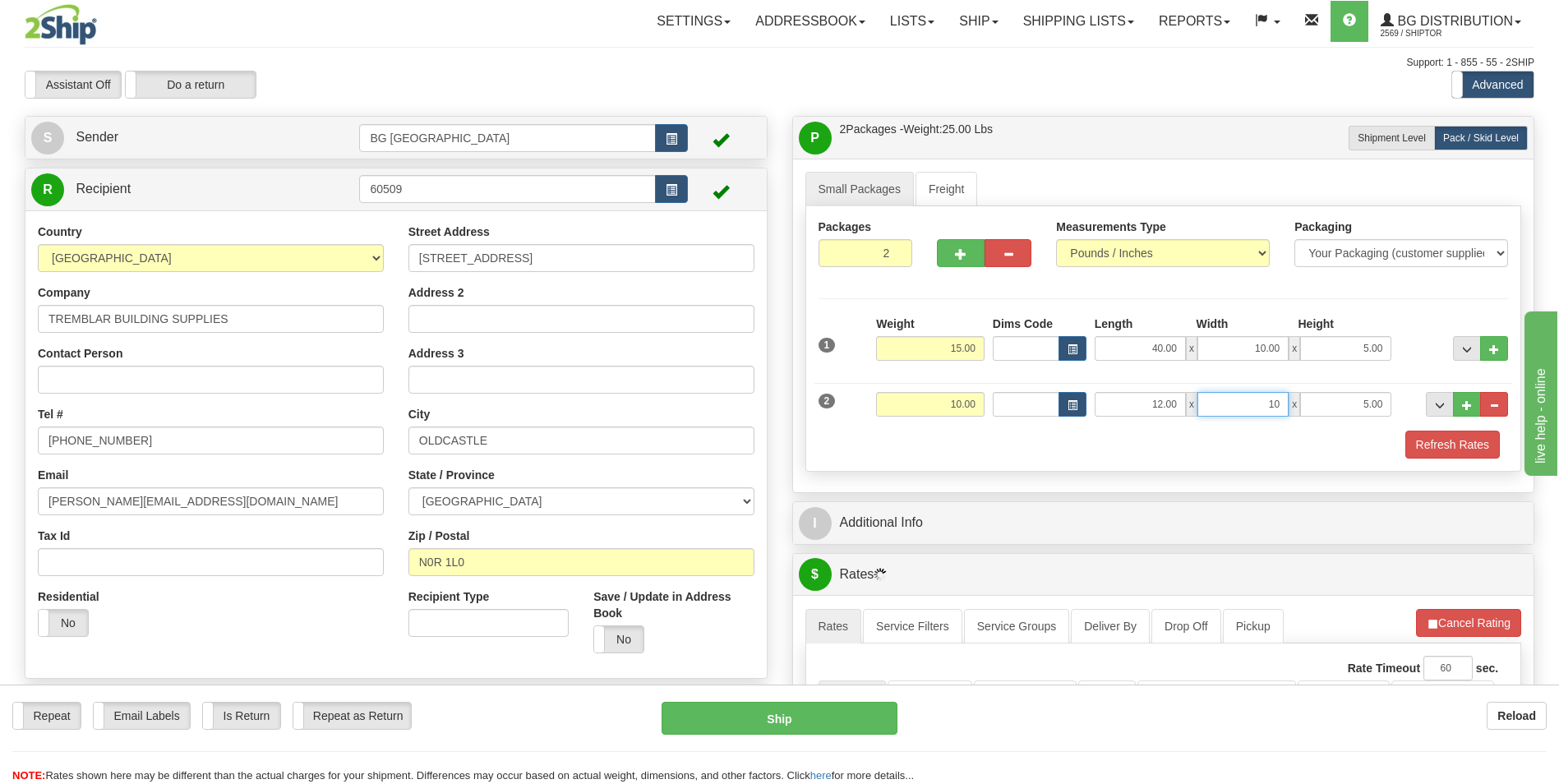
type input "10.00"
click at [1467, 401] on span "..." at bounding box center [1466, 405] width 9 height 9
type input "3"
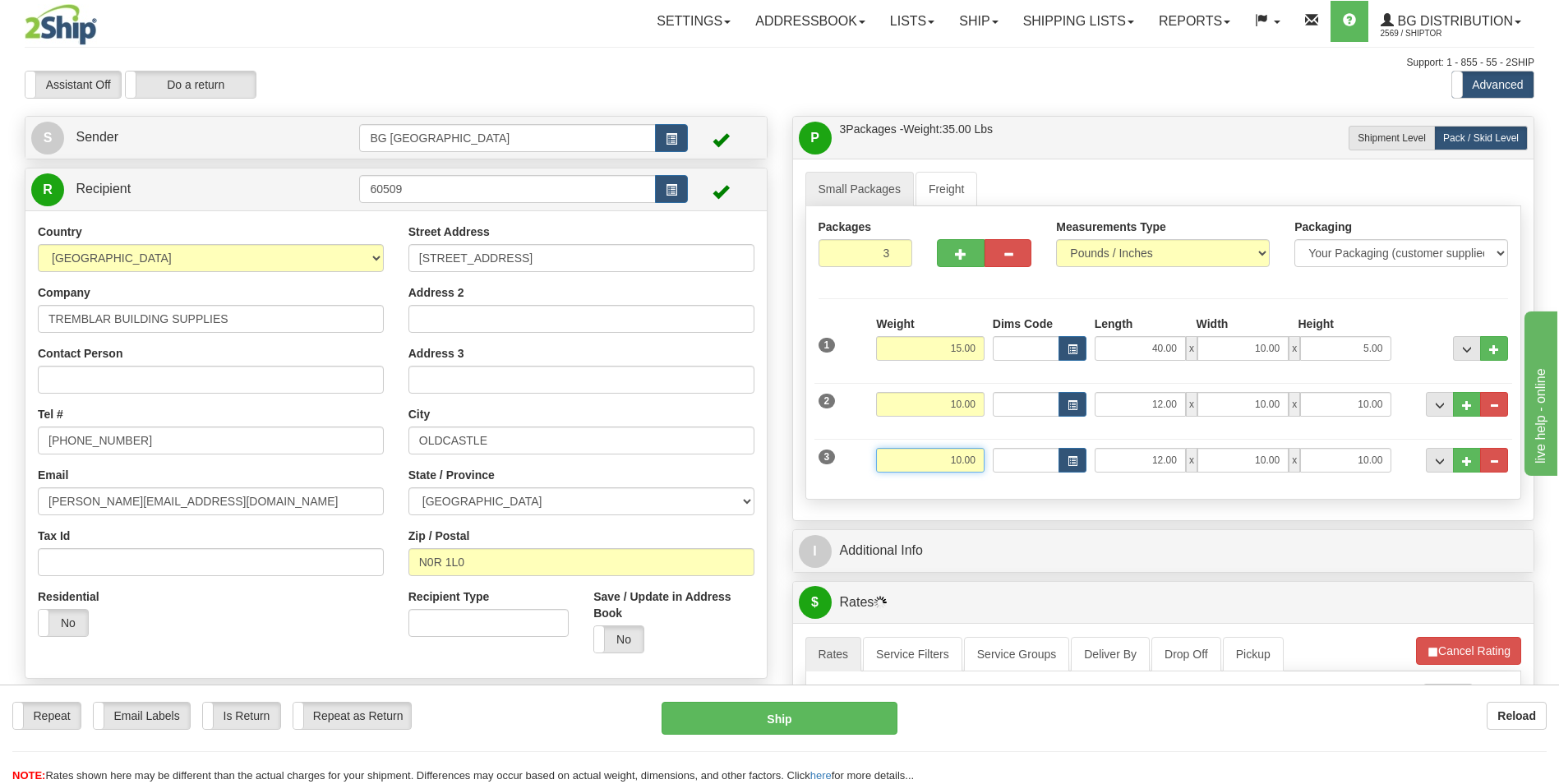
click at [953, 469] on input "10.00" at bounding box center [930, 460] width 108 height 25
type input "15.00"
click at [953, 469] on input "15.00" at bounding box center [930, 460] width 108 height 25
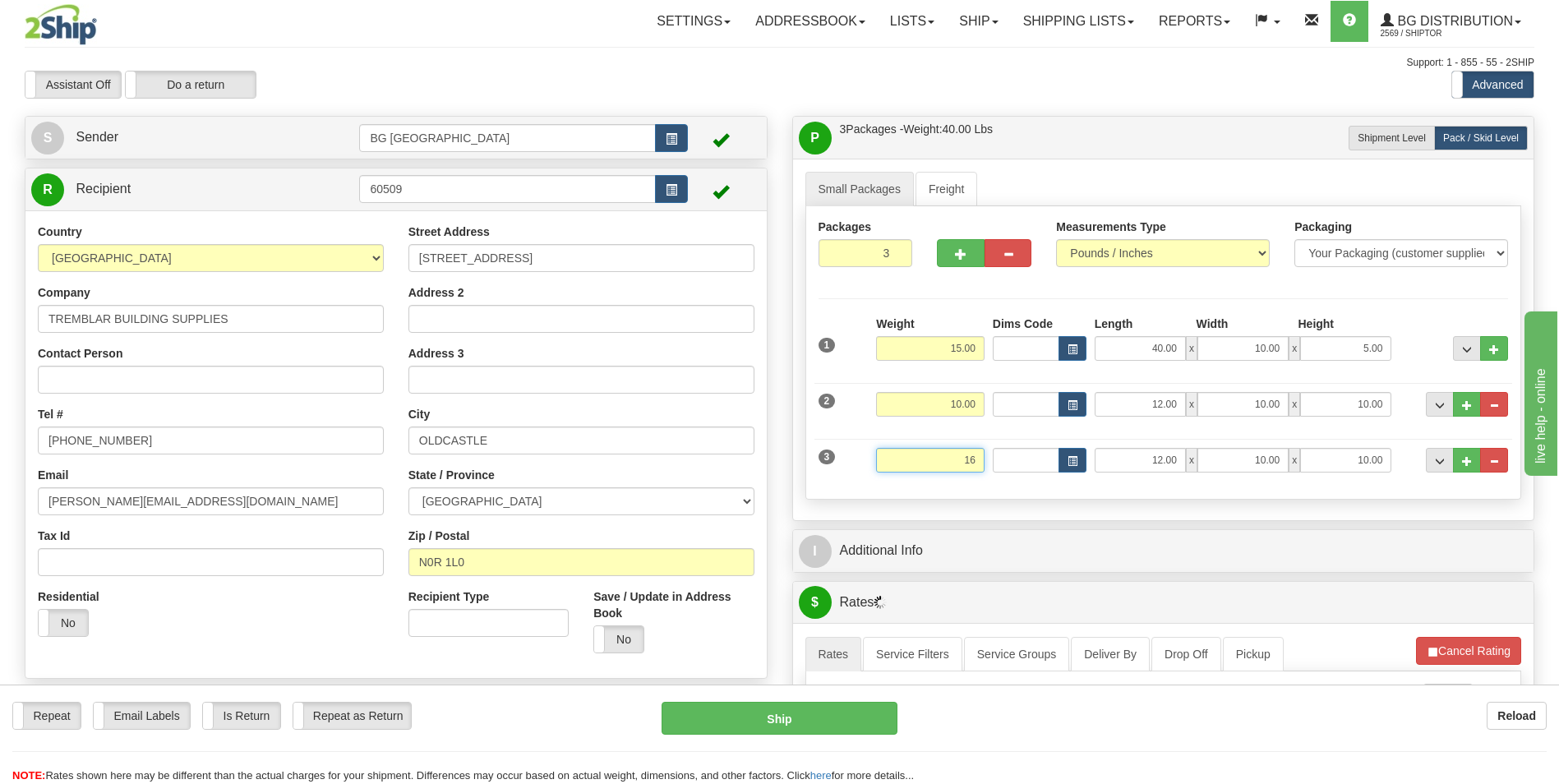
type input "16.00"
type input "84.00"
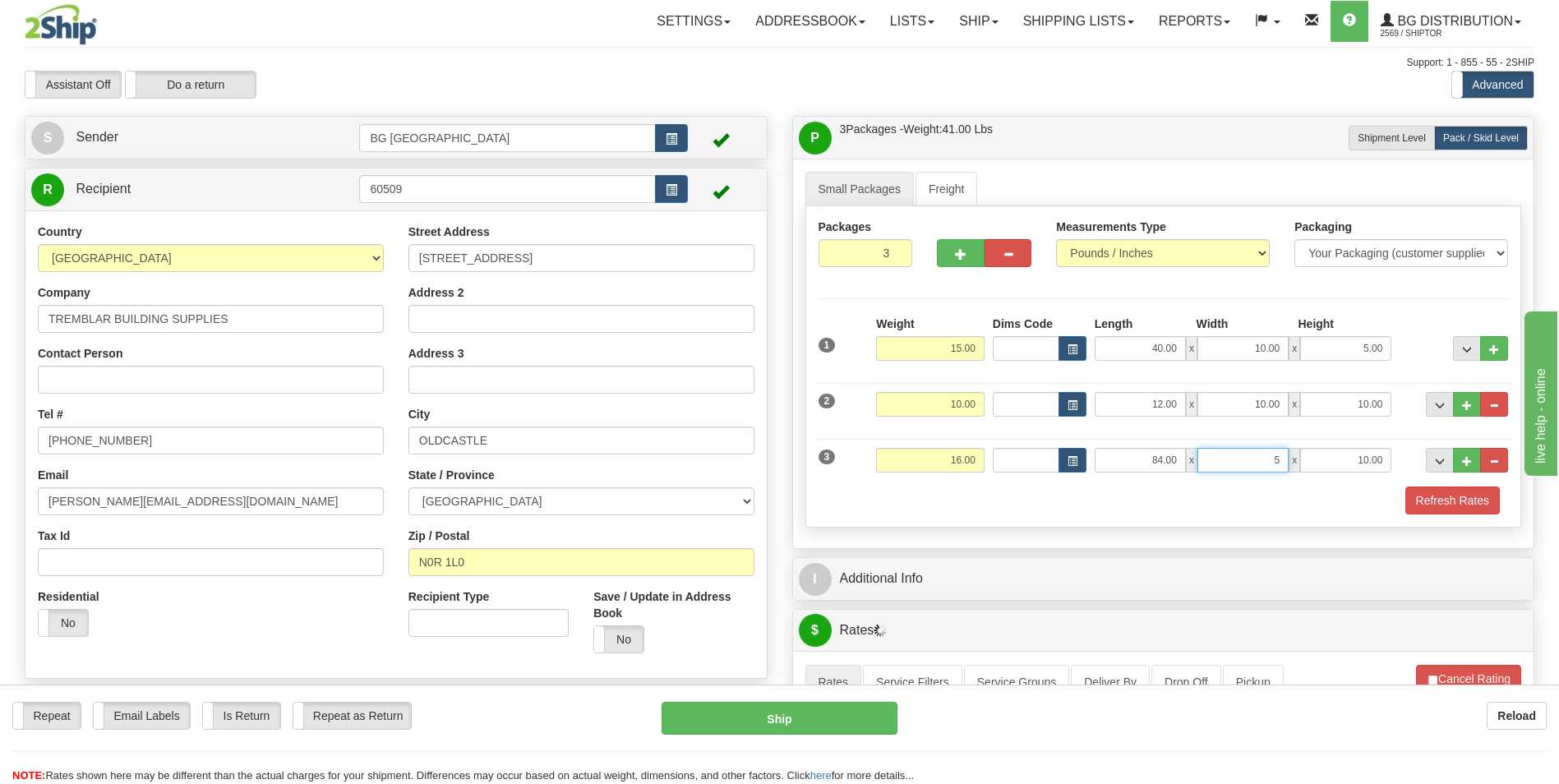
type input "5.00"
type input "3.00"
click at [964, 470] on input "16.00" at bounding box center [930, 460] width 108 height 25
type input "18.00"
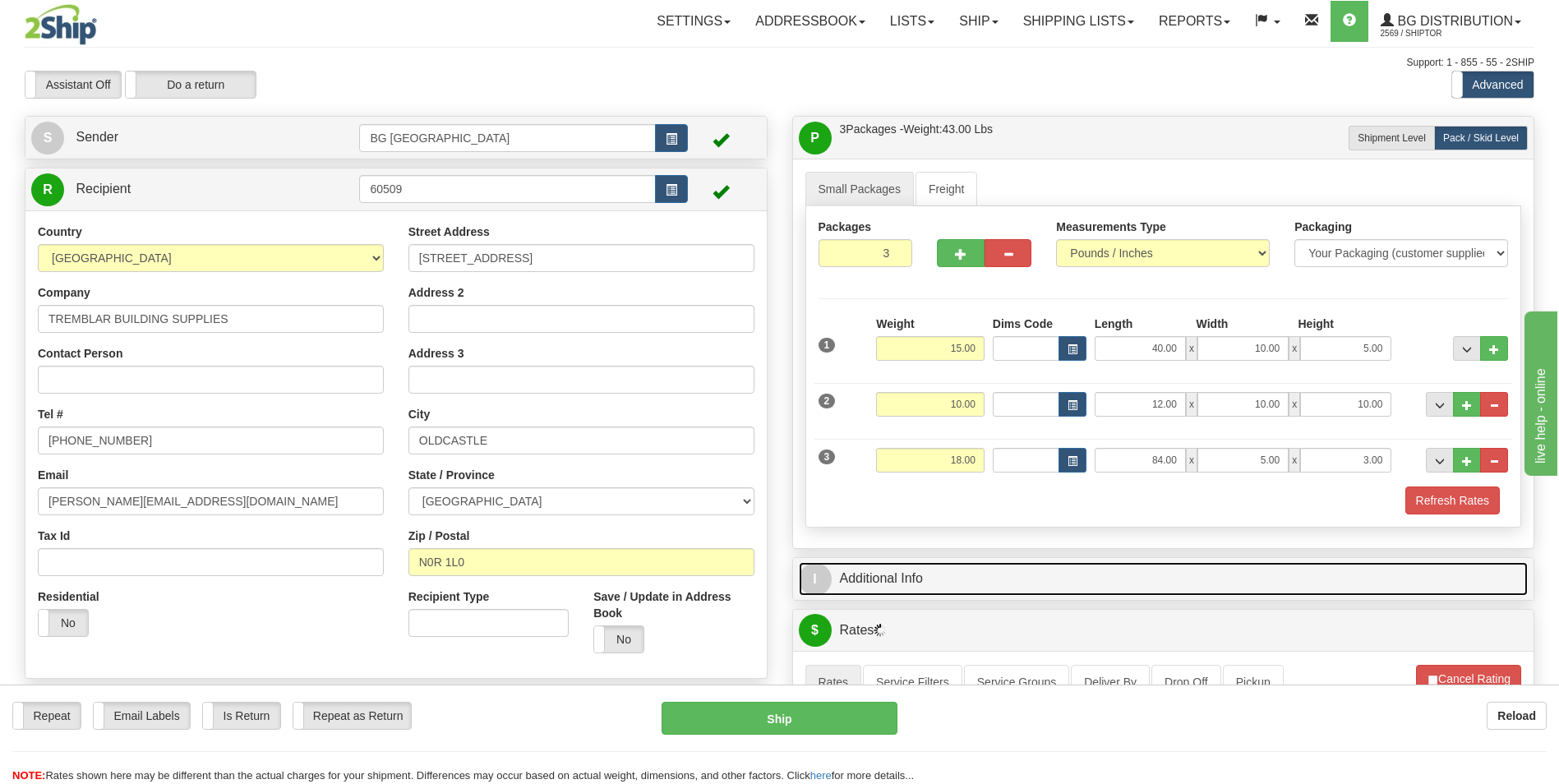
click at [948, 574] on link "I Additional Info" at bounding box center [1163, 578] width 730 height 33
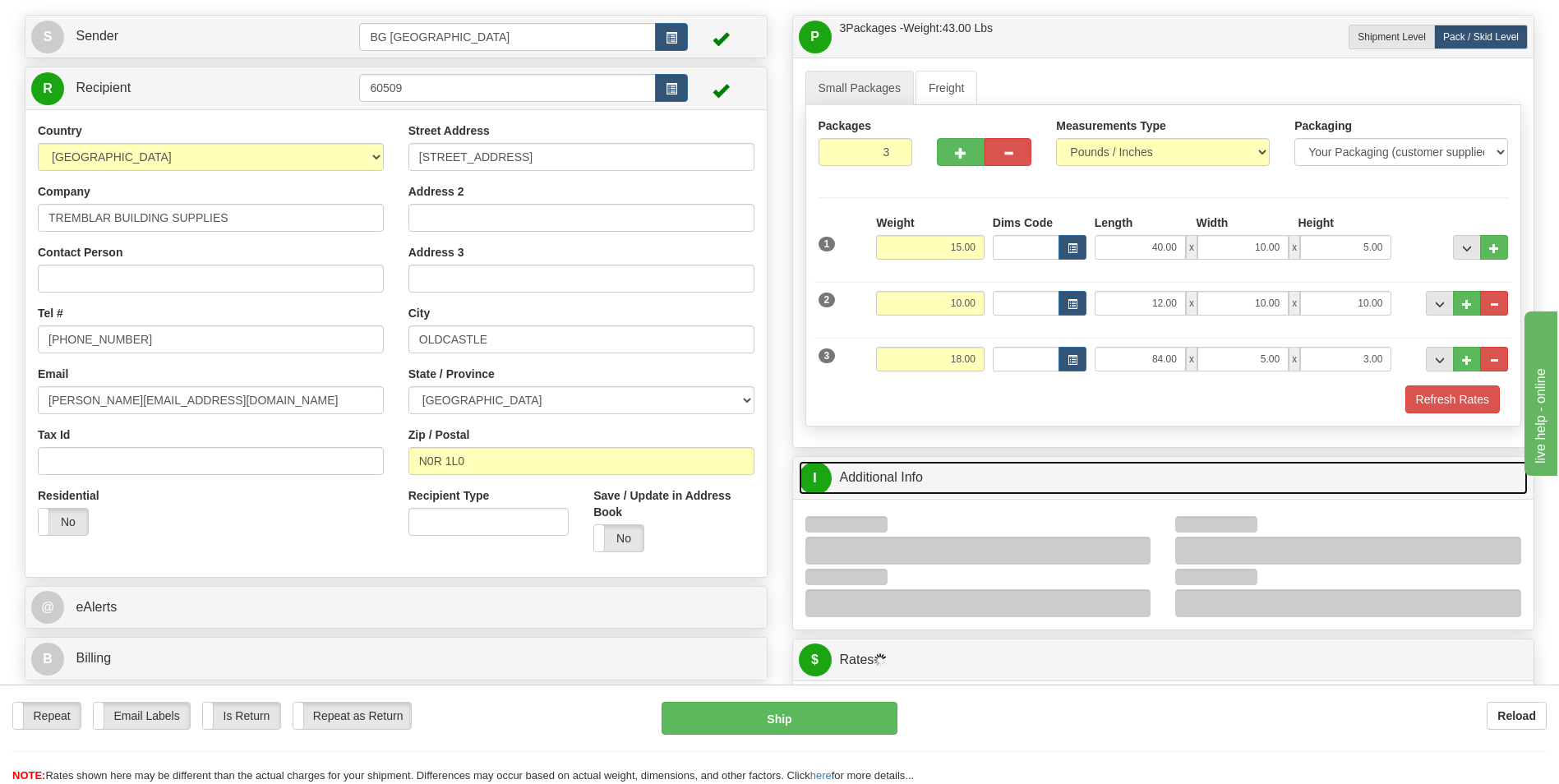
scroll to position [246, 0]
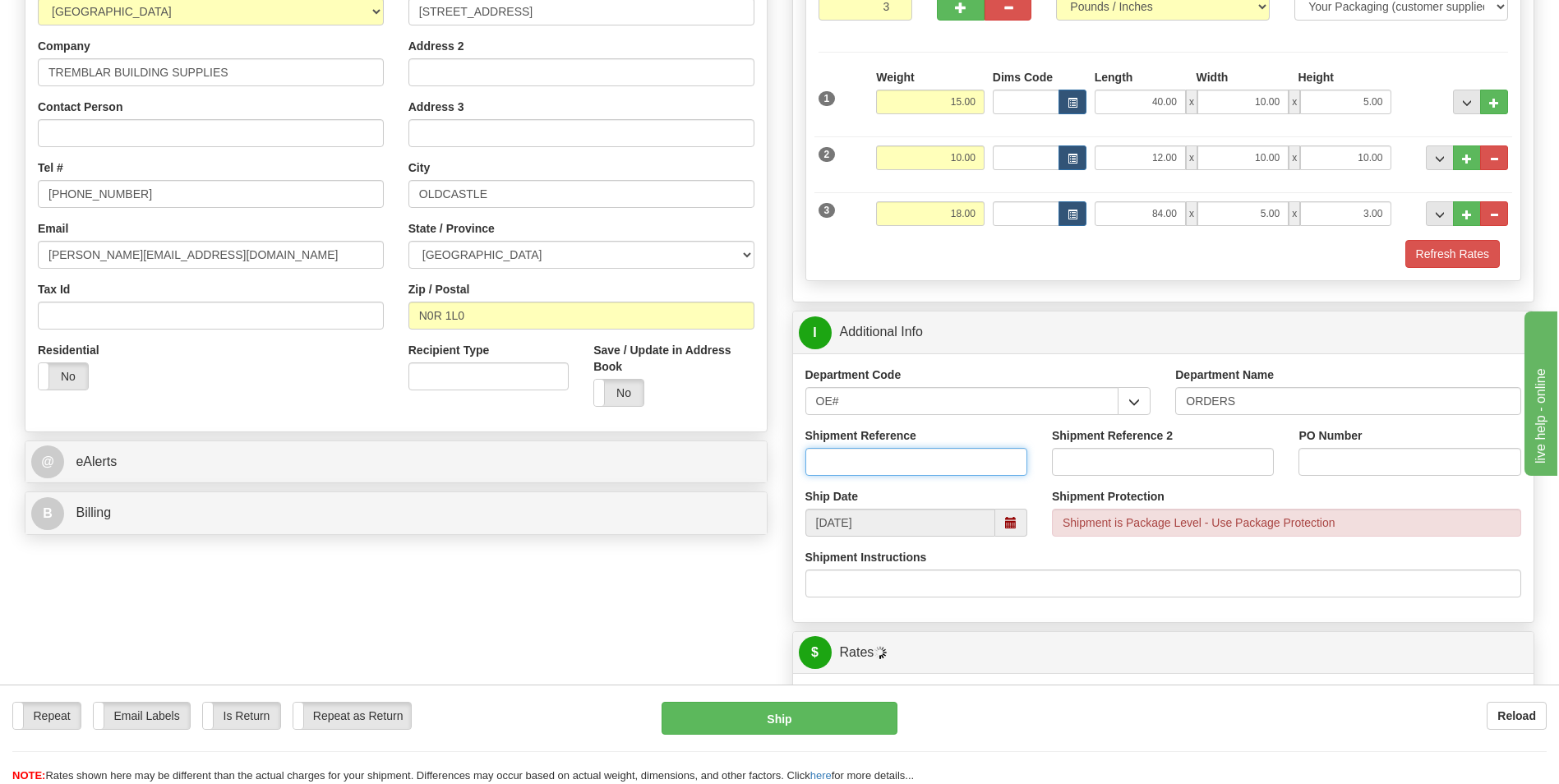
drag, startPoint x: 872, startPoint y: 464, endPoint x: 861, endPoint y: 453, distance: 15.6
click at [861, 453] on input "Shipment Reference" at bounding box center [916, 461] width 222 height 28
type input "70184764-00"
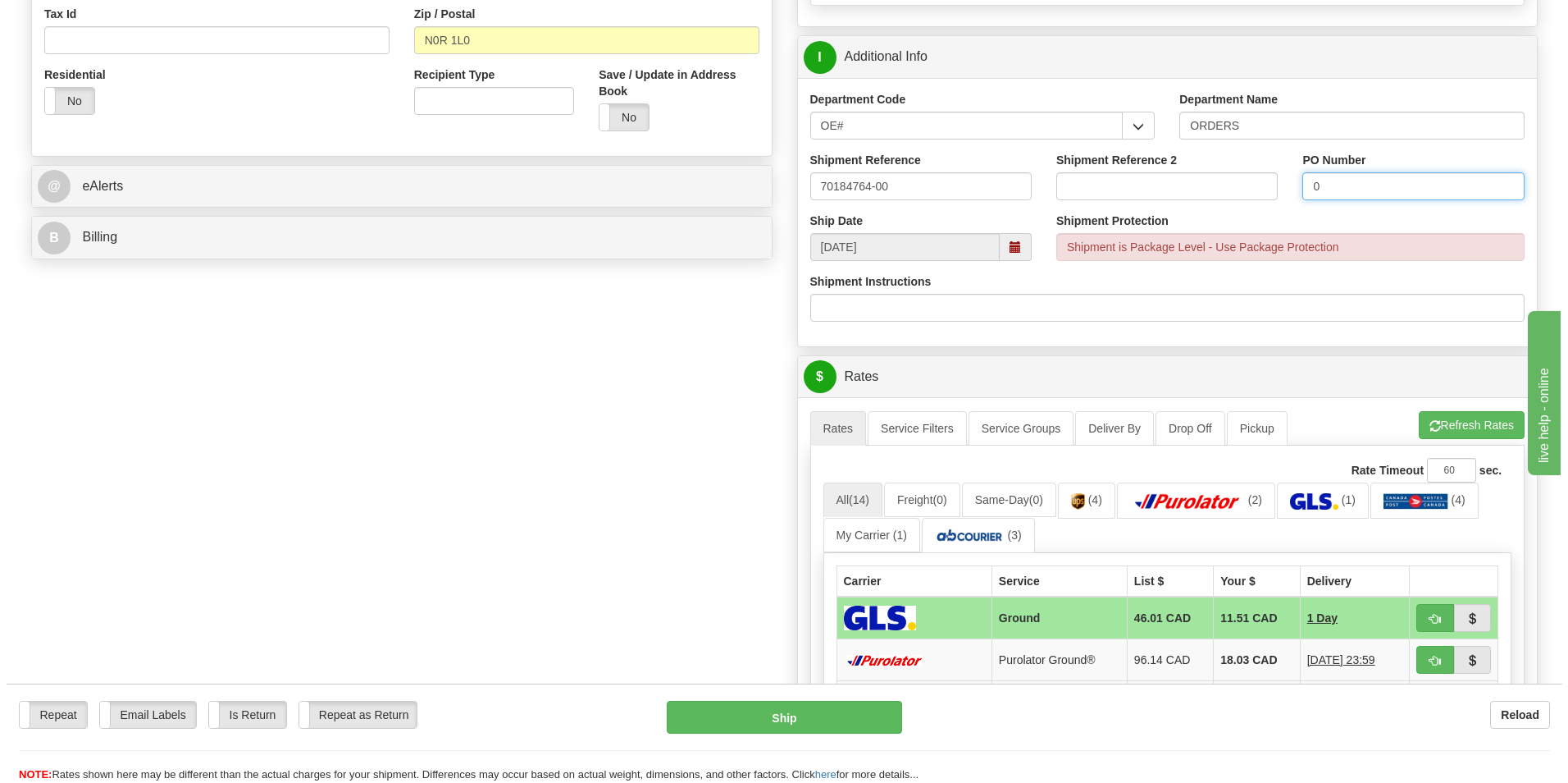
scroll to position [574, 0]
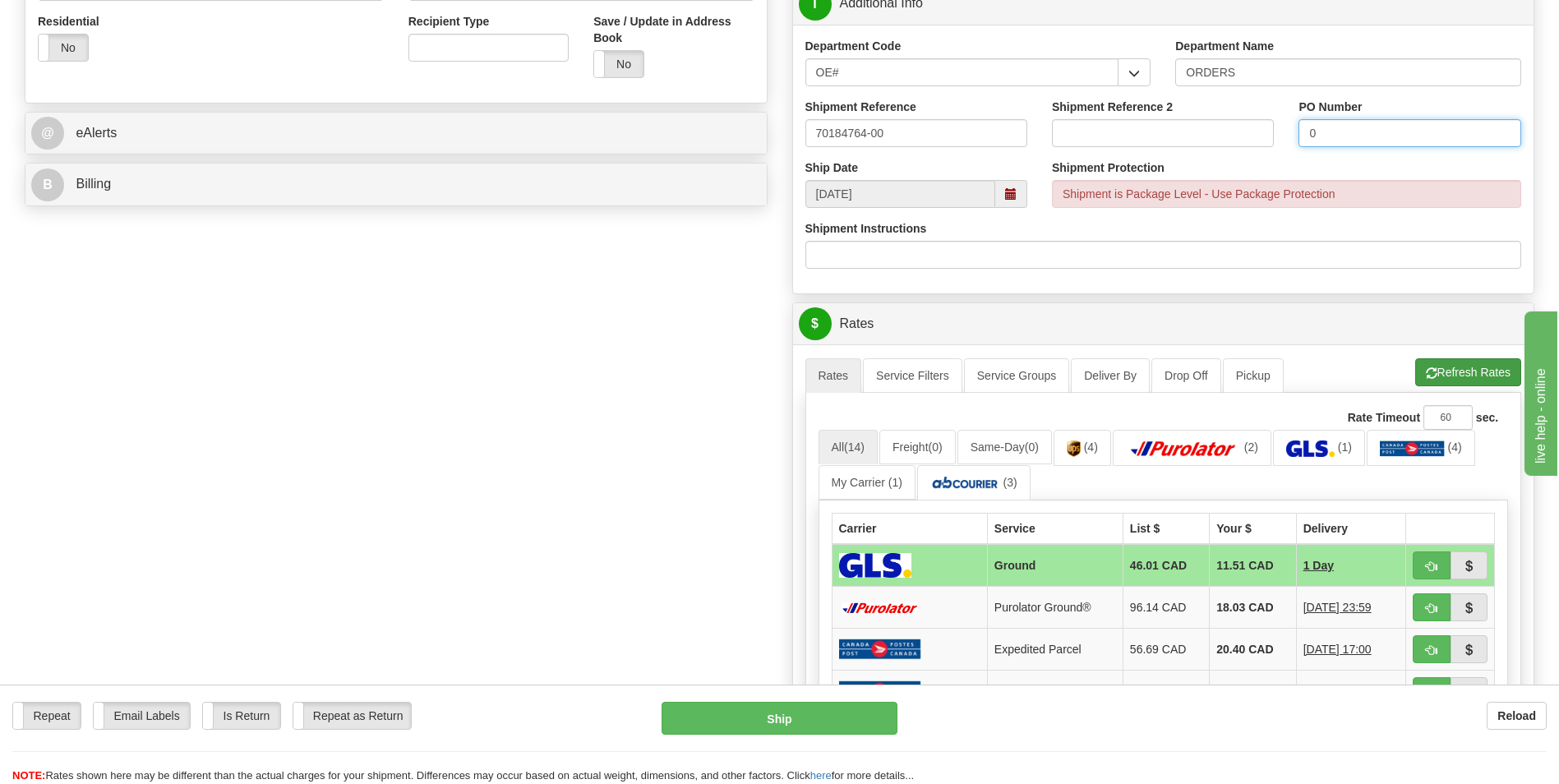
type input "0"
click at [1442, 365] on button "Refresh Rates" at bounding box center [1468, 372] width 106 height 28
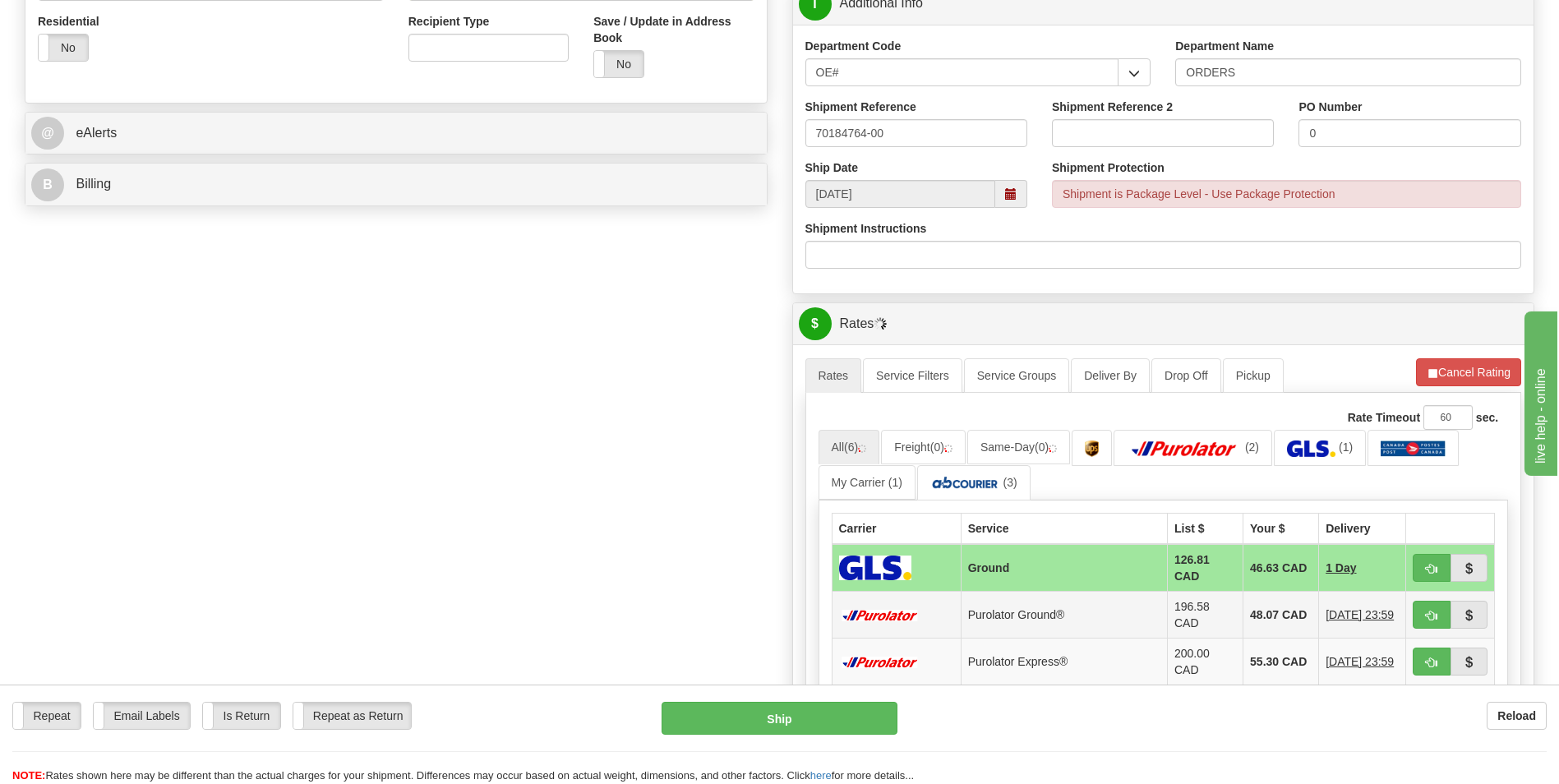
click at [1243, 611] on td "48.07 CAD" at bounding box center [1281, 615] width 76 height 47
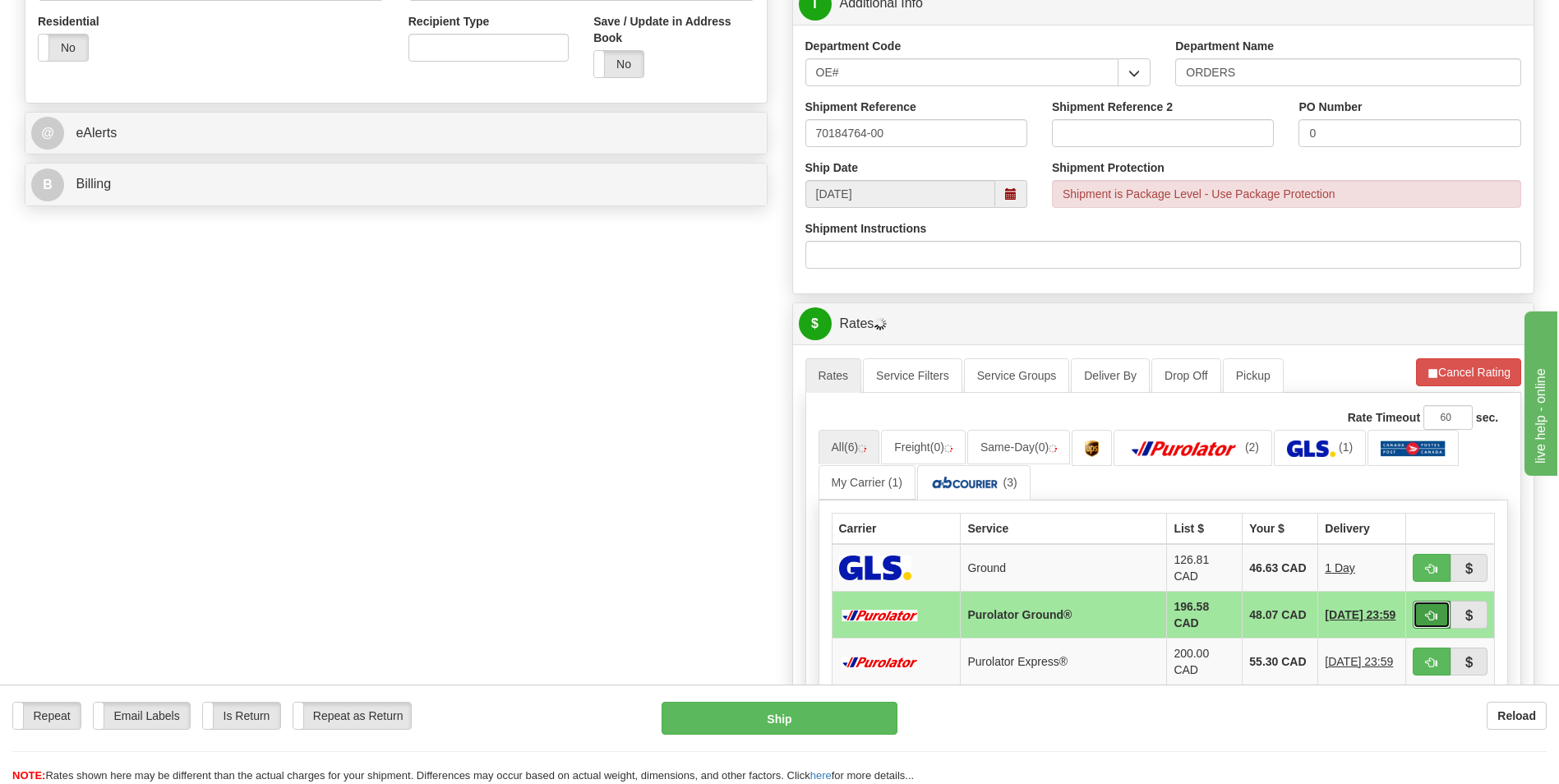
click at [1422, 600] on button "button" at bounding box center [1431, 614] width 38 height 28
click at [770, 714] on button "Ship" at bounding box center [779, 718] width 235 height 33
type input "260"
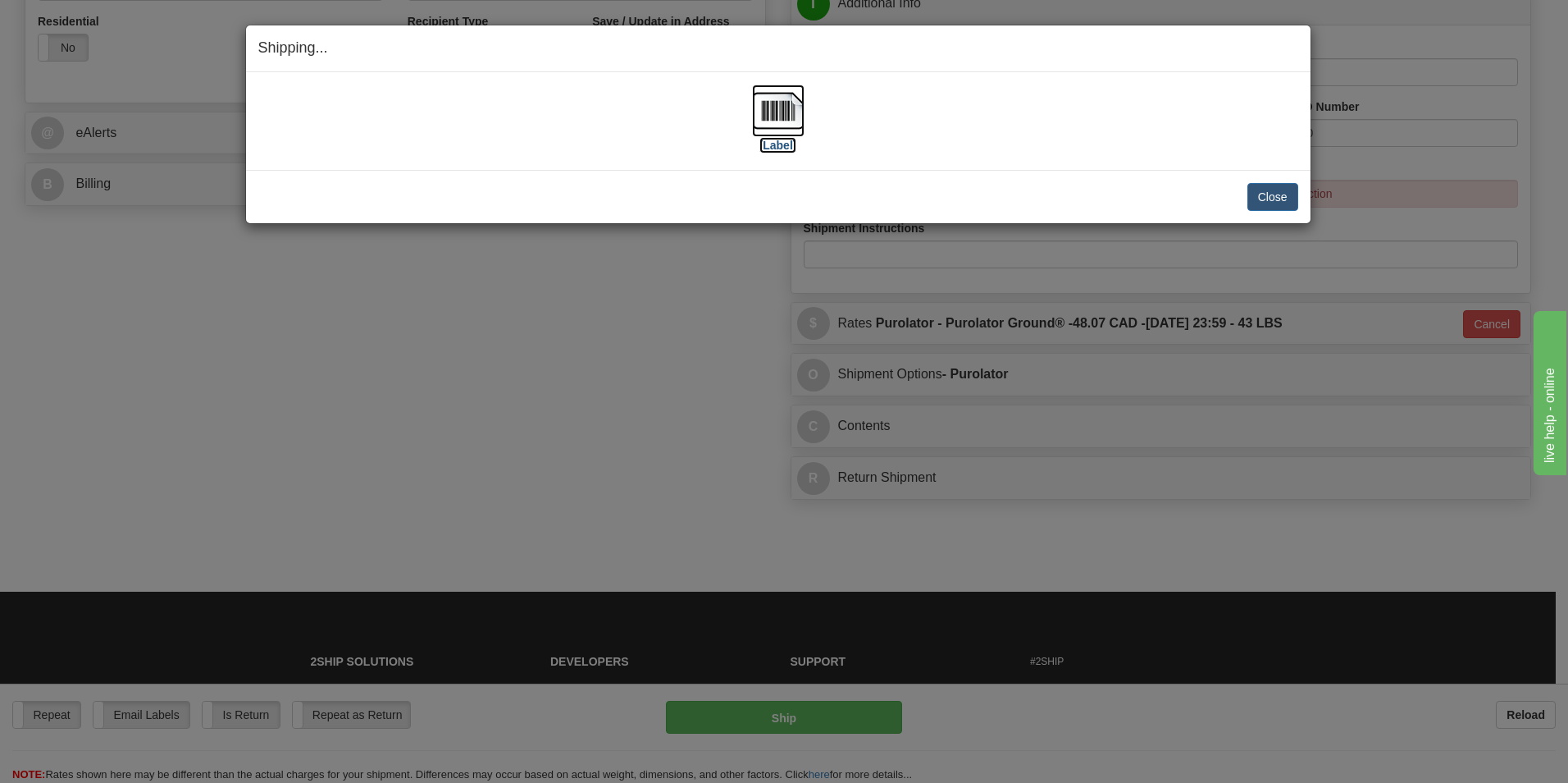
click at [790, 129] on img at bounding box center [778, 111] width 52 height 52
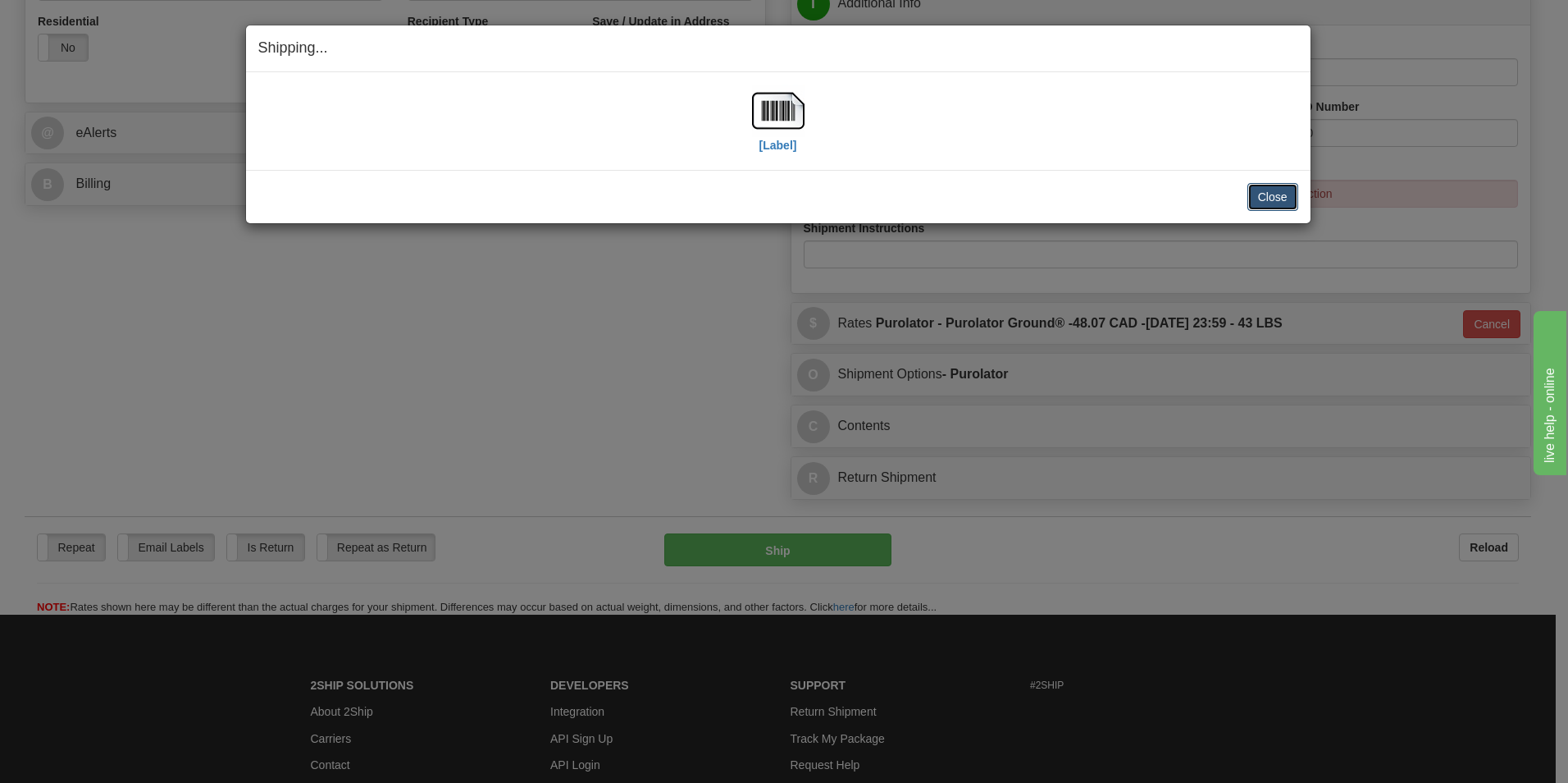
click at [1263, 185] on button "Close" at bounding box center [1273, 197] width 51 height 28
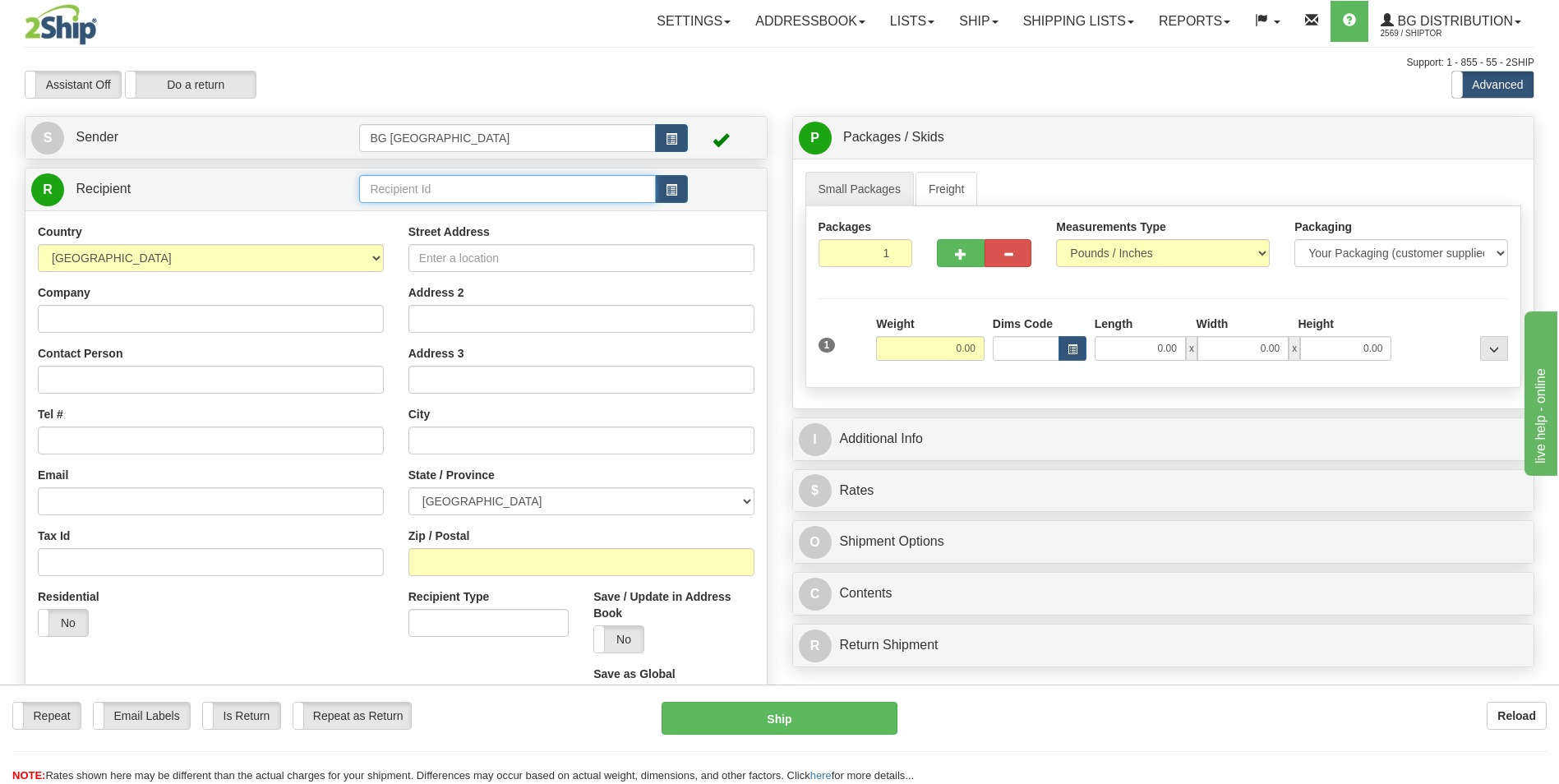
click at [415, 178] on input "text" at bounding box center [507, 189] width 296 height 28
click at [407, 210] on div "60048" at bounding box center [504, 214] width 281 height 18
type input "60048"
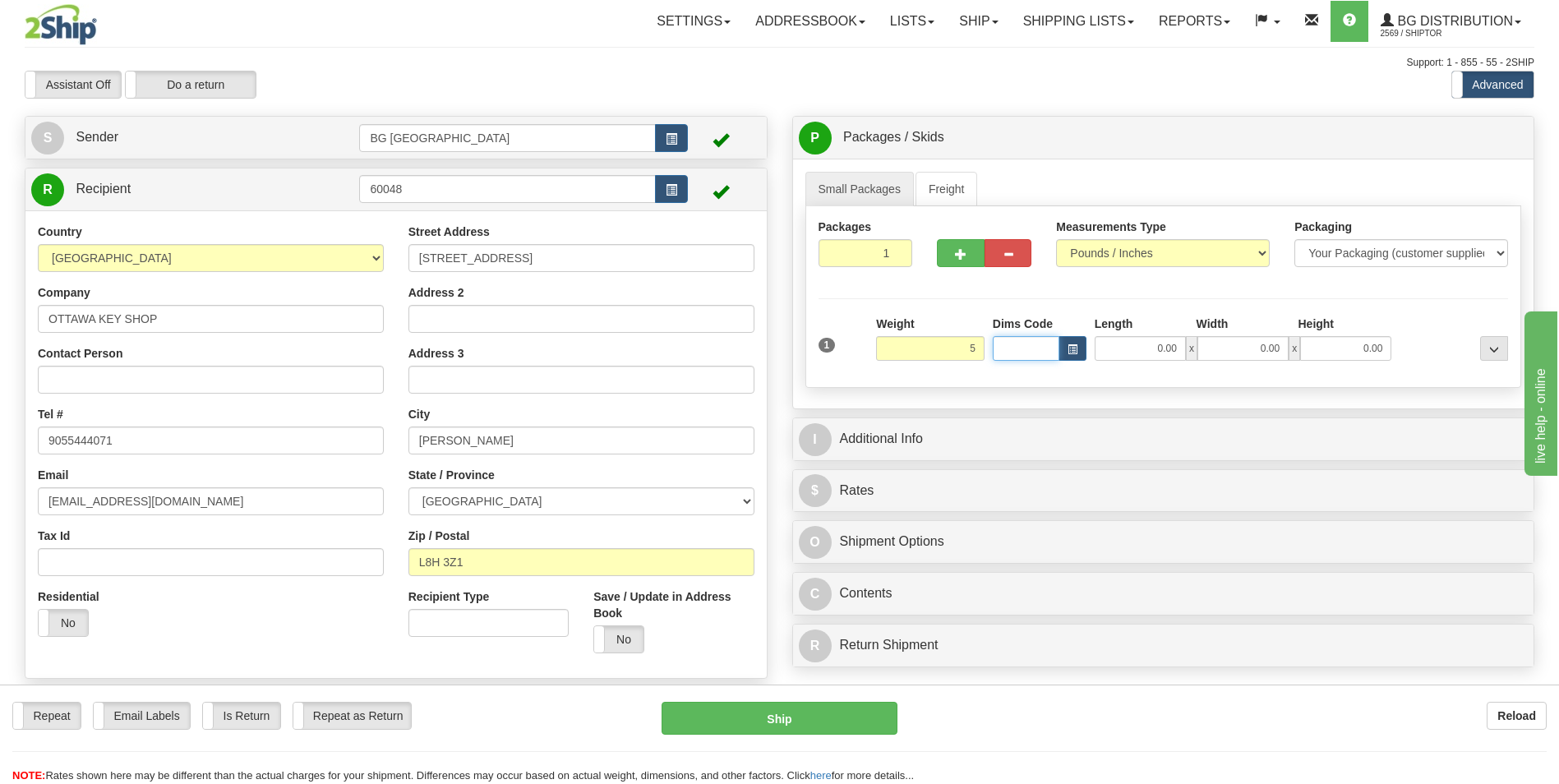
type input "5.00"
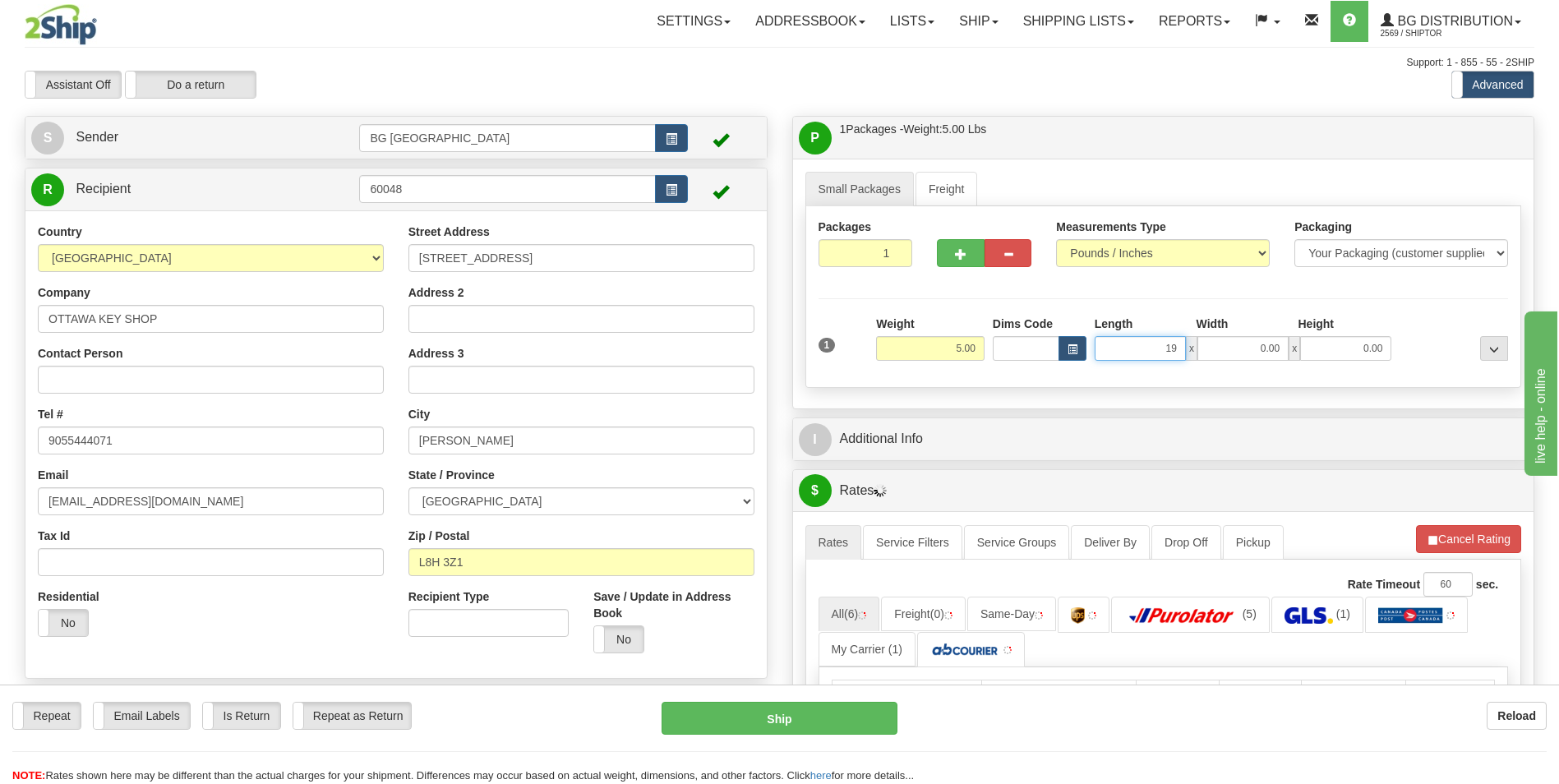
type input "19.00"
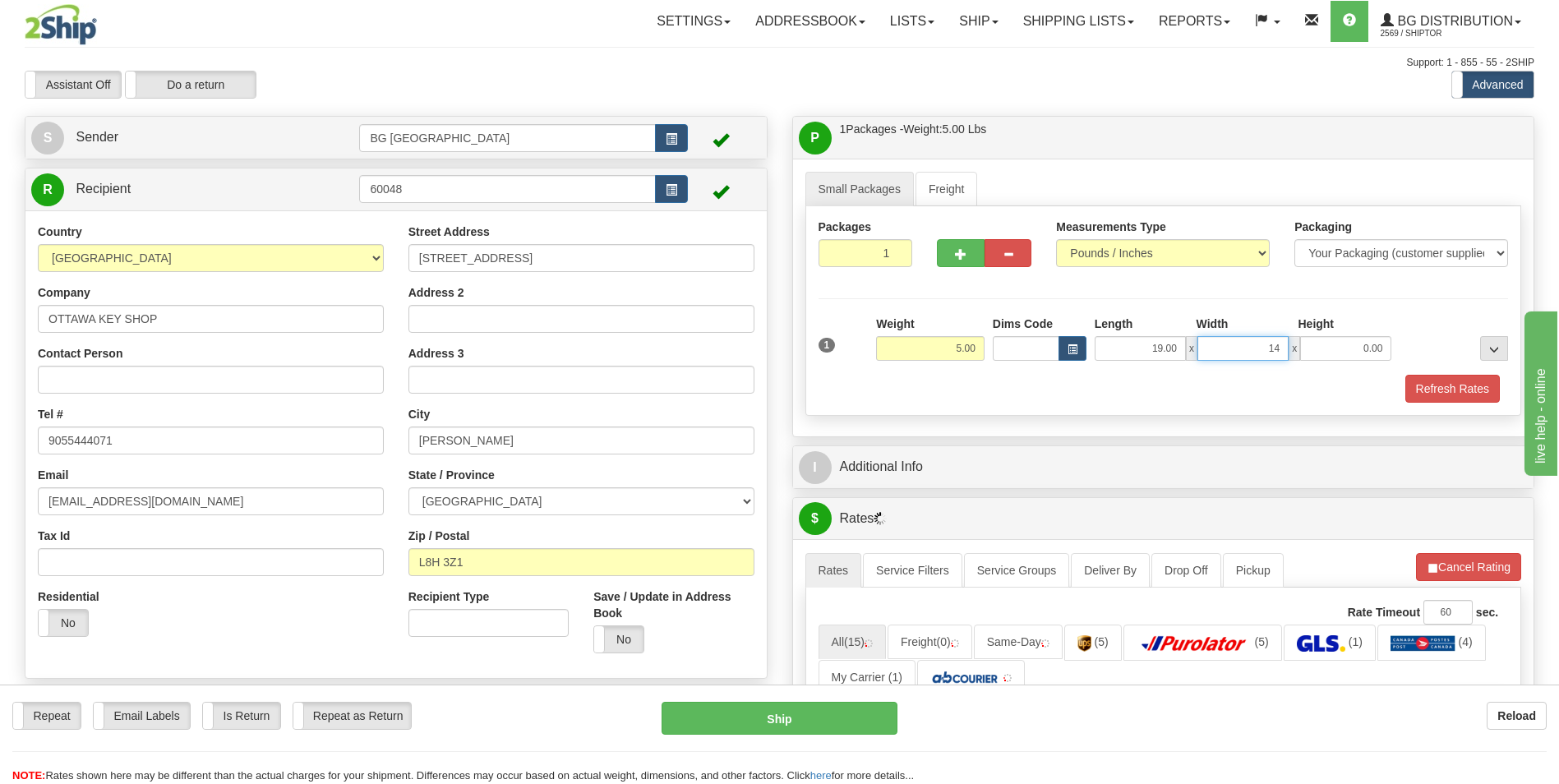
type input "14.00"
type input "8.00"
click at [965, 256] on span "button" at bounding box center [960, 254] width 11 height 10
type input "2"
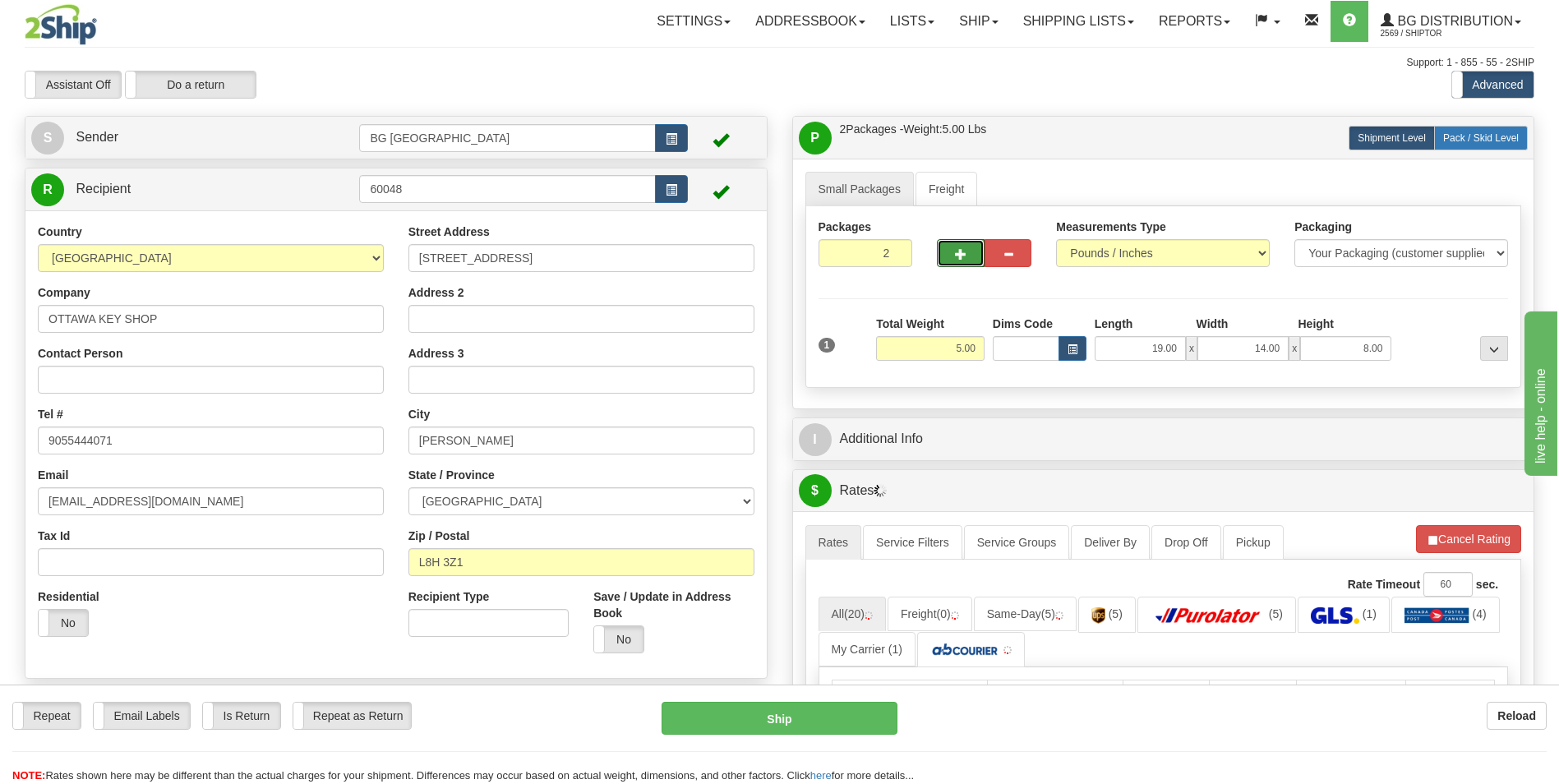
click at [1456, 135] on span "Pack / Skid Level" at bounding box center [1481, 137] width 76 height 11
radio input "true"
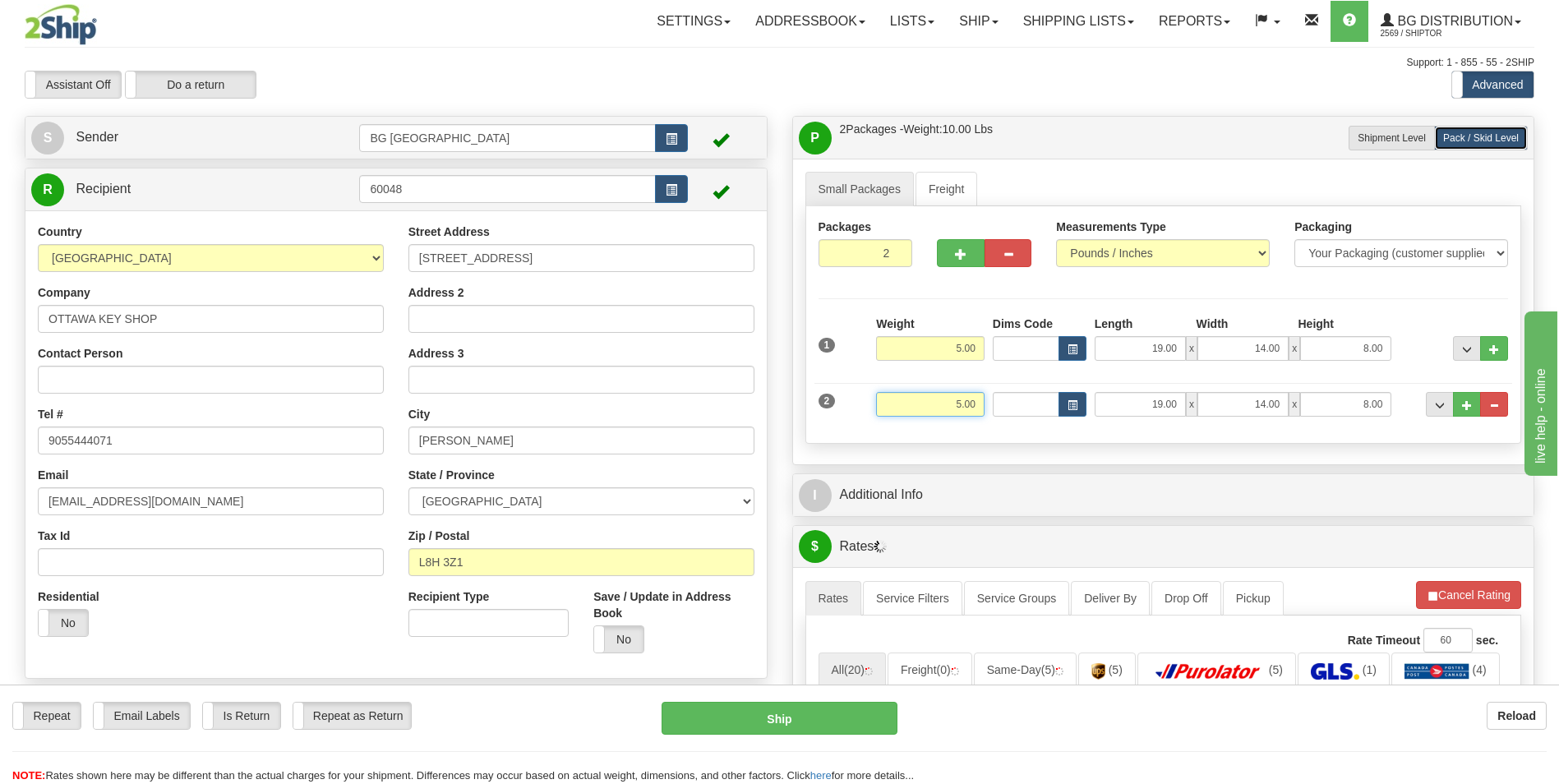
click at [954, 401] on input "5.00" at bounding box center [930, 404] width 108 height 25
type input "4.00"
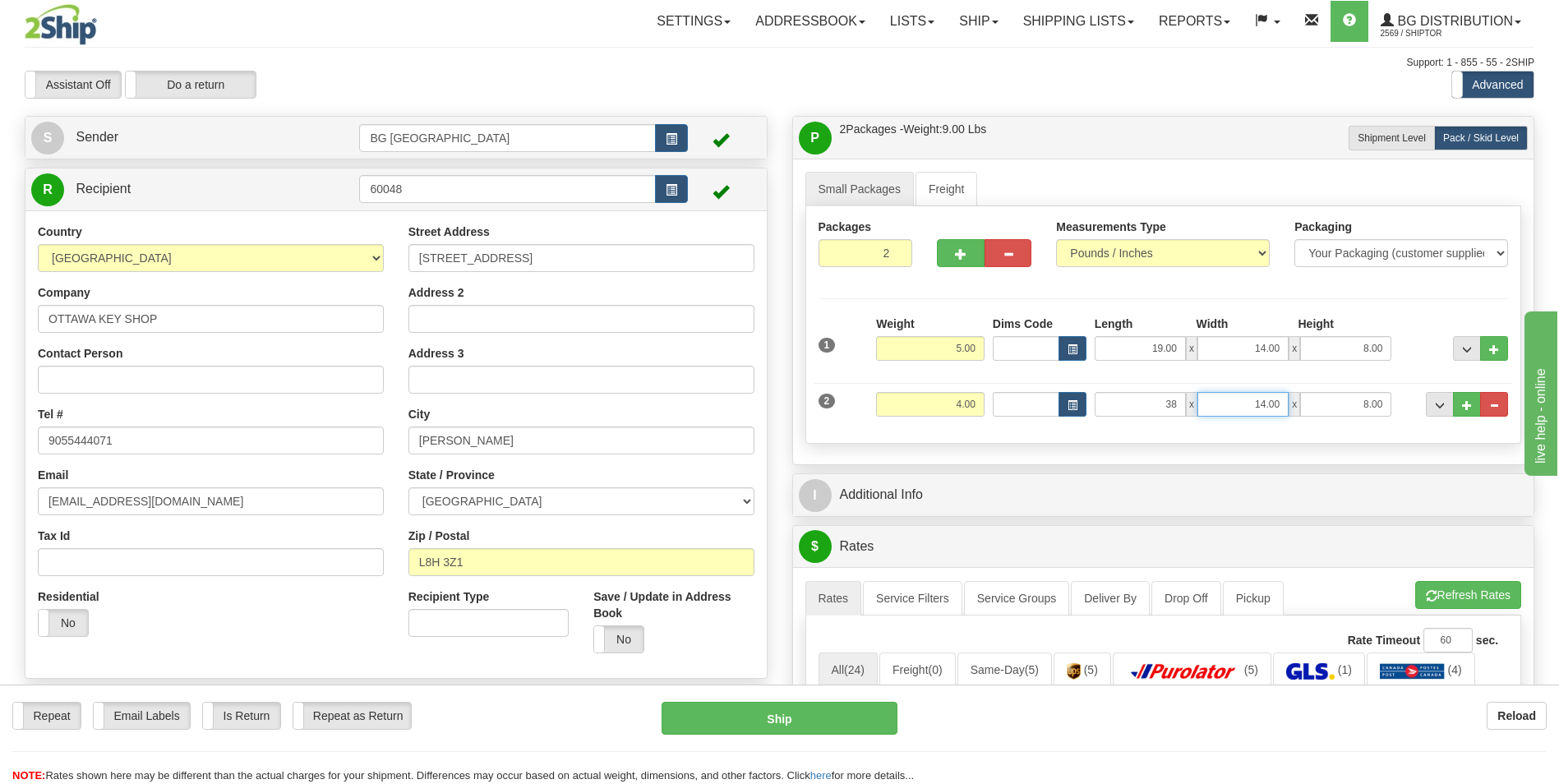
type input "38.00"
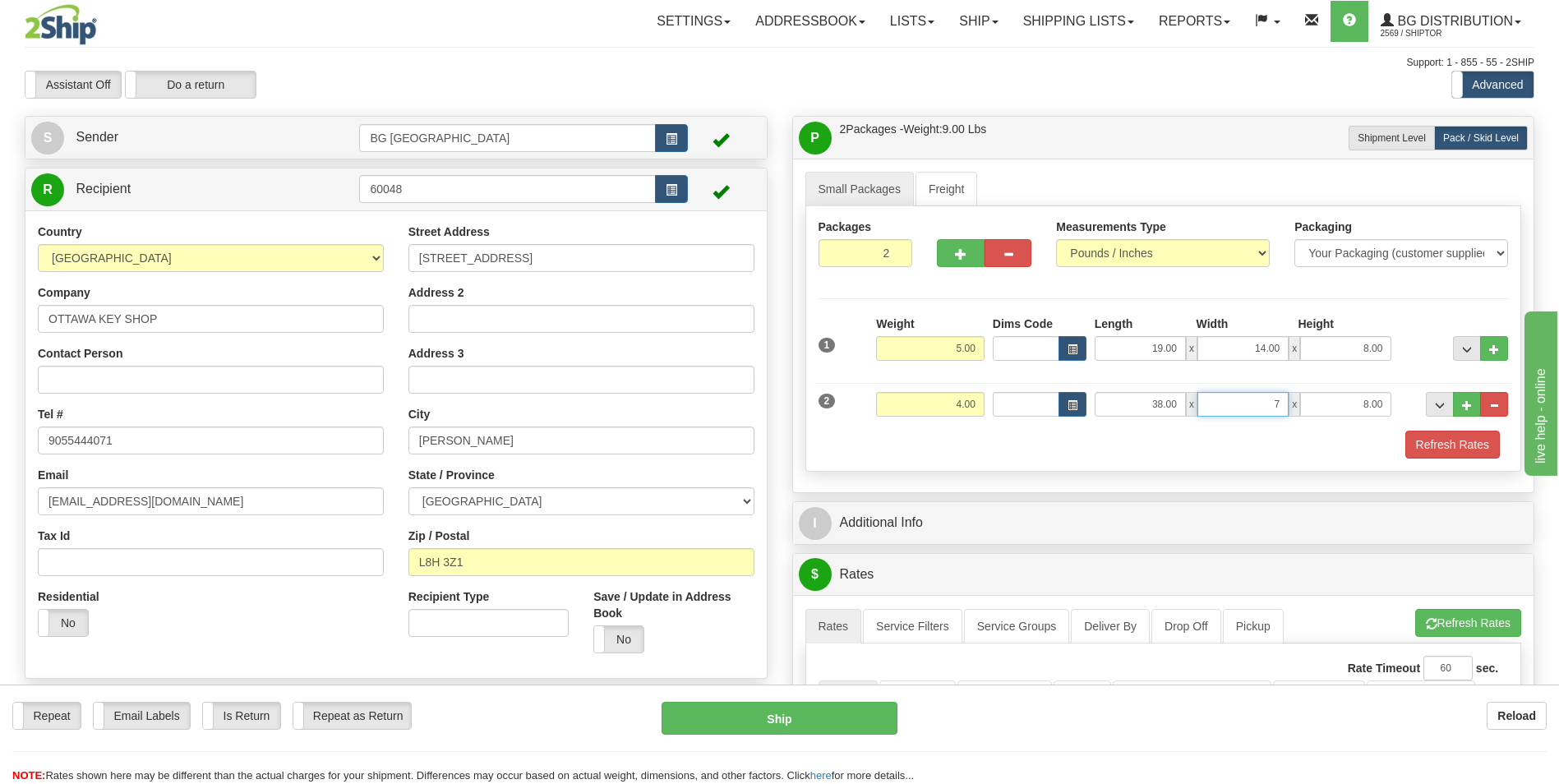
type input "7.00"
type input "5.00"
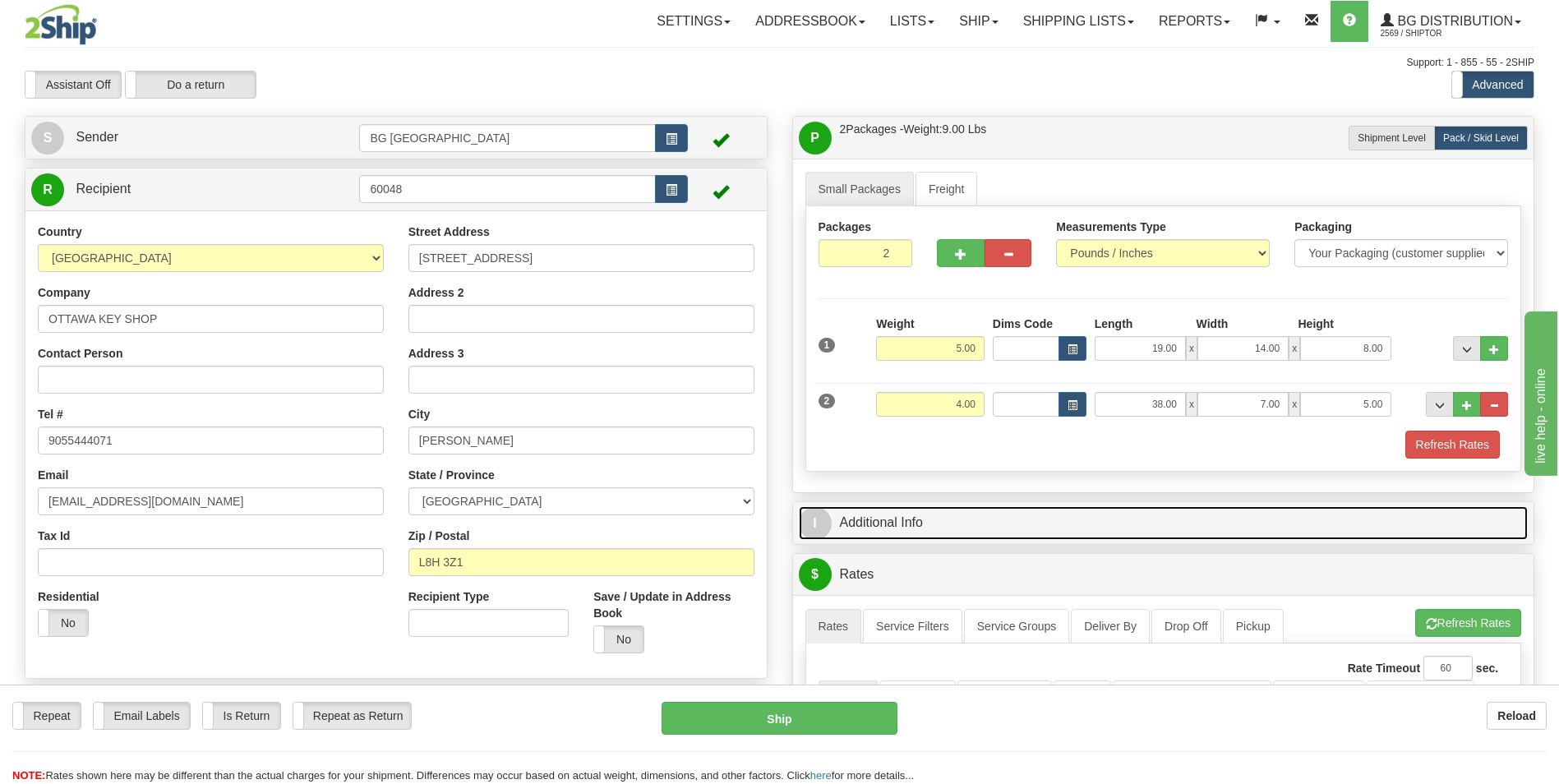
click at [935, 534] on link "I Additional Info" at bounding box center [1163, 522] width 730 height 33
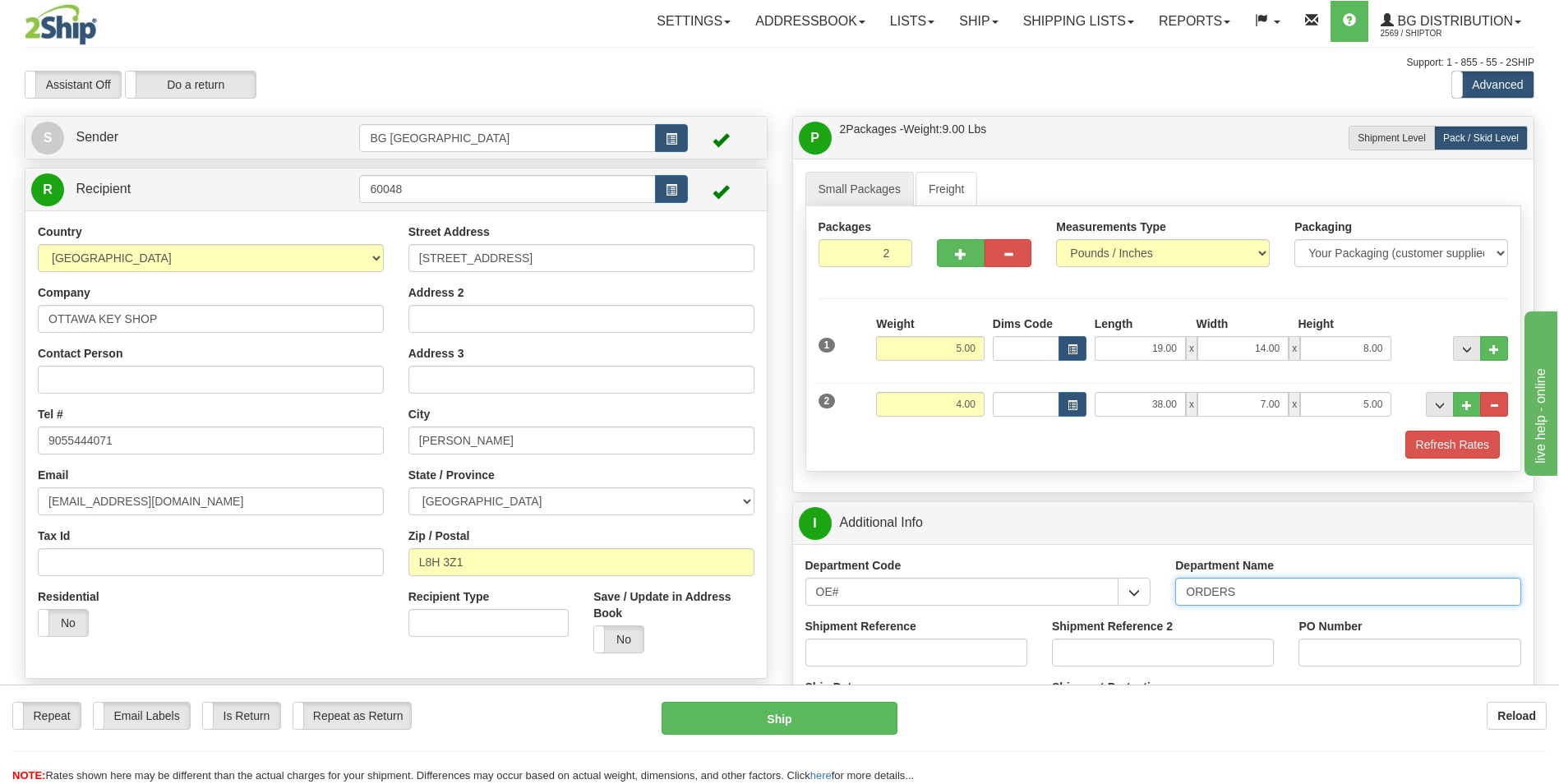
click at [1240, 589] on input "ORDERS" at bounding box center [1348, 591] width 346 height 28
type input "70183787-01"
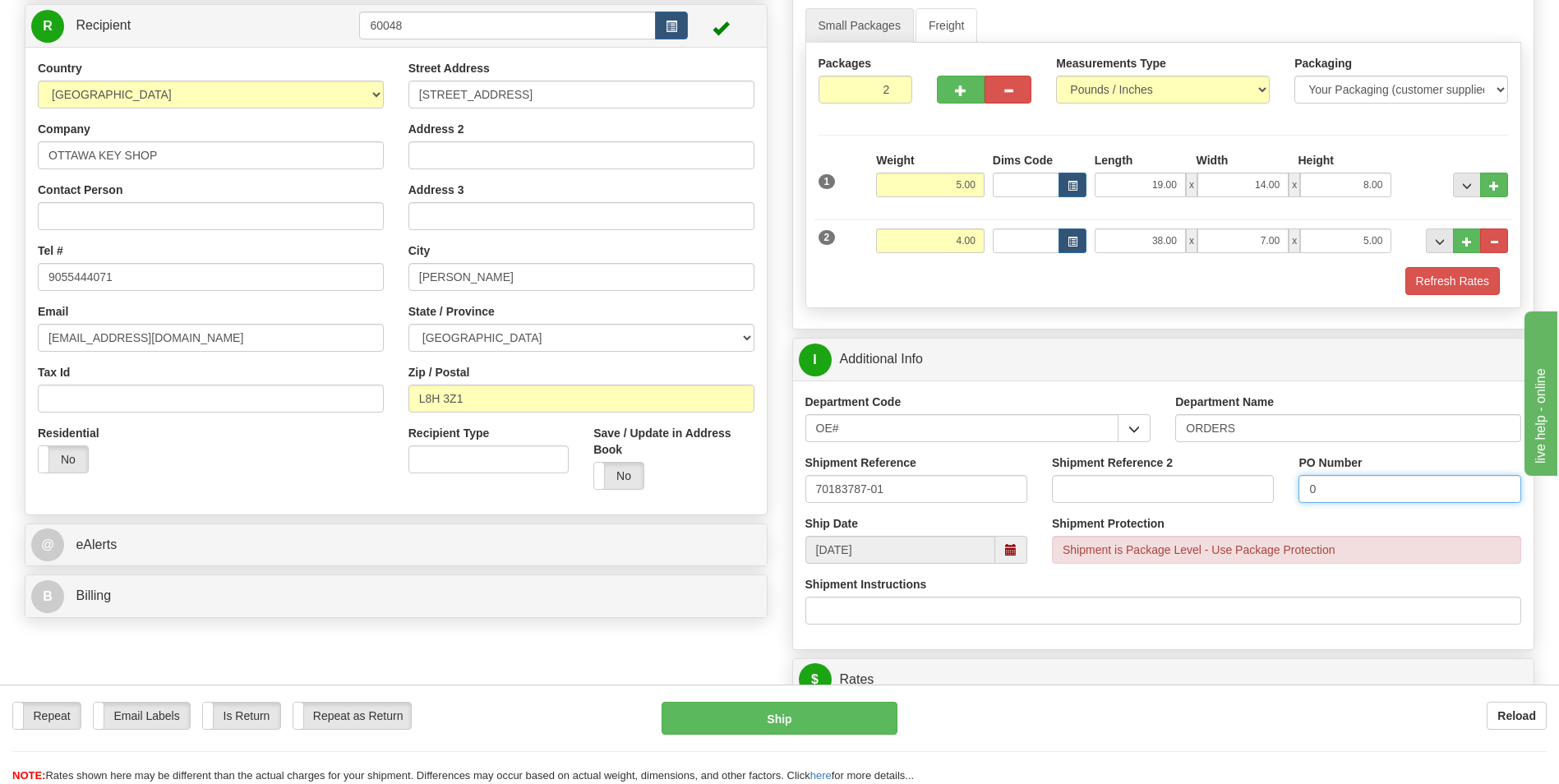
scroll to position [411, 0]
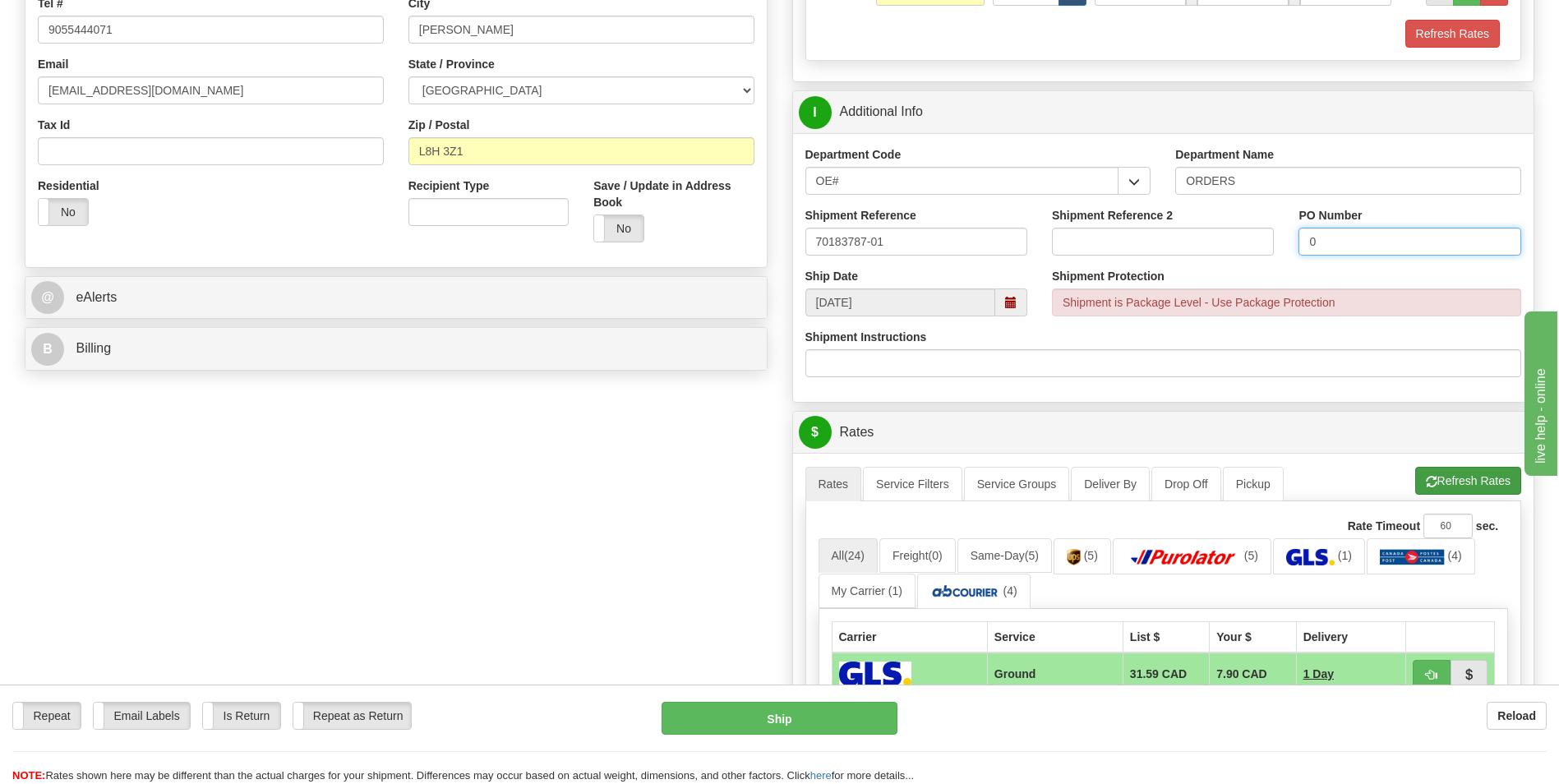
type input "0"
click at [1469, 490] on button "Refresh Rates" at bounding box center [1468, 480] width 106 height 28
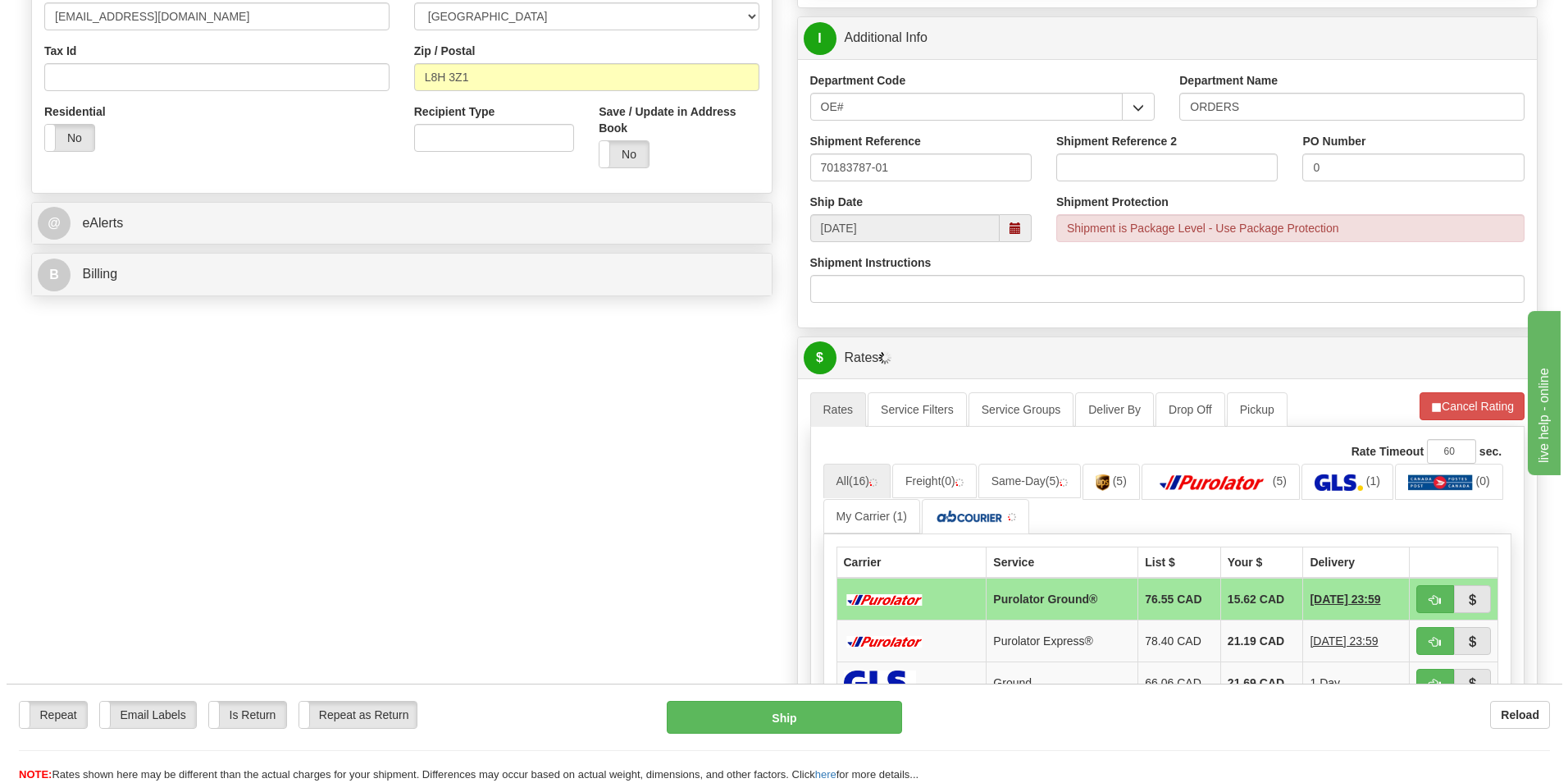
scroll to position [574, 0]
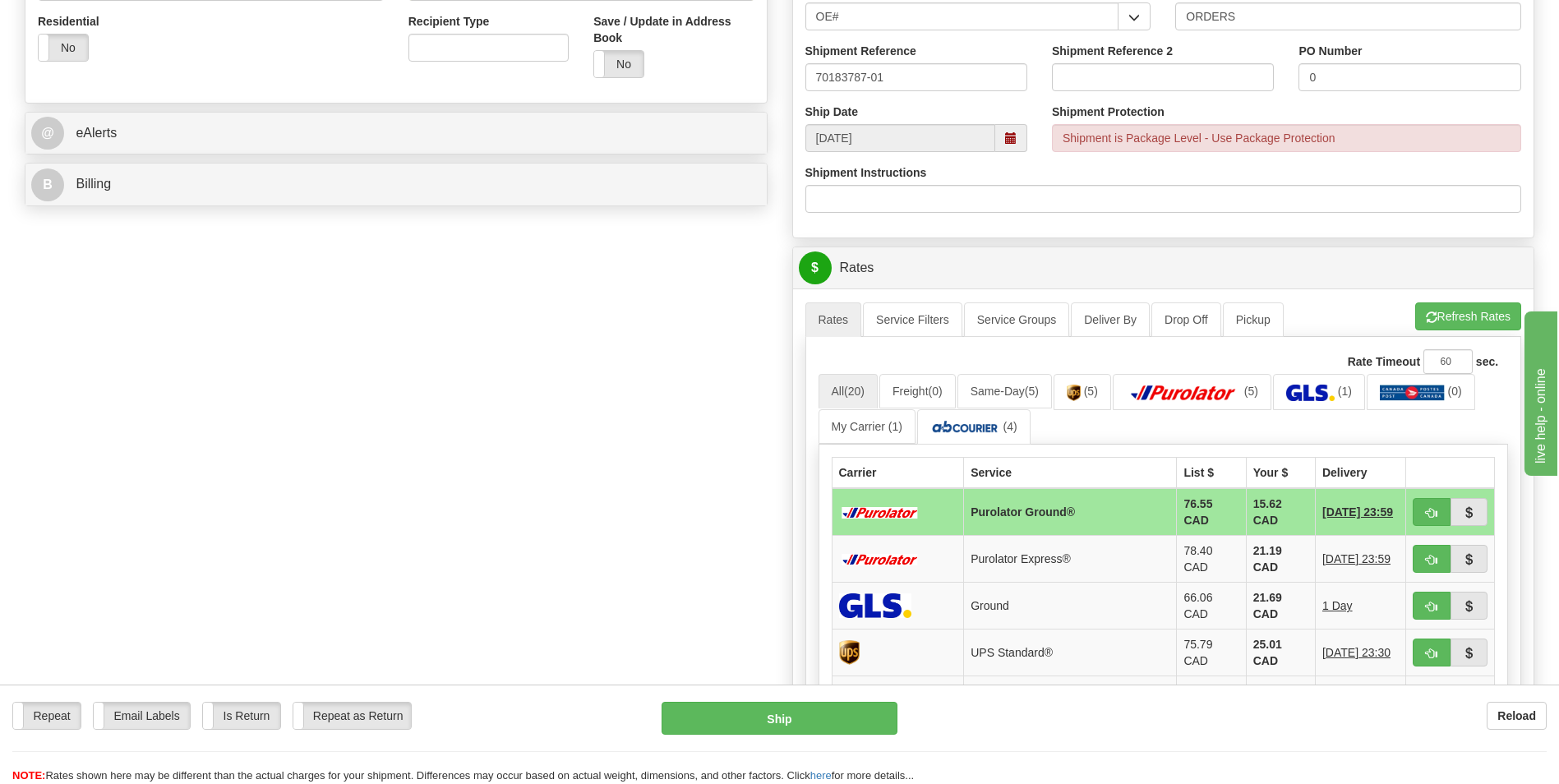
click at [1246, 525] on td "15.62 CAD" at bounding box center [1280, 512] width 69 height 48
click at [1433, 516] on span "button" at bounding box center [1431, 513] width 11 height 10
type input "260"
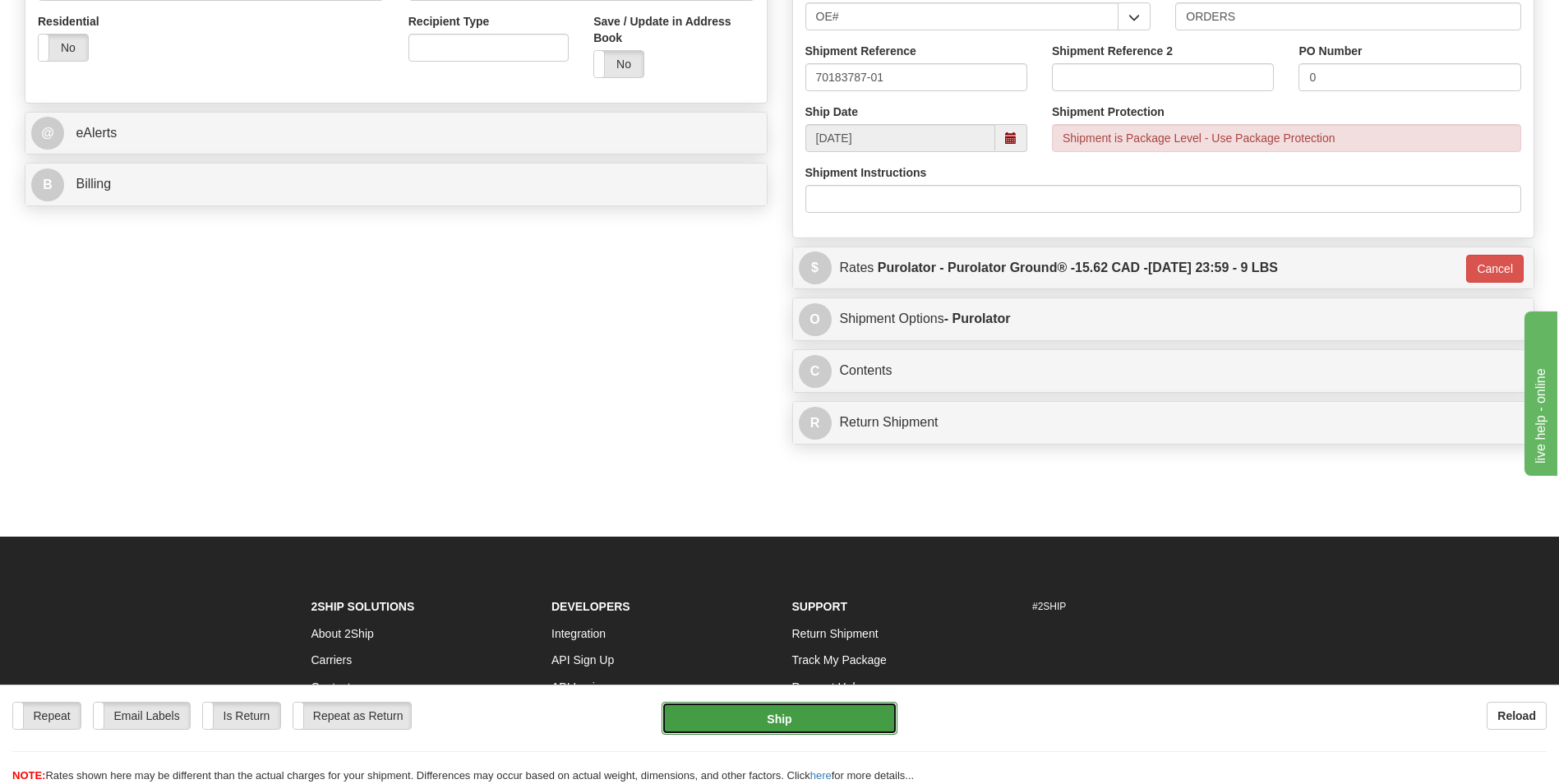
click at [807, 718] on button "Ship" at bounding box center [779, 718] width 235 height 33
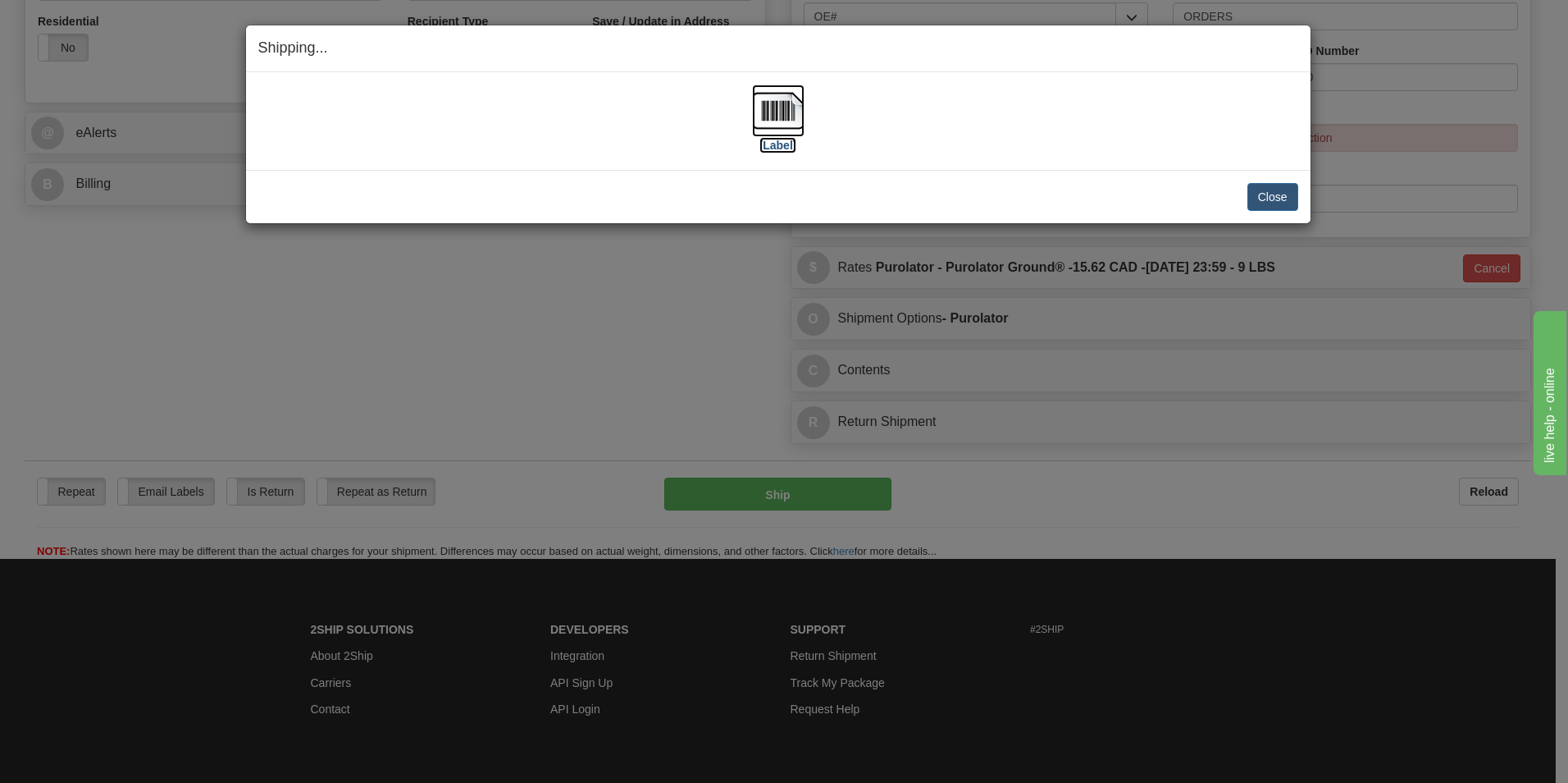
click at [784, 130] on img at bounding box center [778, 111] width 52 height 52
click at [1279, 200] on button "Close" at bounding box center [1273, 197] width 51 height 28
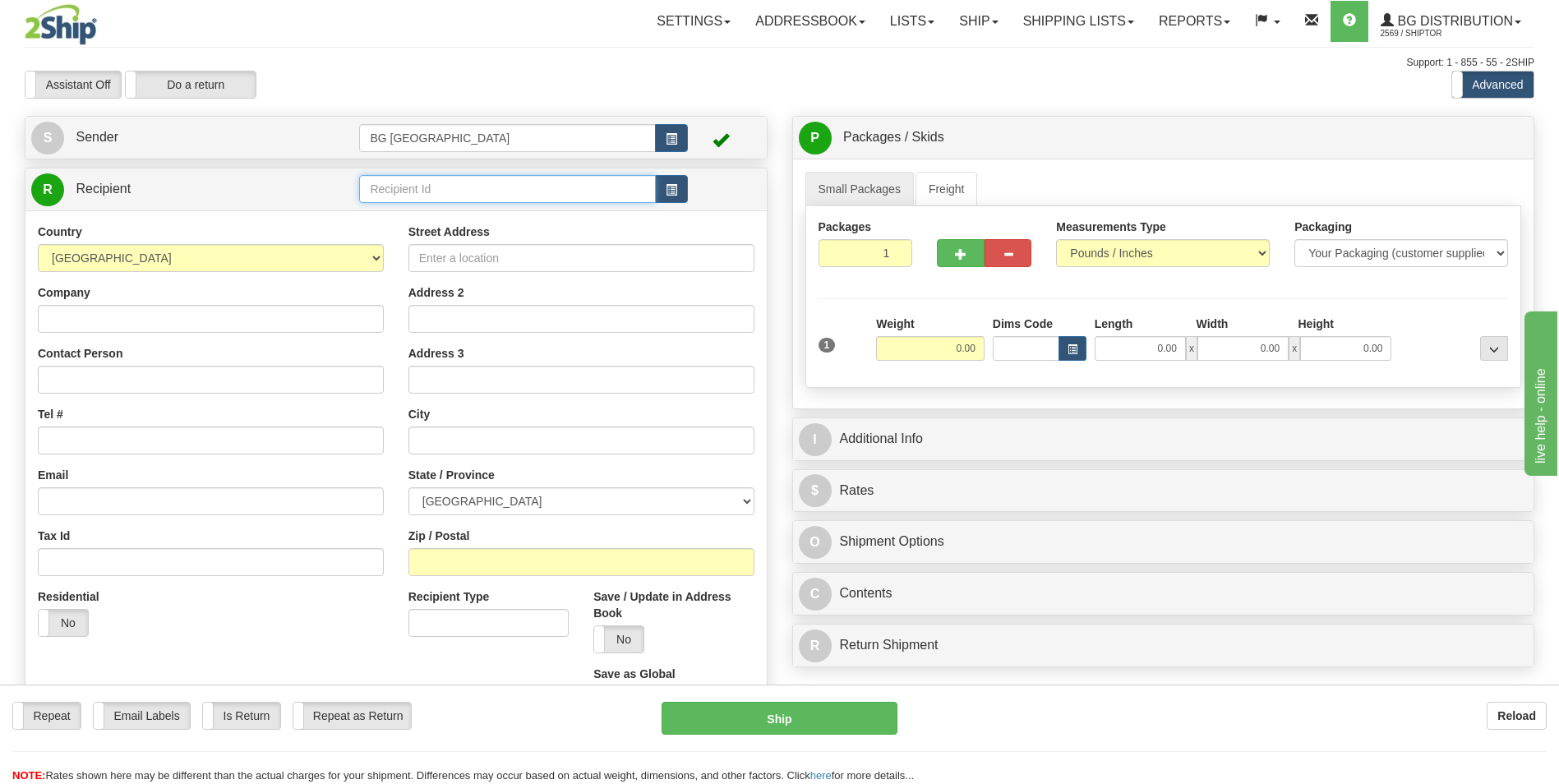
click at [558, 196] on input "text" at bounding box center [507, 189] width 296 height 28
click at [515, 220] on div "60748" at bounding box center [504, 214] width 281 height 18
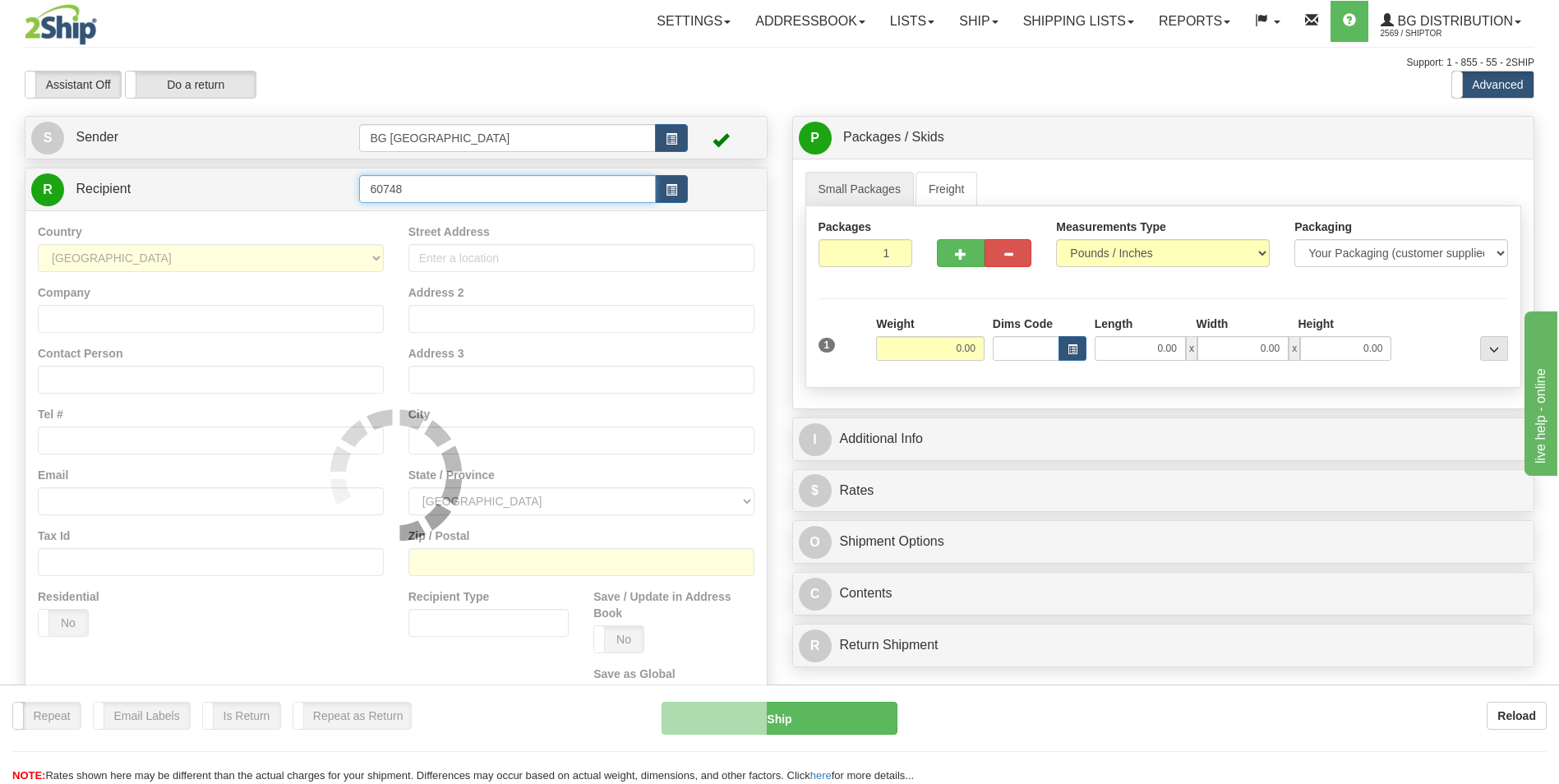
type input "60748"
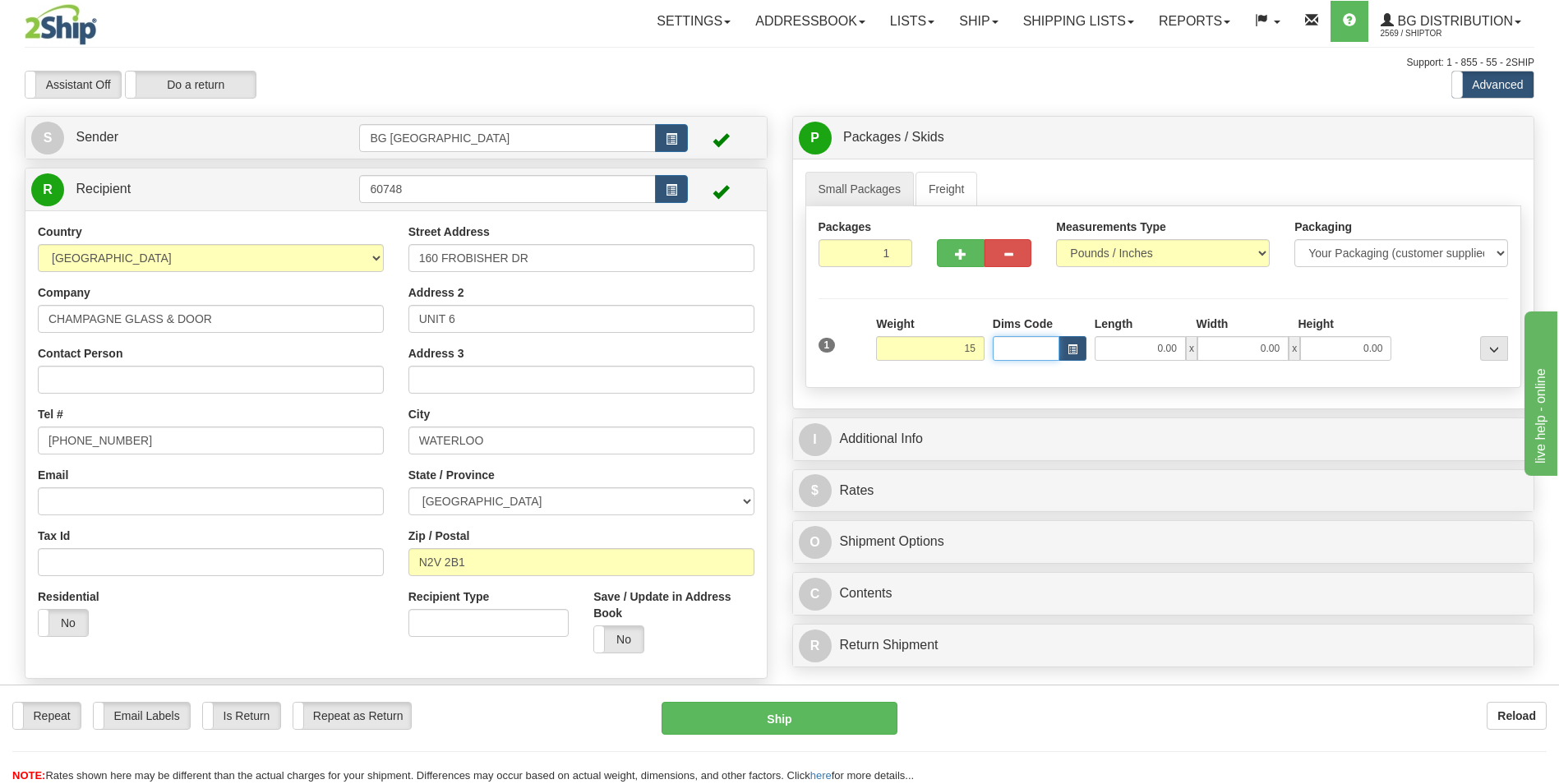
type input "15.00"
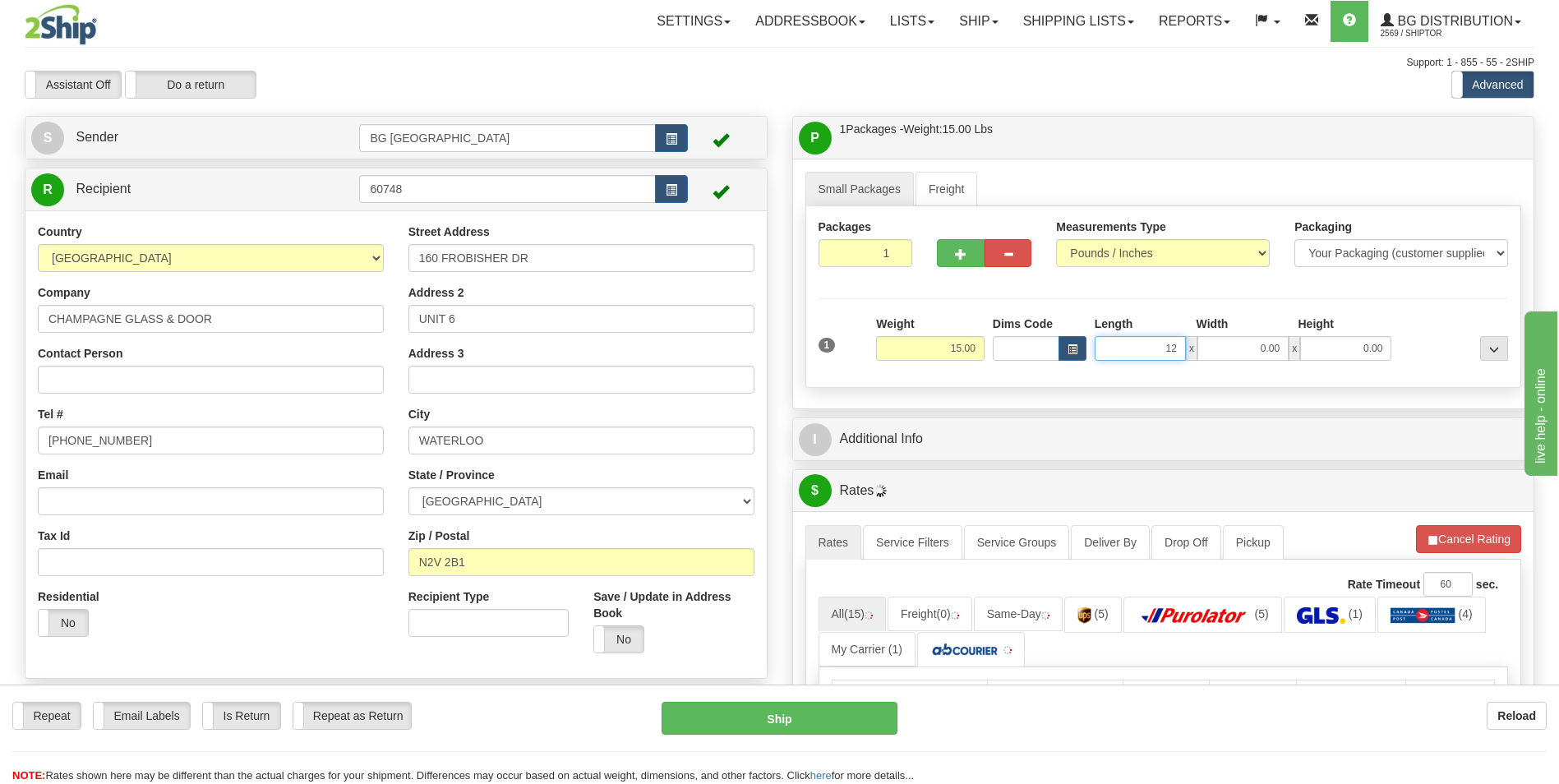
type input "12.00"
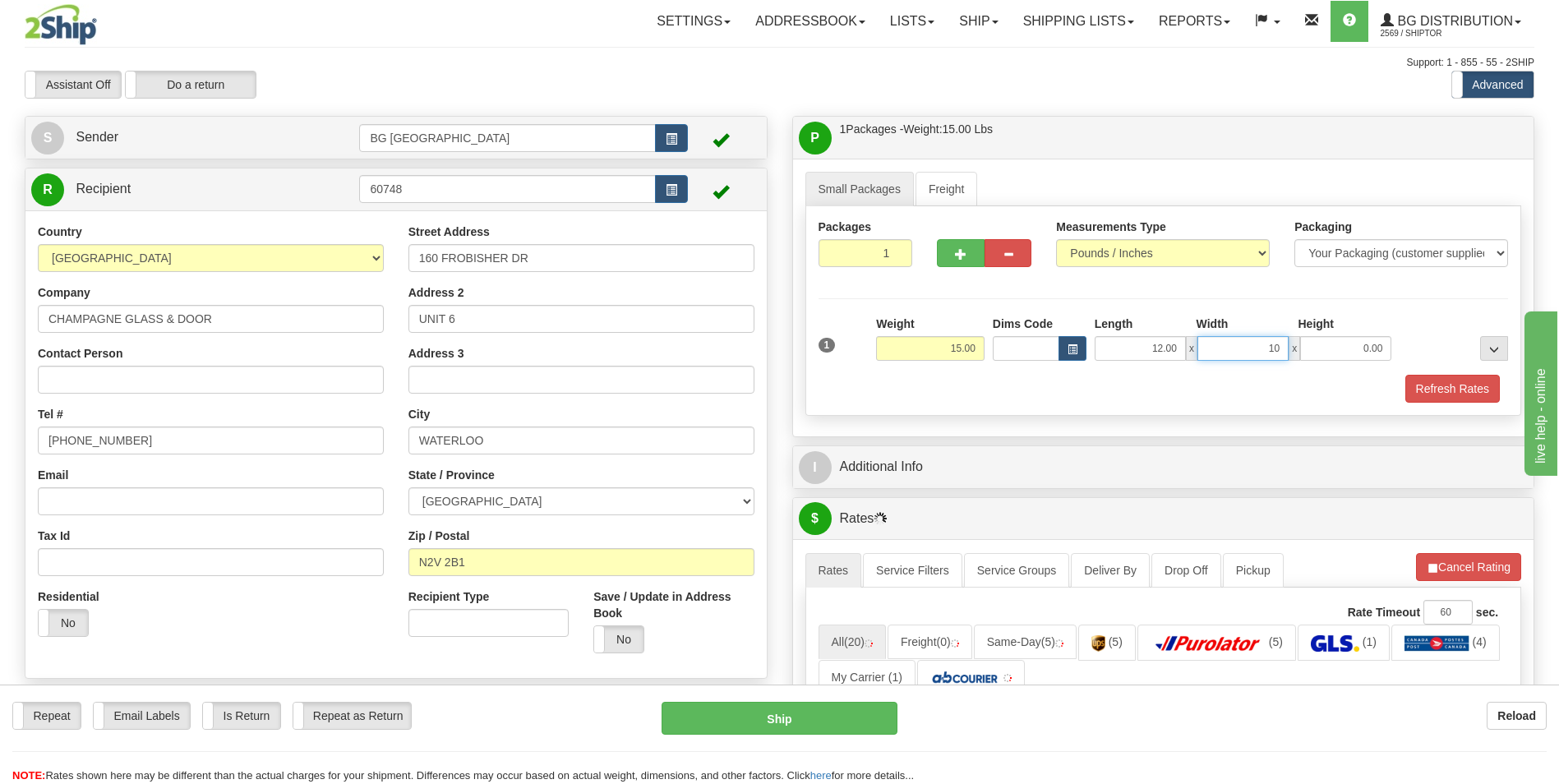
type input "10.00"
type input "8.00"
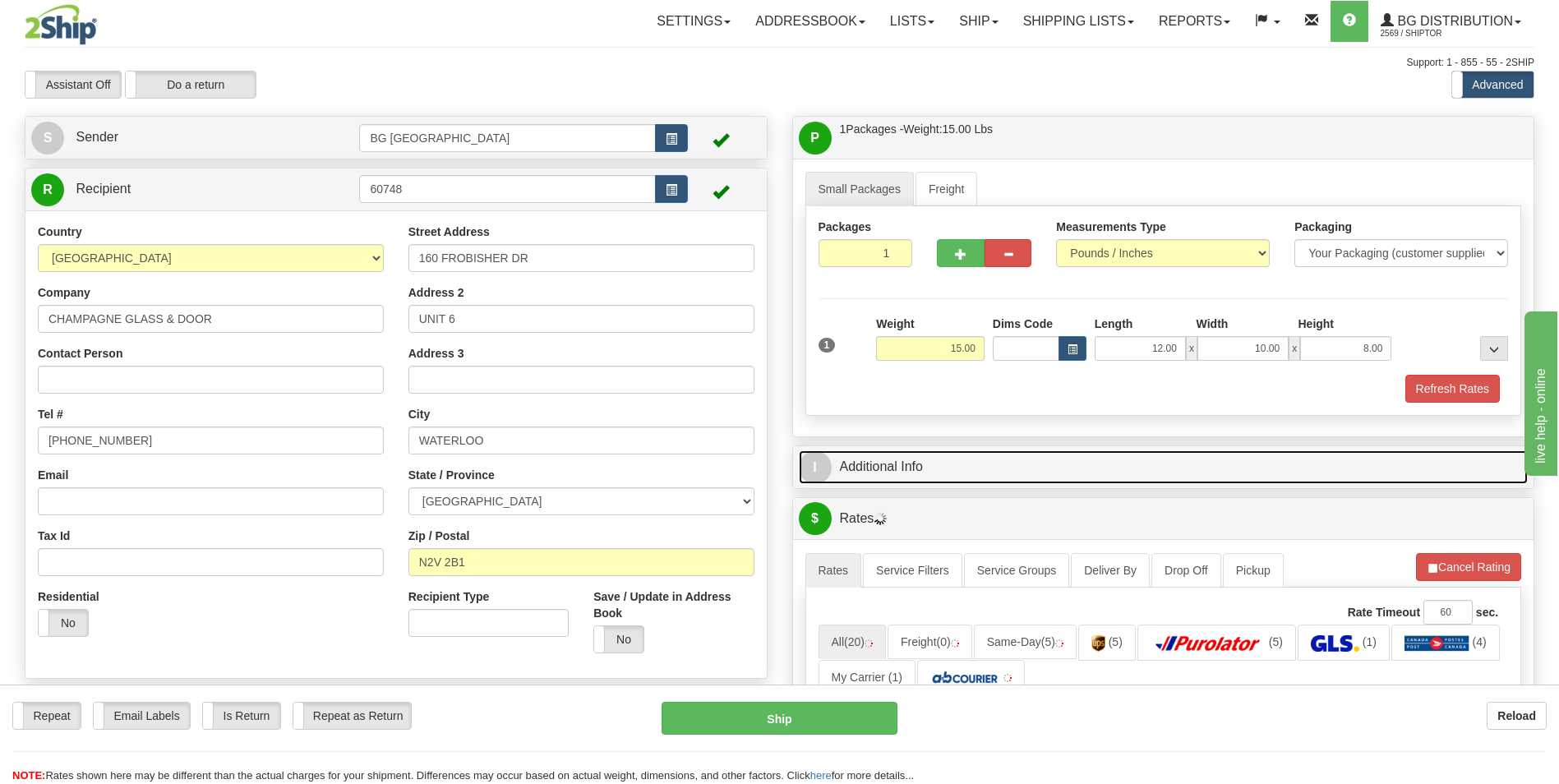
click at [915, 457] on link "I Additional Info" at bounding box center [1163, 467] width 730 height 33
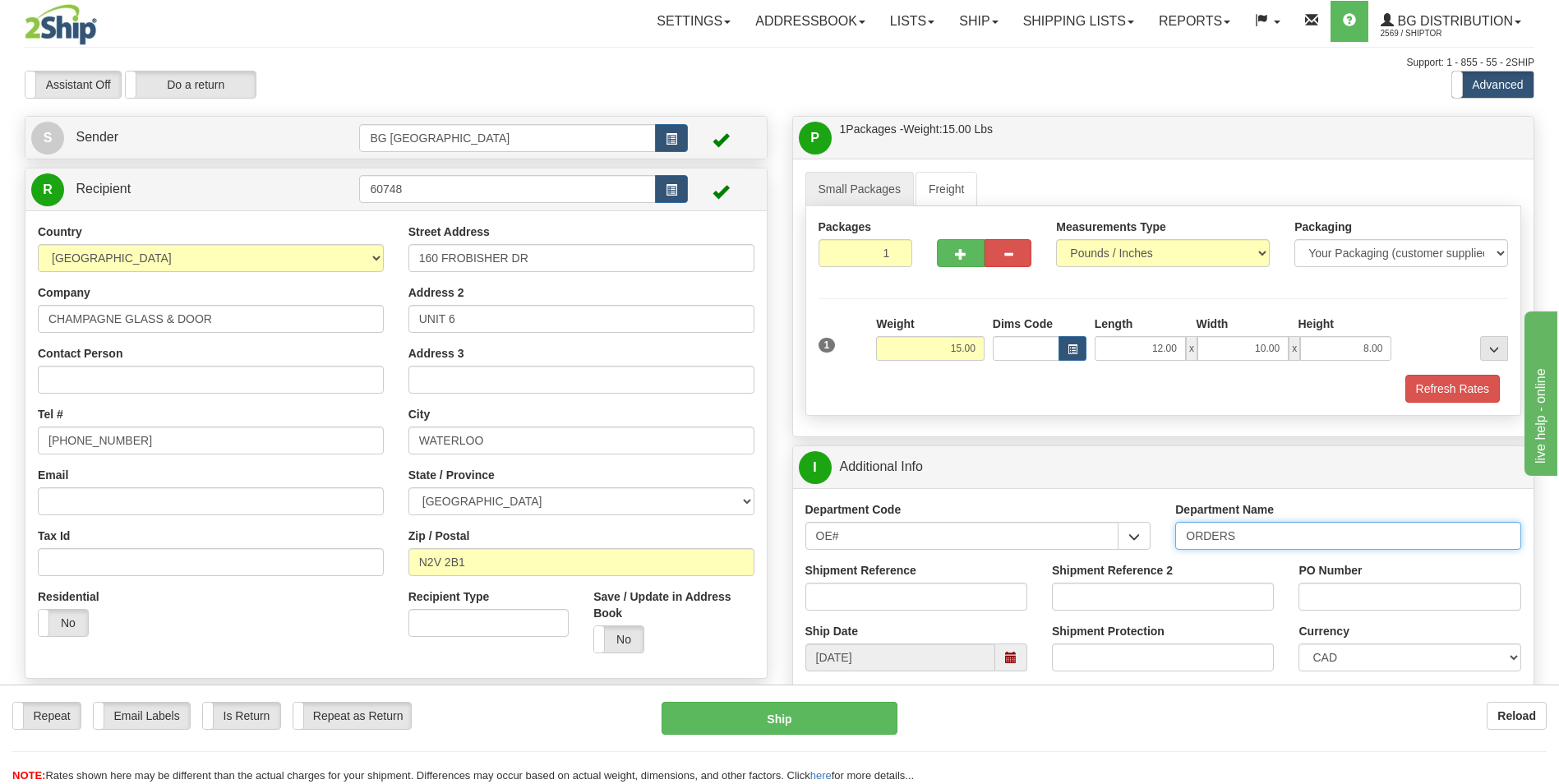
click at [1254, 531] on input "ORDERS" at bounding box center [1348, 535] width 346 height 28
type input "70184832-00"
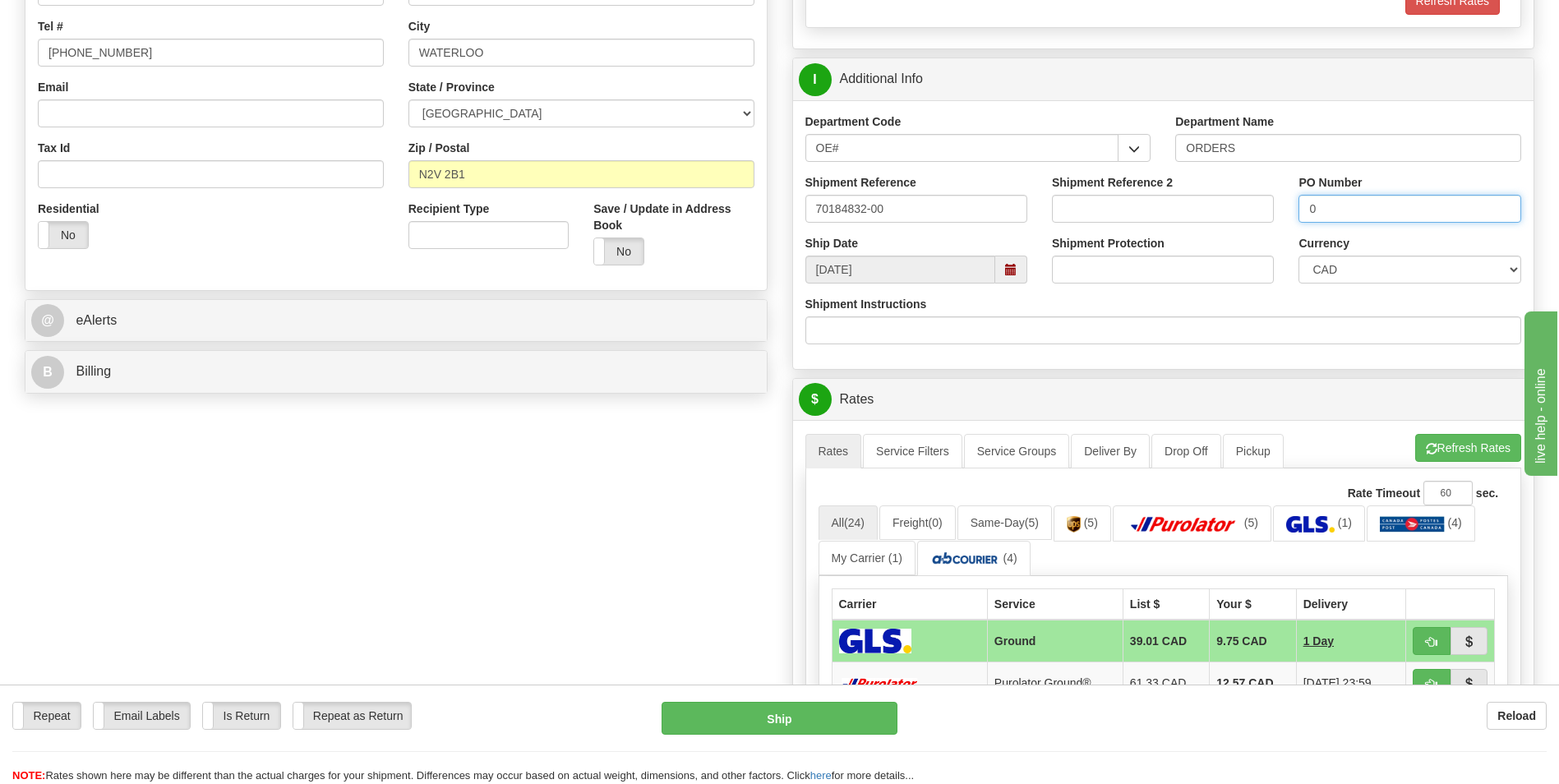
scroll to position [739, 0]
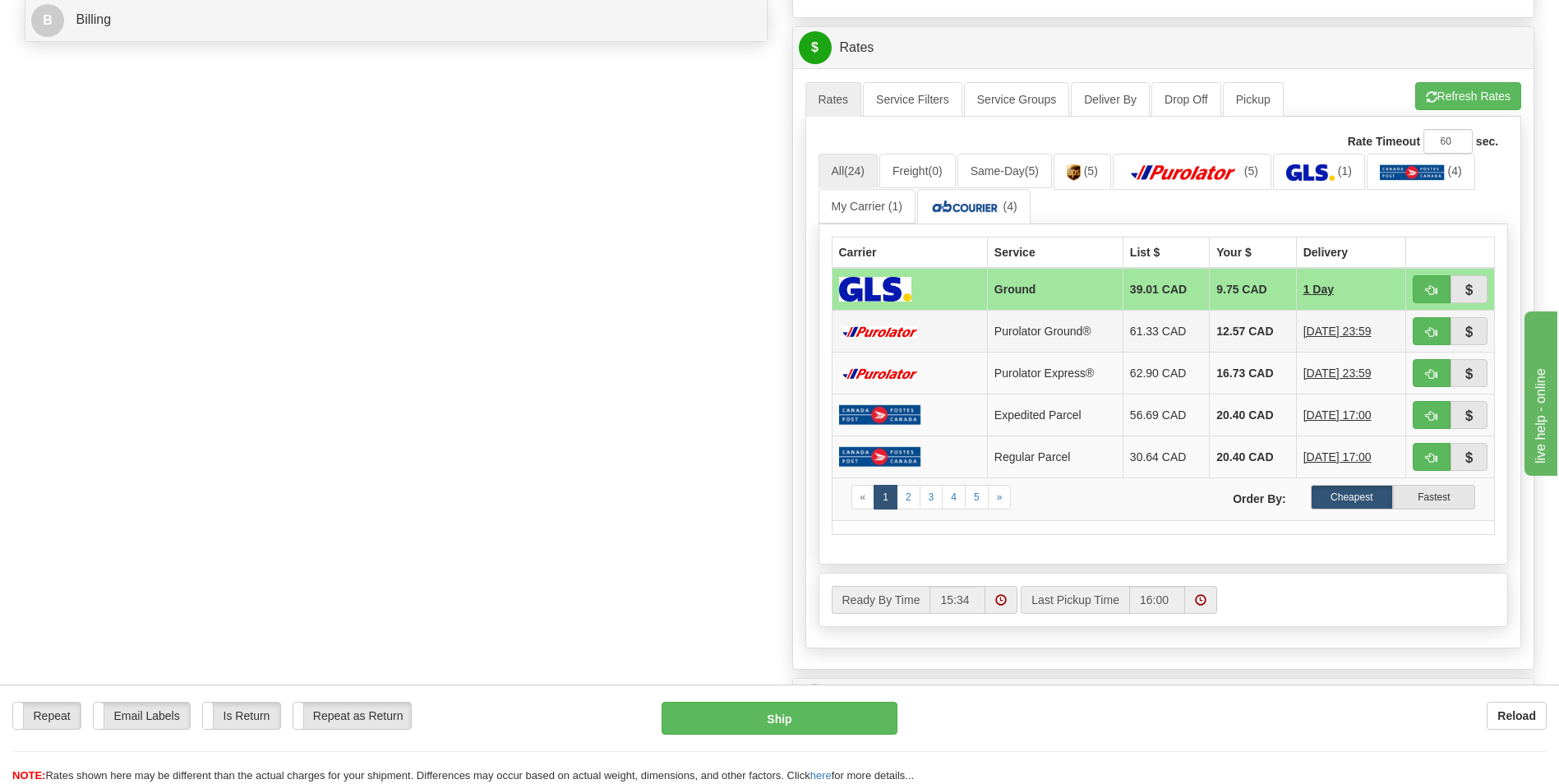
type input "0"
click at [1024, 329] on td "Purolator Ground®" at bounding box center [1054, 331] width 136 height 42
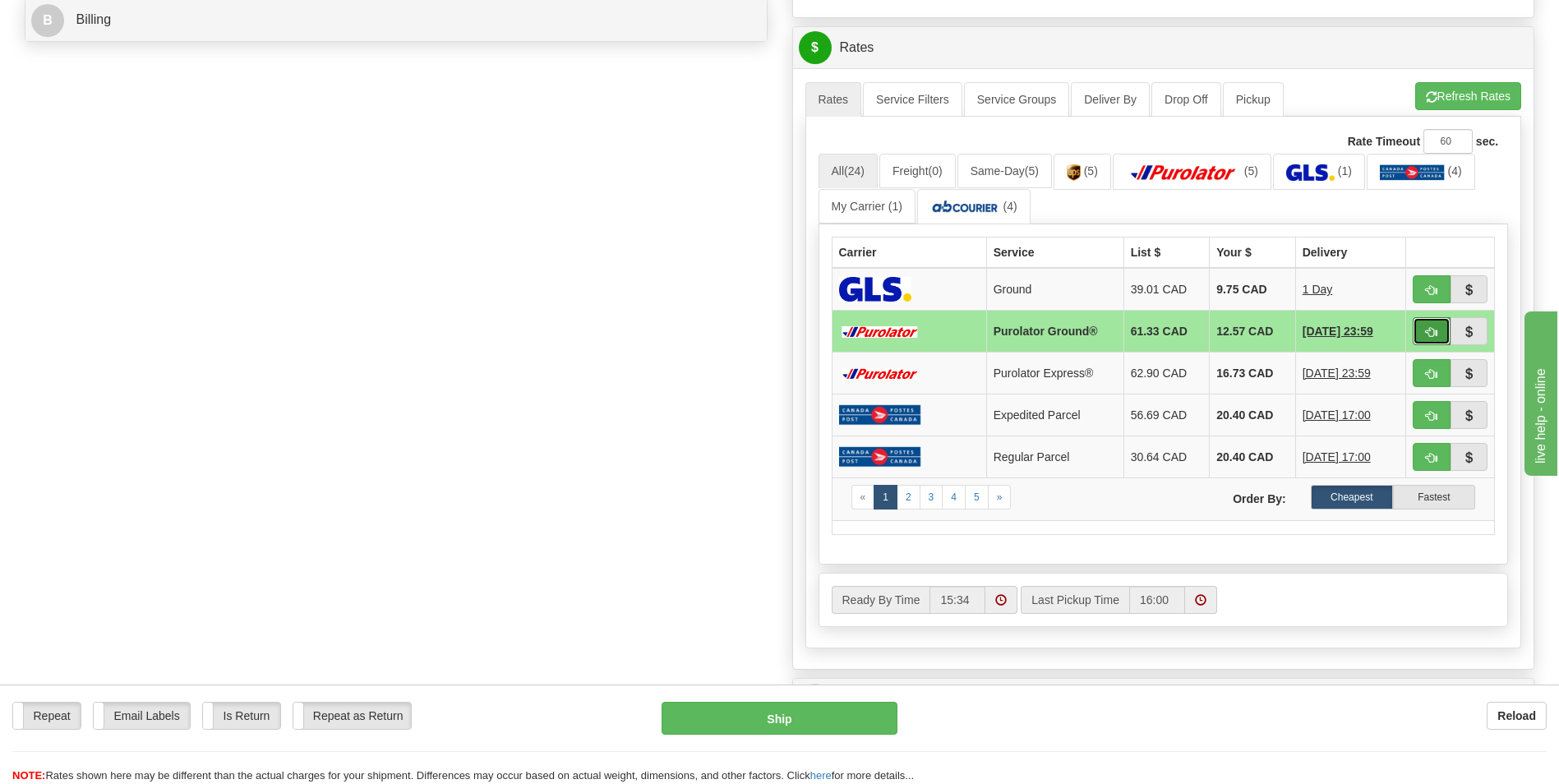
click at [1417, 320] on button "button" at bounding box center [1431, 331] width 38 height 28
type input "260"
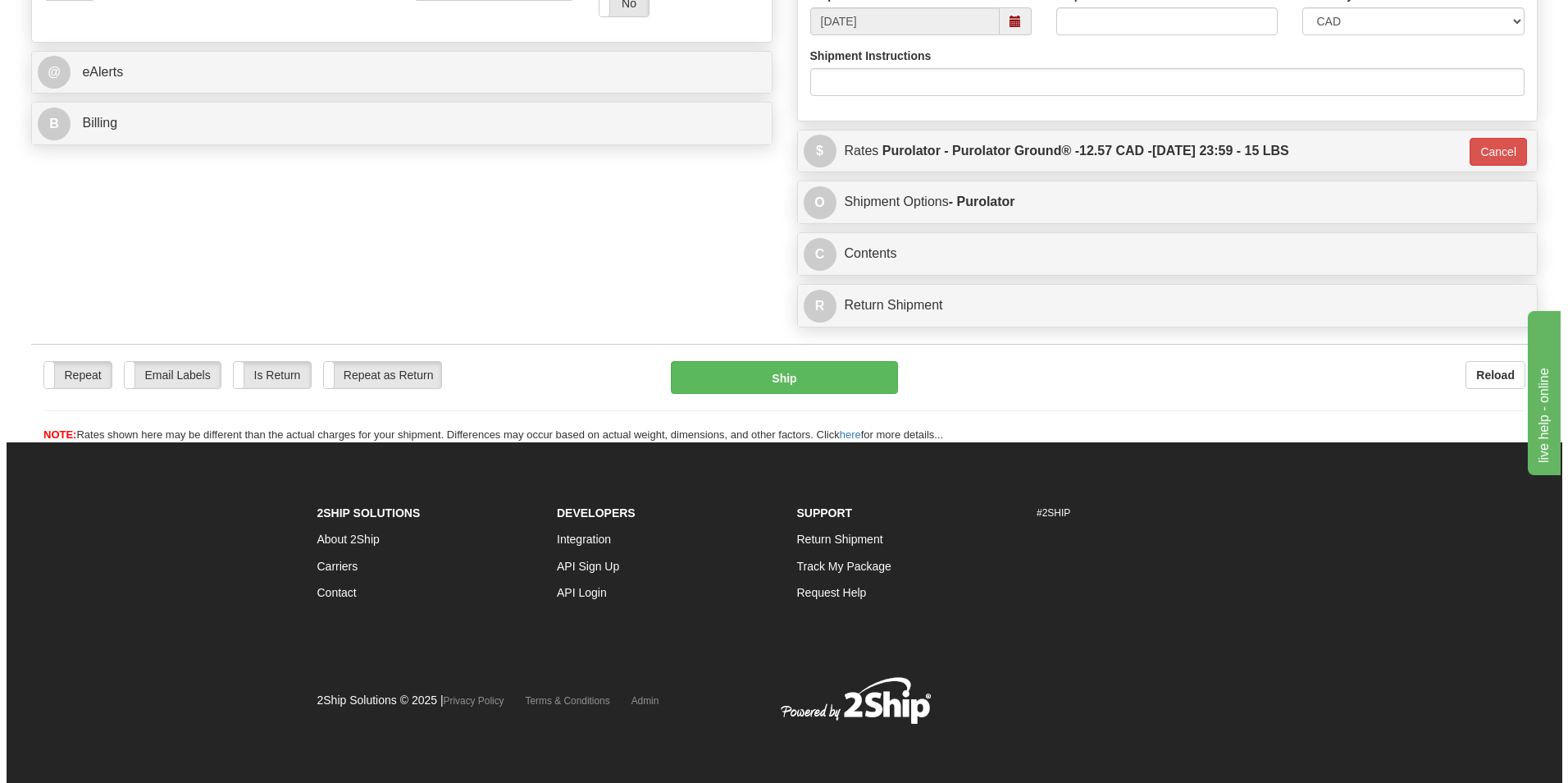
scroll to position [635, 0]
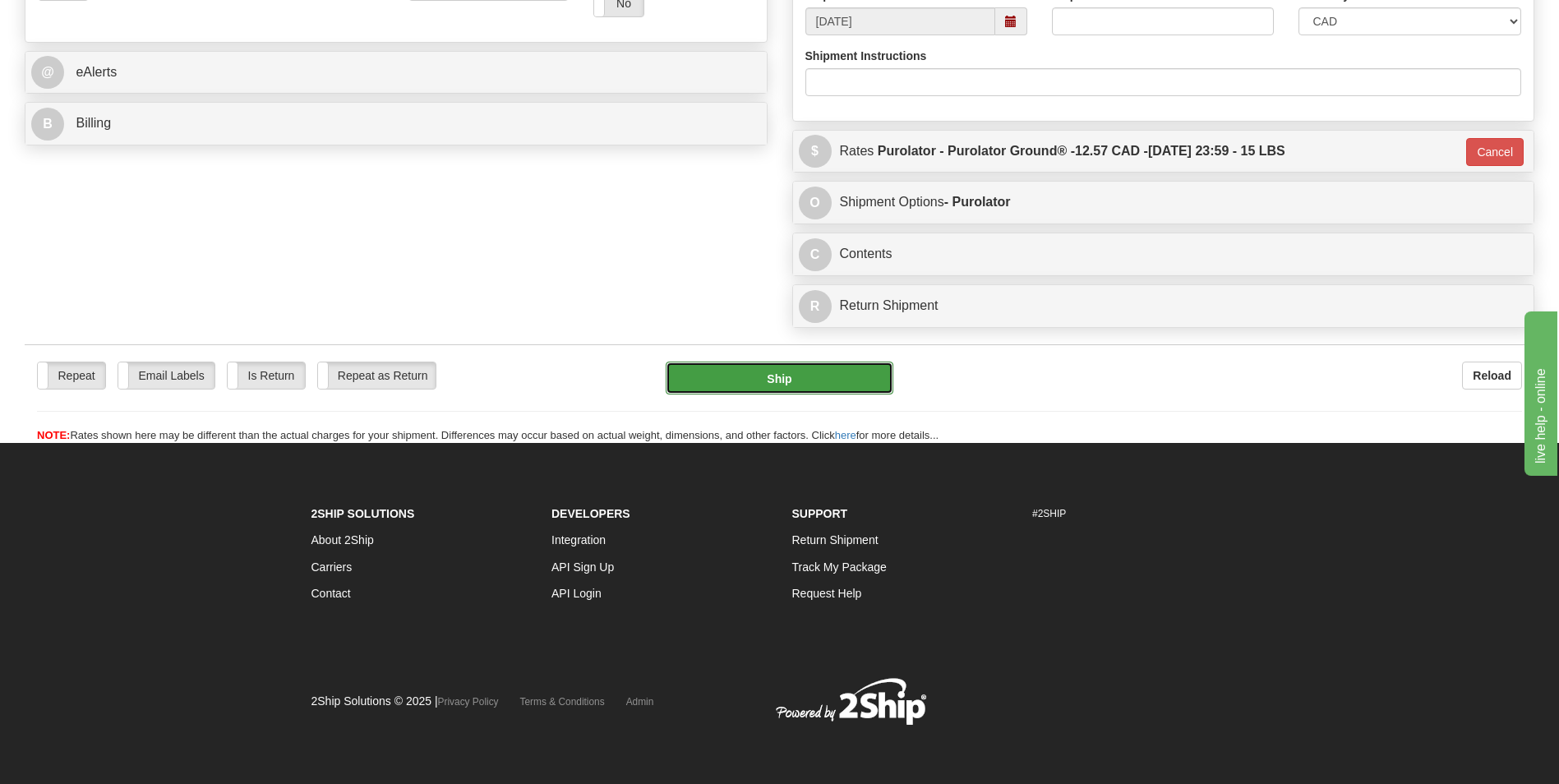
click at [780, 377] on button "Ship" at bounding box center [779, 377] width 227 height 33
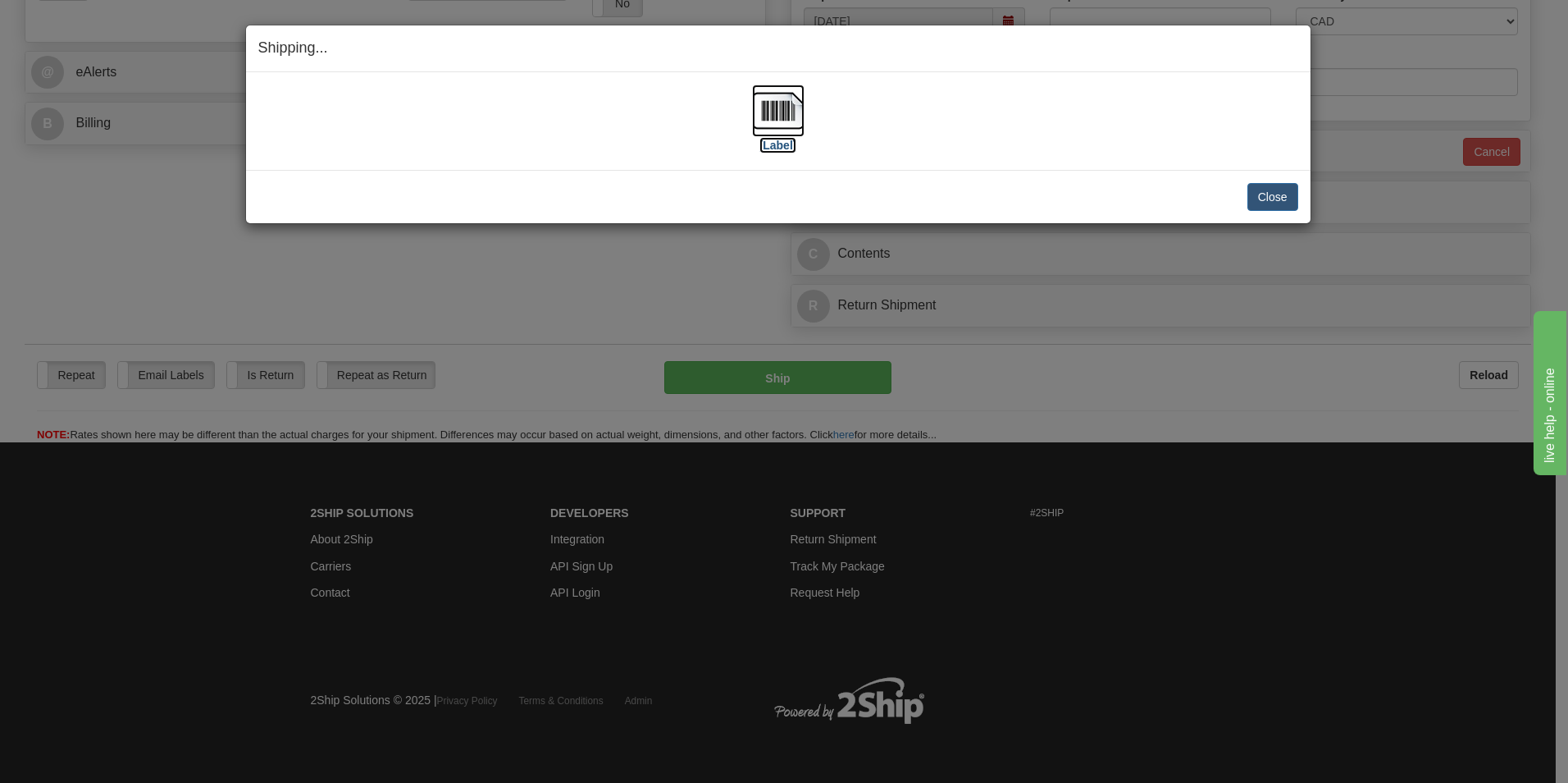
click at [766, 96] on img at bounding box center [778, 111] width 52 height 52
click at [1267, 190] on button "Close" at bounding box center [1273, 197] width 51 height 28
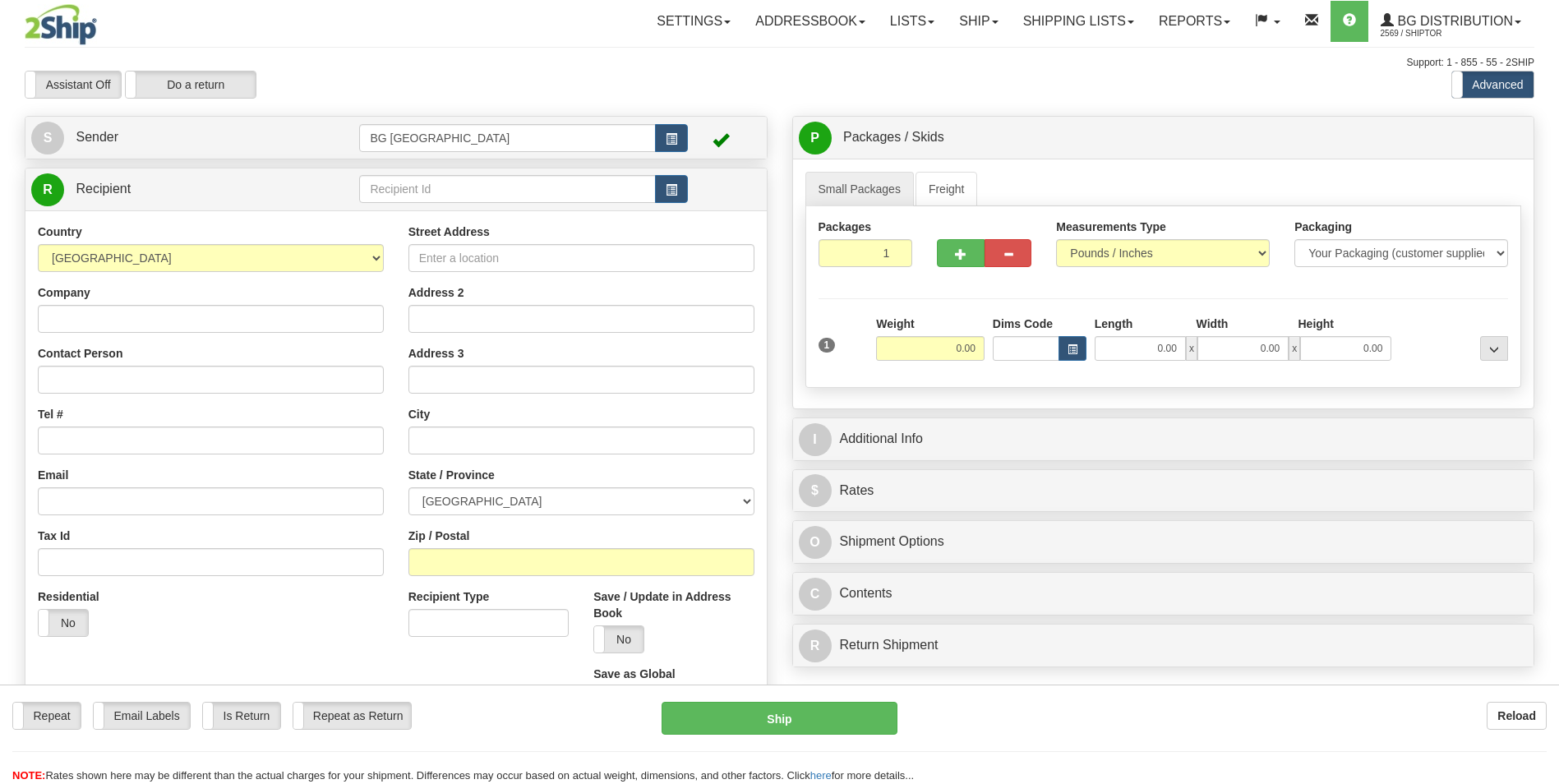
click at [401, 185] on div "Toggle navigation Settings Shipping Preferences Fields Preferences New" at bounding box center [779, 467] width 1559 height 934
click at [401, 185] on input "text" at bounding box center [507, 189] width 296 height 28
click at [390, 202] on input "60151" at bounding box center [507, 189] width 296 height 28
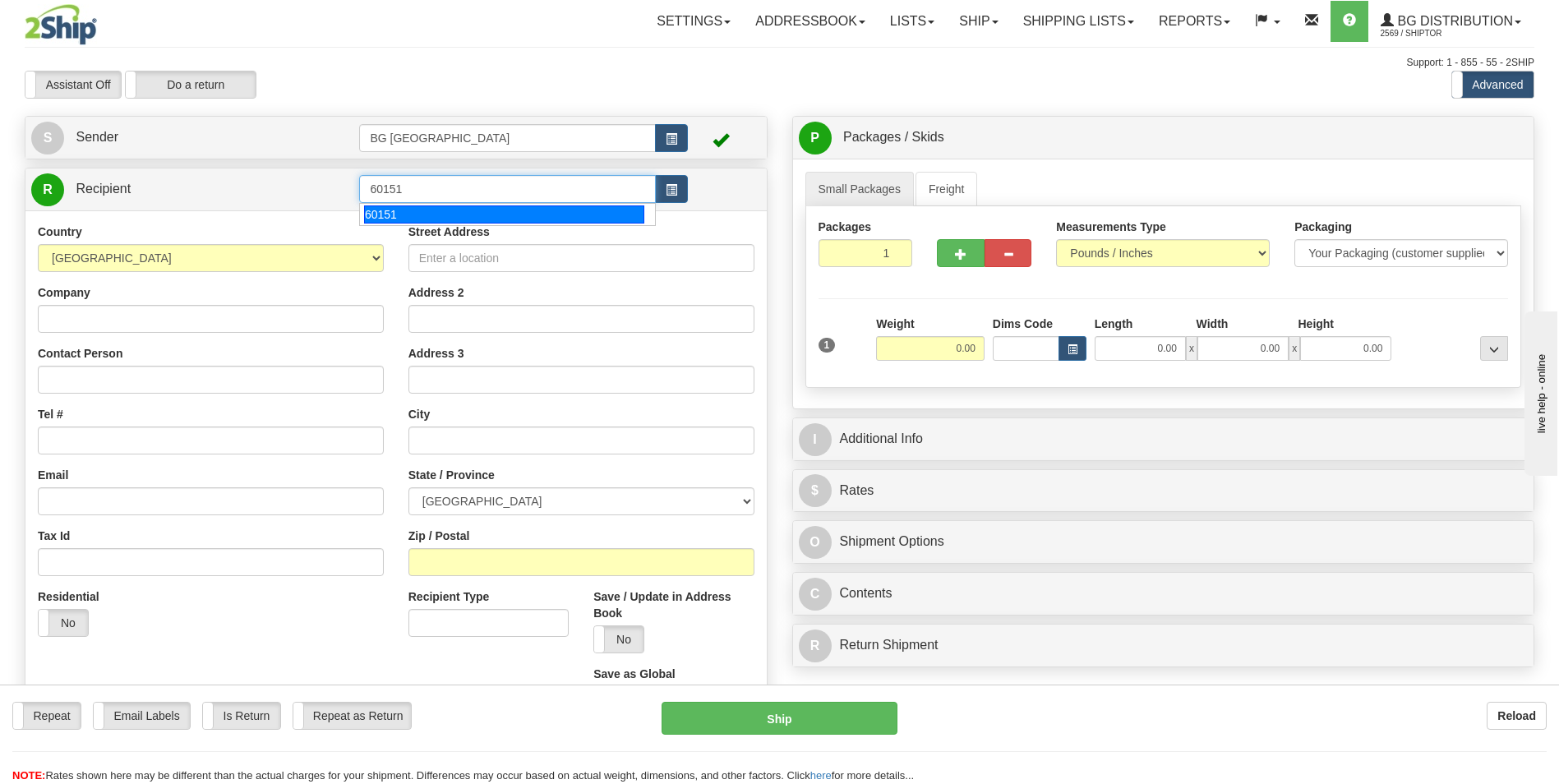
click at [388, 215] on div "60151" at bounding box center [504, 214] width 281 height 18
type input "60151"
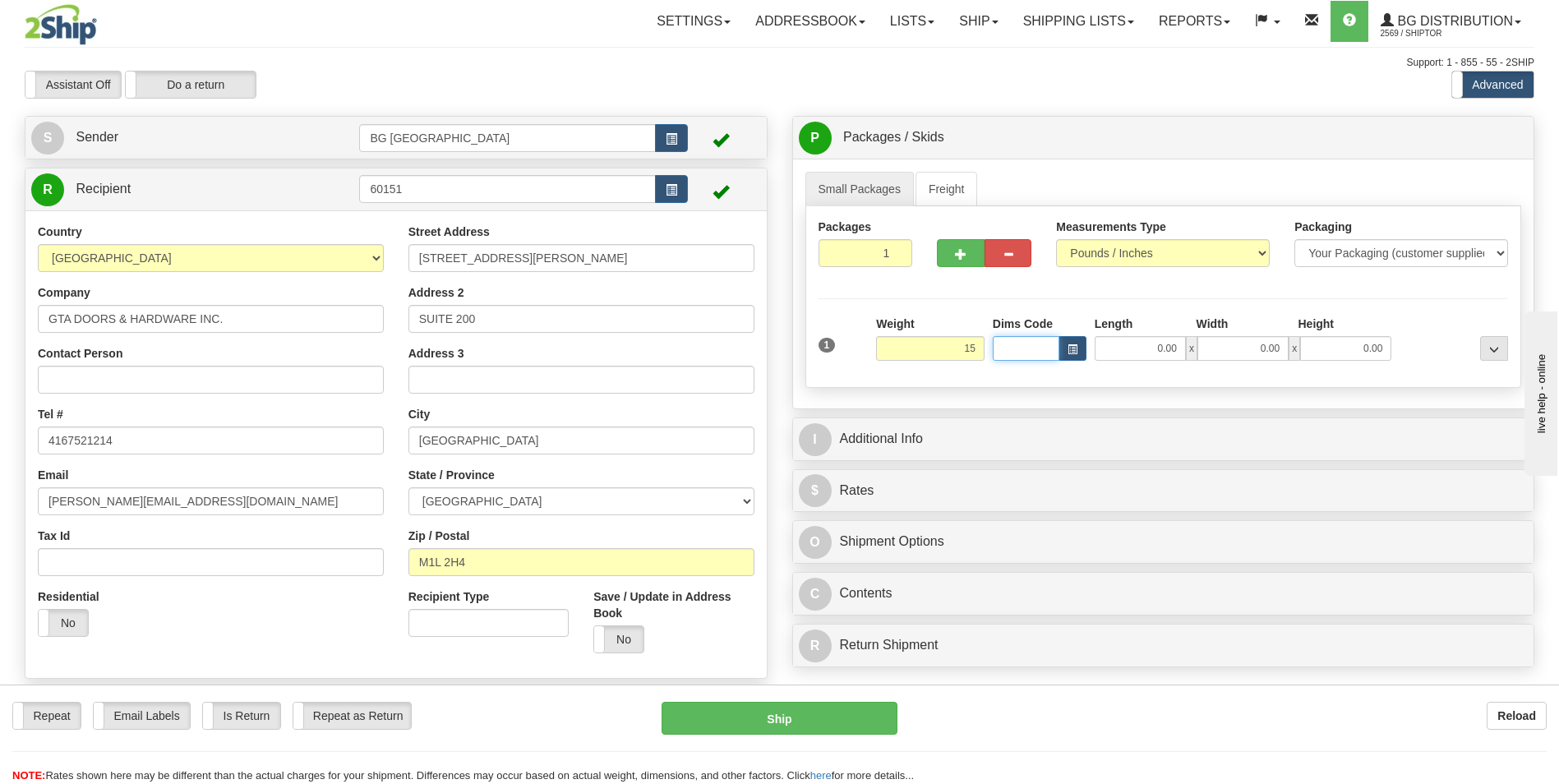
type input "15.00"
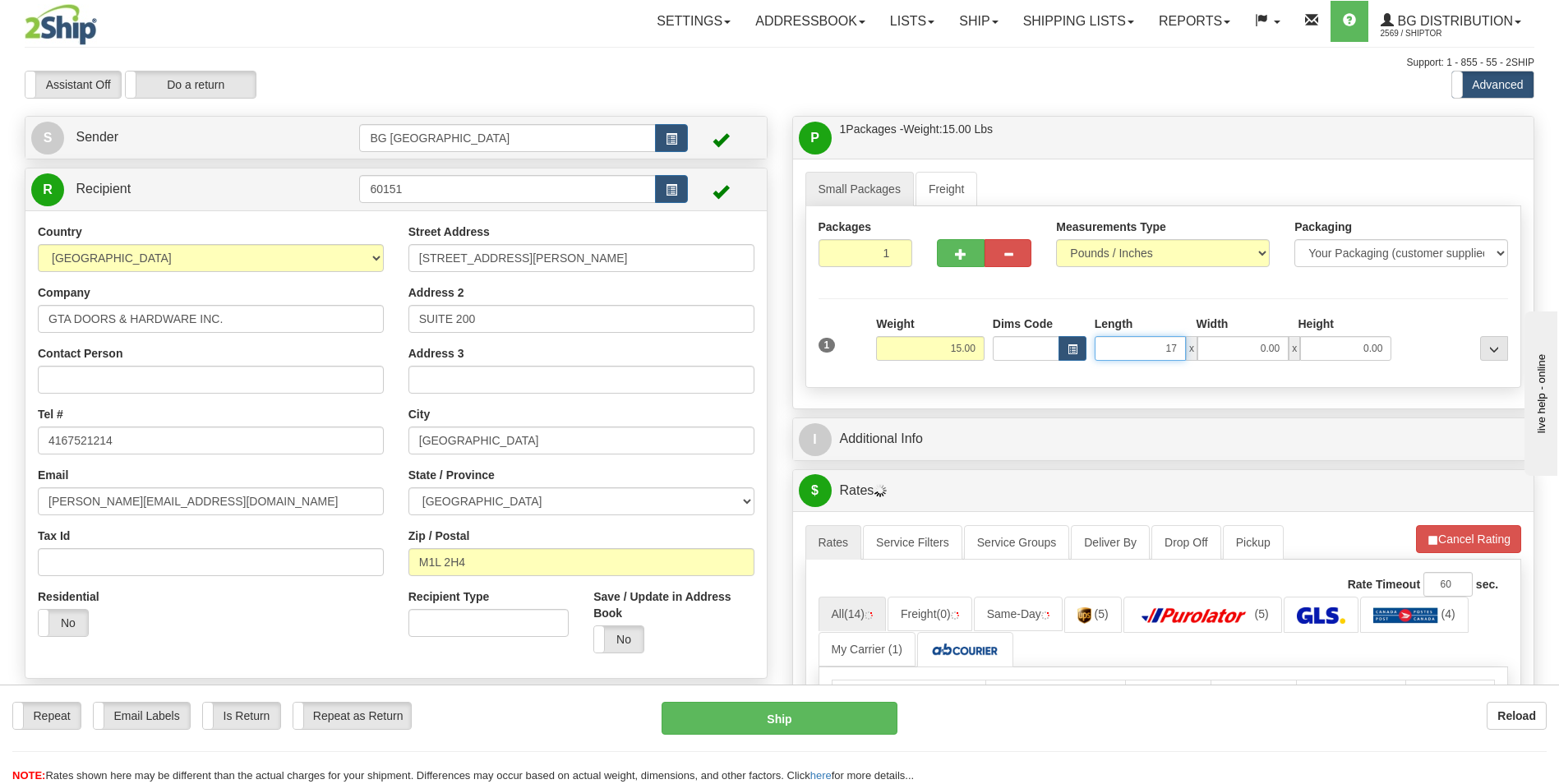
type input "17.00"
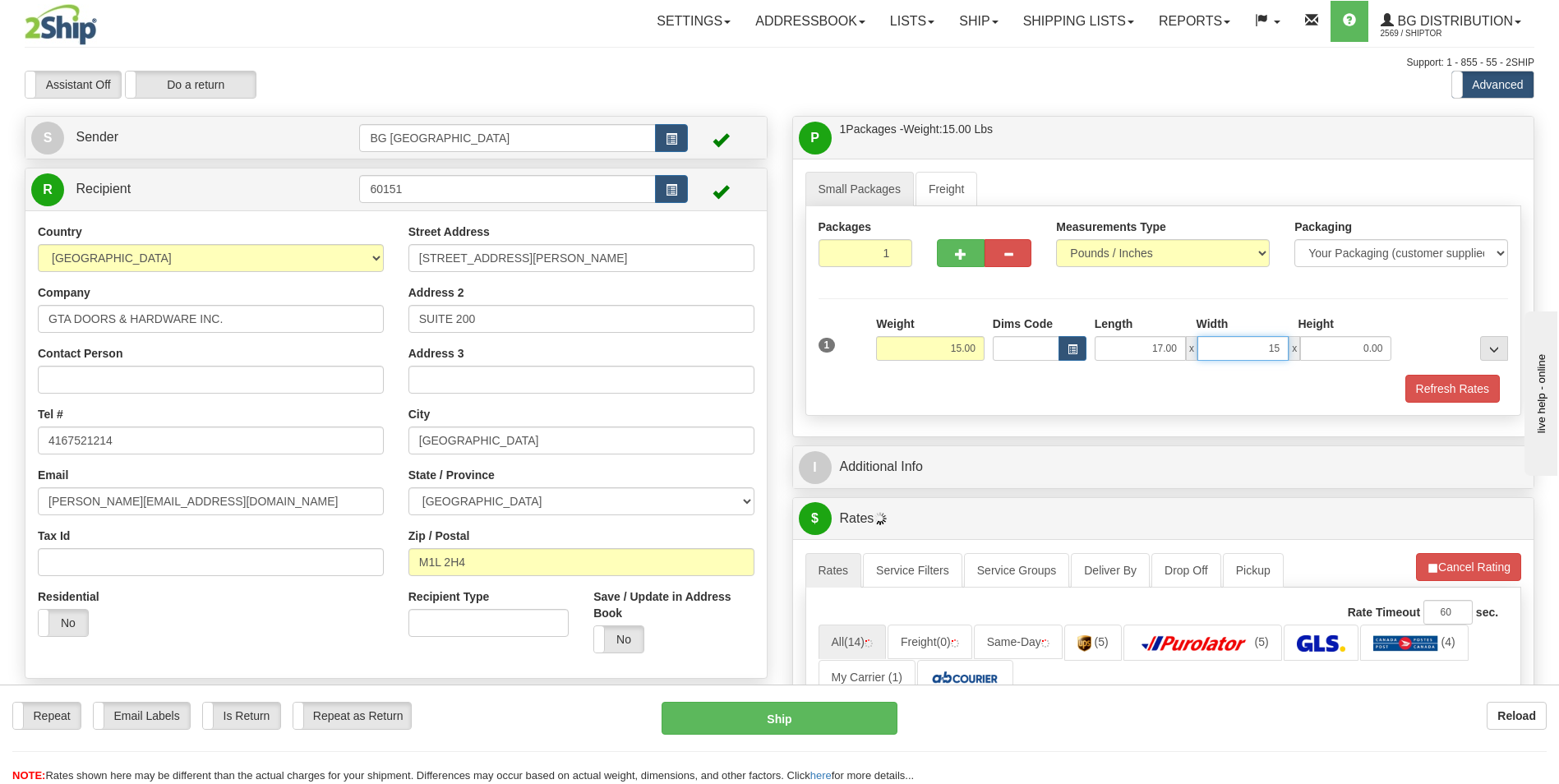
type input "15.00"
type input "7.00"
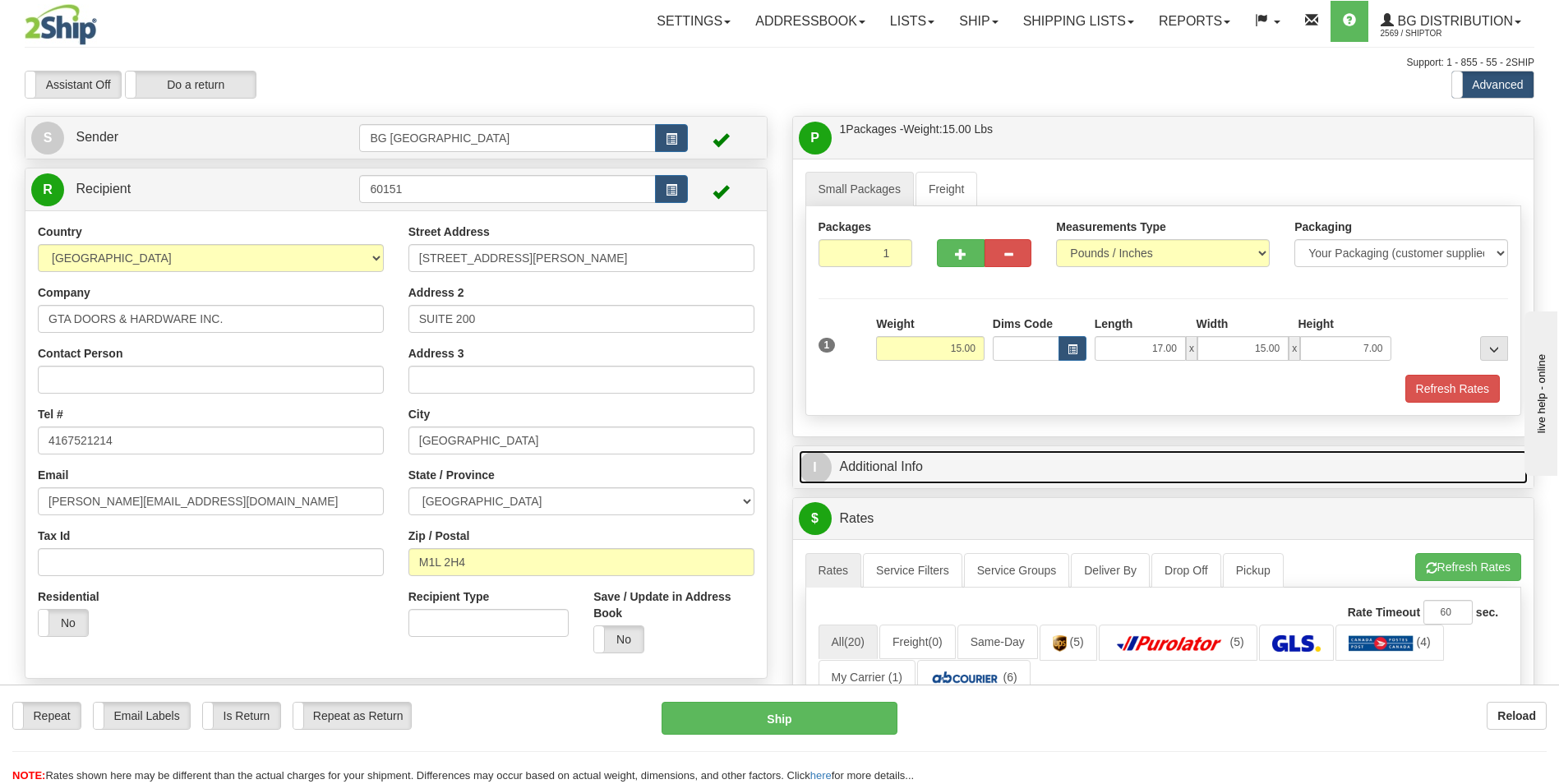
click at [938, 451] on link "I Additional Info" at bounding box center [1163, 467] width 730 height 33
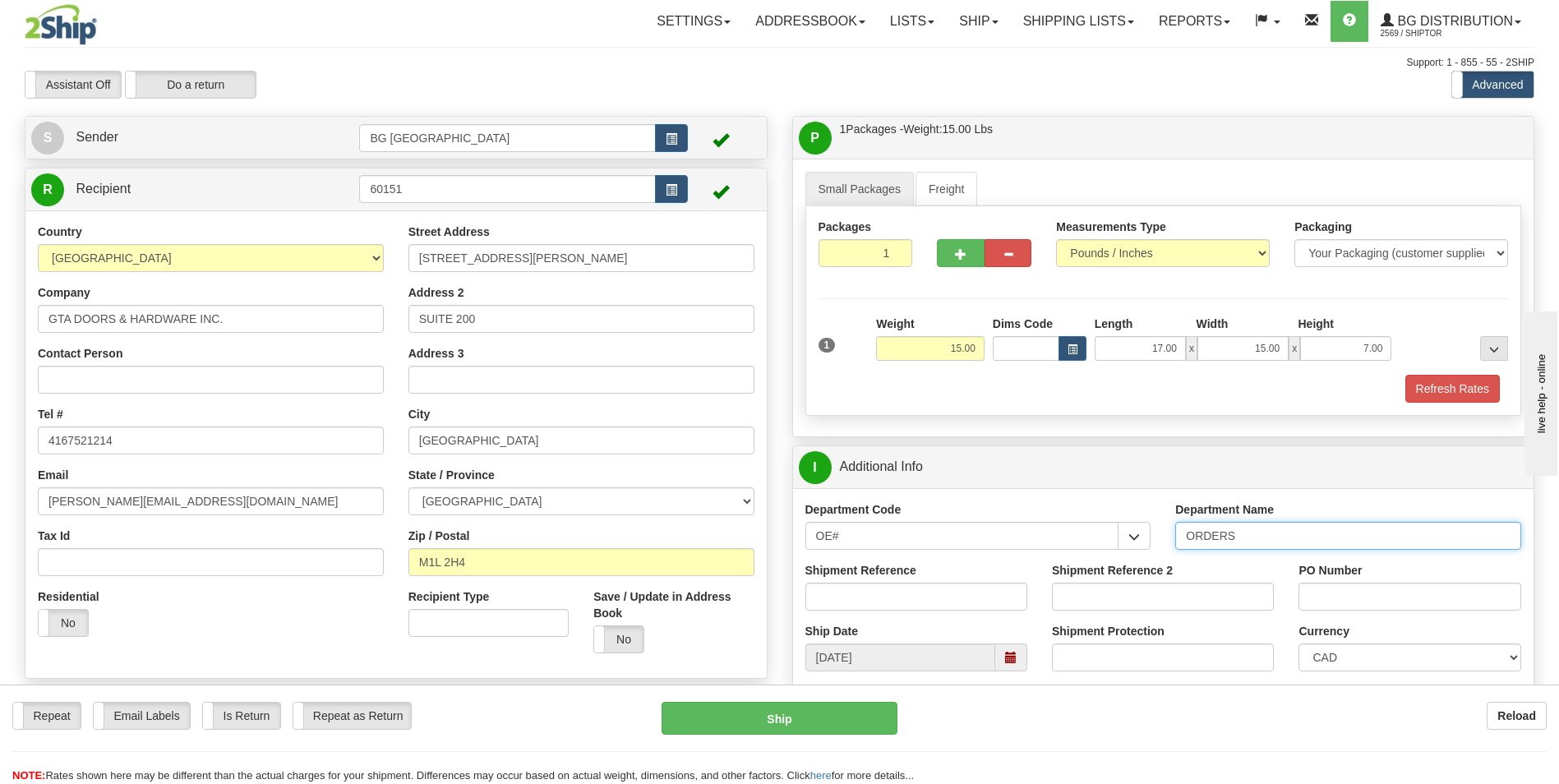
click at [1262, 543] on input "ORDERS" at bounding box center [1348, 535] width 346 height 28
type input "70184796-00"
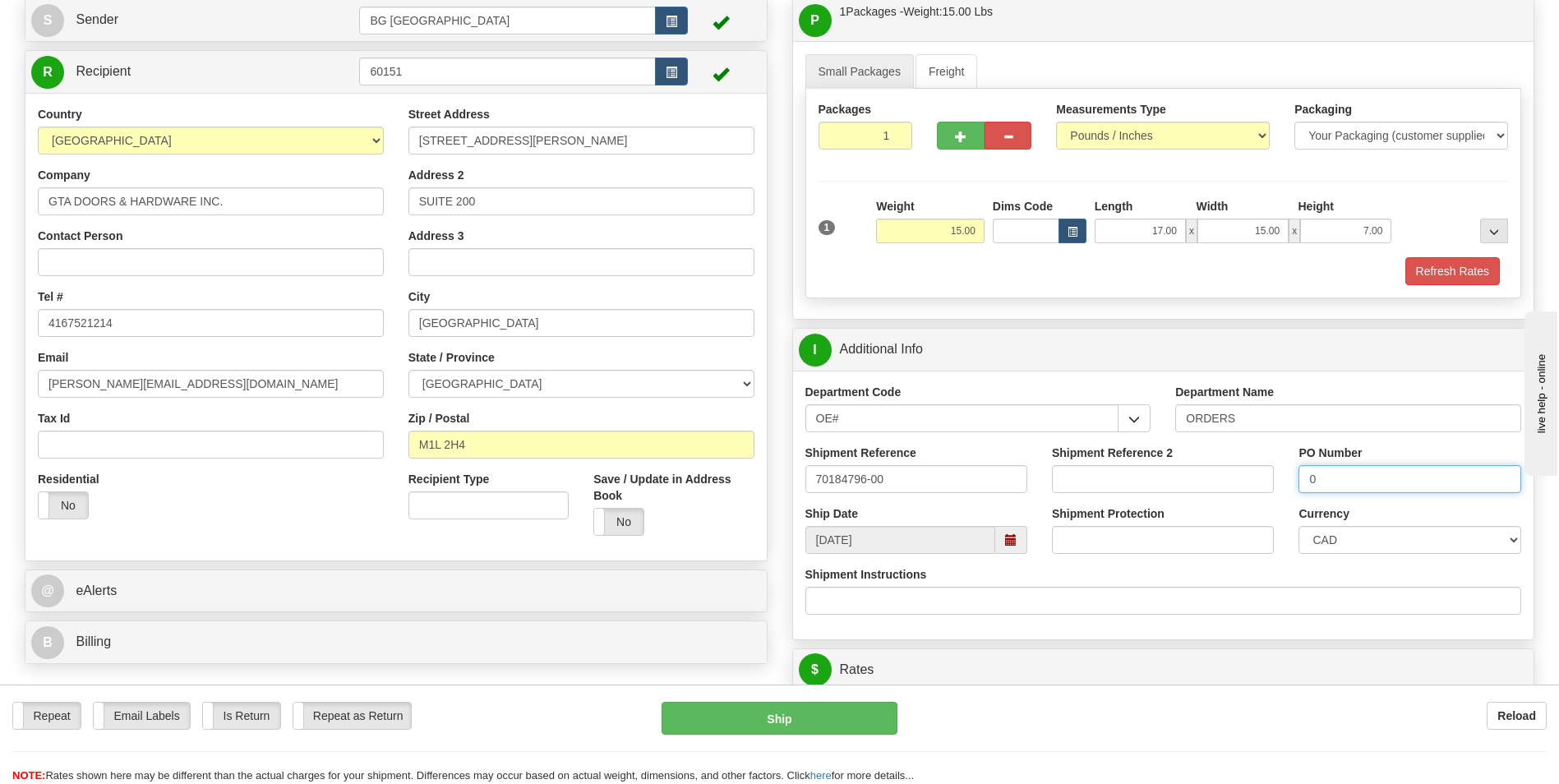
scroll to position [411, 0]
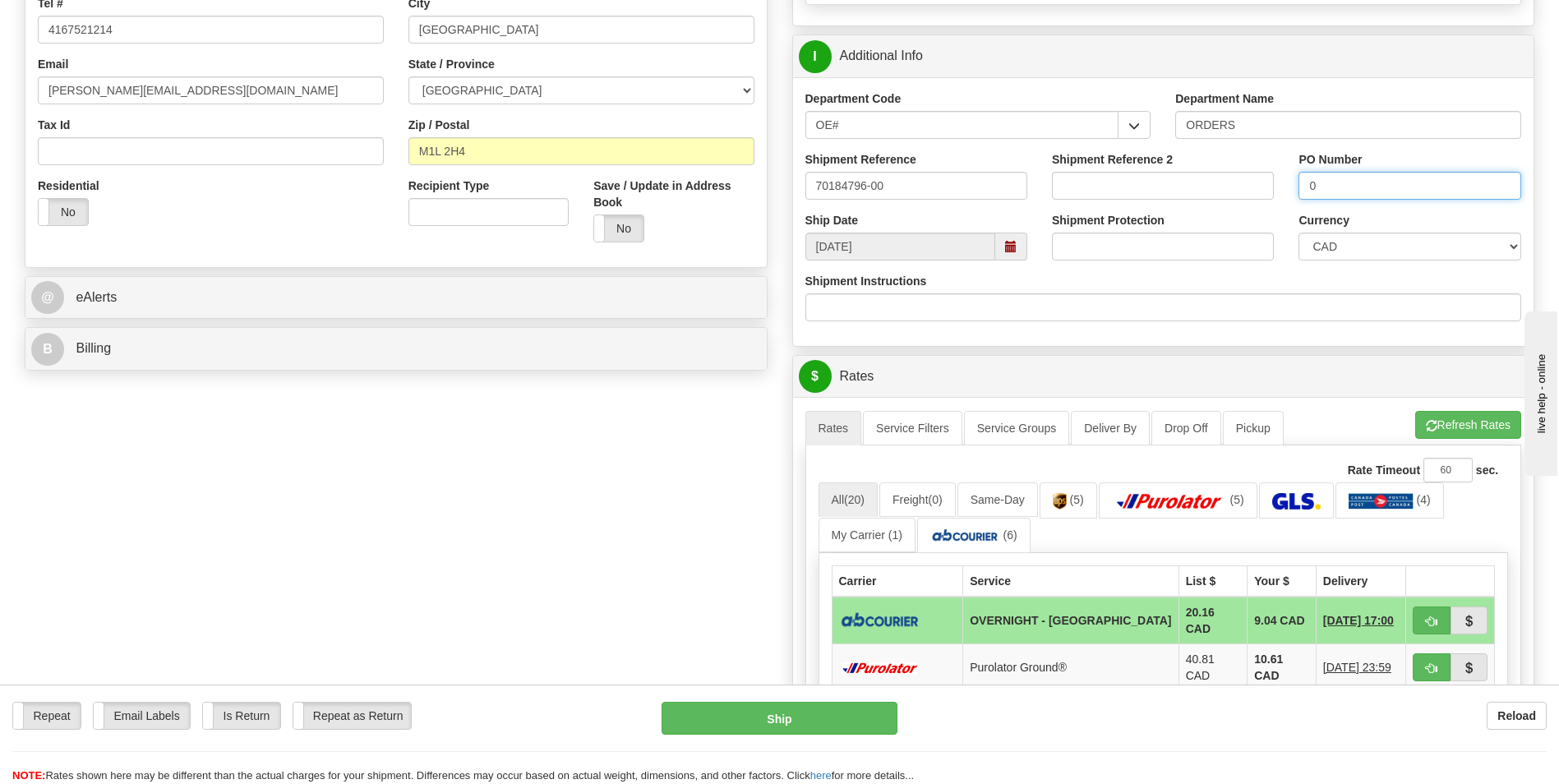
type input "0"
click at [1409, 430] on ul "Rates Service Filters Service Groups Deliver By Drop Off Pickup Refresh Rates C…" at bounding box center [1163, 428] width 716 height 34
click at [1415, 425] on button "Refresh Rates" at bounding box center [1468, 425] width 106 height 28
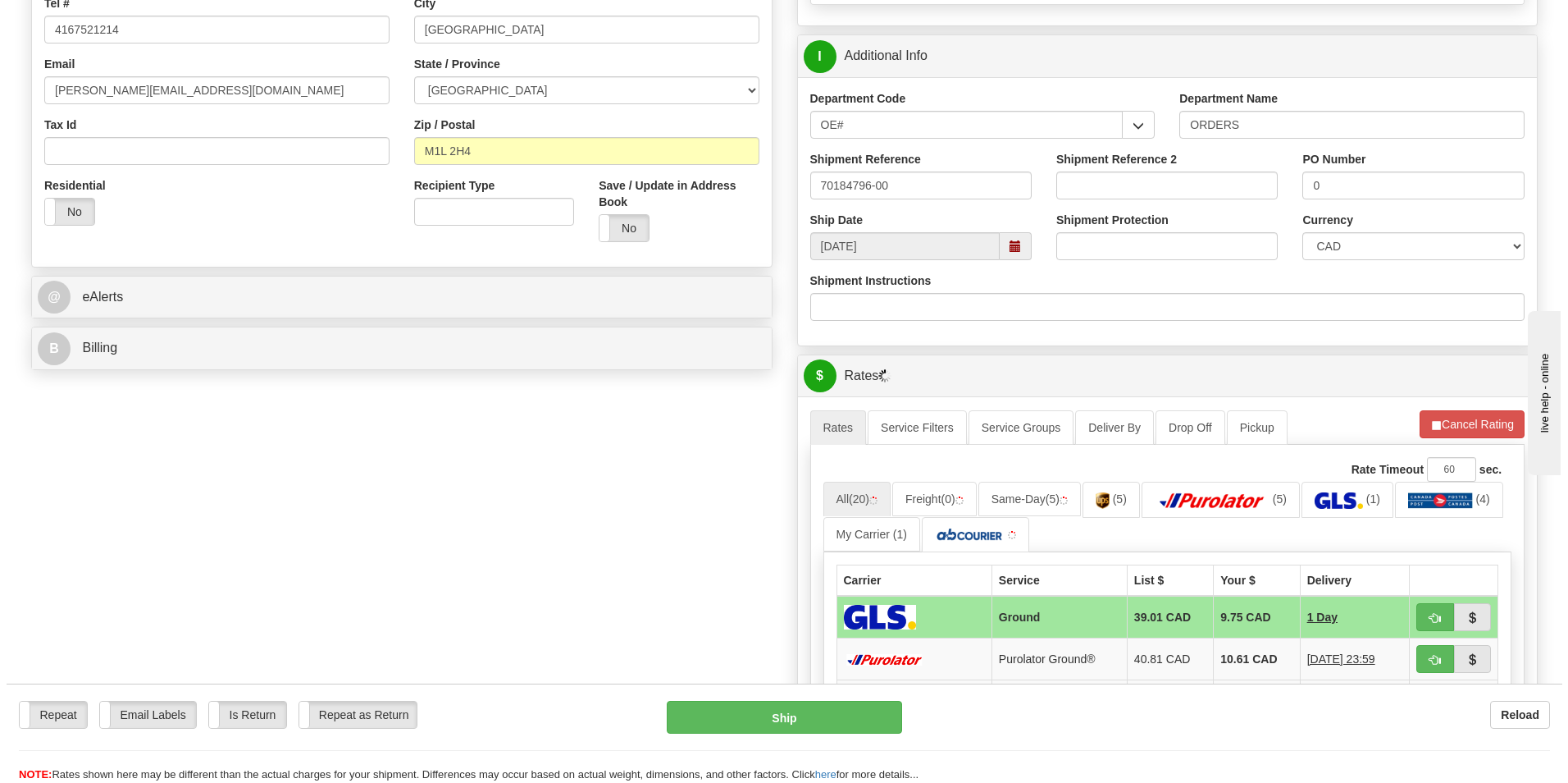
scroll to position [574, 0]
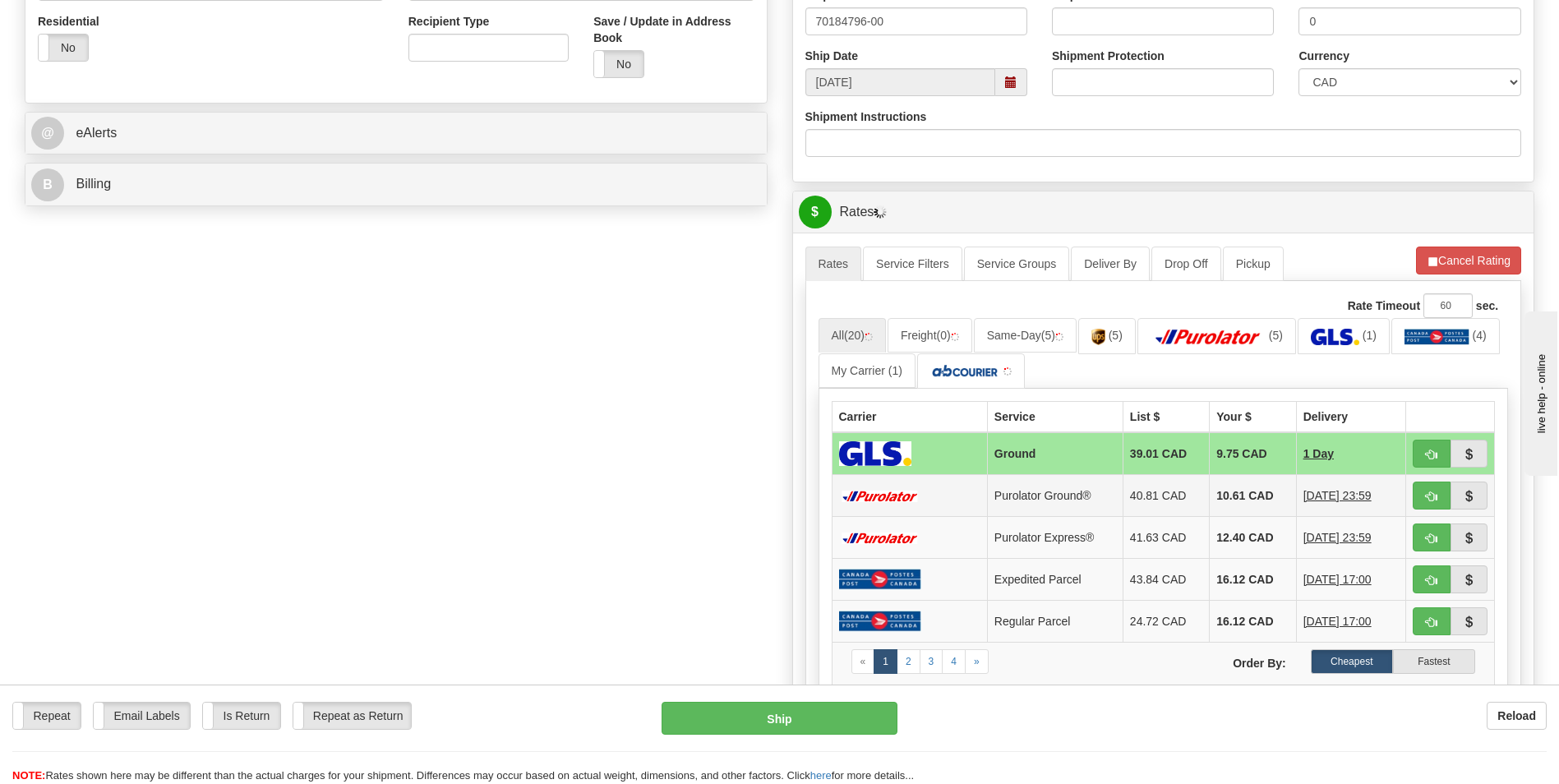
click at [1230, 482] on td "10.61 CAD" at bounding box center [1253, 496] width 87 height 42
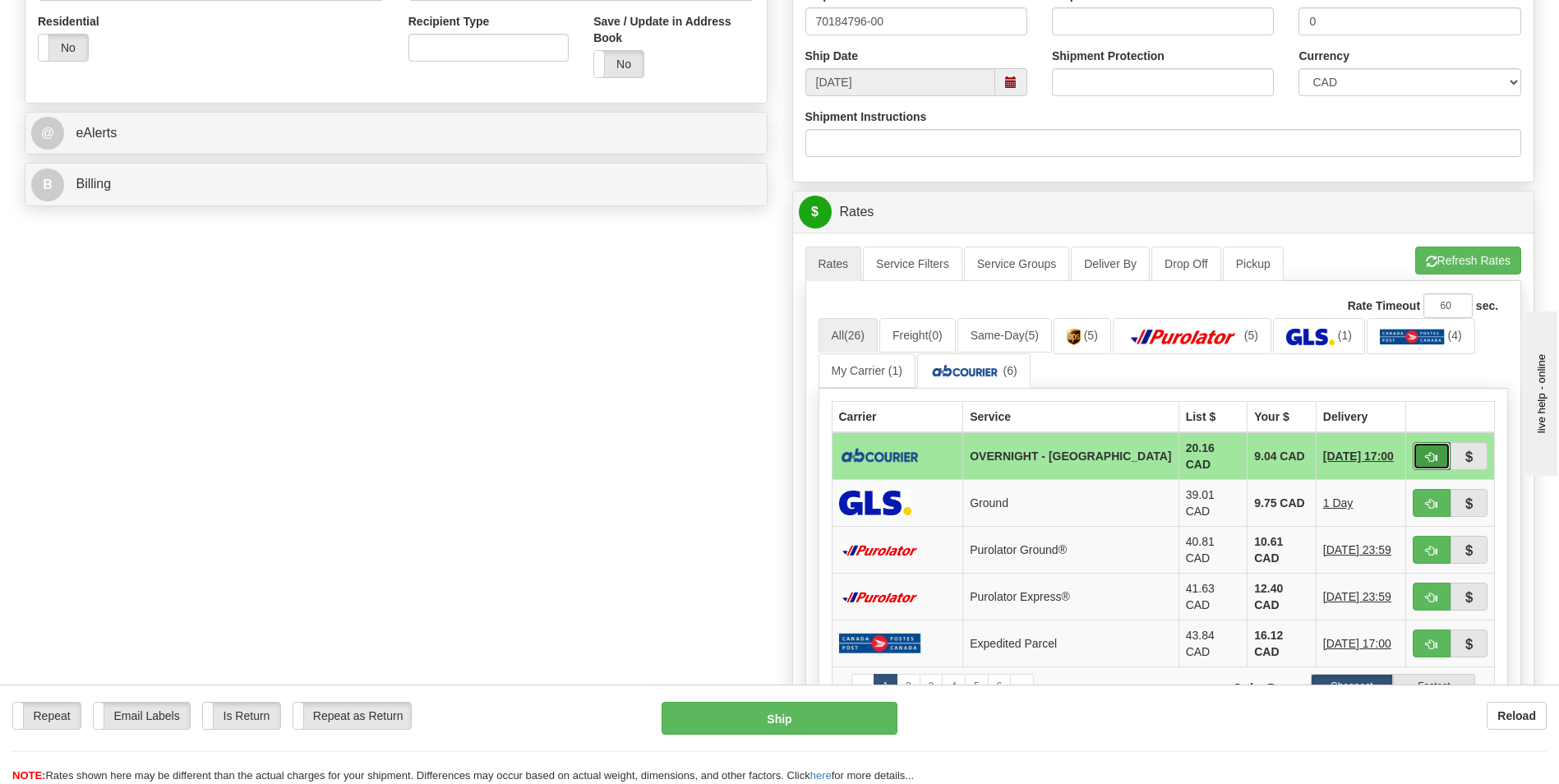
click at [1417, 443] on button "button" at bounding box center [1431, 455] width 38 height 28
type input "4"
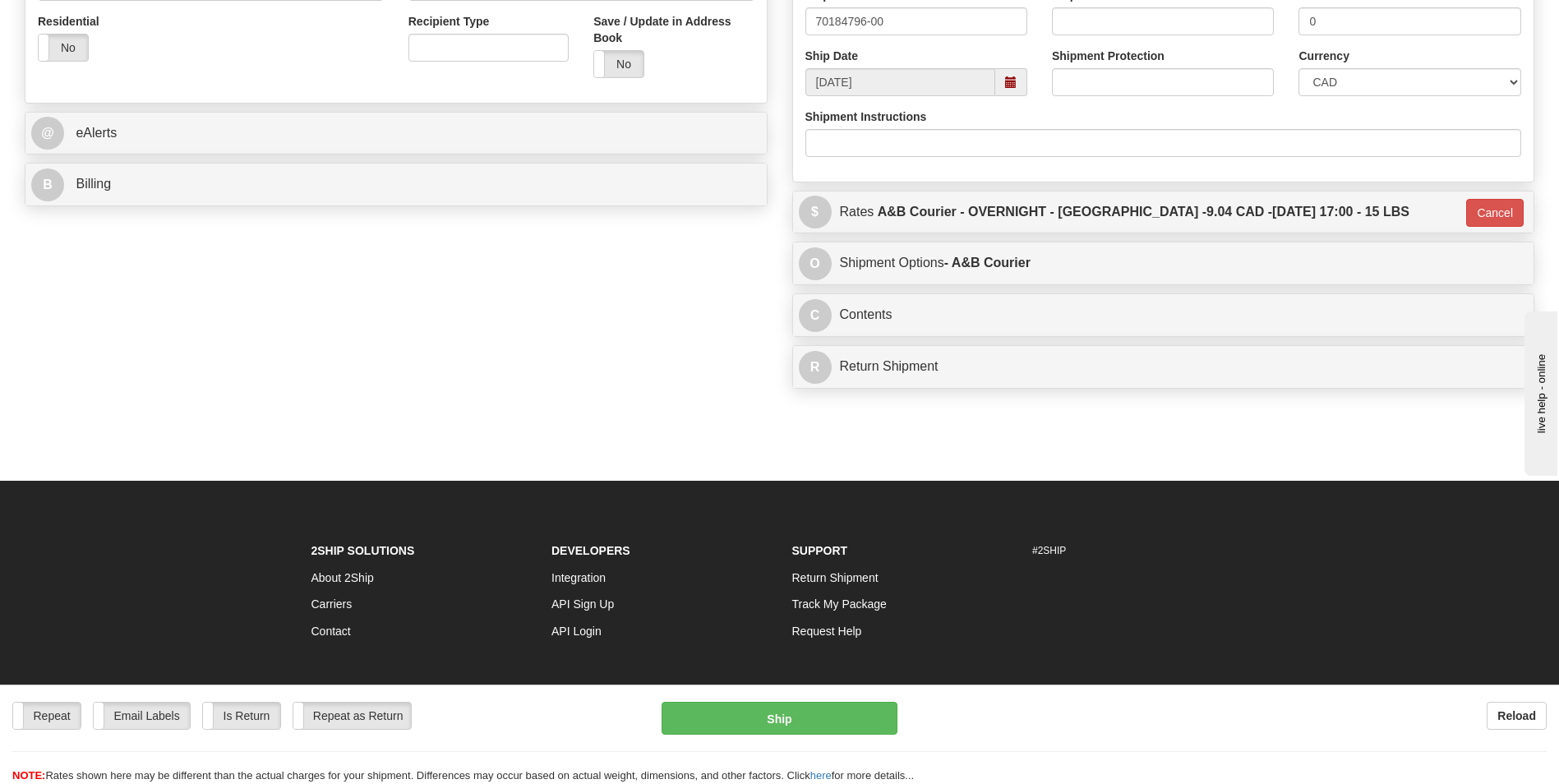
click at [821, 701] on div "Repeat Repeat Email Labels Email Labels Edit Is Return Is Return Repeat as Retu…" at bounding box center [779, 734] width 1559 height 100
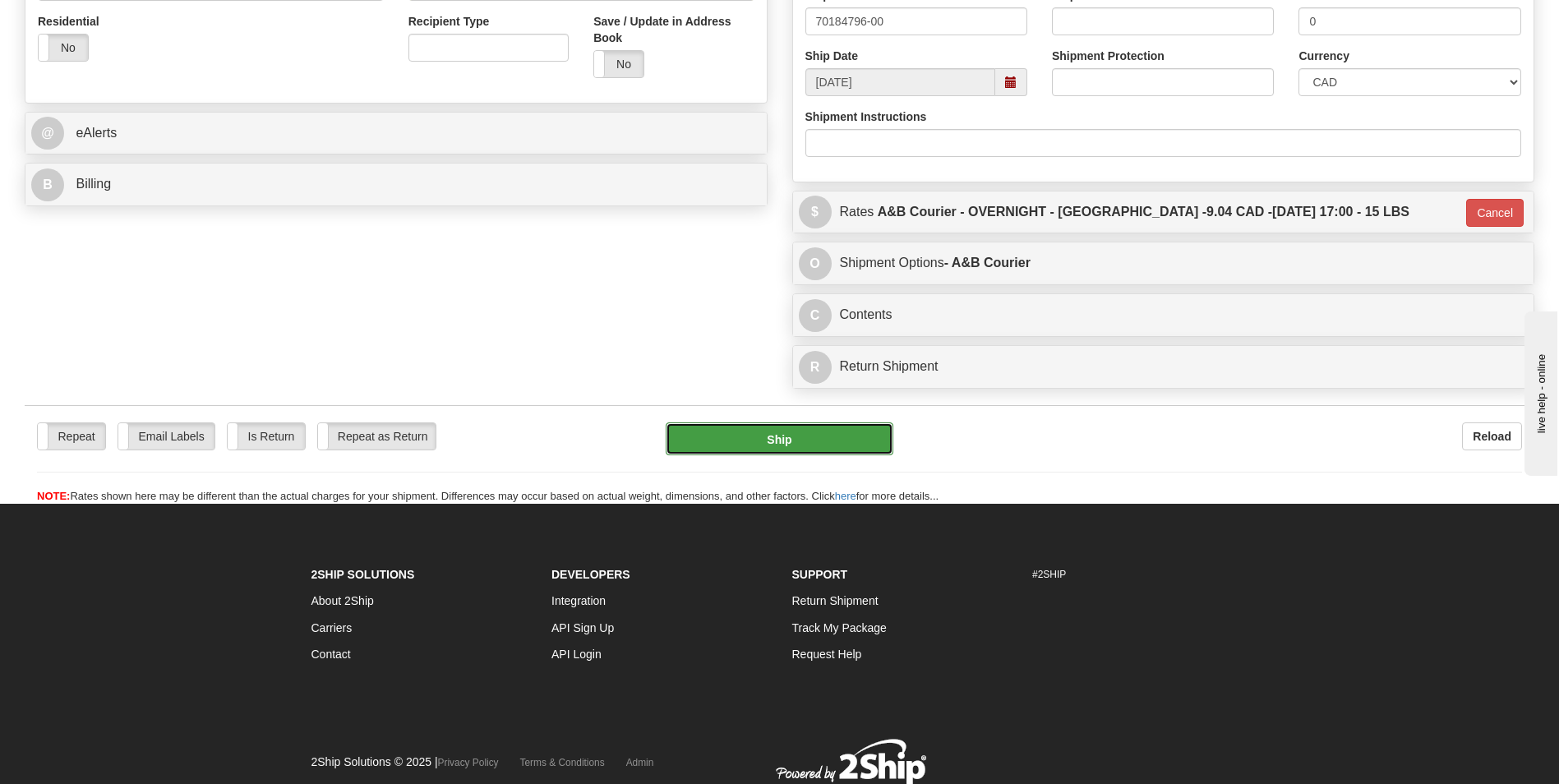
click at [778, 436] on button "Ship" at bounding box center [779, 438] width 227 height 33
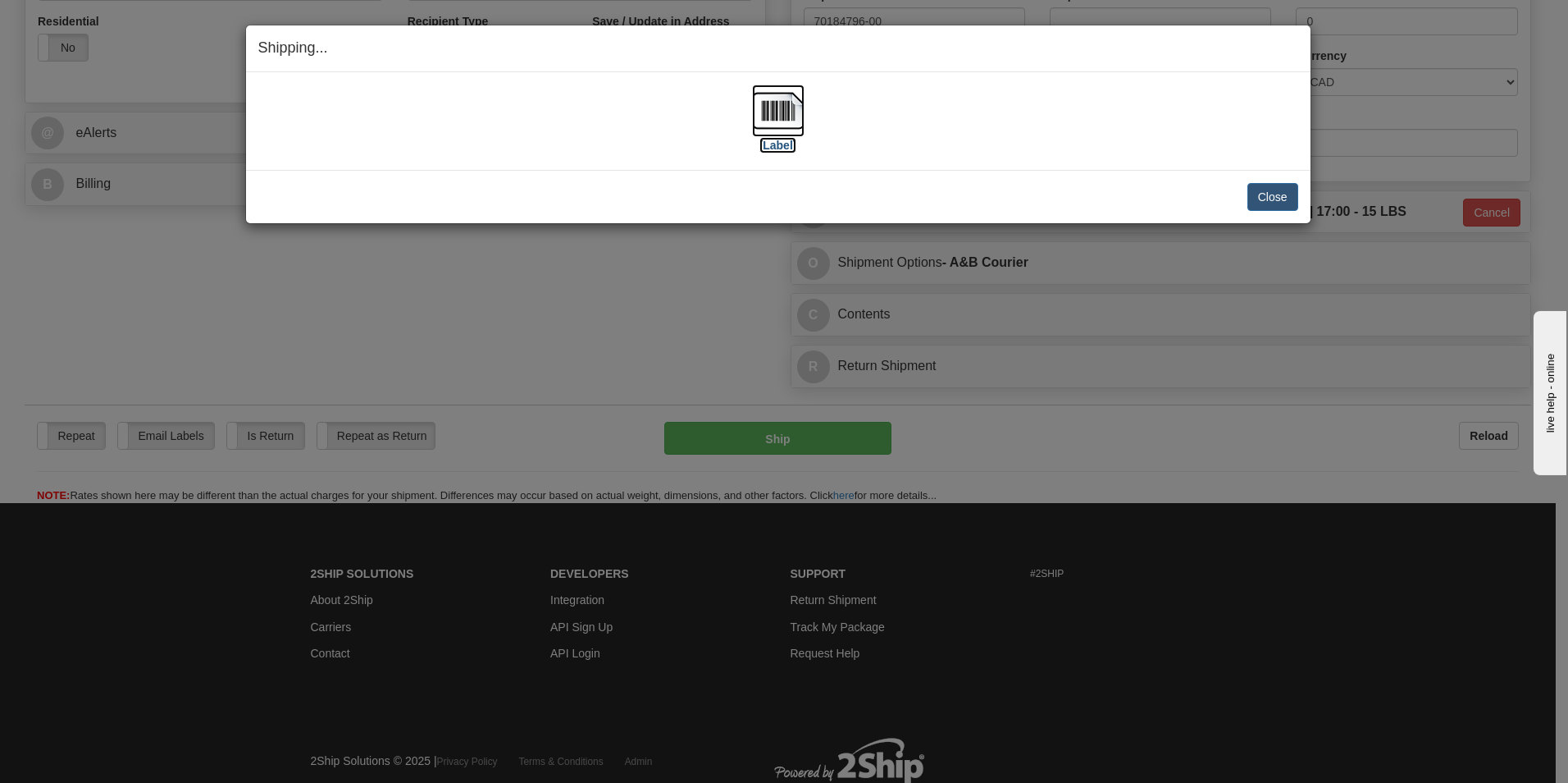
click at [784, 116] on img at bounding box center [778, 111] width 52 height 52
click at [1251, 185] on button "Close" at bounding box center [1273, 197] width 51 height 28
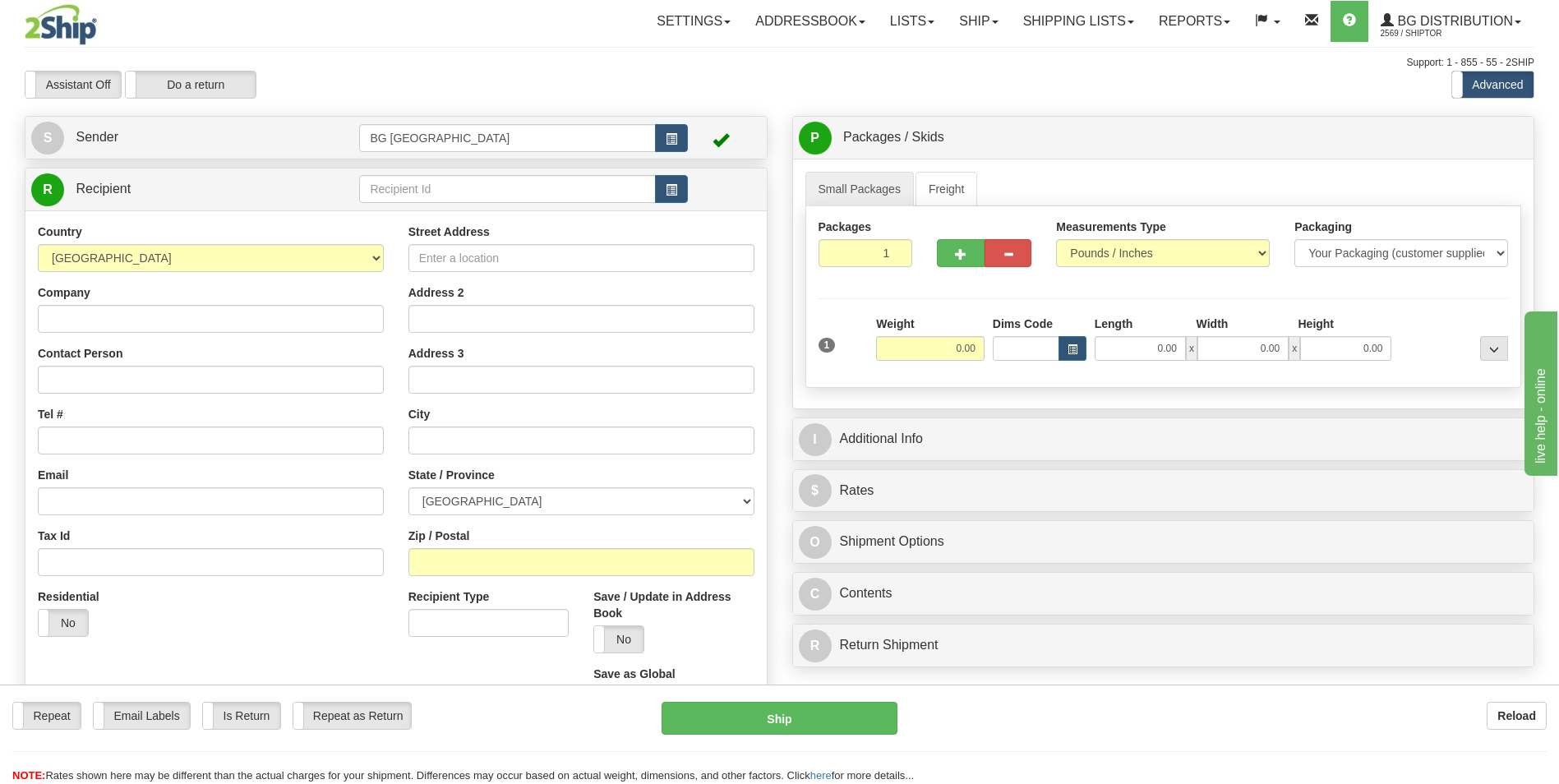
click at [402, 174] on td at bounding box center [523, 189] width 328 height 33
click at [400, 197] on input "text" at bounding box center [507, 189] width 296 height 28
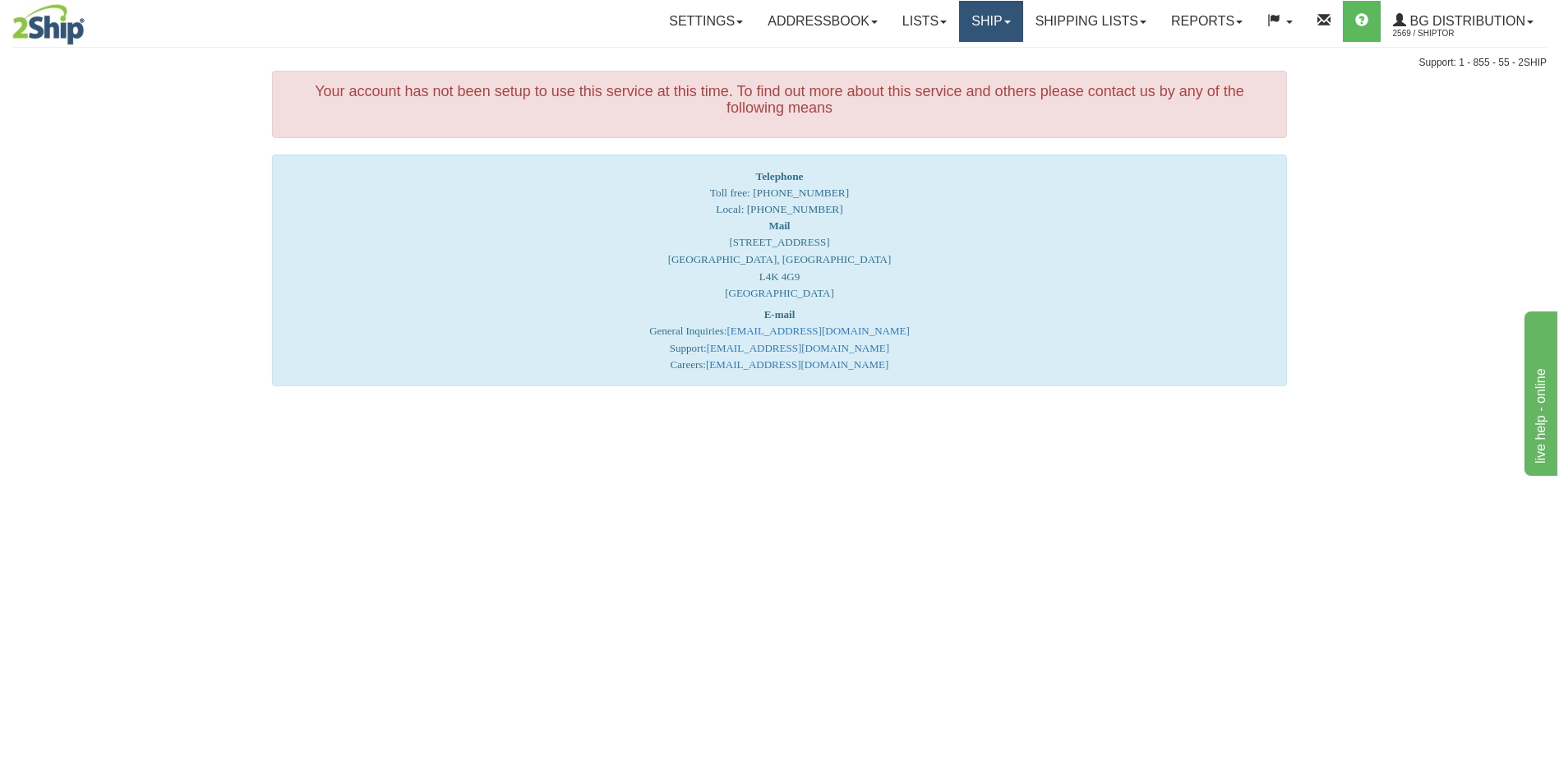
click at [1002, 36] on link "Ship" at bounding box center [991, 21] width 63 height 41
click at [992, 43] on ul "Ship Screen" at bounding box center [957, 57] width 131 height 31
click at [990, 19] on link "Ship" at bounding box center [991, 21] width 63 height 41
click at [965, 55] on link "Ship Screen" at bounding box center [957, 57] width 130 height 21
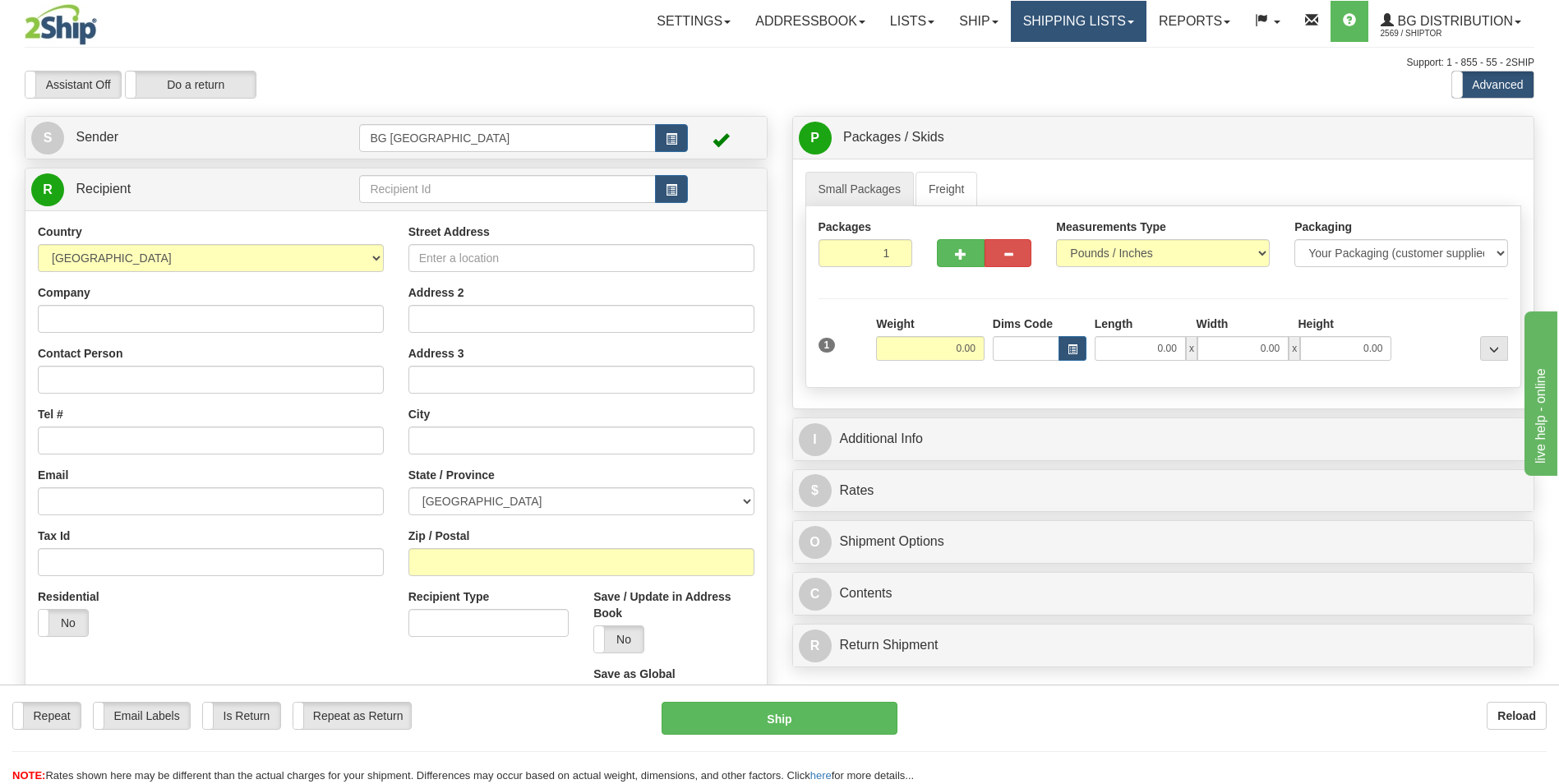
click at [1054, 21] on link "Shipping lists" at bounding box center [1079, 21] width 136 height 41
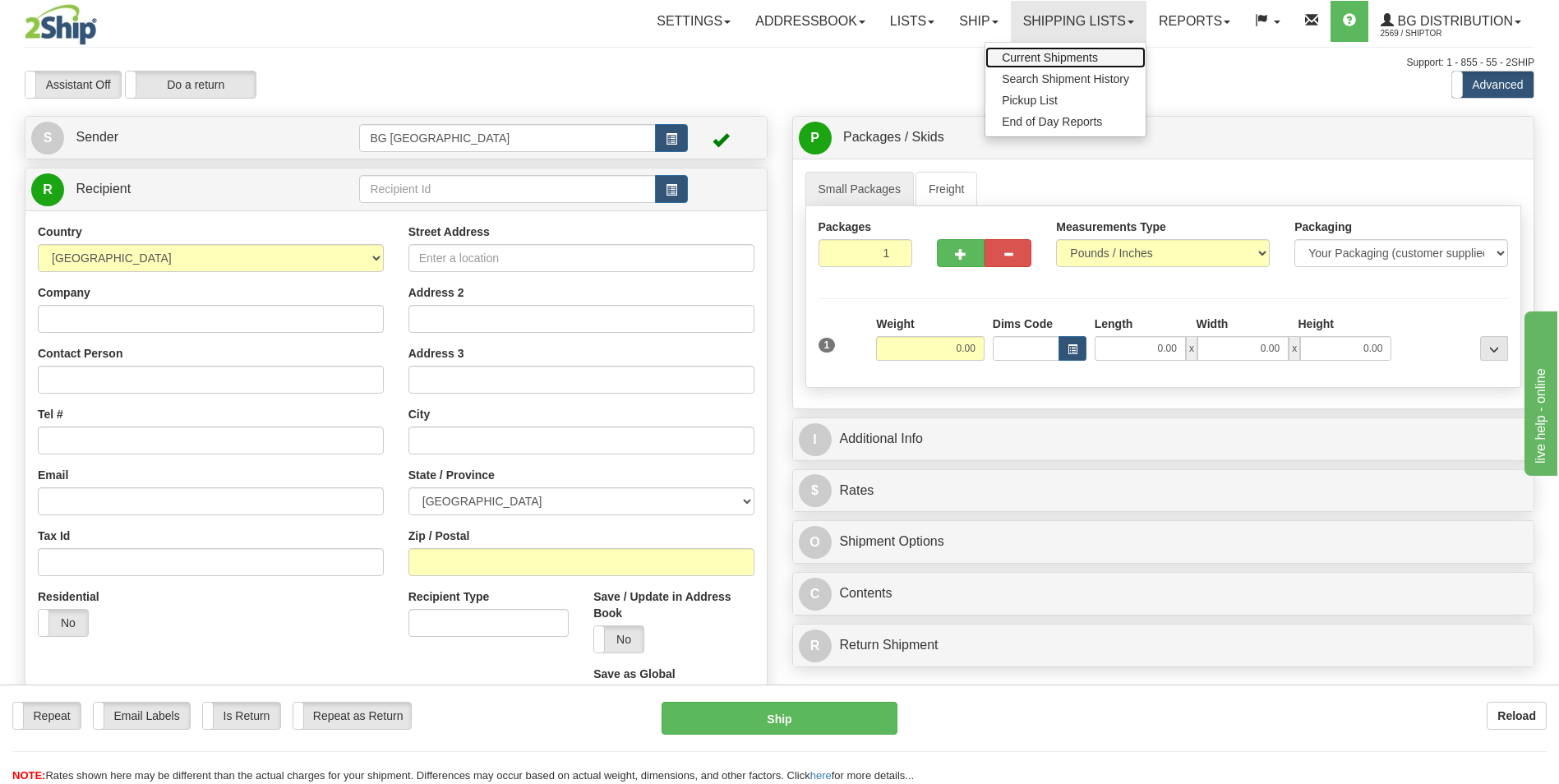
click at [1042, 52] on span "Current Shipments" at bounding box center [1050, 57] width 96 height 13
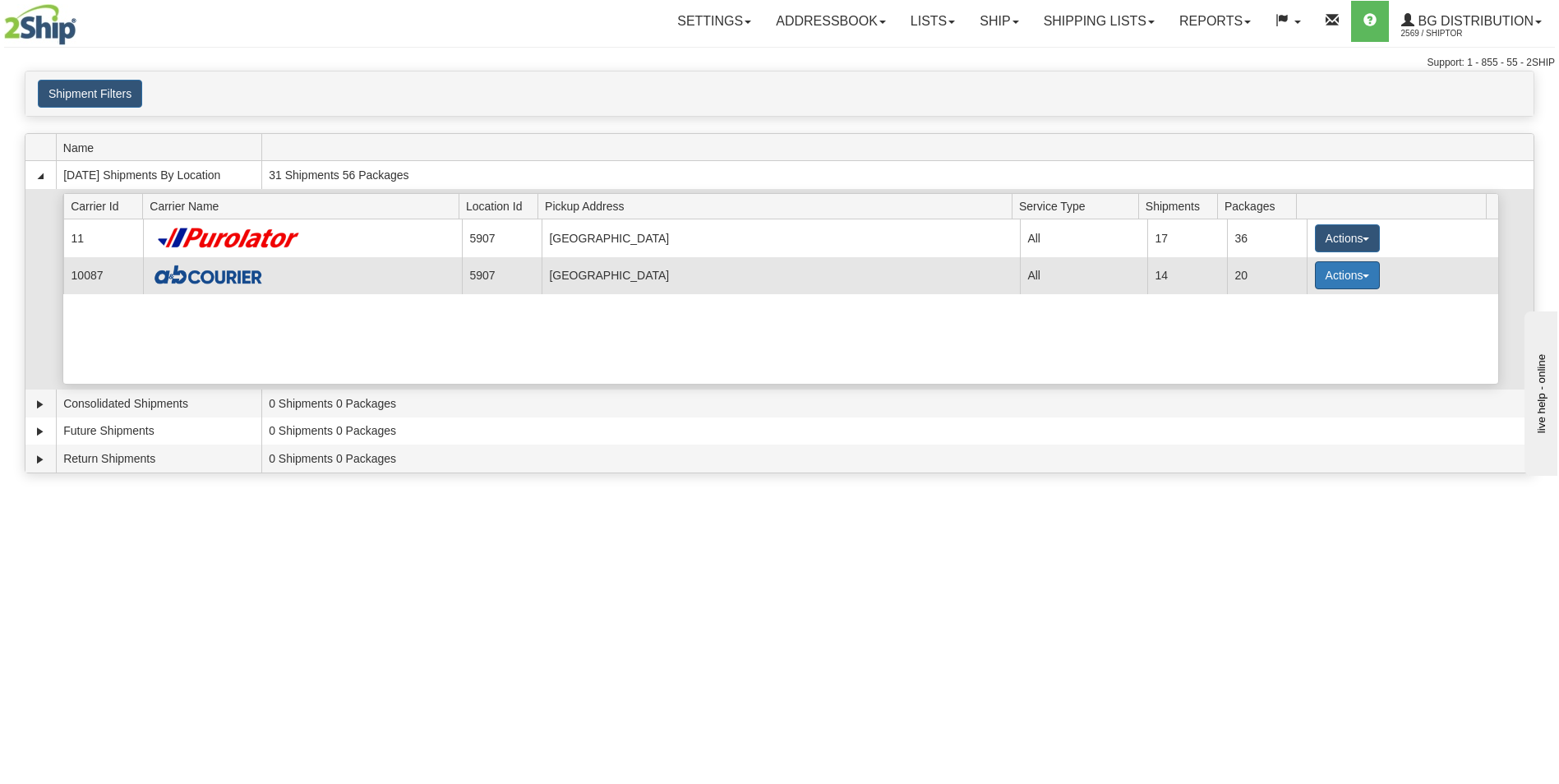
click at [1336, 281] on button "Actions" at bounding box center [1347, 275] width 66 height 28
click at [1294, 304] on span "Details" at bounding box center [1286, 305] width 45 height 11
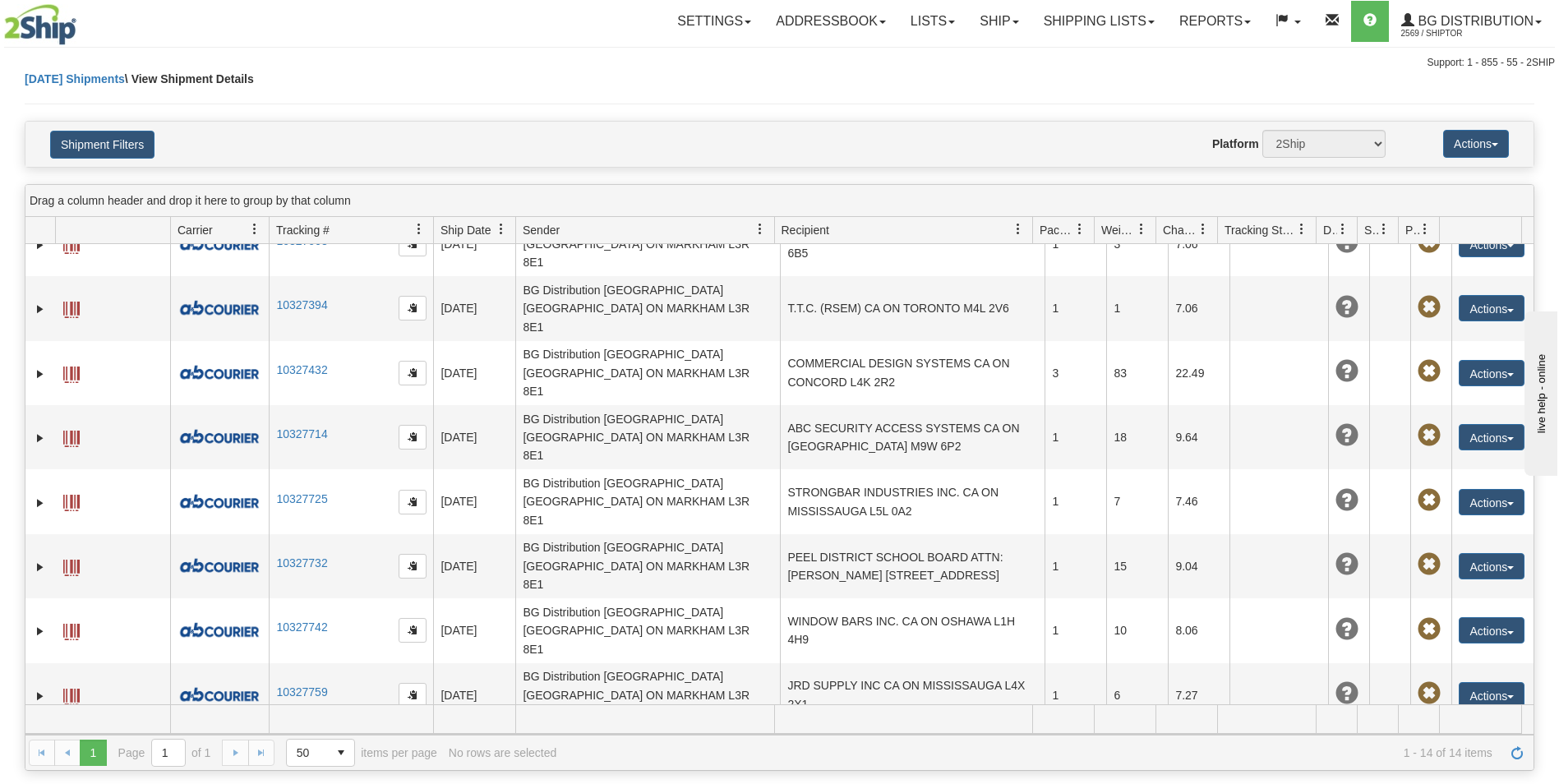
scroll to position [165, 0]
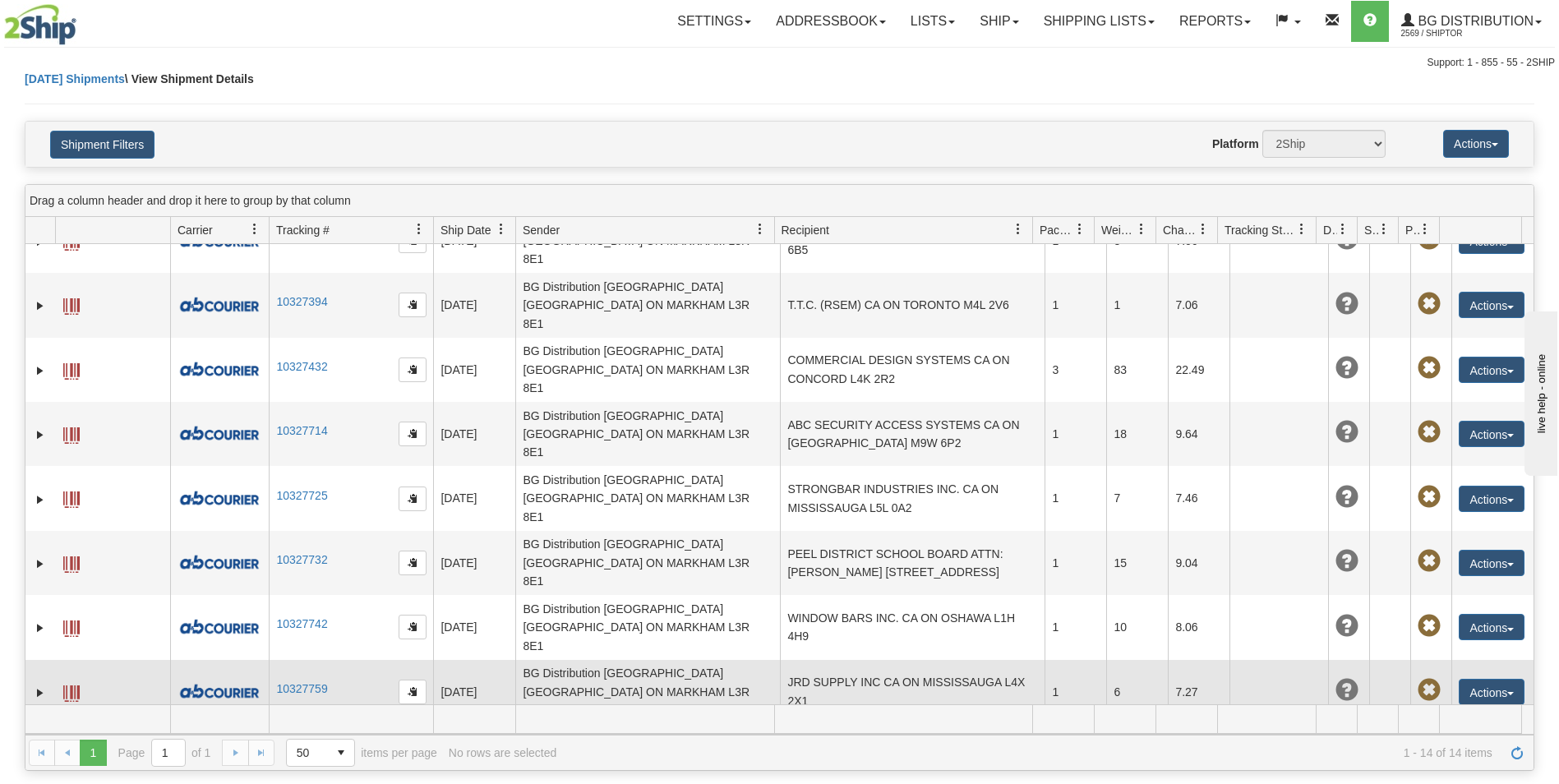
click at [903, 660] on td "JRD SUPPLY INC CA ON MISSISSAUGA L4X 2X1" at bounding box center [912, 691] width 264 height 64
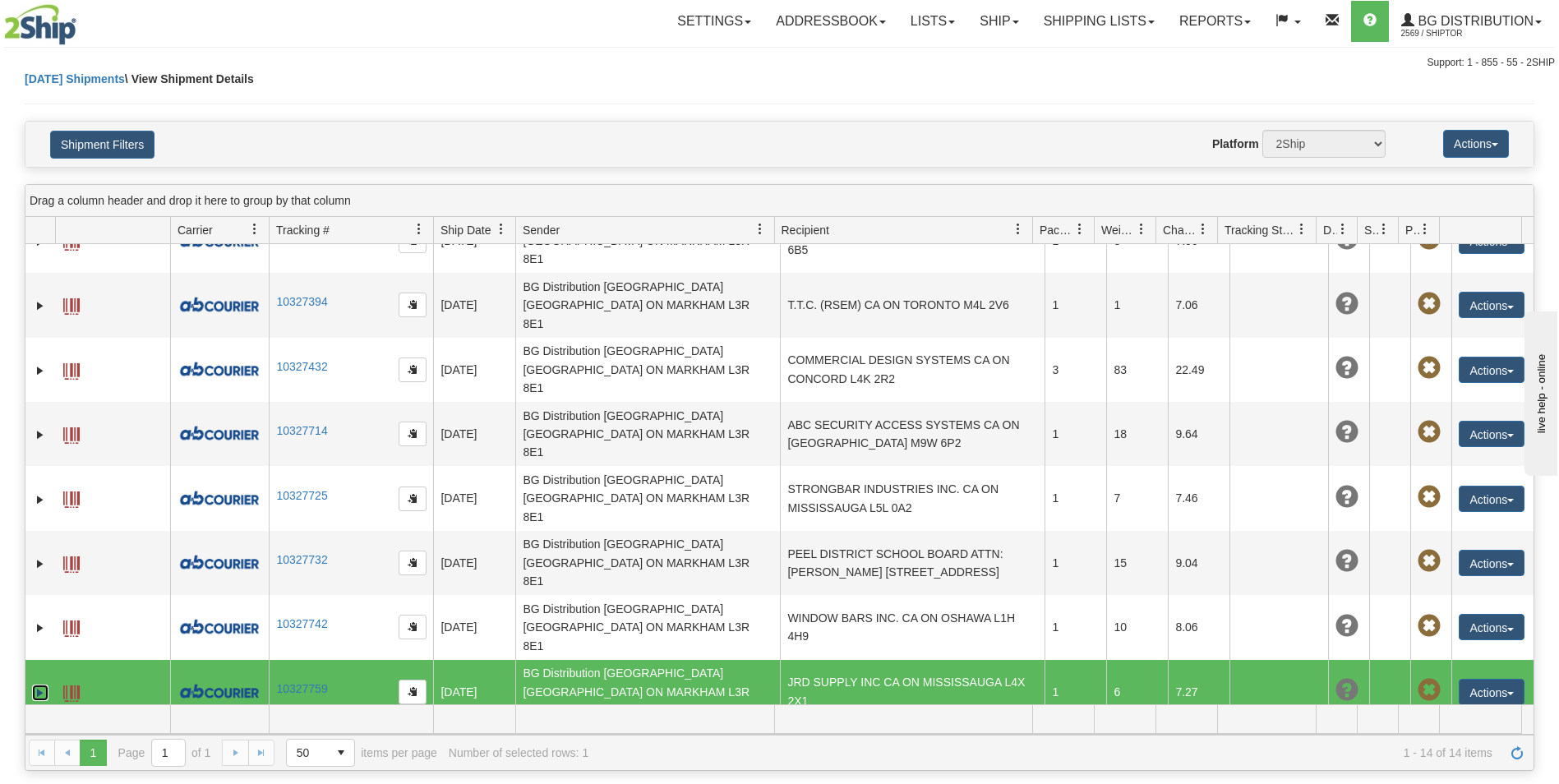
click at [39, 684] on link "Expand" at bounding box center [39, 692] width 16 height 16
click at [108, 771] on link "Label" at bounding box center [97, 777] width 39 height 13
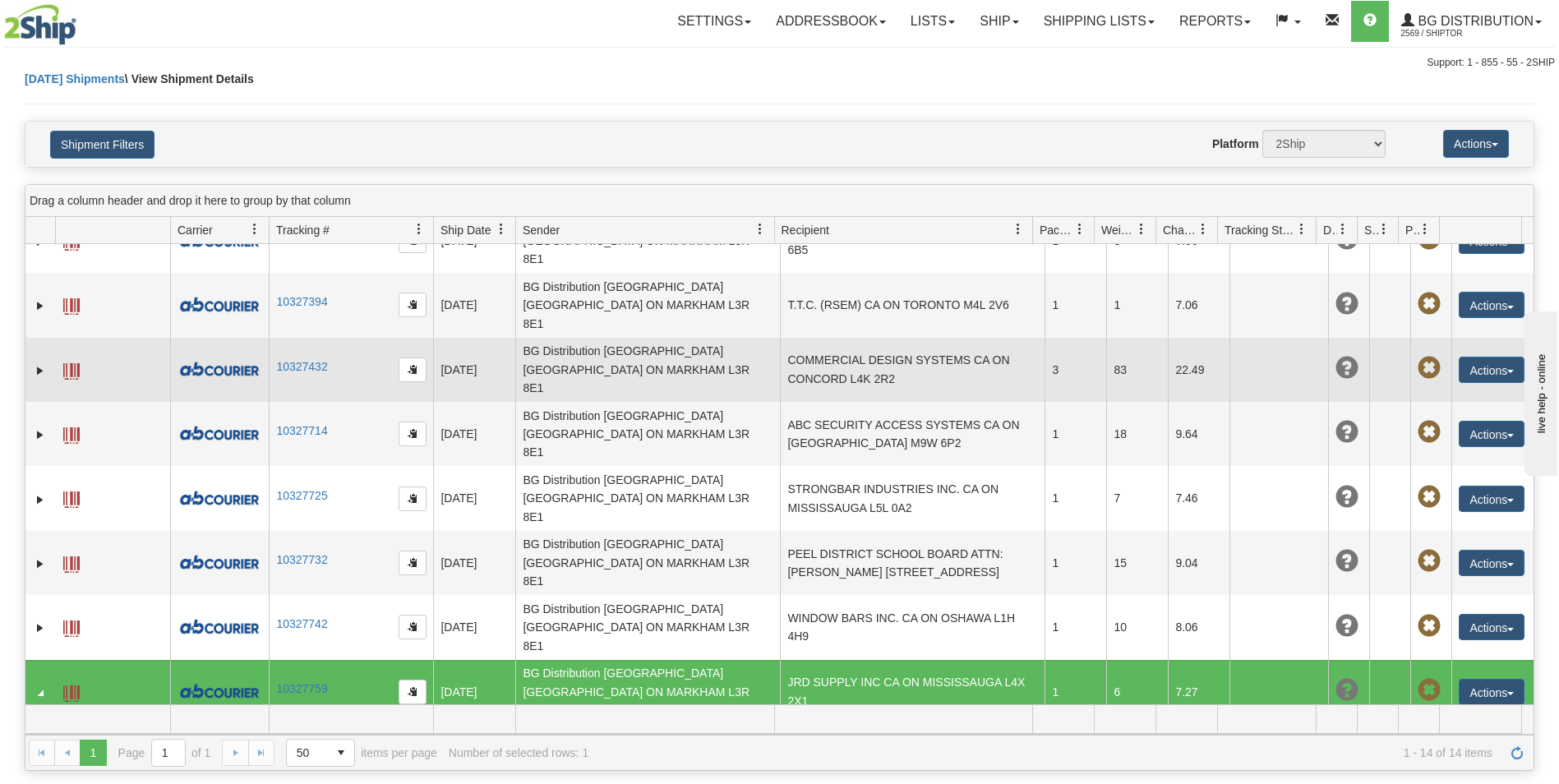
click at [790, 338] on td "COMMERCIAL DESIGN SYSTEMS CA ON CONCORD L4K 2R2" at bounding box center [912, 370] width 264 height 64
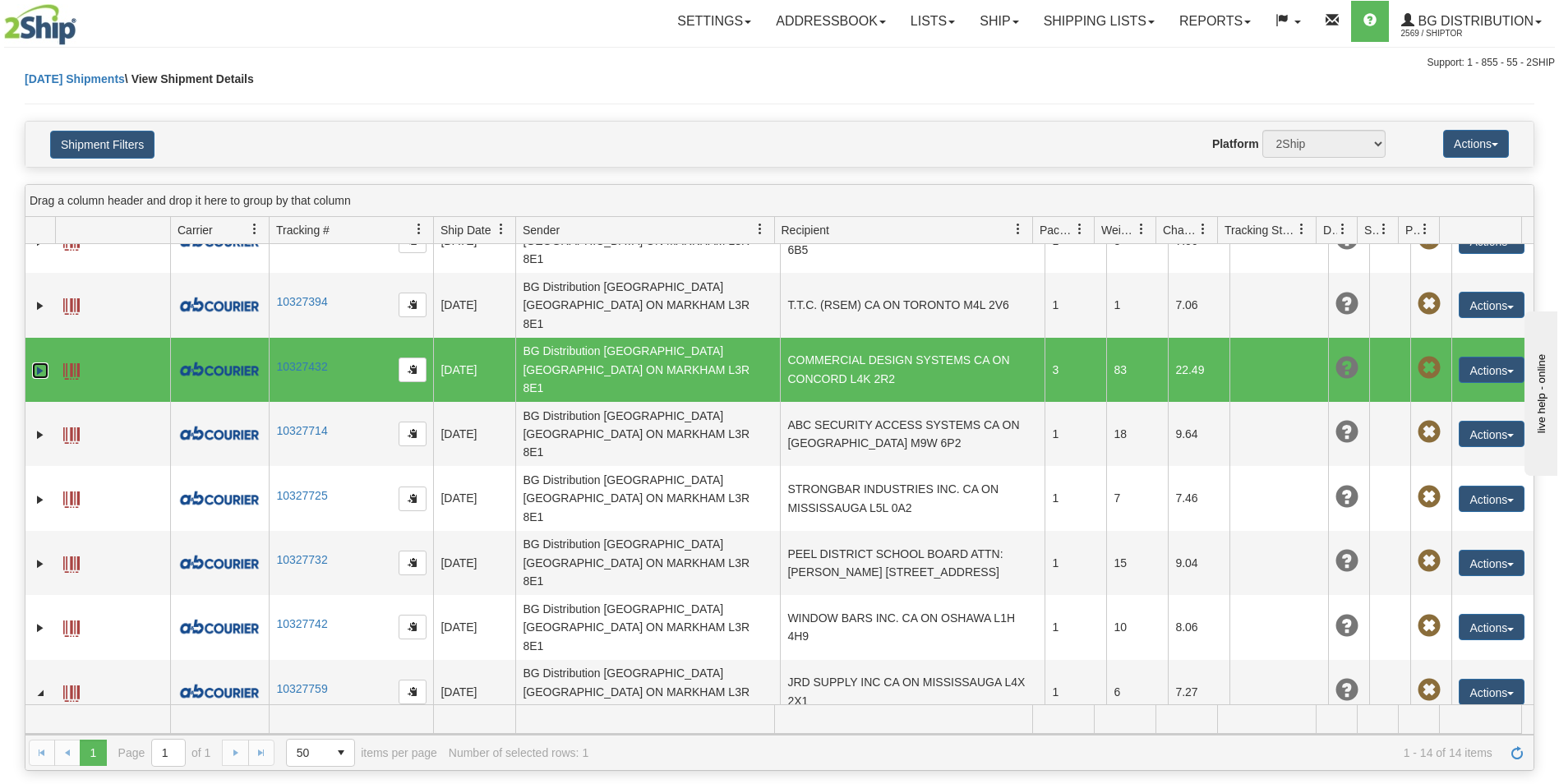
click at [44, 362] on link "Expand" at bounding box center [39, 370] width 16 height 16
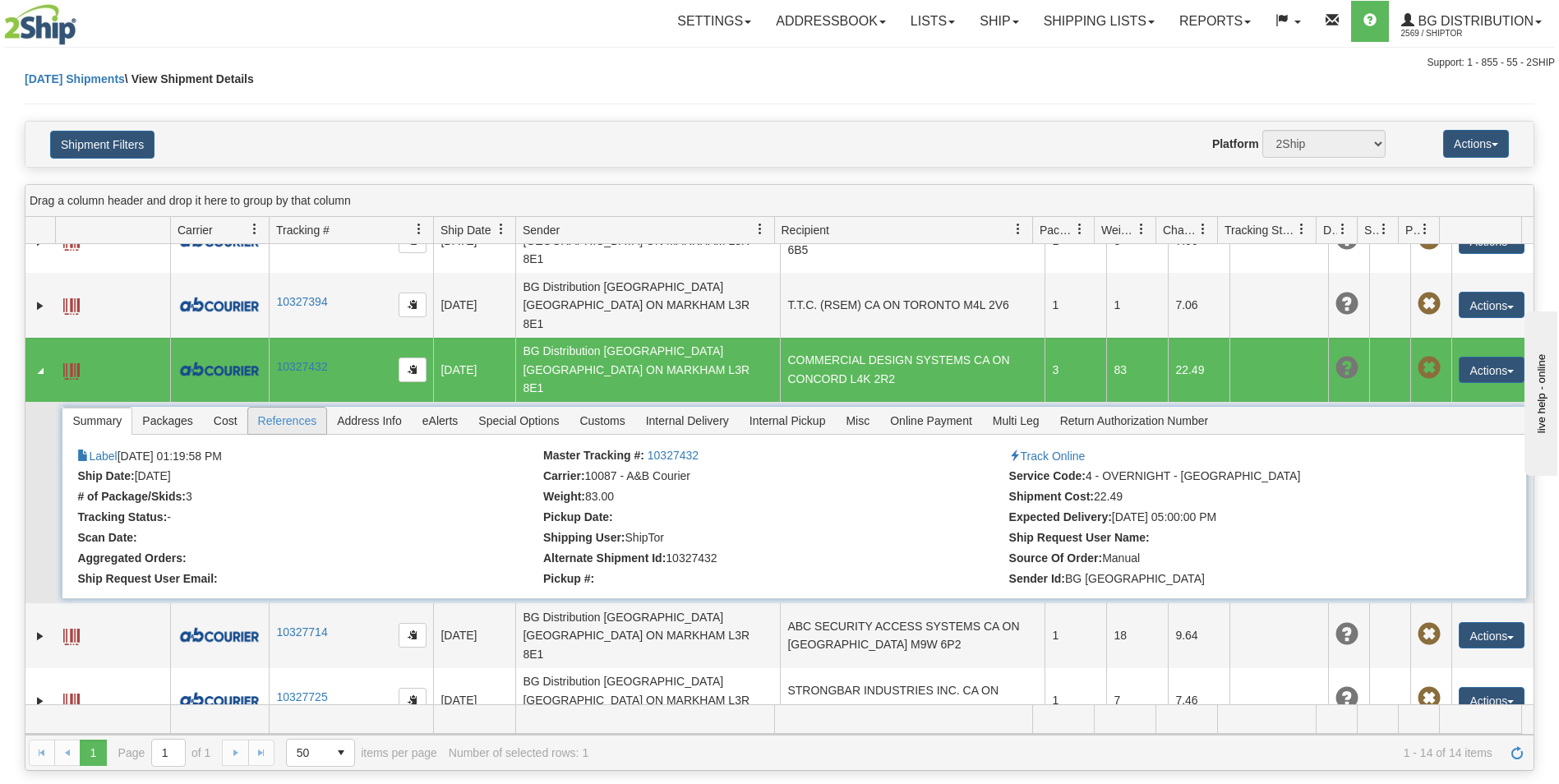
click at [306, 407] on span "References" at bounding box center [287, 420] width 79 height 27
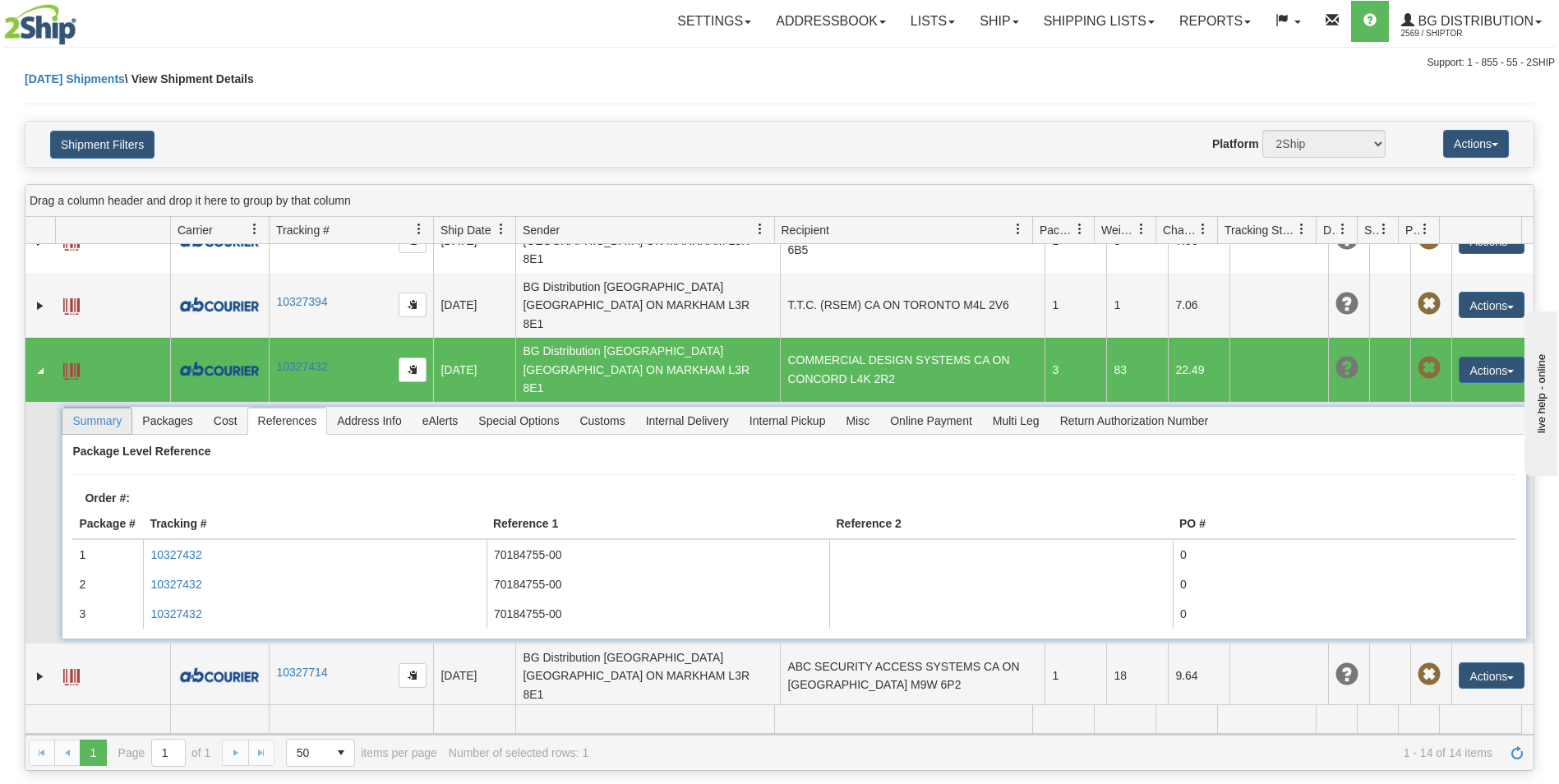
click at [91, 407] on span "Summary" at bounding box center [97, 420] width 69 height 27
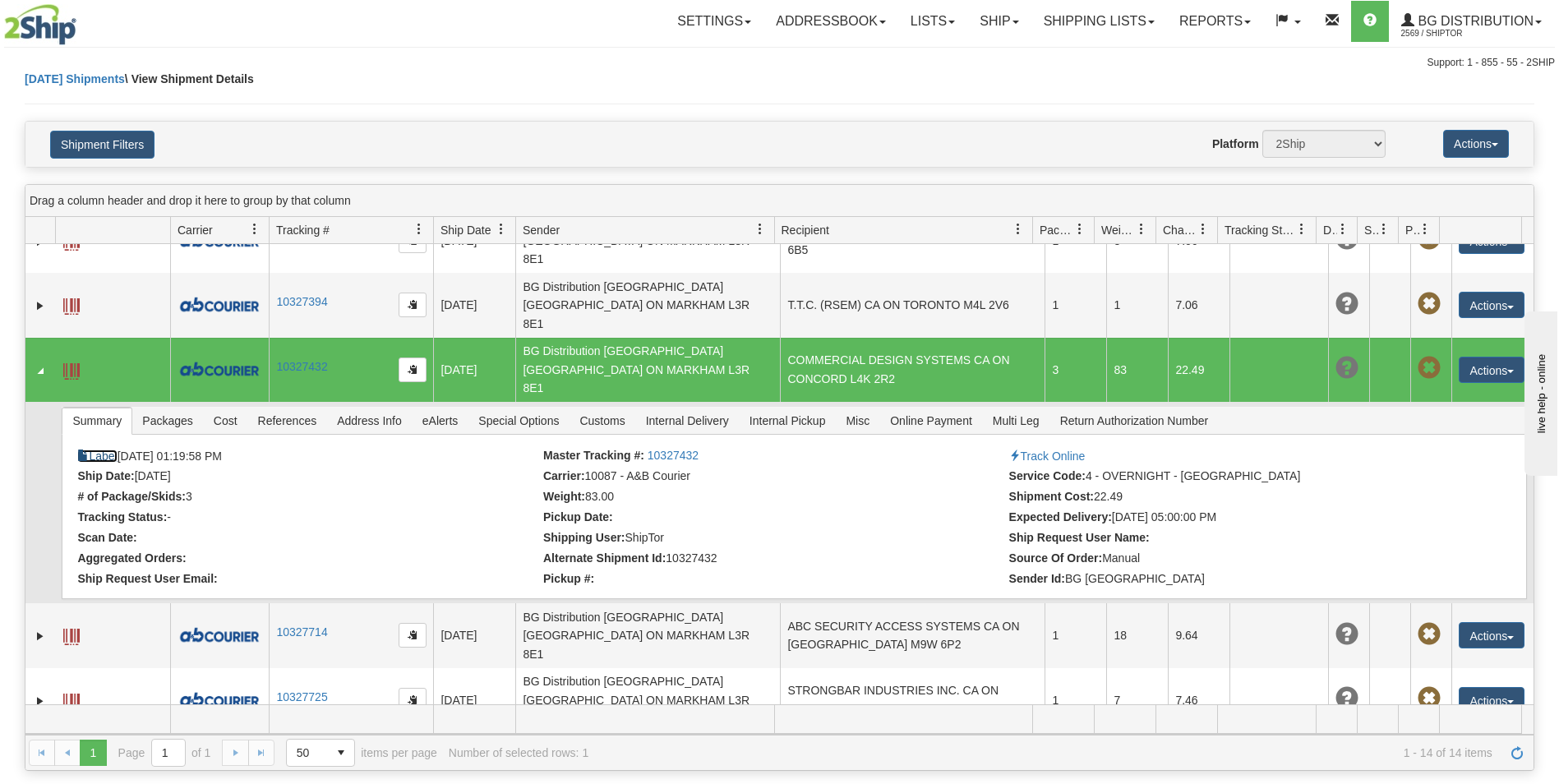
click at [113, 449] on link "Label" at bounding box center [97, 455] width 39 height 13
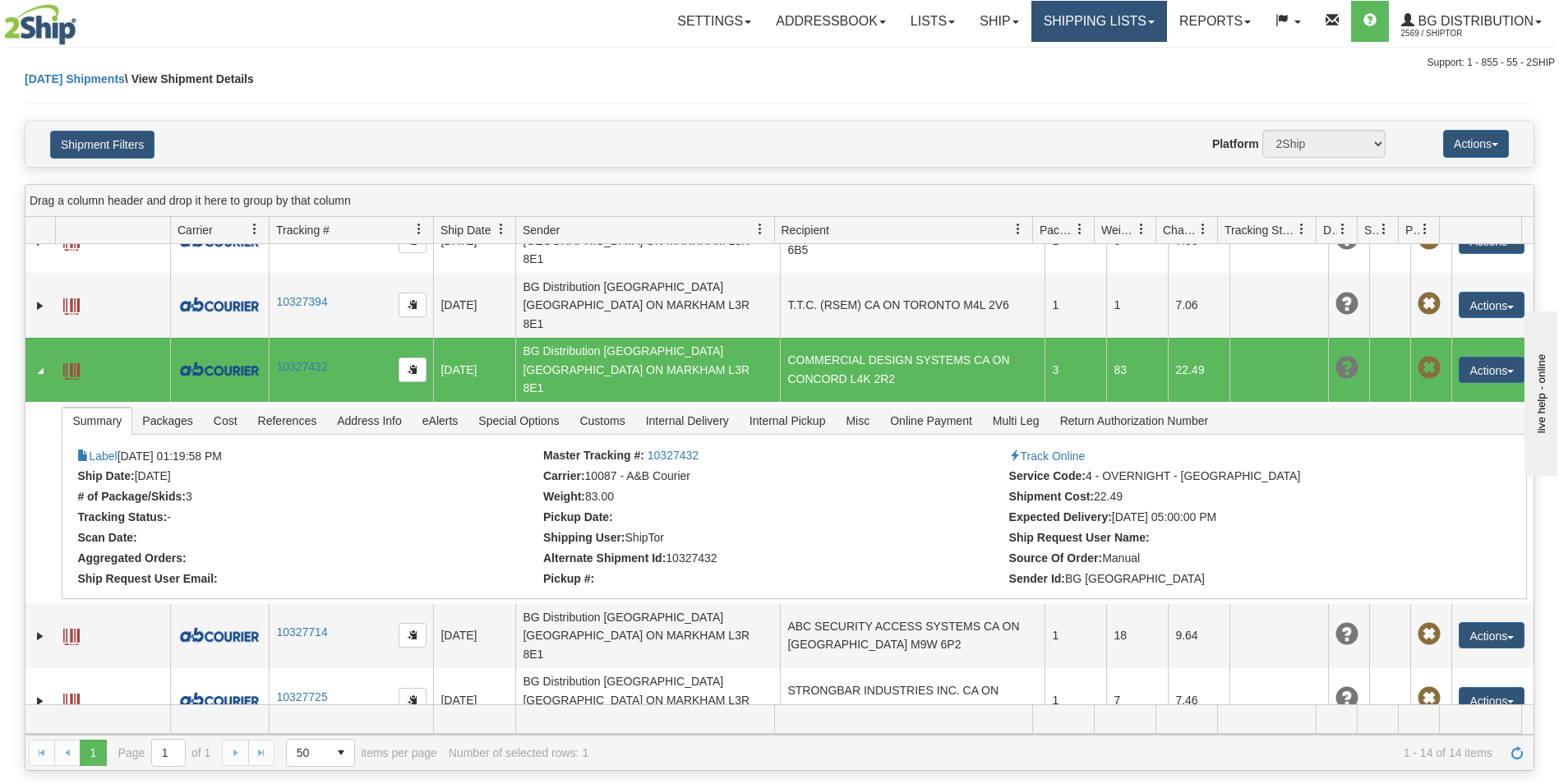
click at [1065, 22] on link "Shipping lists" at bounding box center [1099, 21] width 136 height 41
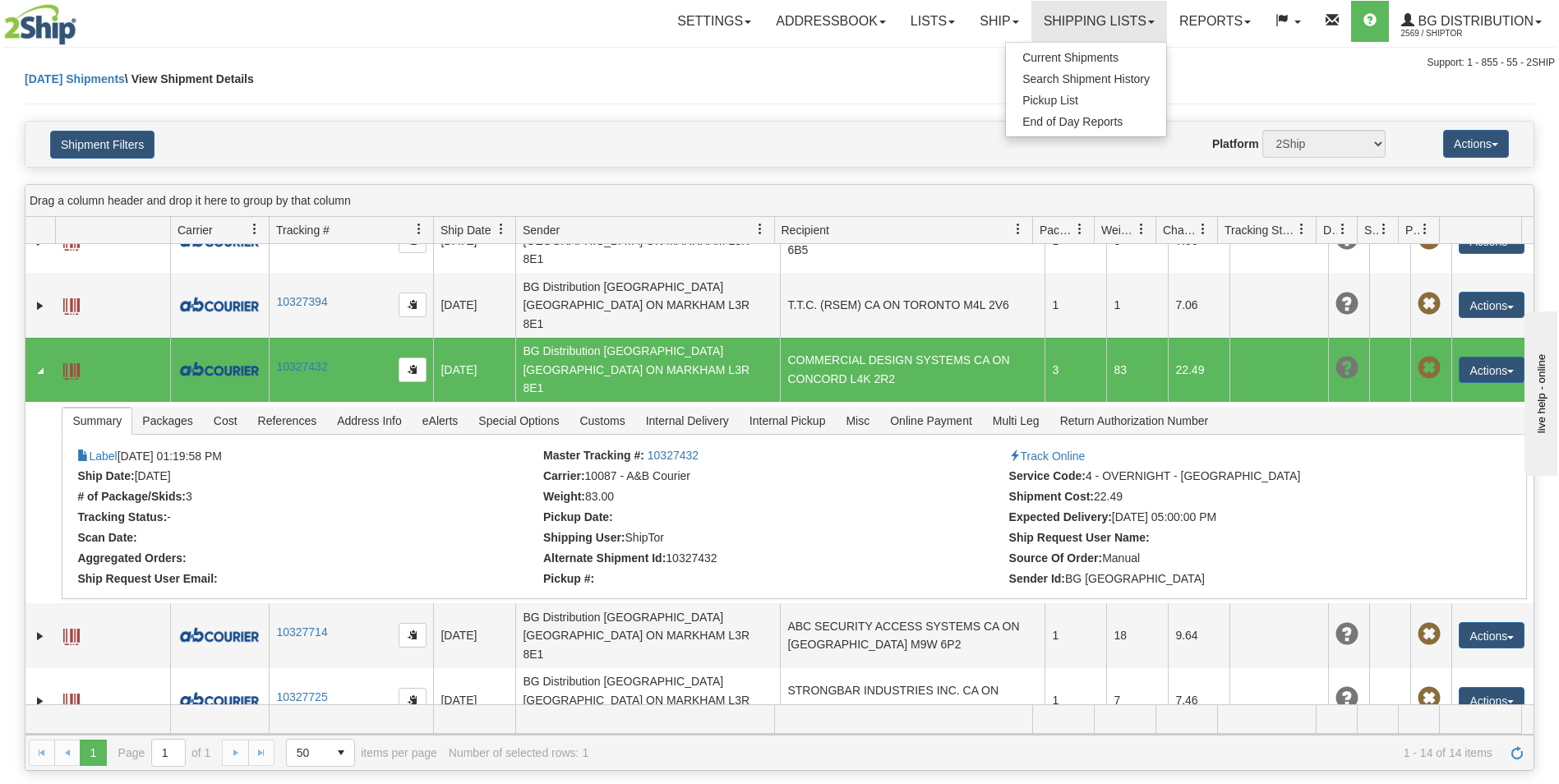
click at [1061, 45] on ul "Current Shipments Search Shipment History Pickup List End of Day Reports" at bounding box center [1085, 89] width 162 height 95
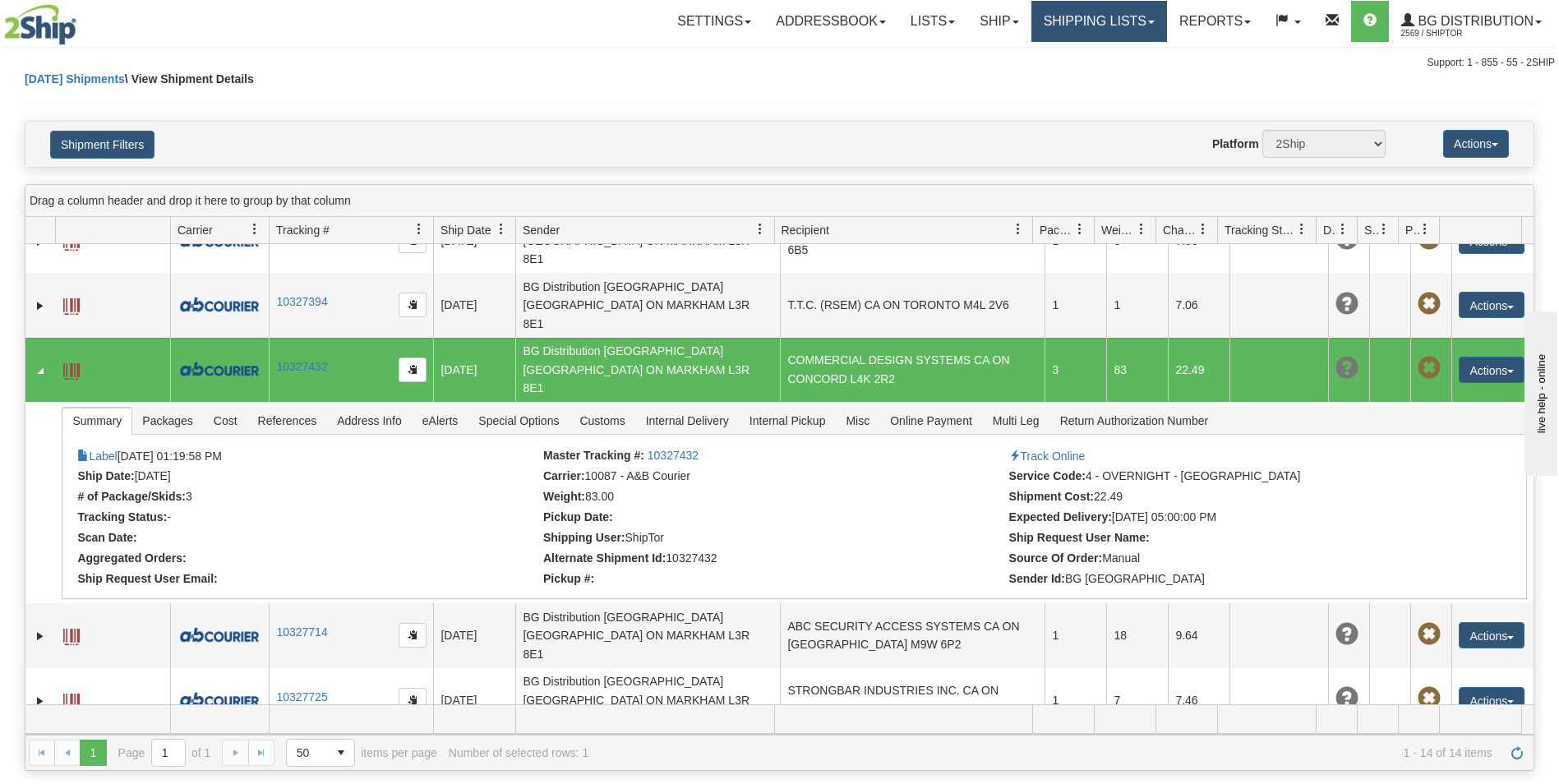
click at [1069, 31] on link "Shipping lists" at bounding box center [1099, 21] width 136 height 41
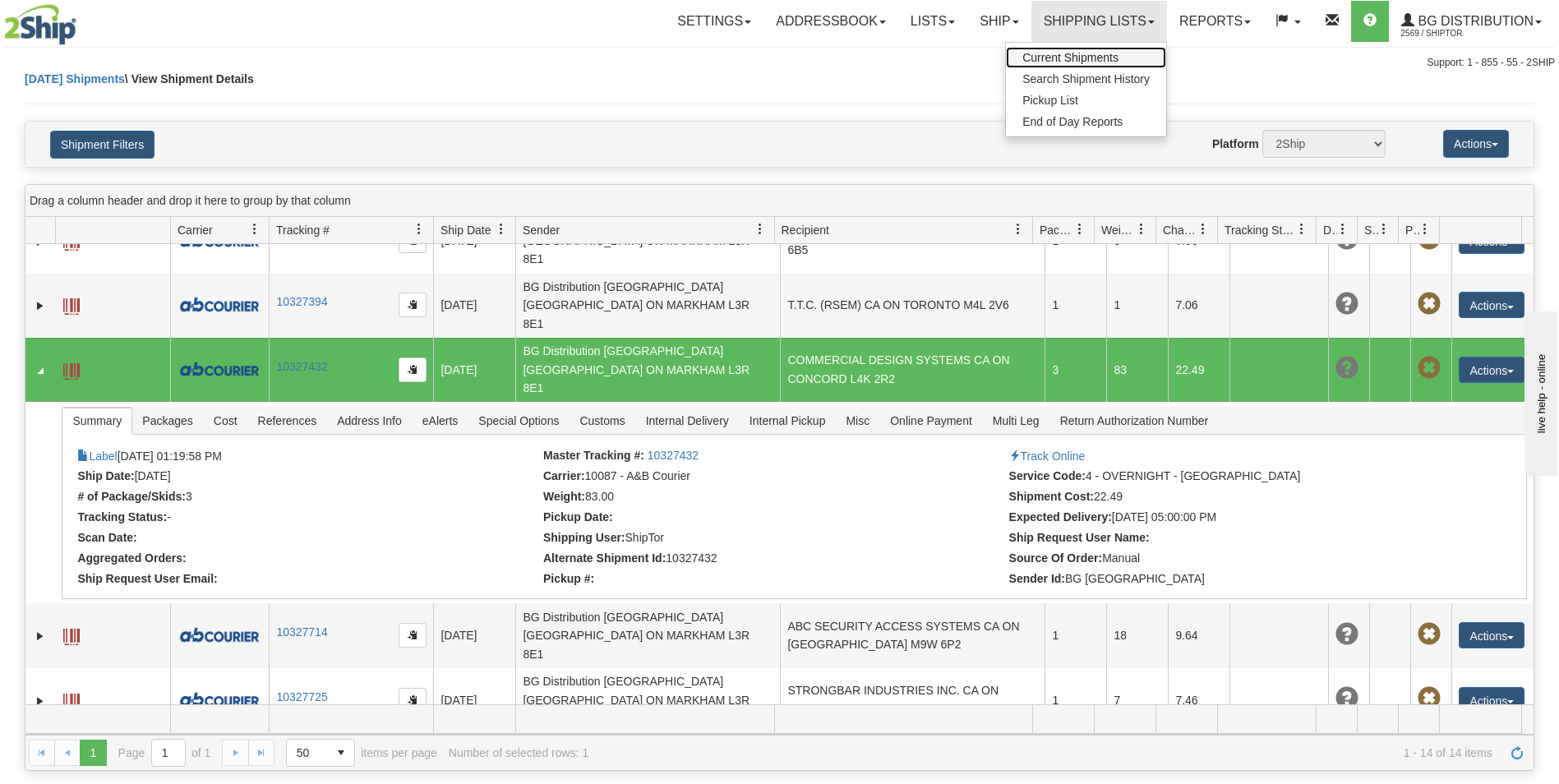
click at [1062, 49] on link "Current Shipments" at bounding box center [1085, 57] width 160 height 21
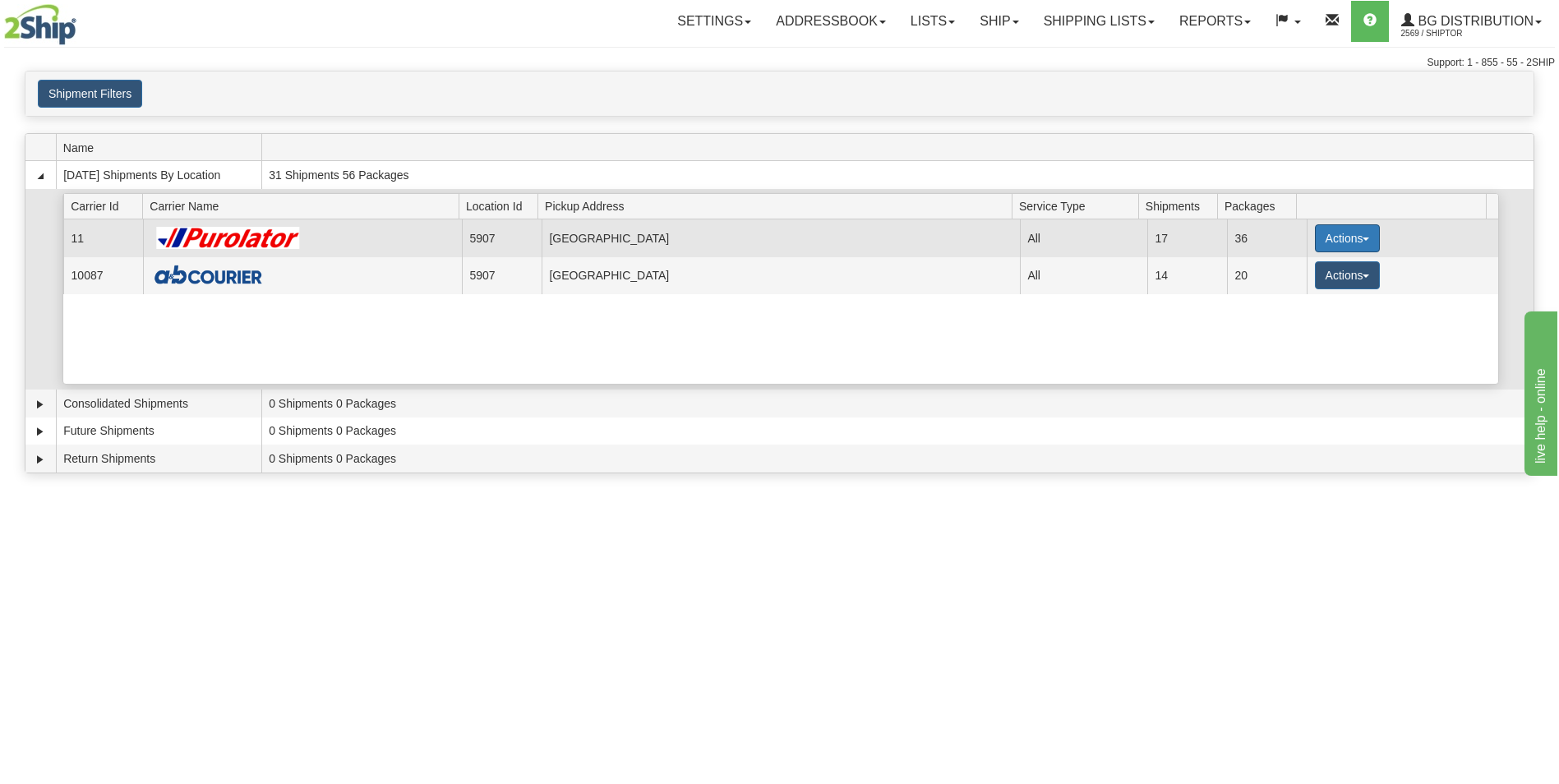
click at [1332, 232] on button "Actions" at bounding box center [1347, 238] width 66 height 28
click at [1276, 260] on link "Details" at bounding box center [1313, 269] width 131 height 21
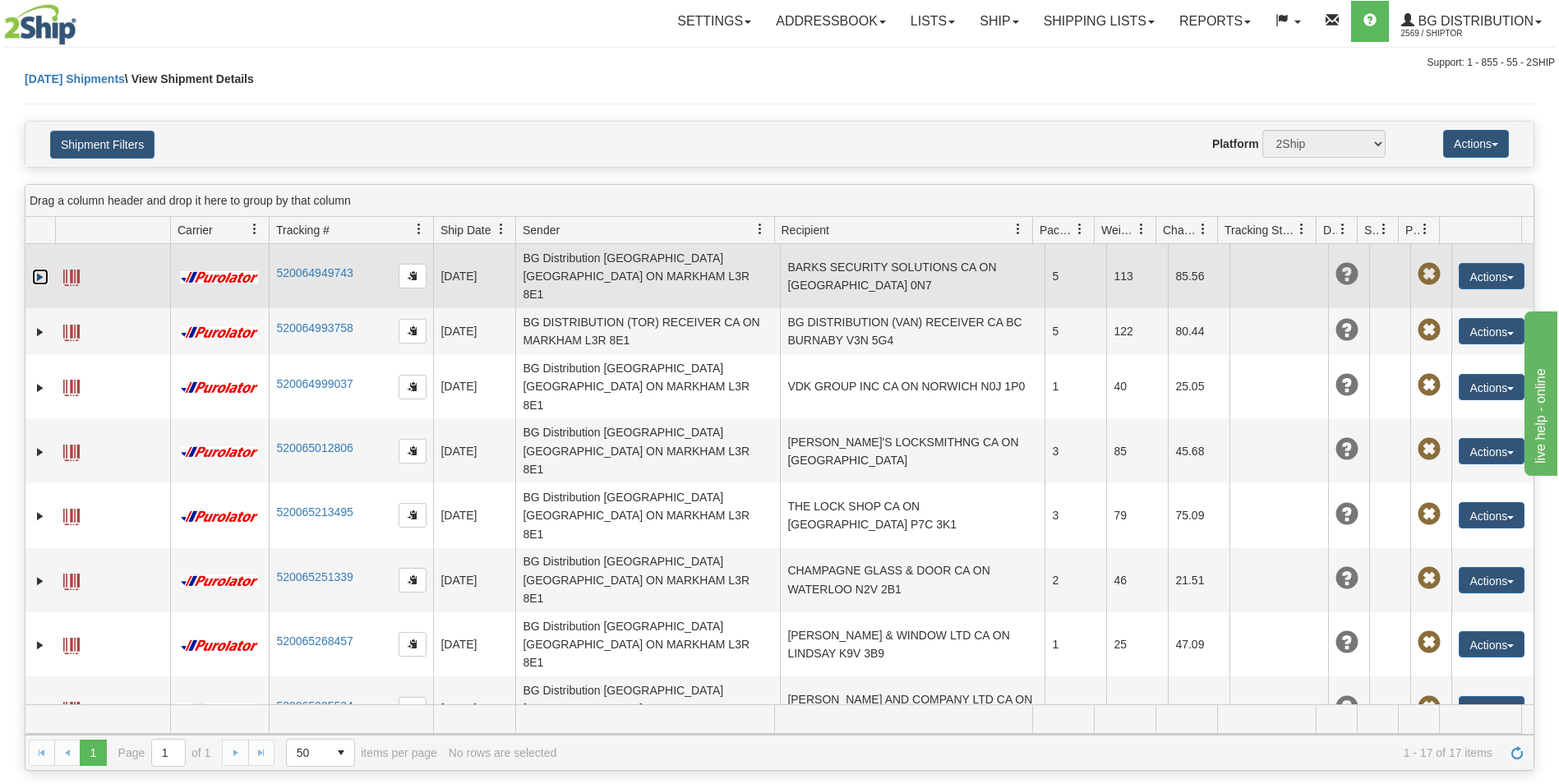
click at [34, 268] on link "Expand" at bounding box center [39, 276] width 16 height 16
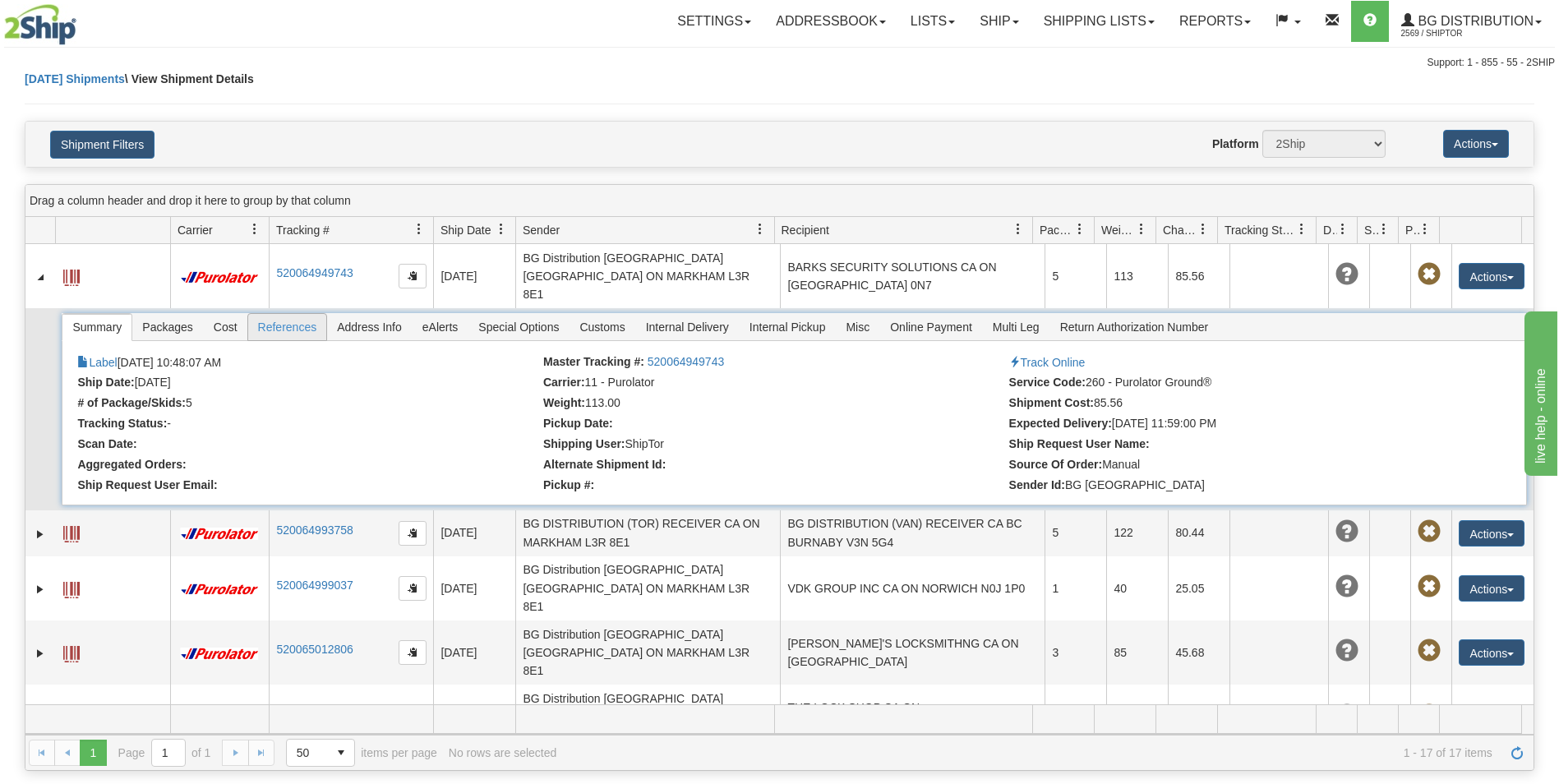
click at [278, 314] on span "References" at bounding box center [287, 327] width 79 height 27
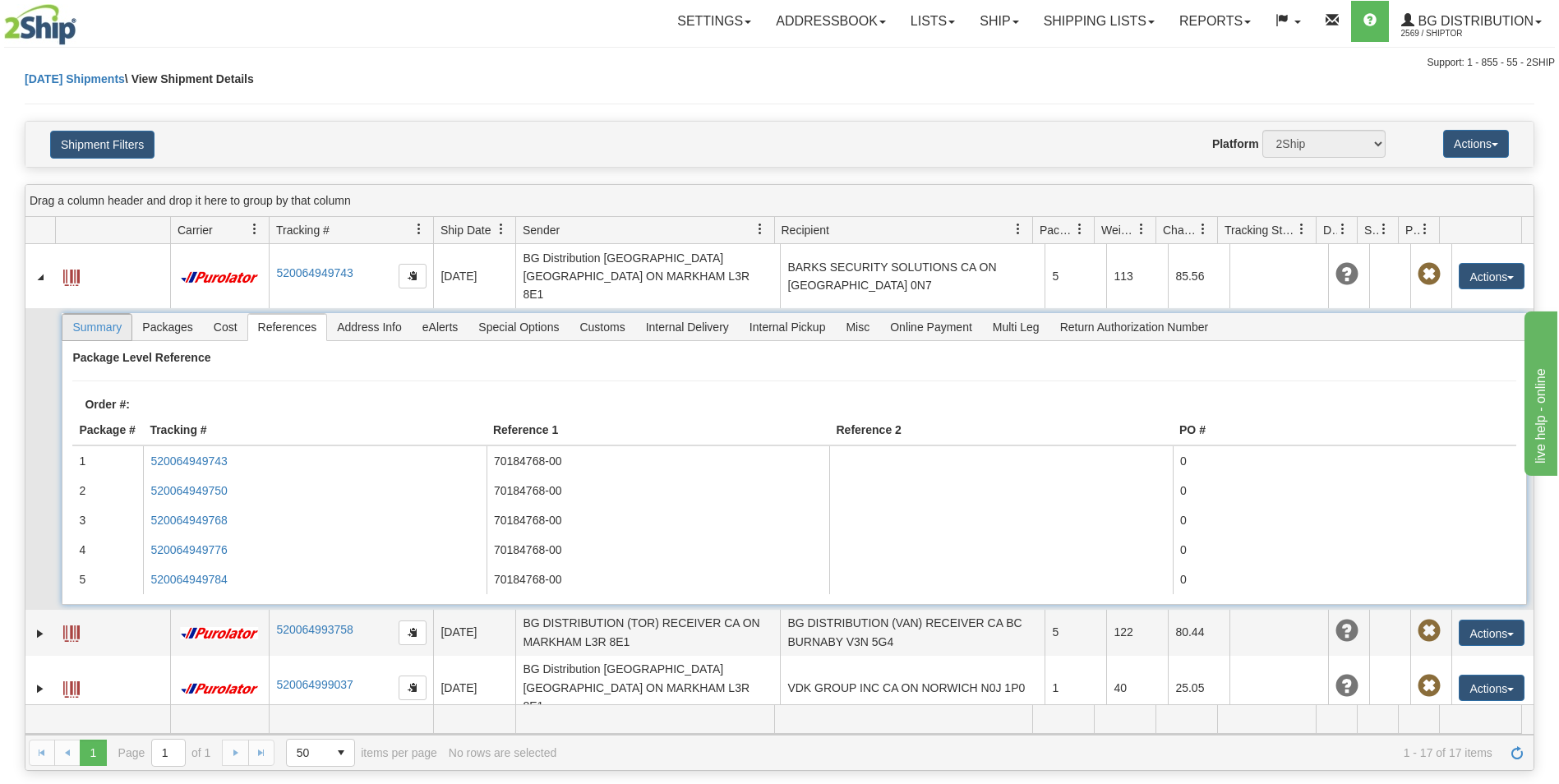
click at [88, 314] on span "Summary" at bounding box center [97, 327] width 69 height 27
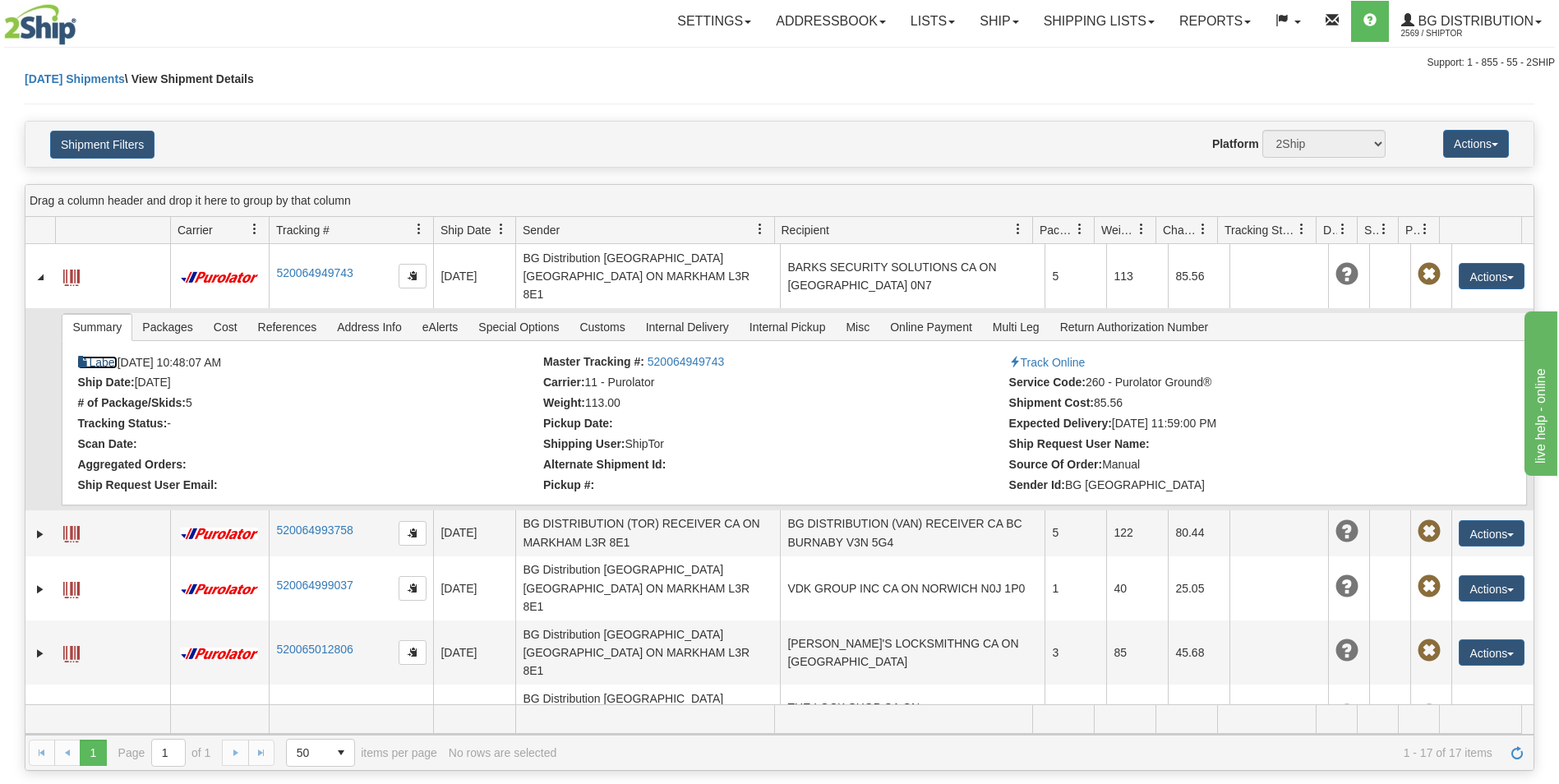
click at [107, 356] on link "Label" at bounding box center [97, 362] width 39 height 13
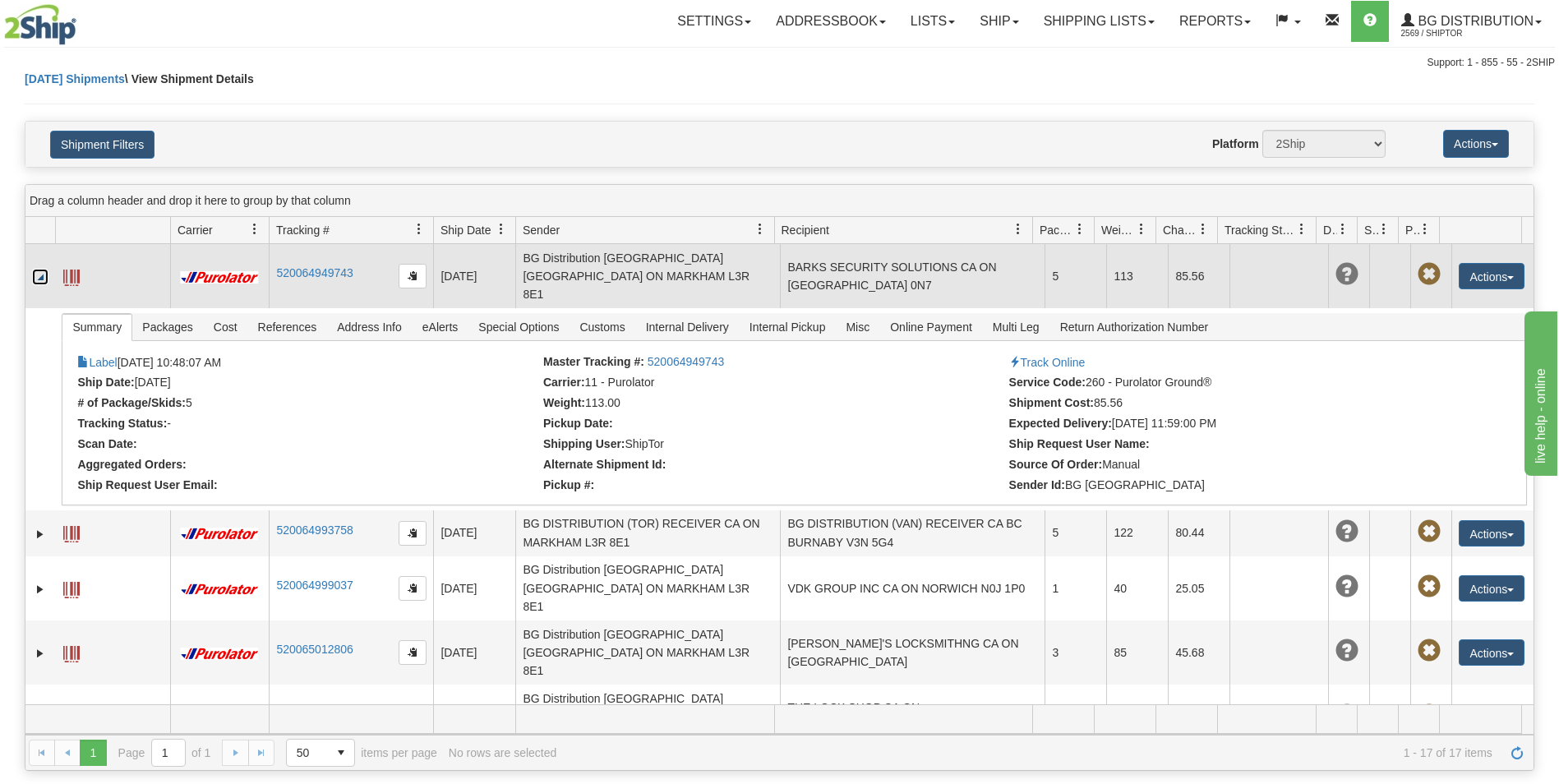
click at [46, 271] on link "Collapse" at bounding box center [39, 276] width 16 height 16
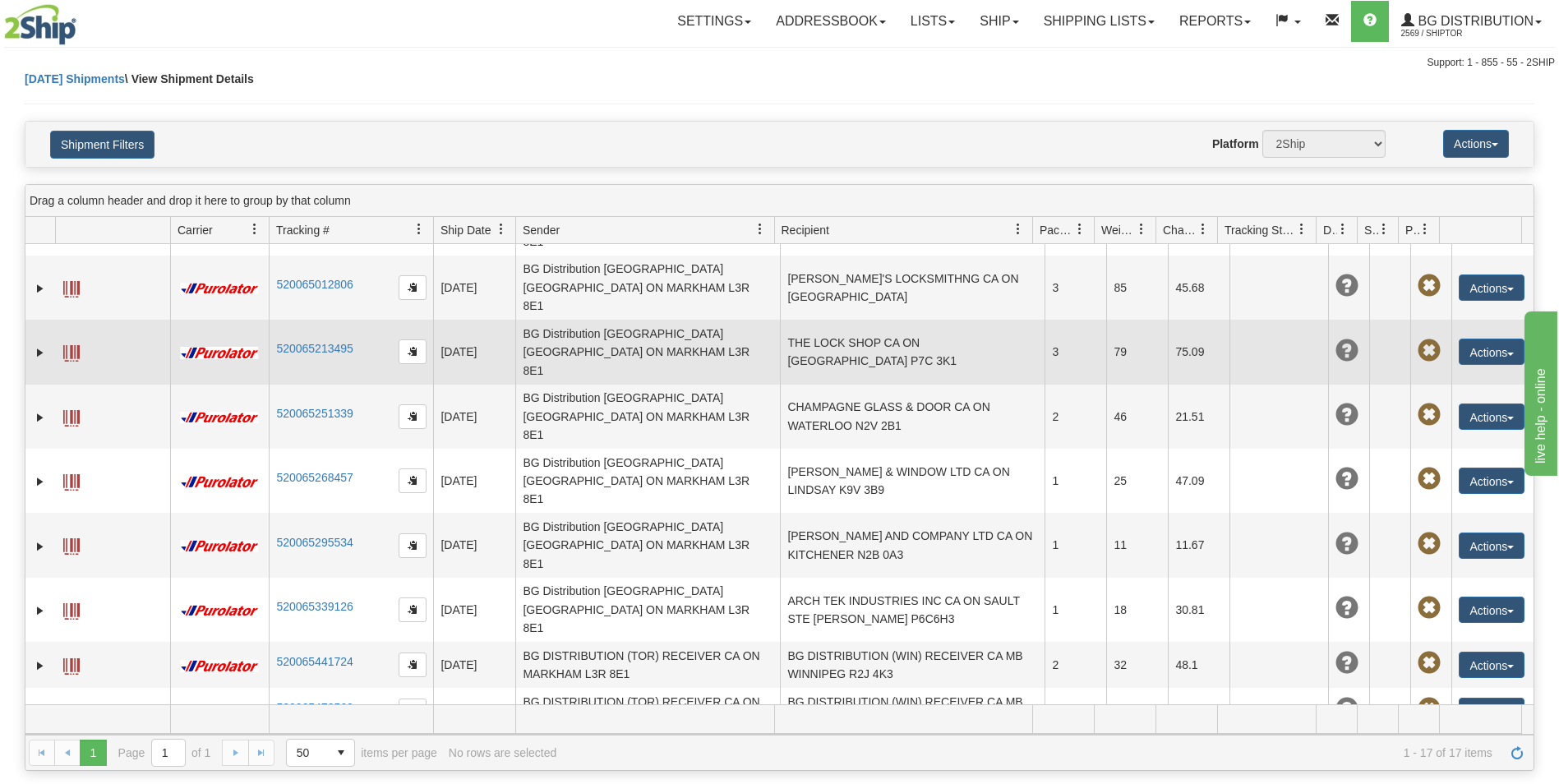
scroll to position [165, 0]
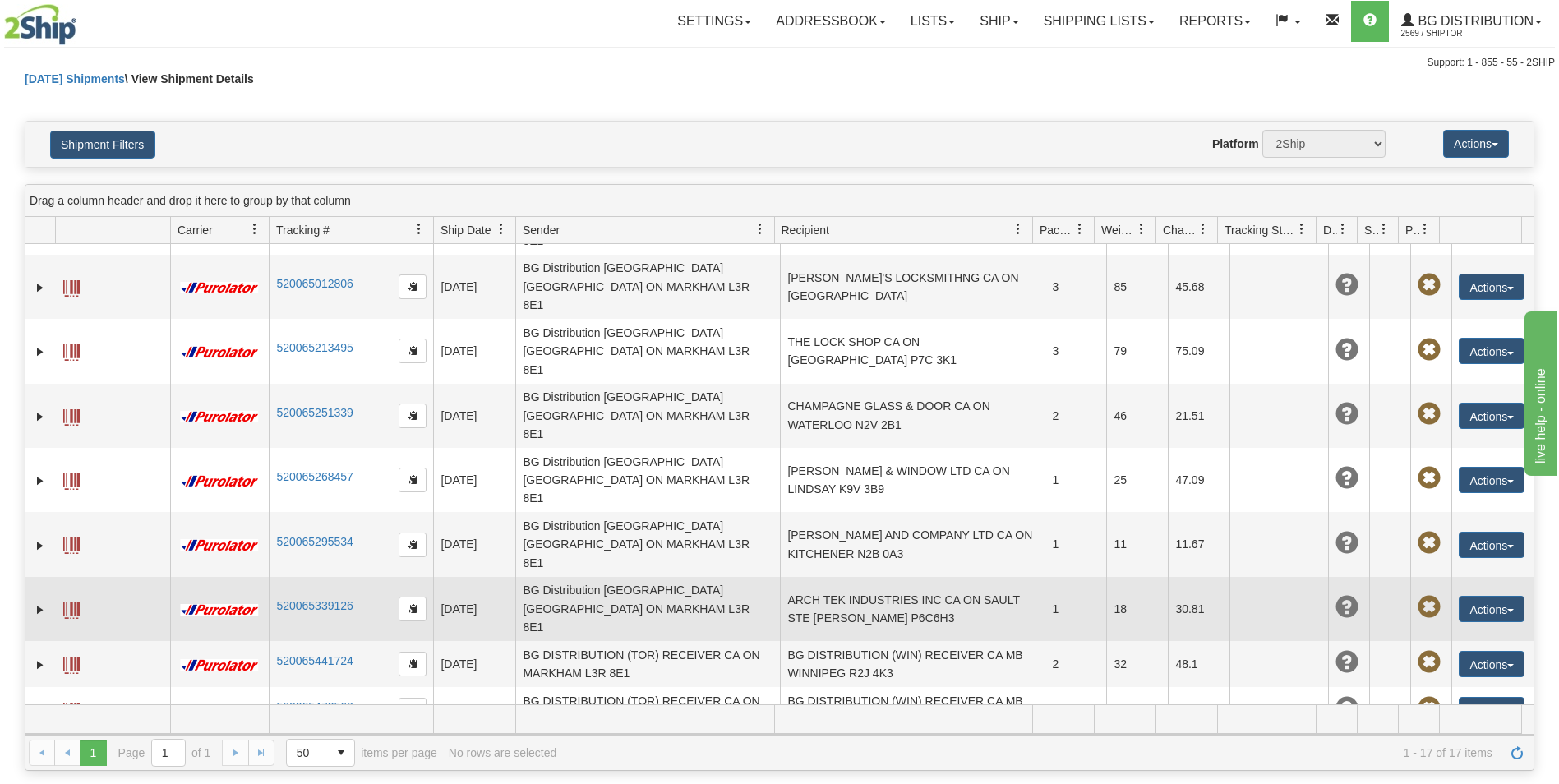
click at [827, 576] on td "ARCH TEK INDUSTRIES INC CA ON SAULT STE [PERSON_NAME] P6C6H3" at bounding box center [912, 608] width 264 height 64
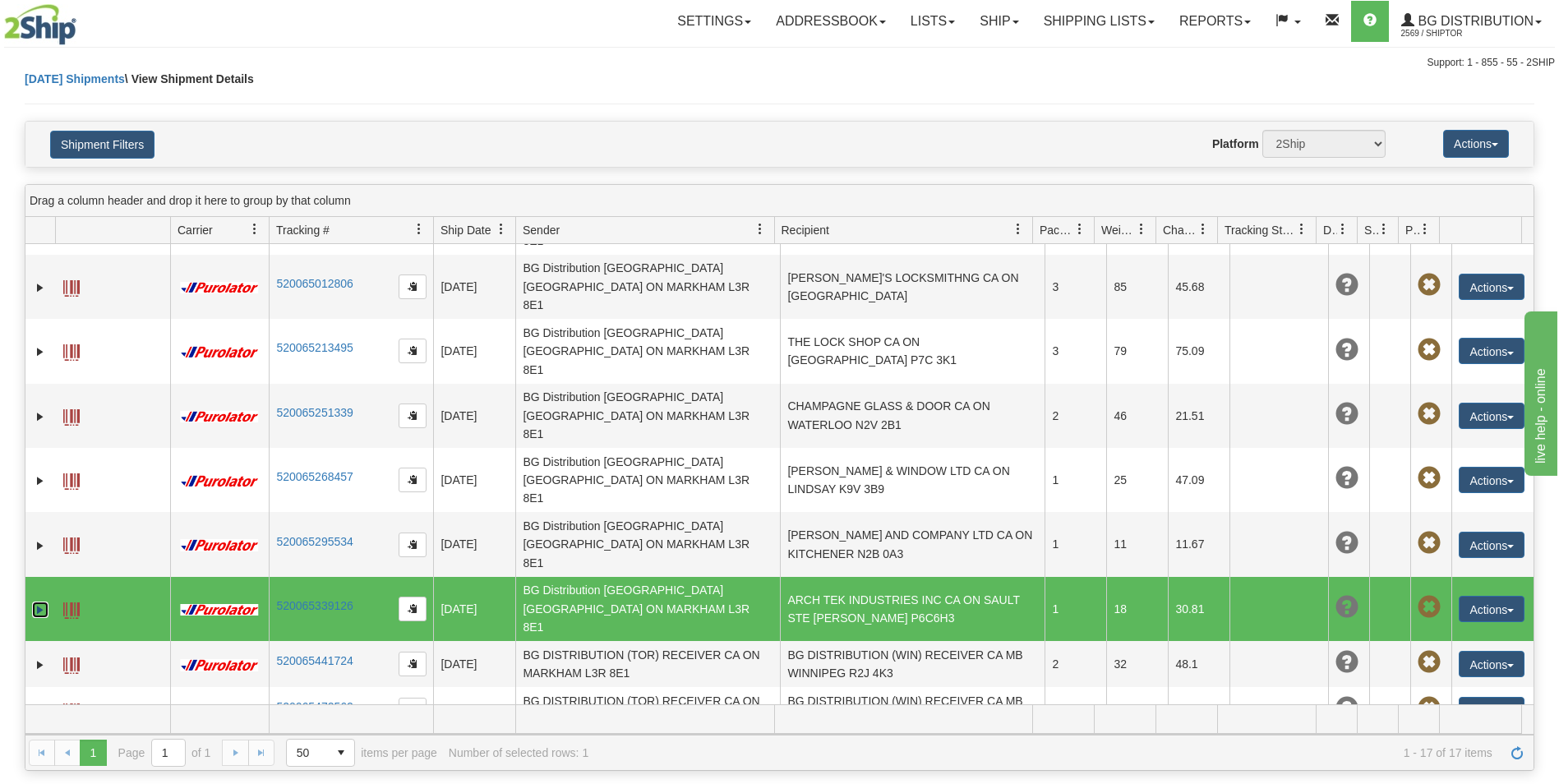
click at [39, 601] on link "Expand" at bounding box center [39, 609] width 16 height 16
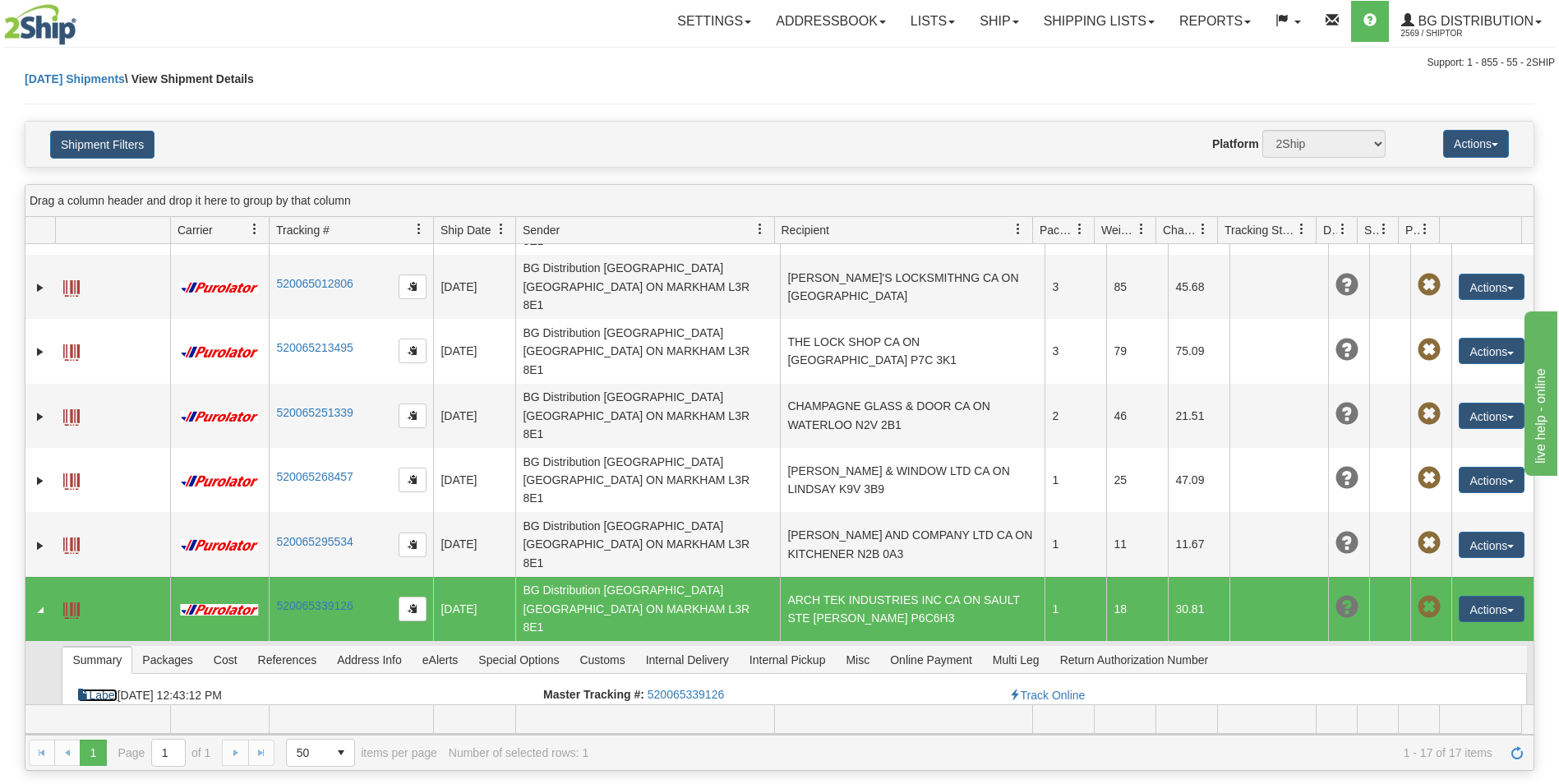
click at [93, 689] on link "Label" at bounding box center [97, 695] width 39 height 13
click at [1061, 27] on link "Shipping lists" at bounding box center [1099, 21] width 136 height 41
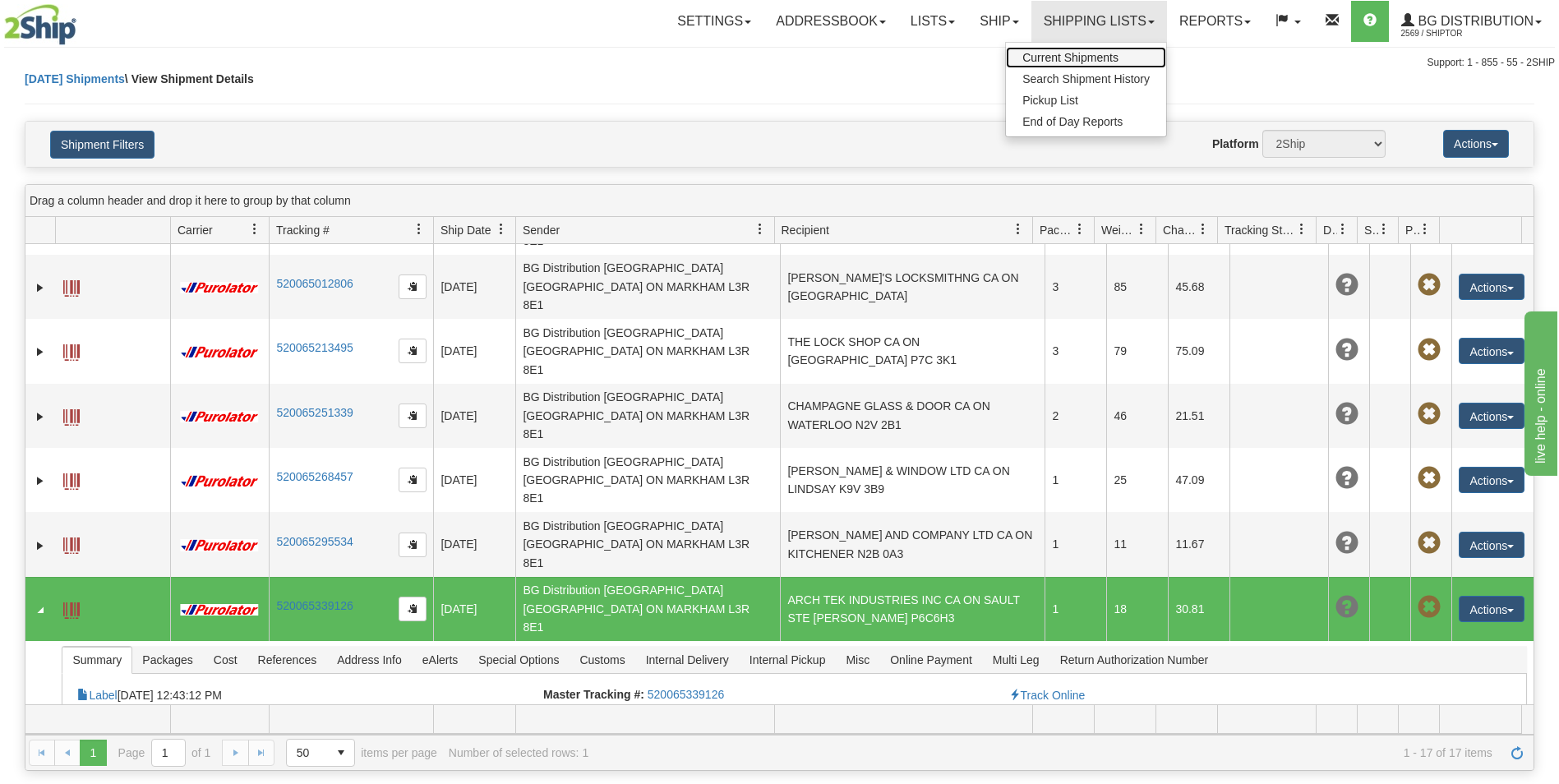
click at [1049, 50] on link "Current Shipments" at bounding box center [1085, 57] width 160 height 21
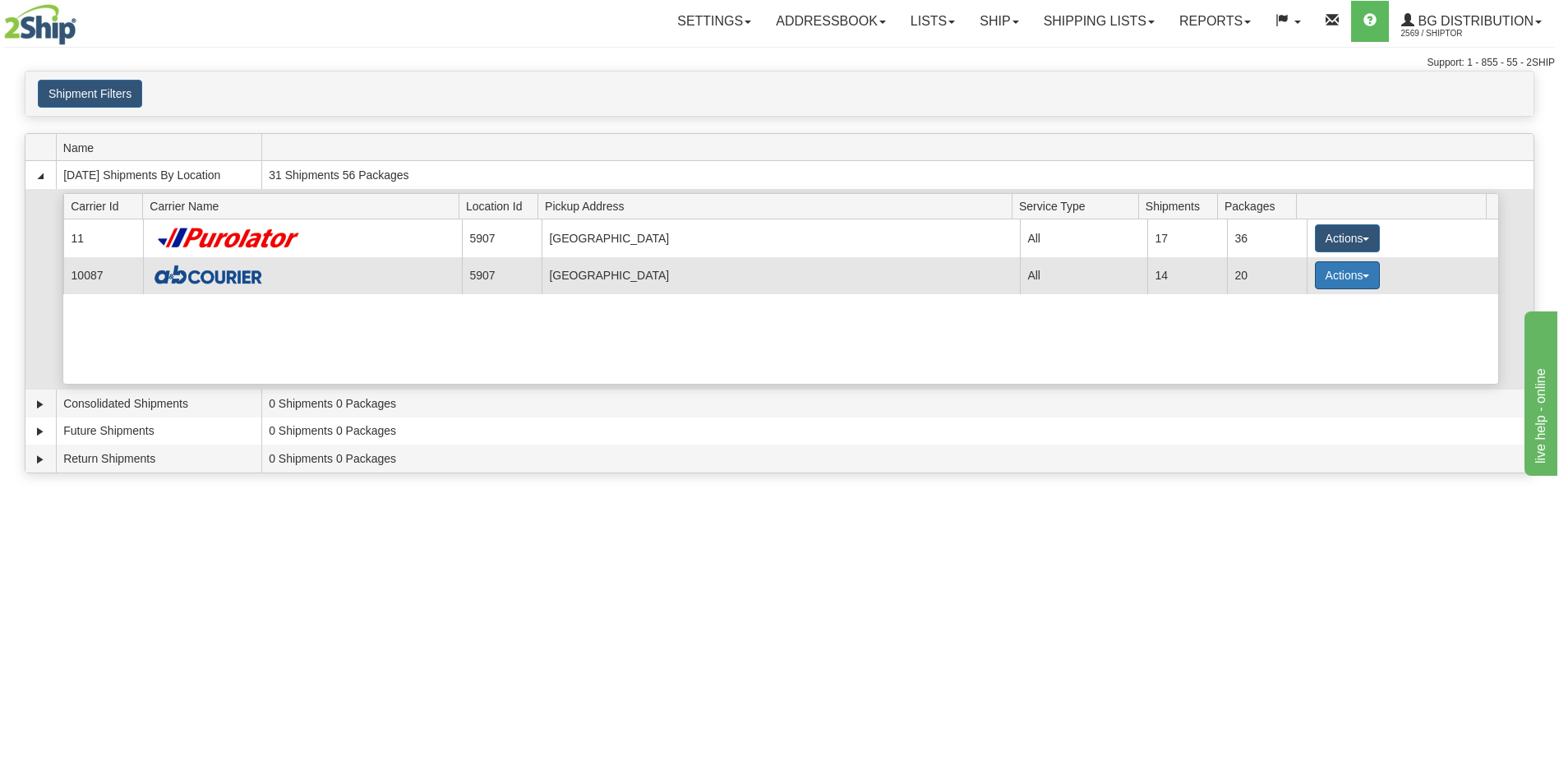
click at [1328, 271] on button "Actions" at bounding box center [1347, 275] width 66 height 28
click at [1288, 296] on link "Details" at bounding box center [1313, 306] width 131 height 21
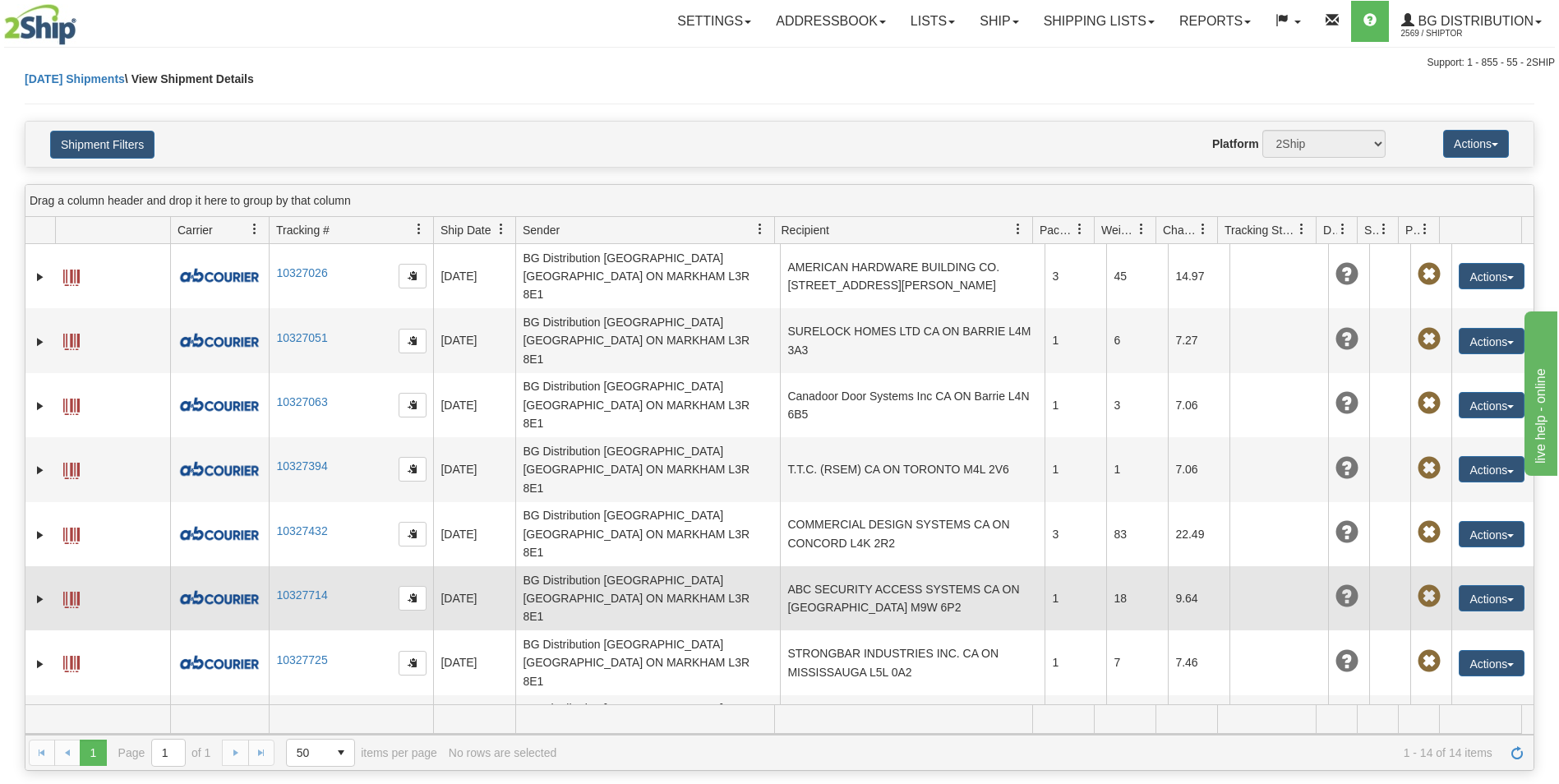
click at [866, 566] on td "ABC SECURITY ACCESS SYSTEMS CA ON [GEOGRAPHIC_DATA] M9W 6P2" at bounding box center [912, 598] width 264 height 64
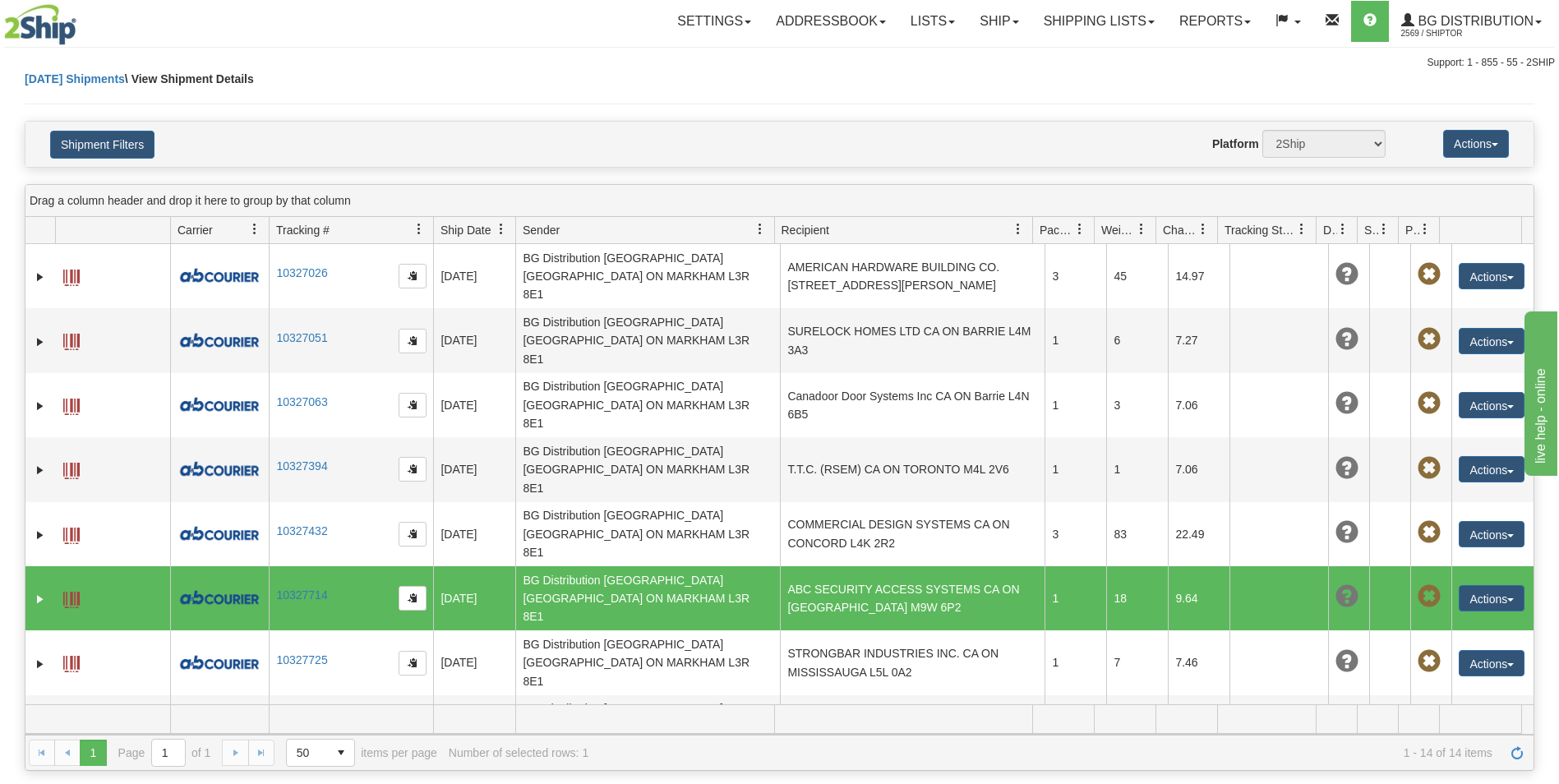
click at [51, 566] on td at bounding box center [40, 598] width 29 height 64
click at [45, 591] on link "Expand" at bounding box center [39, 599] width 16 height 16
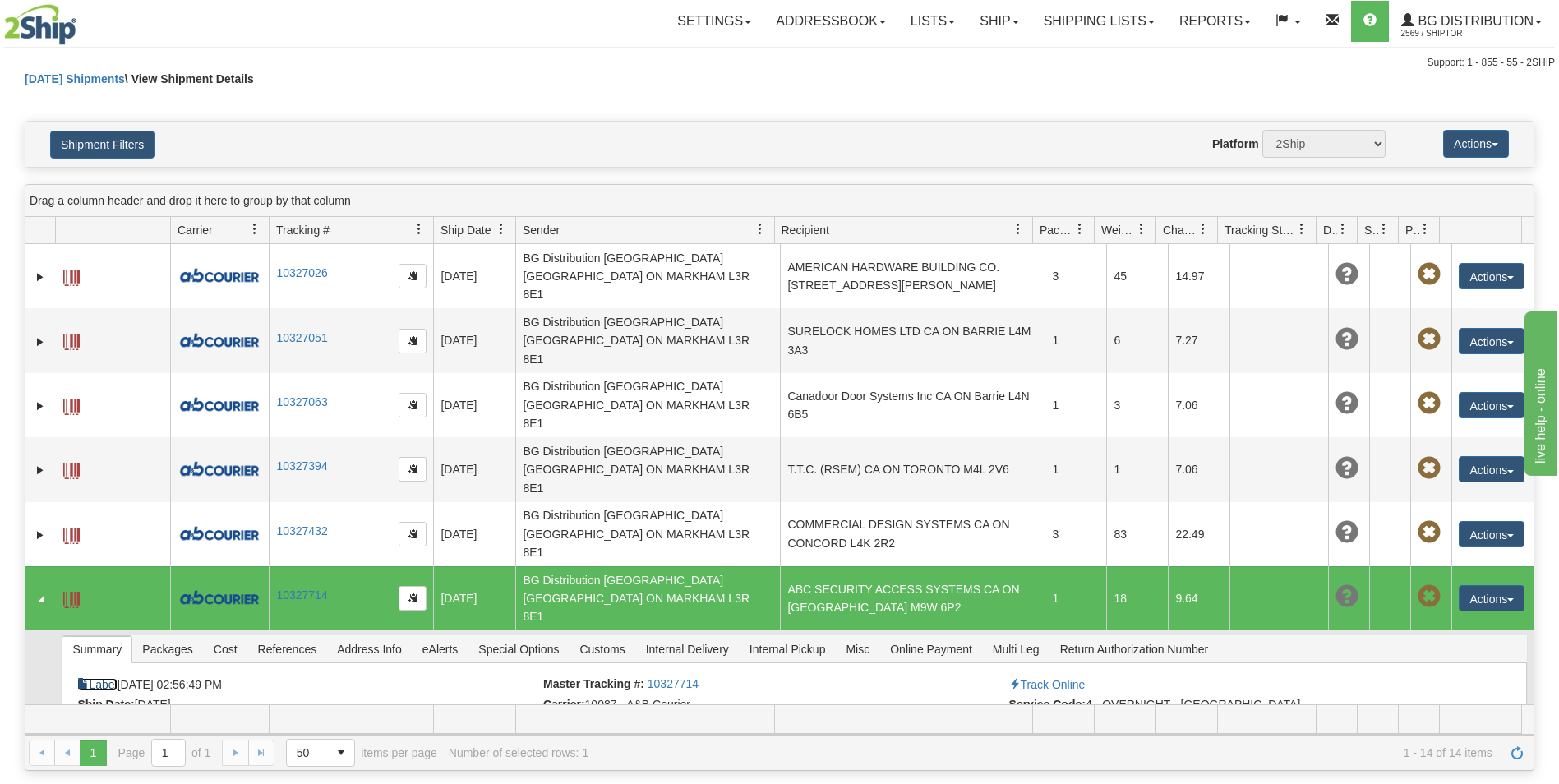
click at [90, 678] on link "Label" at bounding box center [97, 684] width 39 height 13
